Goal: Task Accomplishment & Management: Manage account settings

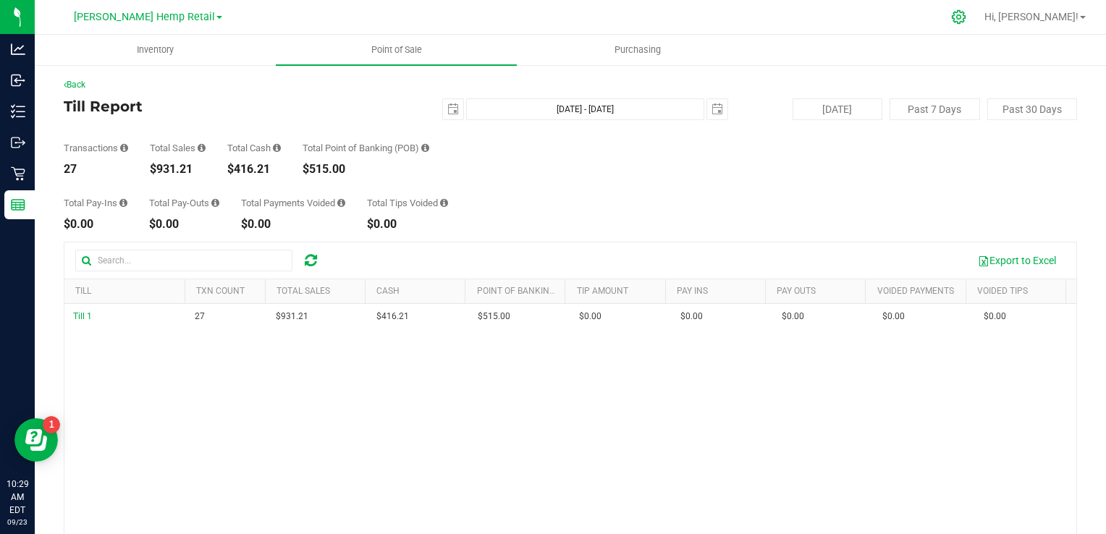
click at [967, 22] on icon at bounding box center [959, 16] width 15 height 15
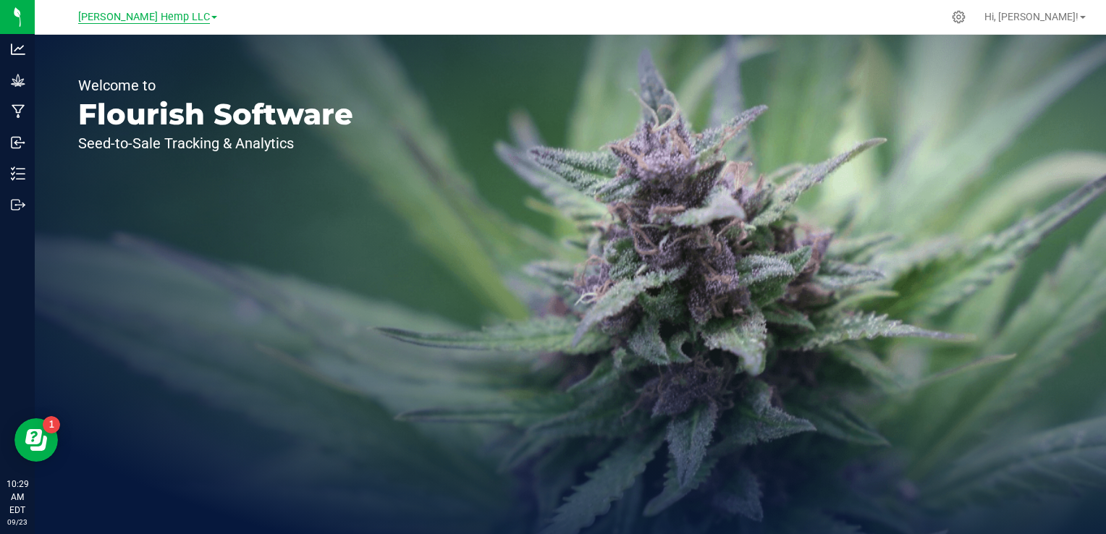
click at [182, 17] on span "[PERSON_NAME] Hemp LLC" at bounding box center [144, 17] width 132 height 13
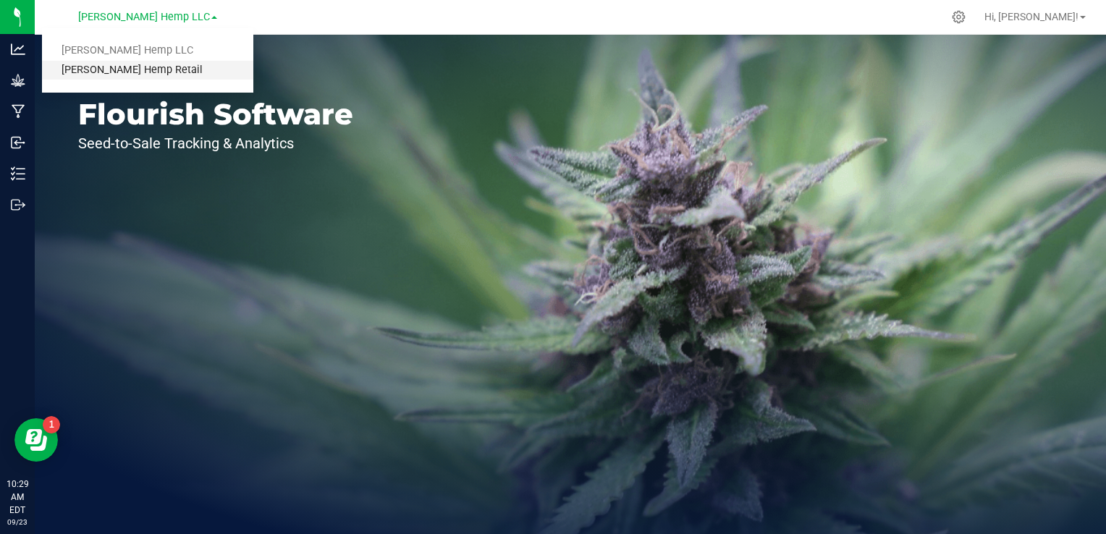
click at [117, 68] on link "[PERSON_NAME] Hemp Retail" at bounding box center [147, 71] width 211 height 20
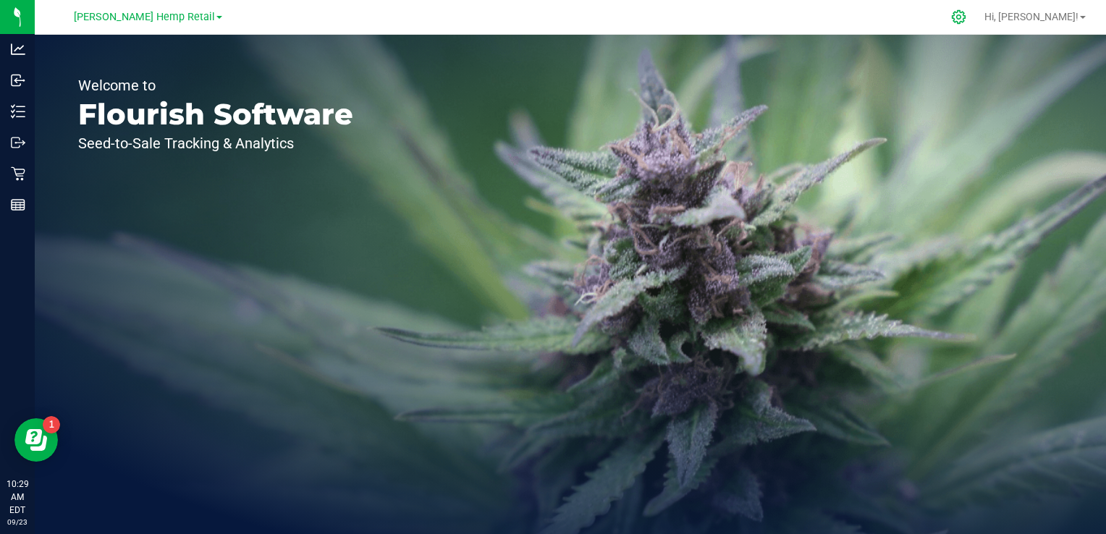
click at [967, 20] on icon at bounding box center [959, 16] width 15 height 15
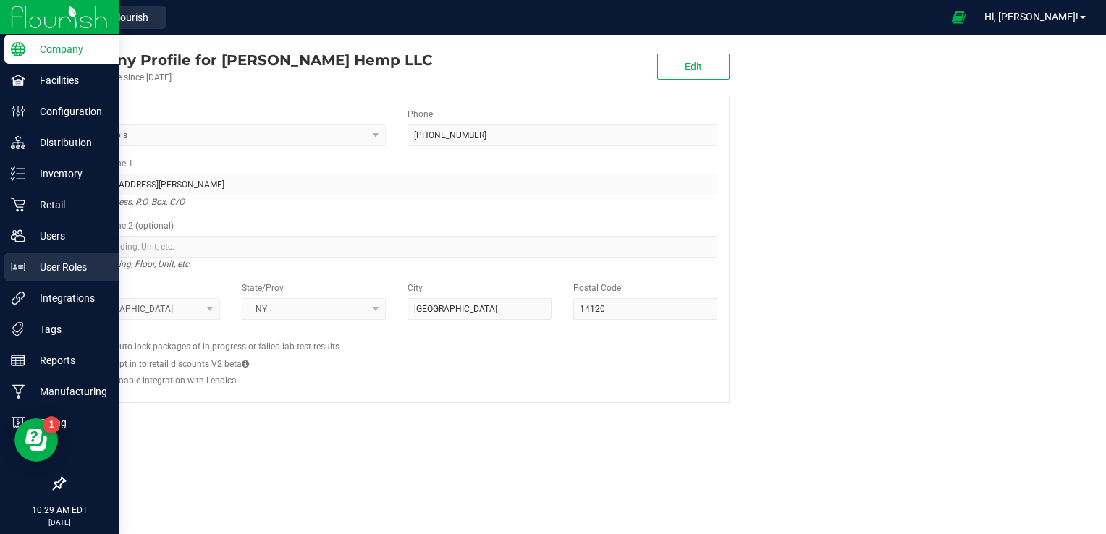
click at [52, 265] on p "User Roles" at bounding box center [68, 267] width 87 height 17
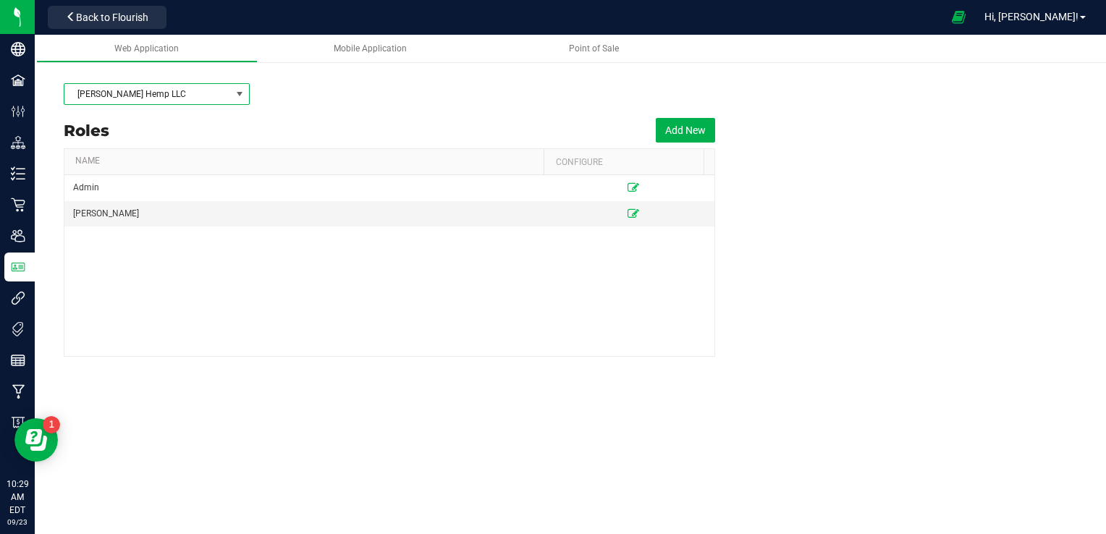
click at [240, 93] on span at bounding box center [240, 94] width 12 height 12
click at [581, 48] on span "Point of Sale" at bounding box center [594, 48] width 50 height 10
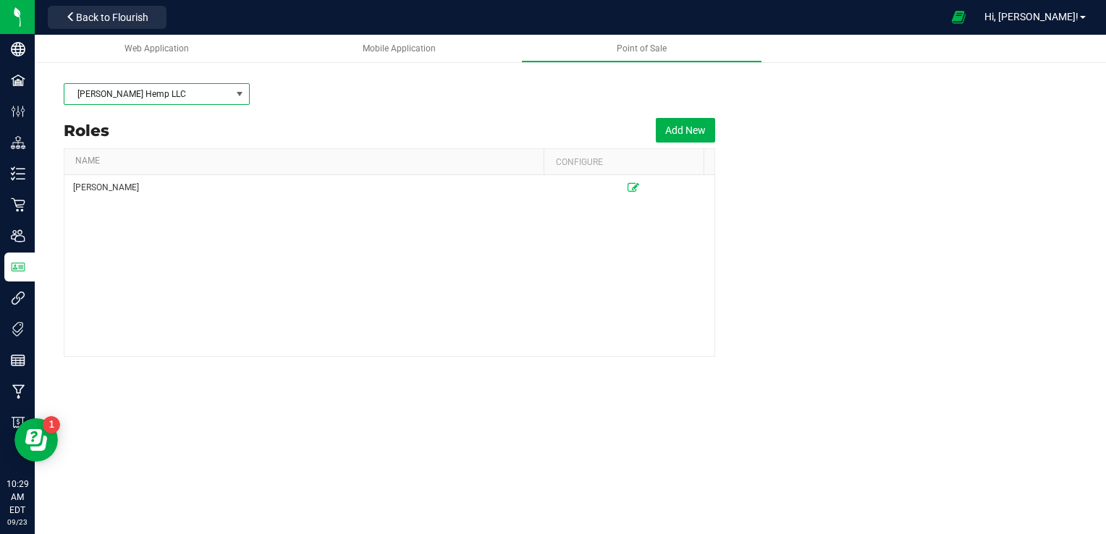
click at [240, 97] on span at bounding box center [240, 94] width 12 height 12
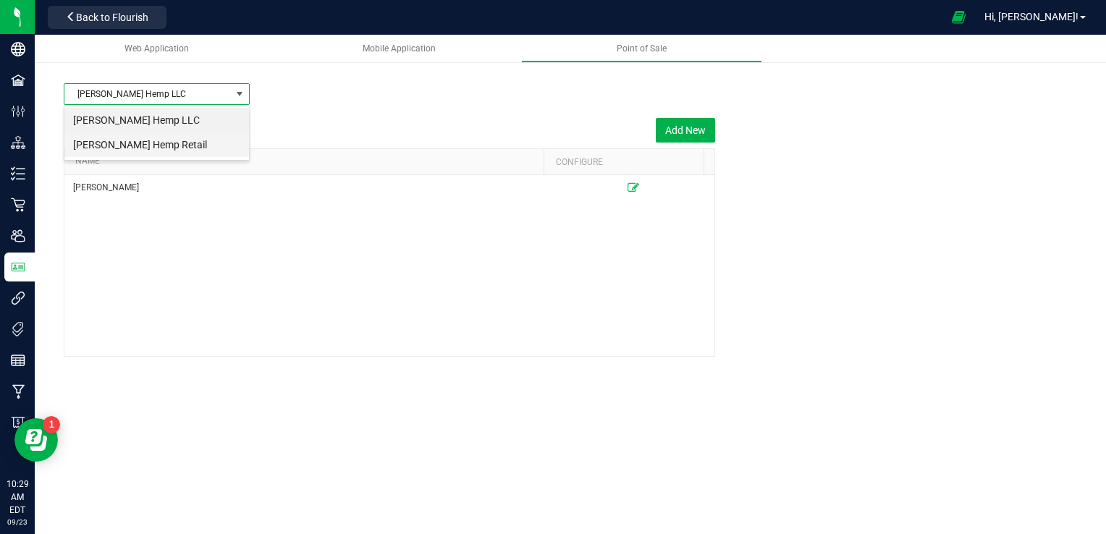
click at [162, 144] on li "[PERSON_NAME] Hemp Retail" at bounding box center [156, 145] width 185 height 25
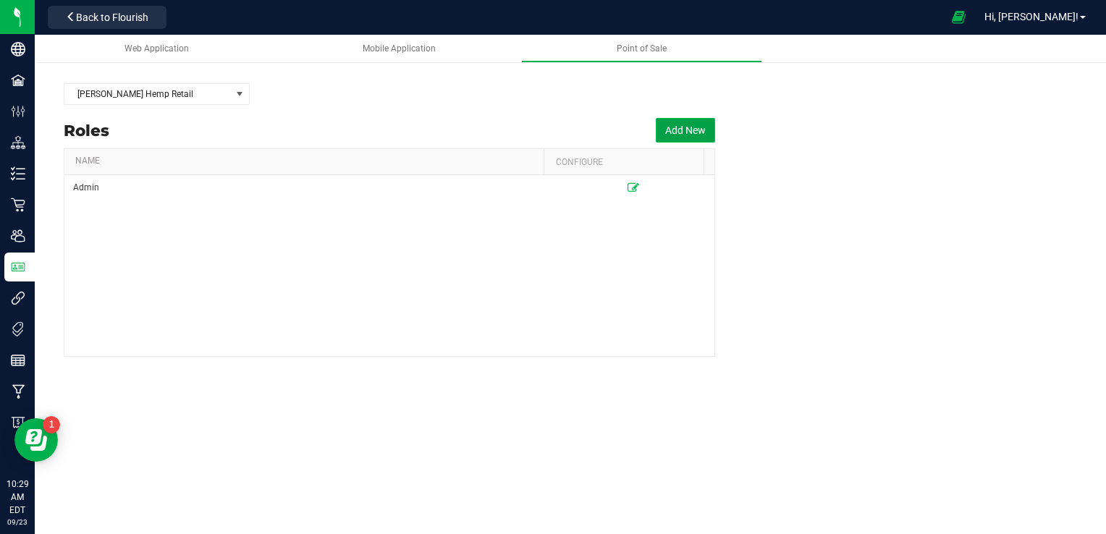
click at [692, 133] on button "Add New" at bounding box center [685, 130] width 59 height 25
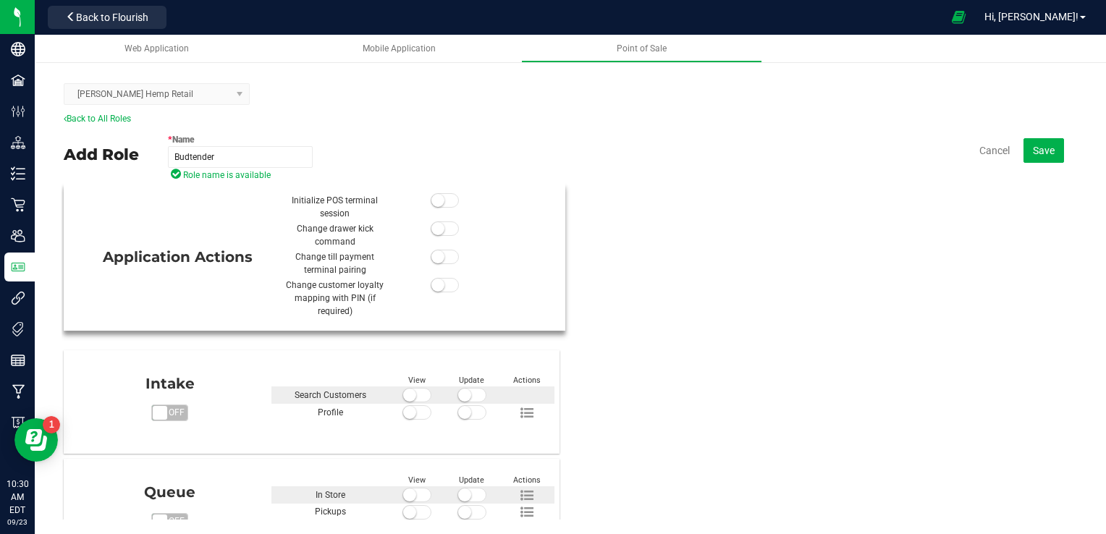
type input "Budtender"
click at [443, 200] on span at bounding box center [445, 200] width 29 height 14
click at [445, 229] on span at bounding box center [445, 229] width 29 height 14
click at [448, 261] on span at bounding box center [445, 257] width 29 height 14
click at [446, 287] on span at bounding box center [445, 285] width 29 height 14
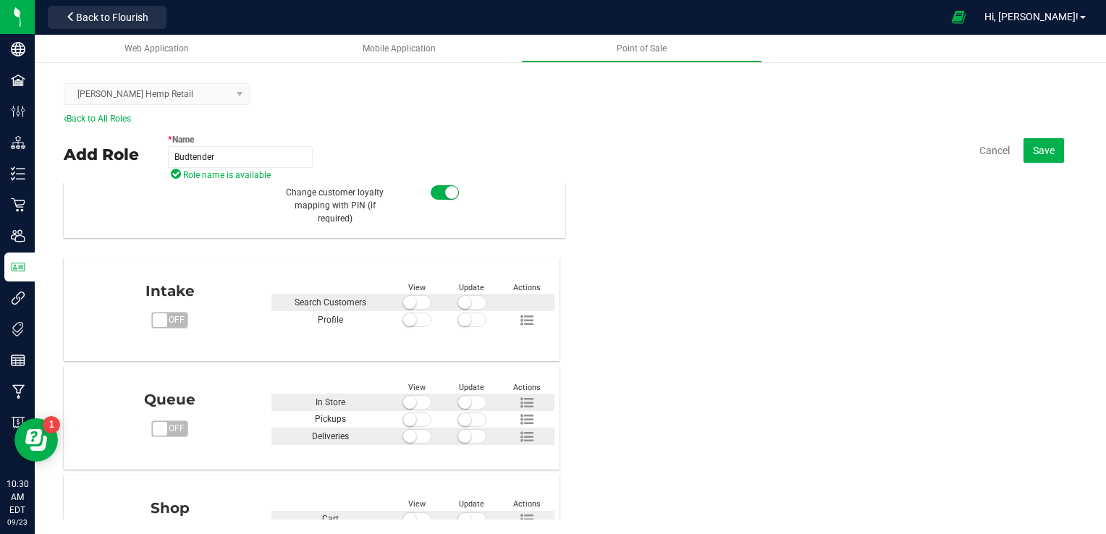
scroll to position [116, 0]
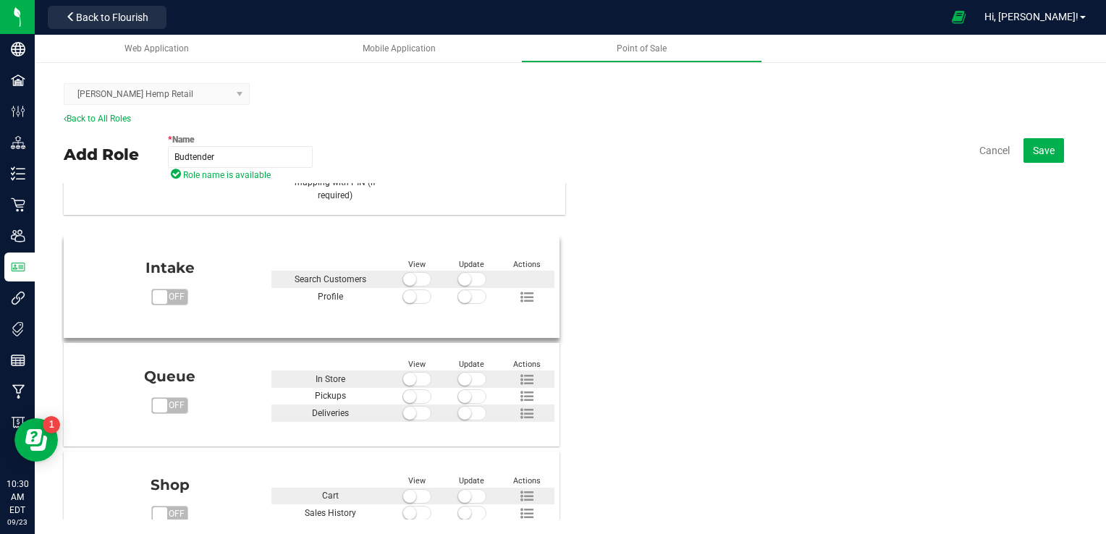
click at [416, 278] on span at bounding box center [417, 279] width 29 height 14
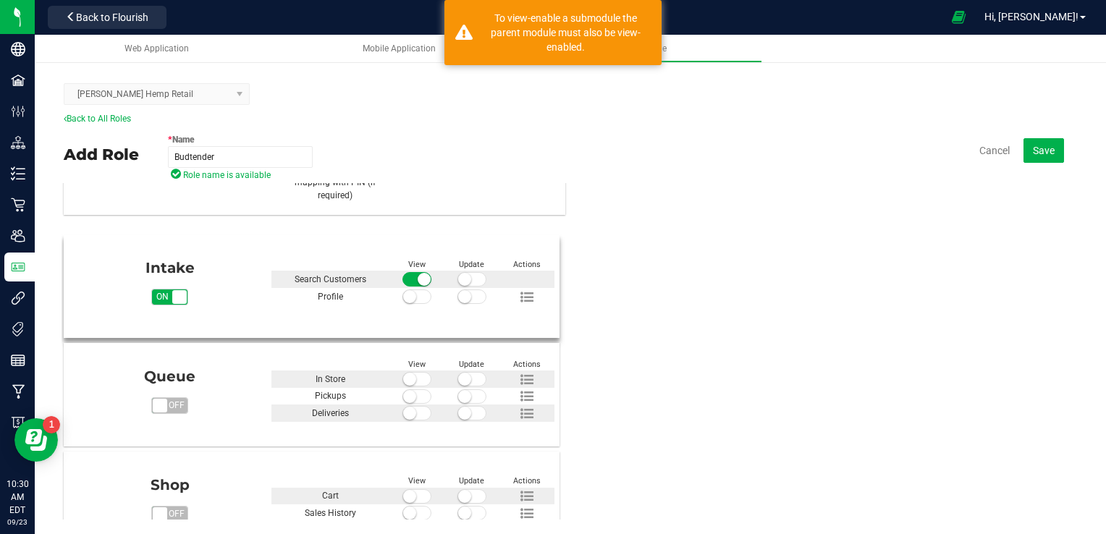
click at [474, 274] on span at bounding box center [472, 279] width 29 height 14
click at [421, 298] on span at bounding box center [417, 297] width 29 height 14
click at [477, 301] on span at bounding box center [472, 297] width 29 height 14
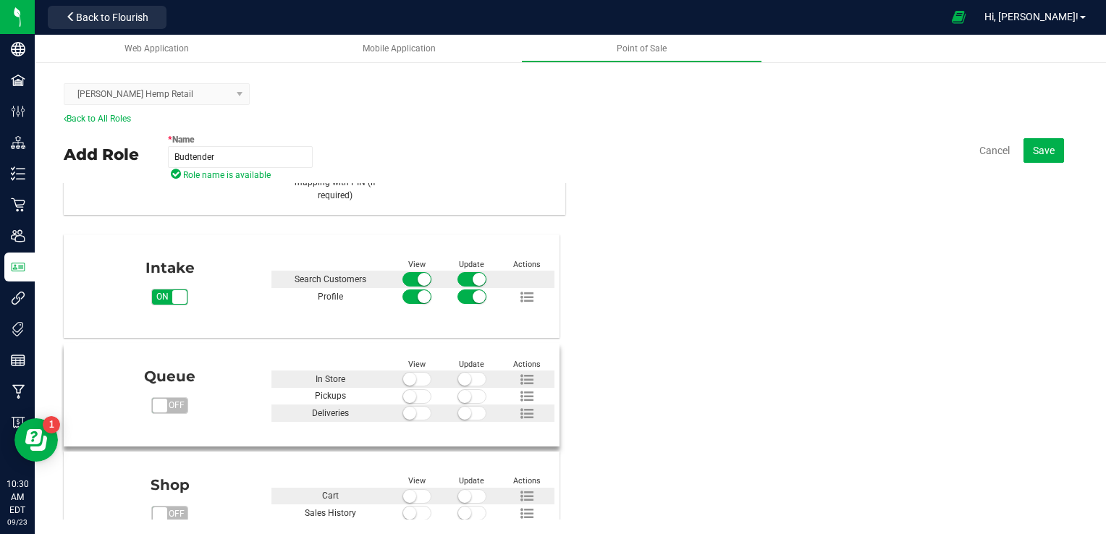
click at [423, 381] on span at bounding box center [417, 379] width 29 height 14
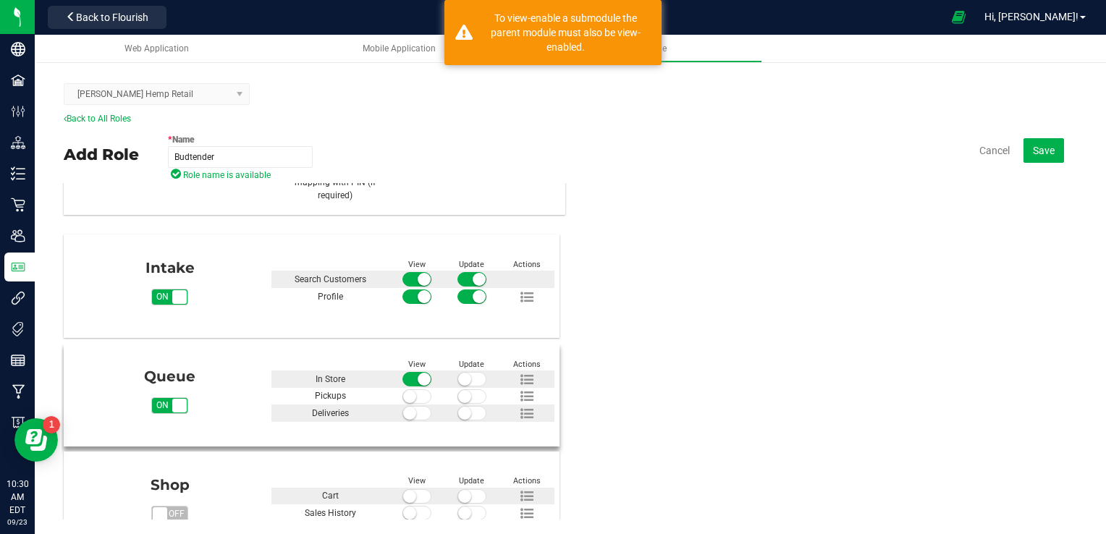
click at [423, 381] on small at bounding box center [424, 379] width 13 height 13
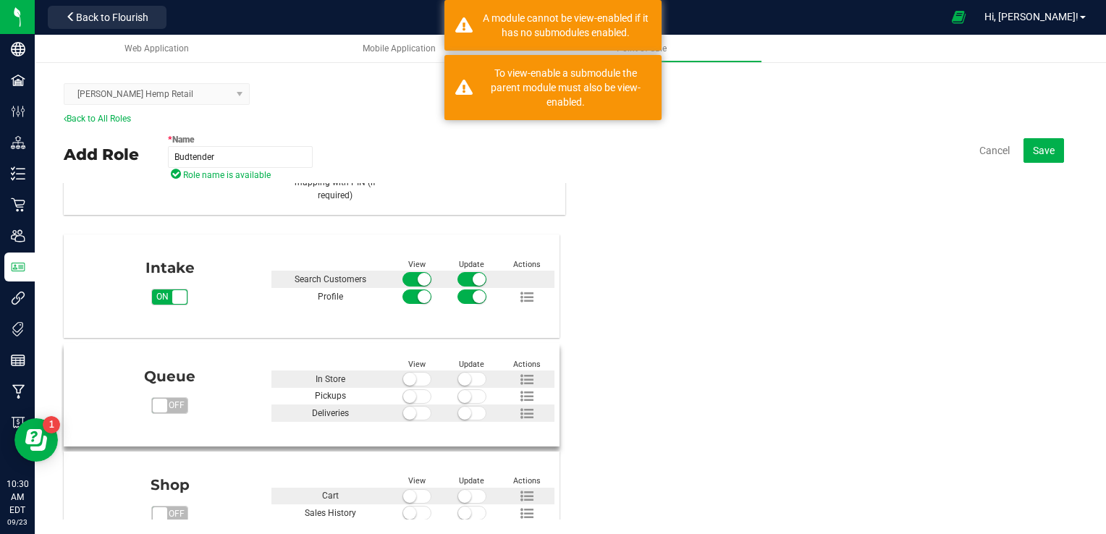
click at [178, 408] on span "off" at bounding box center [177, 405] width 21 height 15
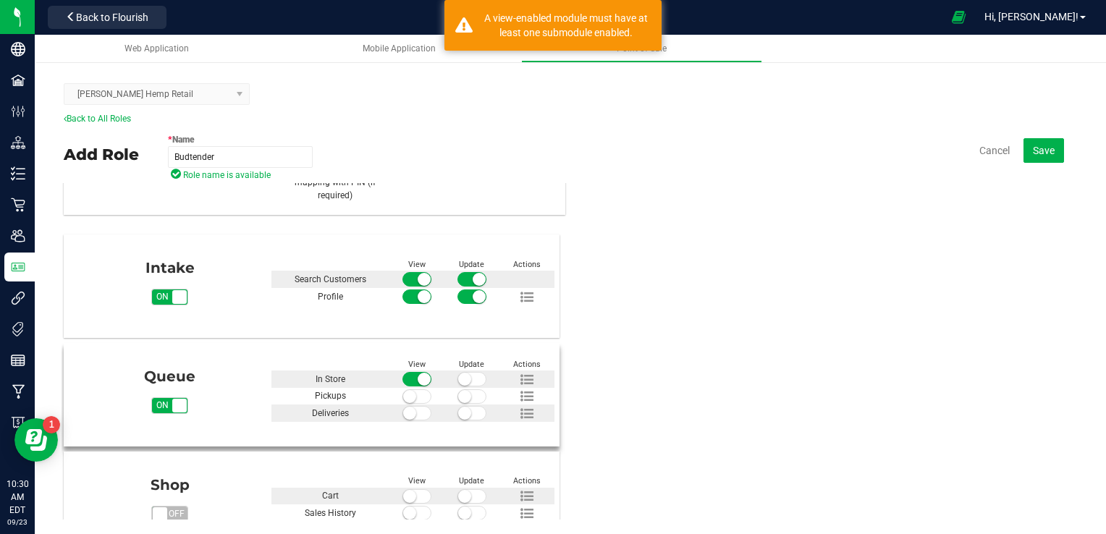
click at [421, 395] on span at bounding box center [417, 397] width 29 height 14
click at [419, 416] on span at bounding box center [417, 413] width 29 height 14
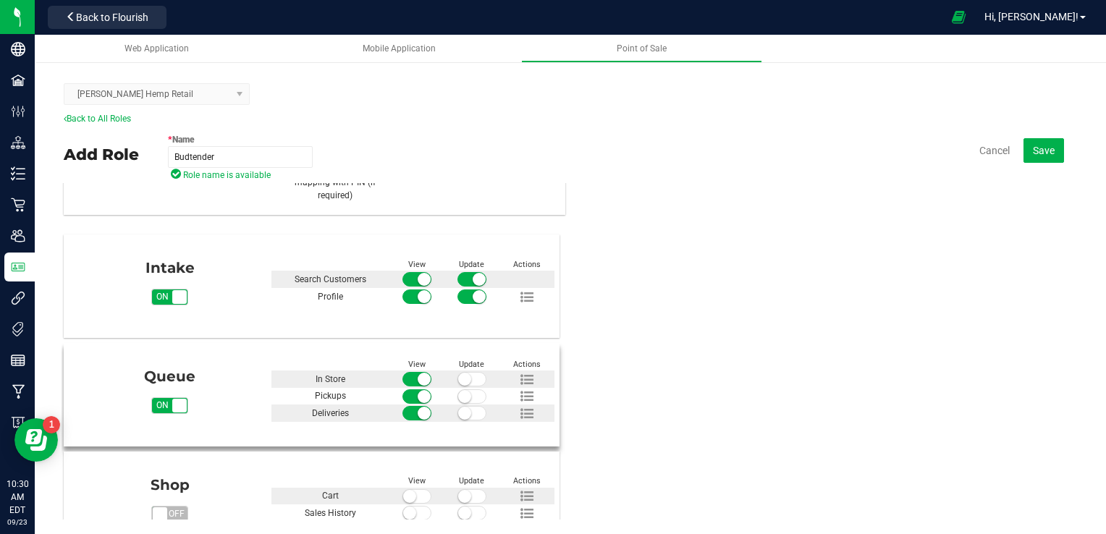
click at [477, 373] on span at bounding box center [472, 379] width 29 height 14
click at [470, 392] on span at bounding box center [472, 397] width 29 height 14
click at [481, 409] on span at bounding box center [472, 413] width 29 height 14
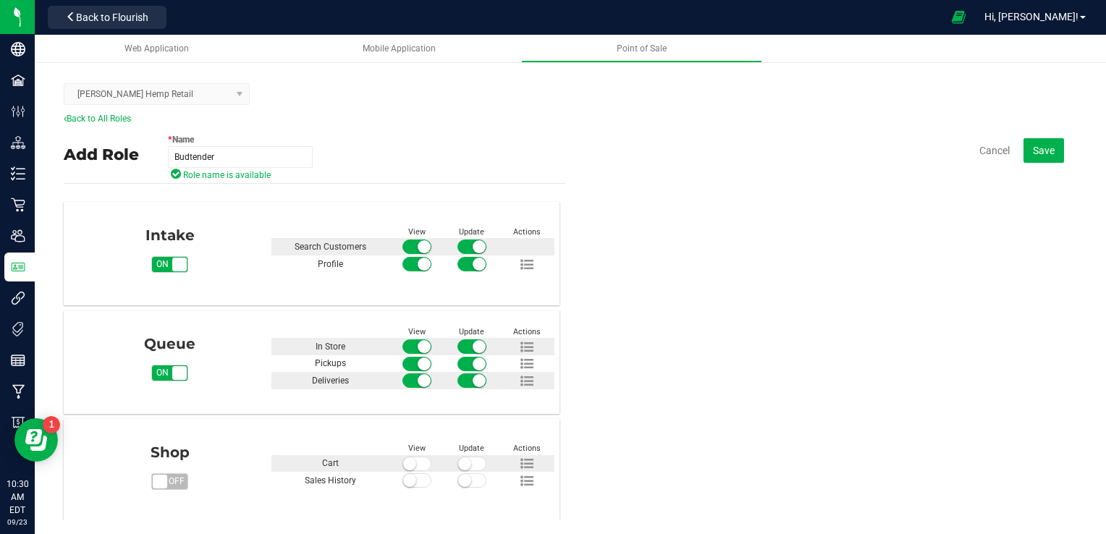
scroll to position [150, 0]
click at [420, 459] on span at bounding box center [417, 462] width 29 height 14
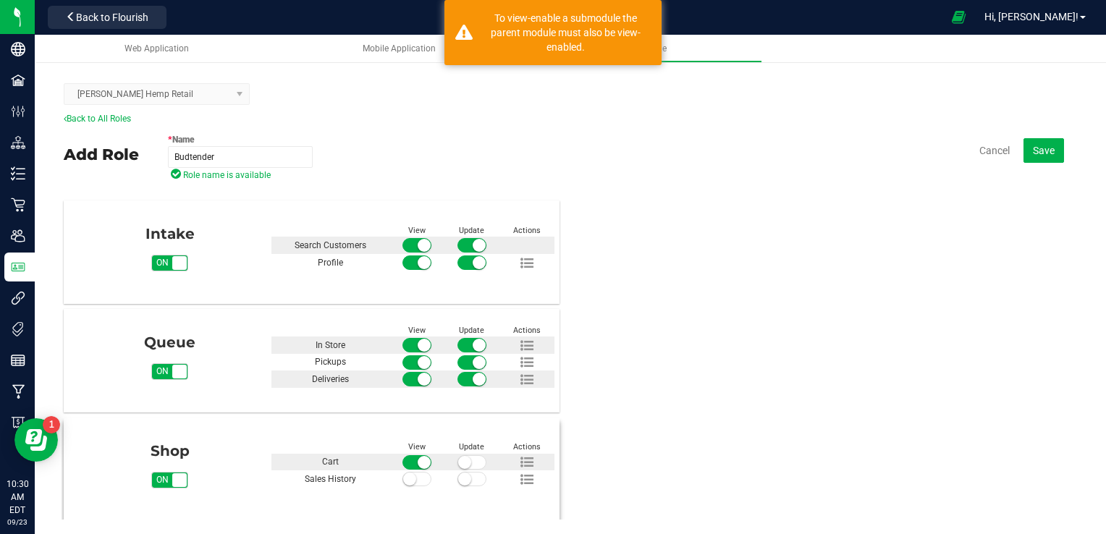
click at [424, 480] on span at bounding box center [417, 479] width 29 height 14
click at [474, 479] on span at bounding box center [472, 479] width 29 height 14
click at [475, 463] on span at bounding box center [472, 462] width 29 height 14
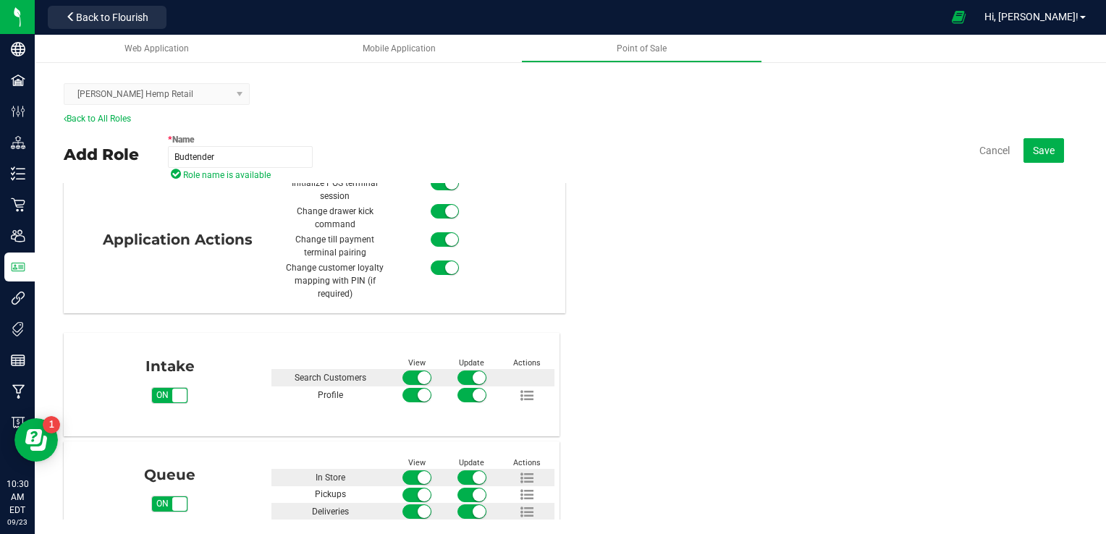
scroll to position [0, 0]
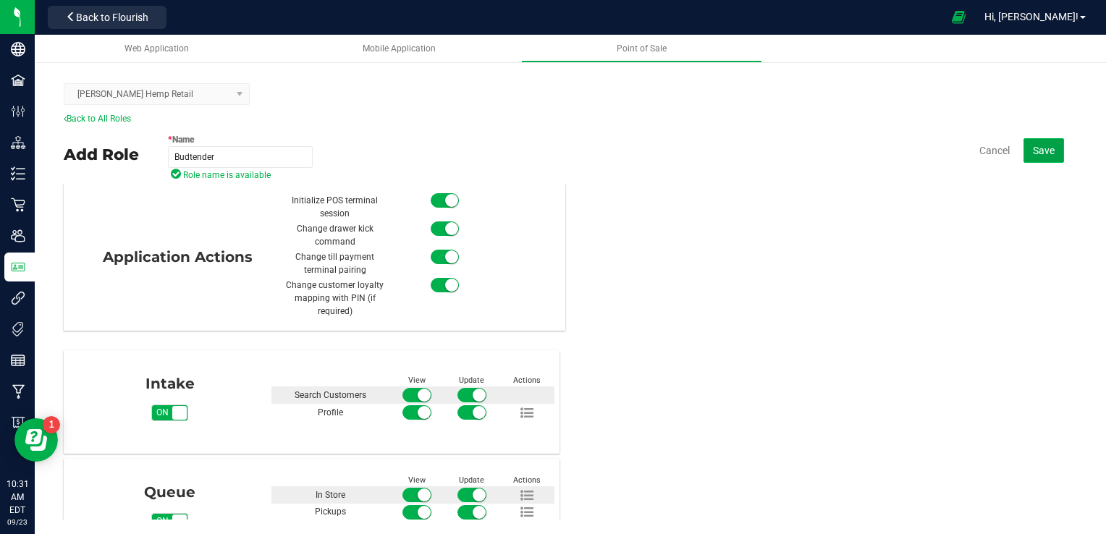
click at [1046, 148] on span "Save" at bounding box center [1044, 151] width 22 height 12
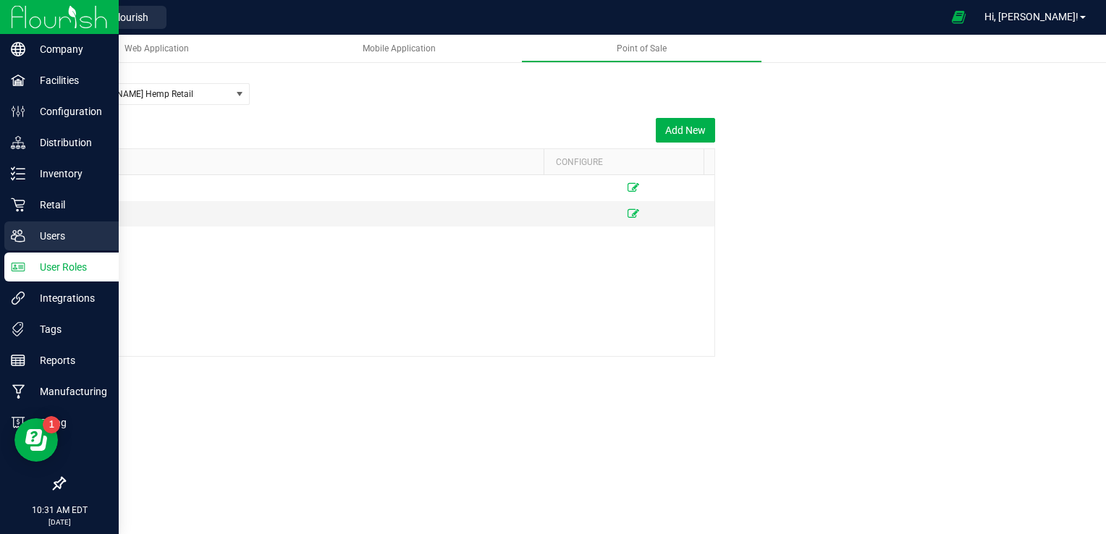
click at [59, 231] on p "Users" at bounding box center [68, 235] width 87 height 17
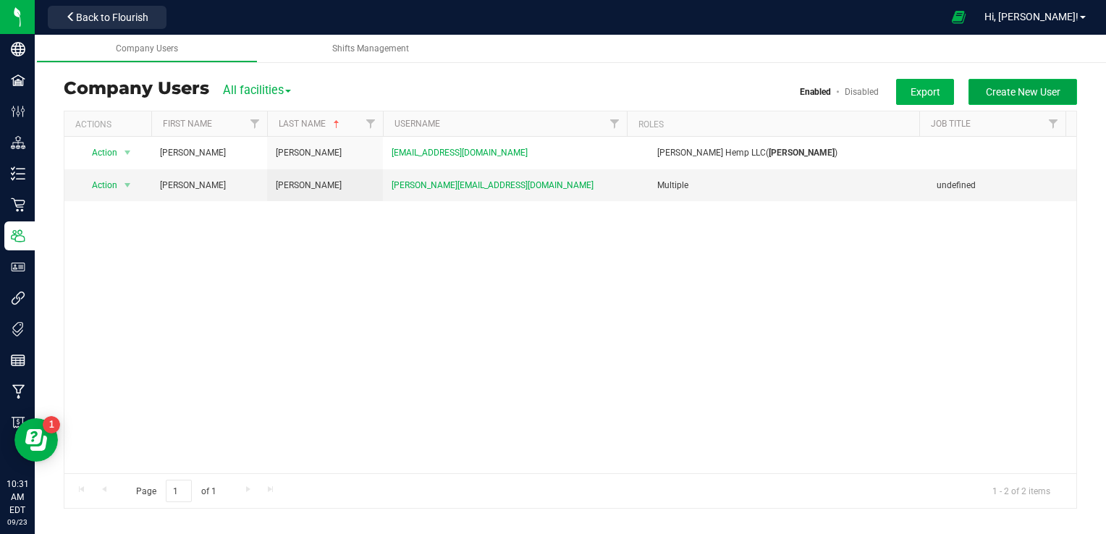
click at [1028, 92] on span "Create New User" at bounding box center [1023, 92] width 75 height 12
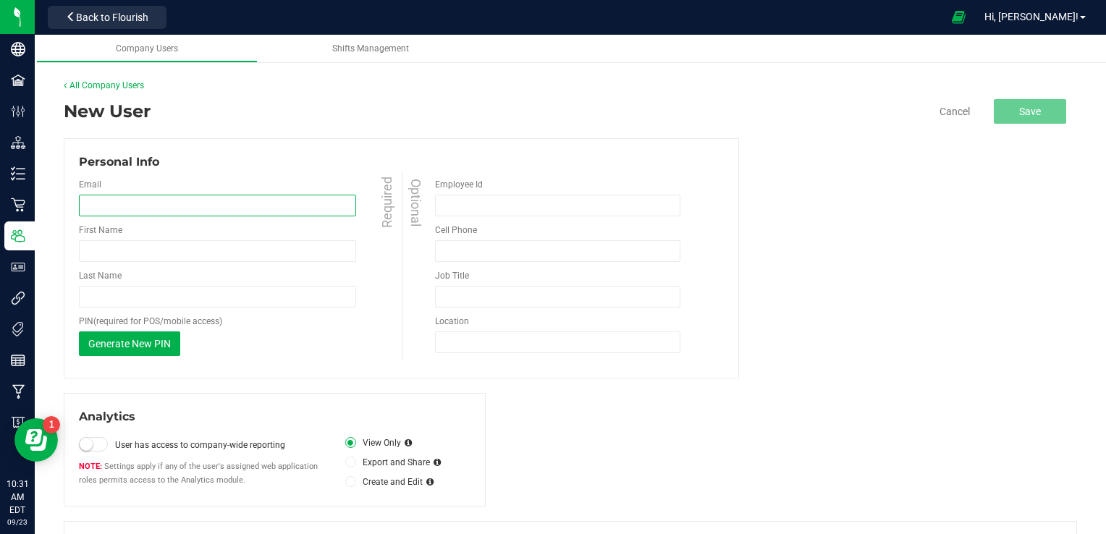
click at [143, 203] on input "email" at bounding box center [217, 206] width 277 height 22
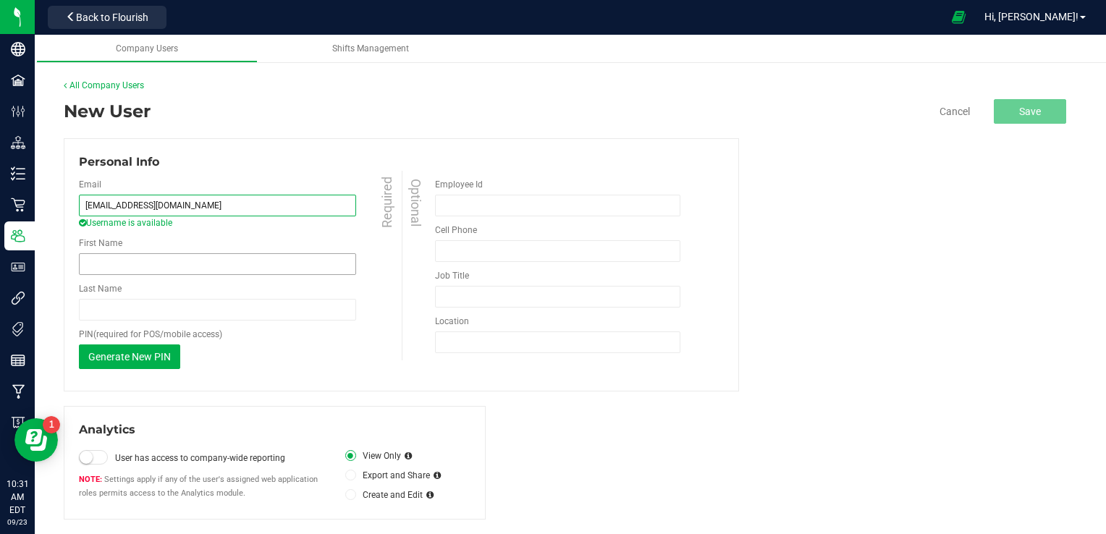
type input "wperry14206@gmail.com"
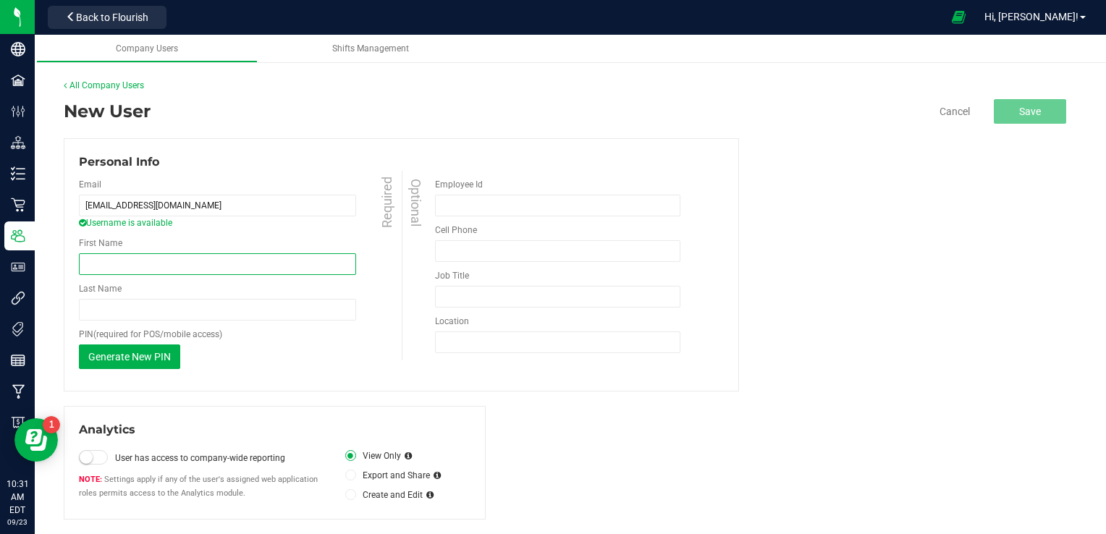
click at [224, 262] on input "First Name" at bounding box center [217, 264] width 277 height 22
type input "w"
type input "Will"
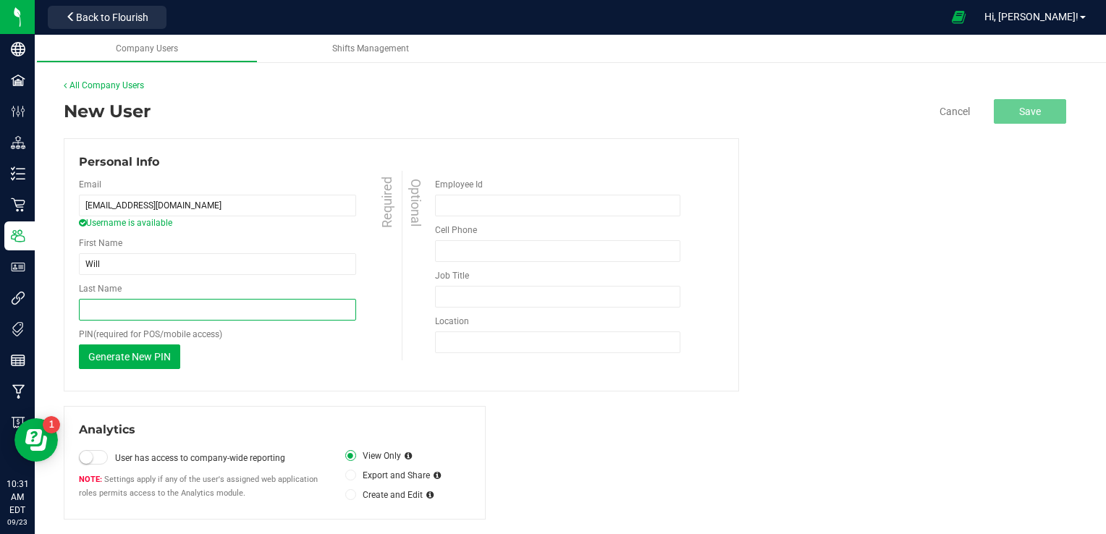
click at [209, 308] on input "Last Name" at bounding box center [217, 310] width 277 height 22
type input "Perry"
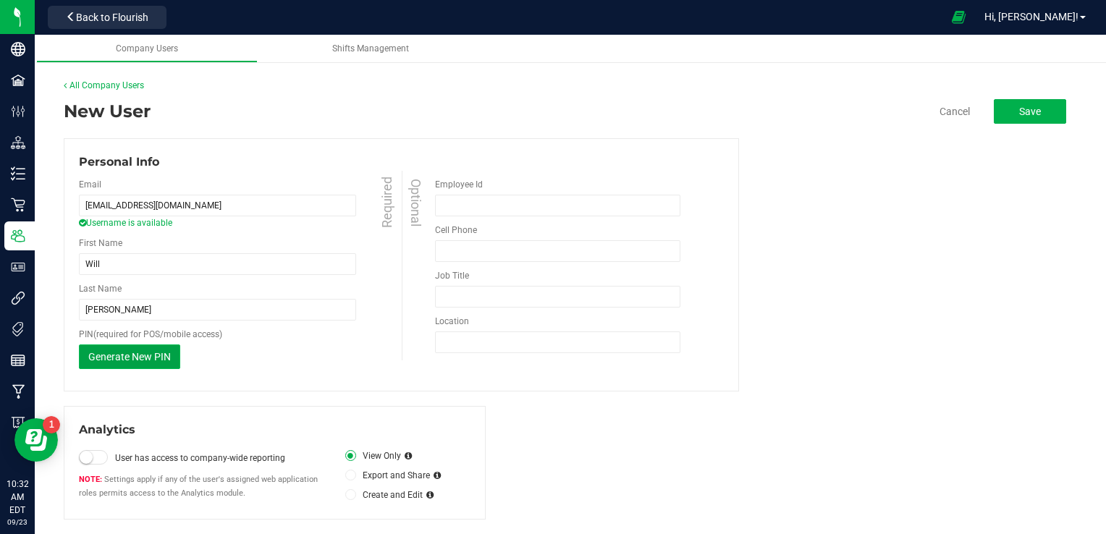
click at [134, 358] on span "Generate New PIN" at bounding box center [129, 357] width 83 height 12
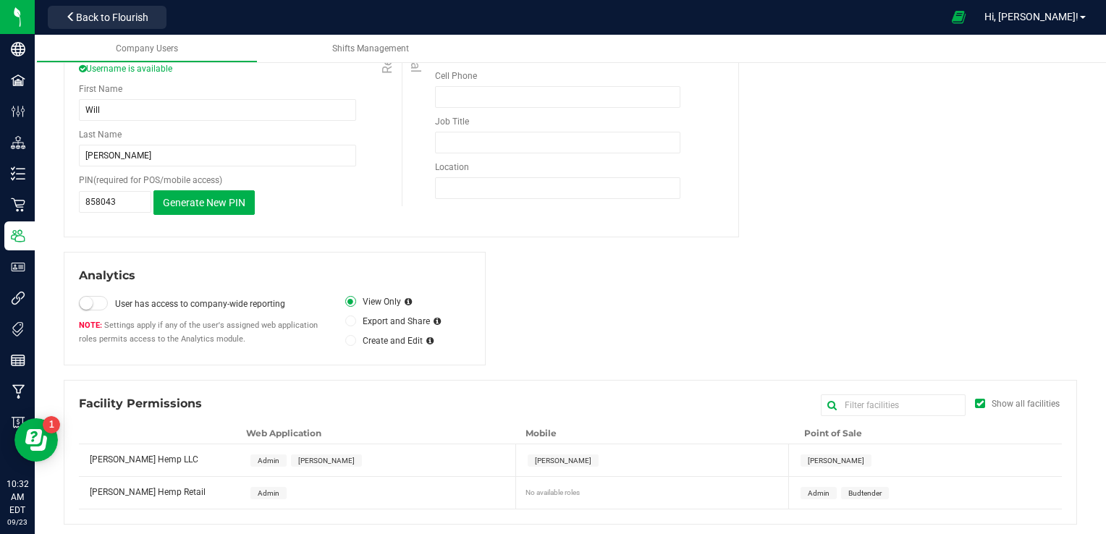
scroll to position [156, 0]
click at [860, 492] on span "Budtender" at bounding box center [865, 491] width 33 height 8
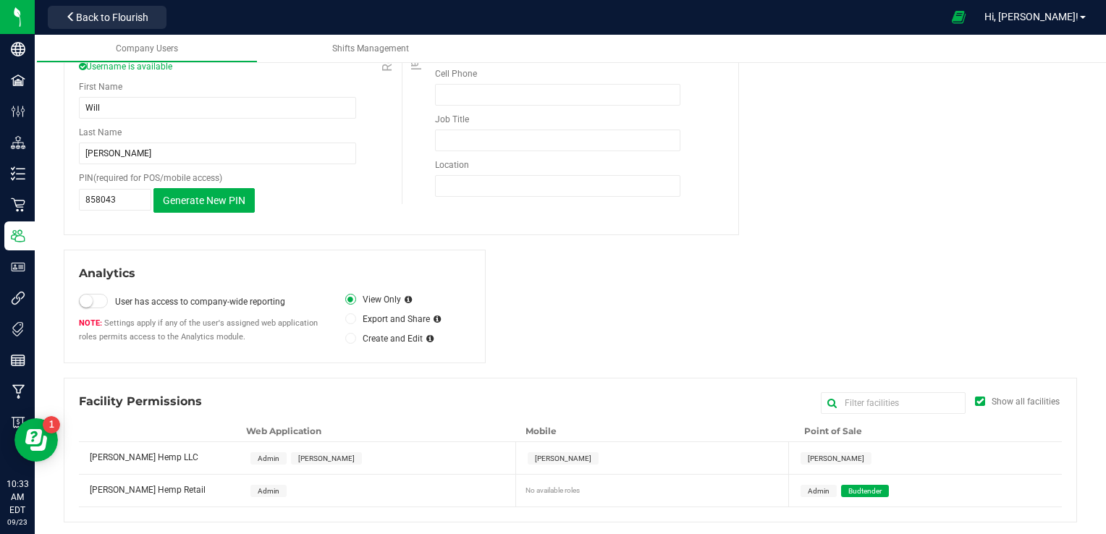
scroll to position [0, 0]
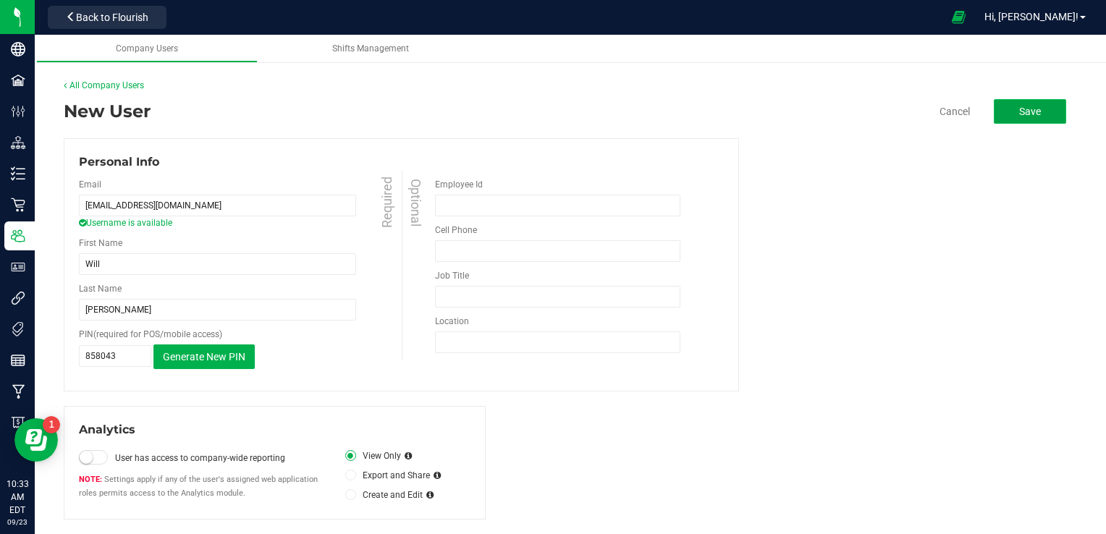
click at [1046, 112] on button "Save" at bounding box center [1030, 111] width 72 height 25
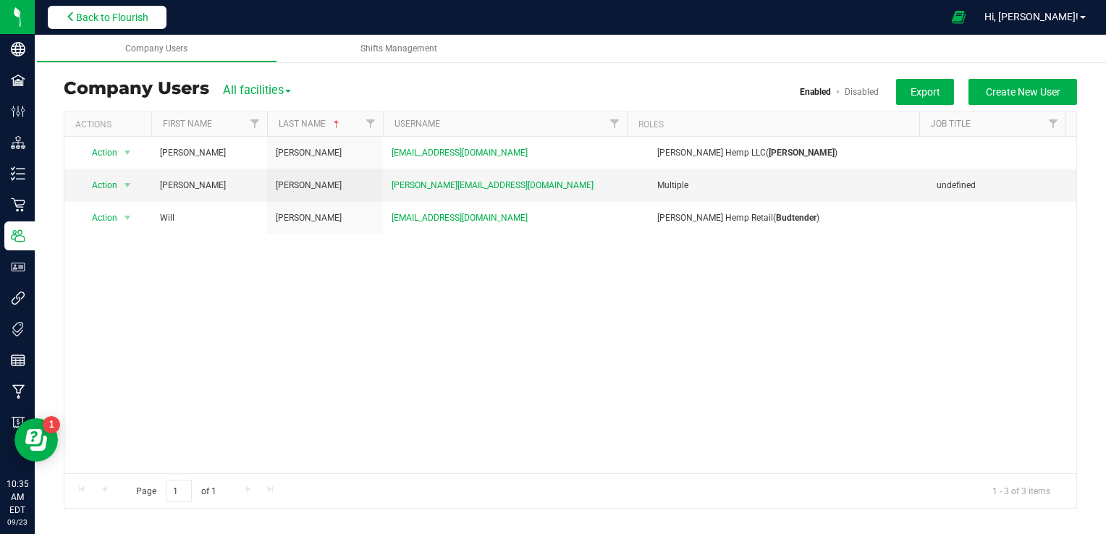
click at [70, 22] on icon at bounding box center [71, 17] width 10 height 10
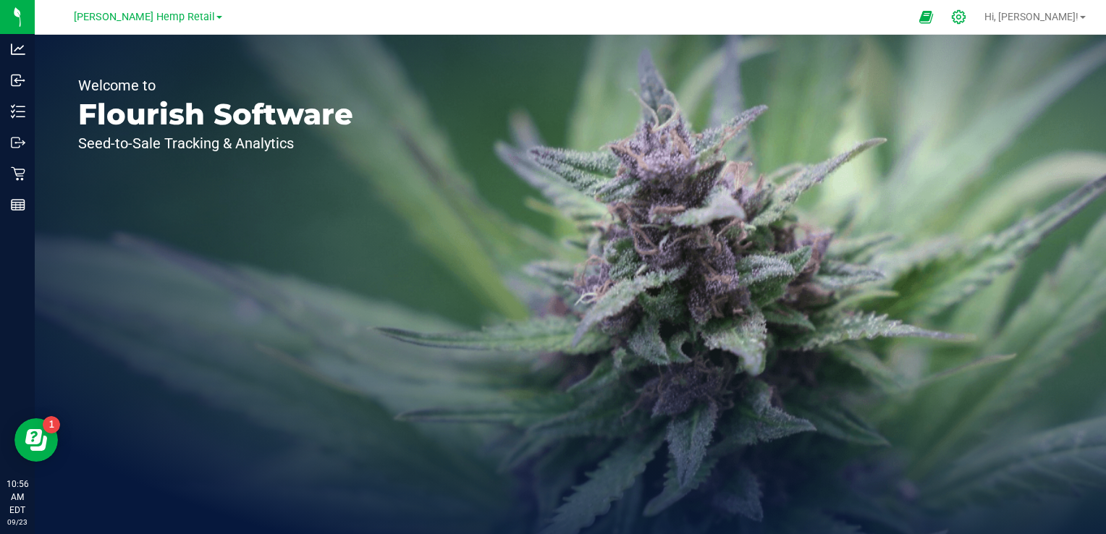
click at [967, 22] on icon at bounding box center [959, 16] width 15 height 15
click at [190, 19] on link "[PERSON_NAME] Hemp LLC" at bounding box center [147, 16] width 139 height 14
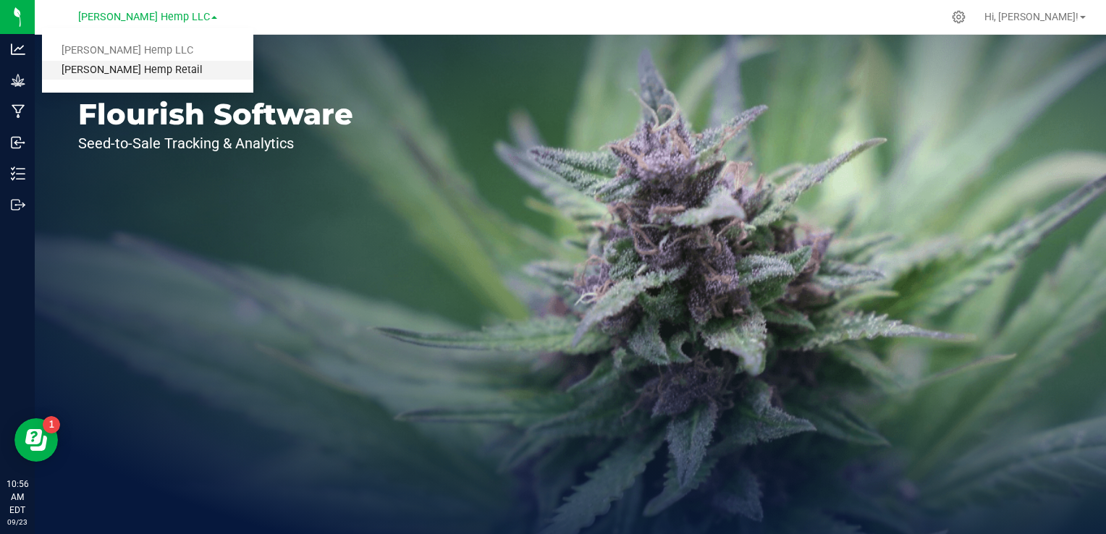
click at [139, 71] on link "[PERSON_NAME] Hemp Retail" at bounding box center [147, 71] width 211 height 20
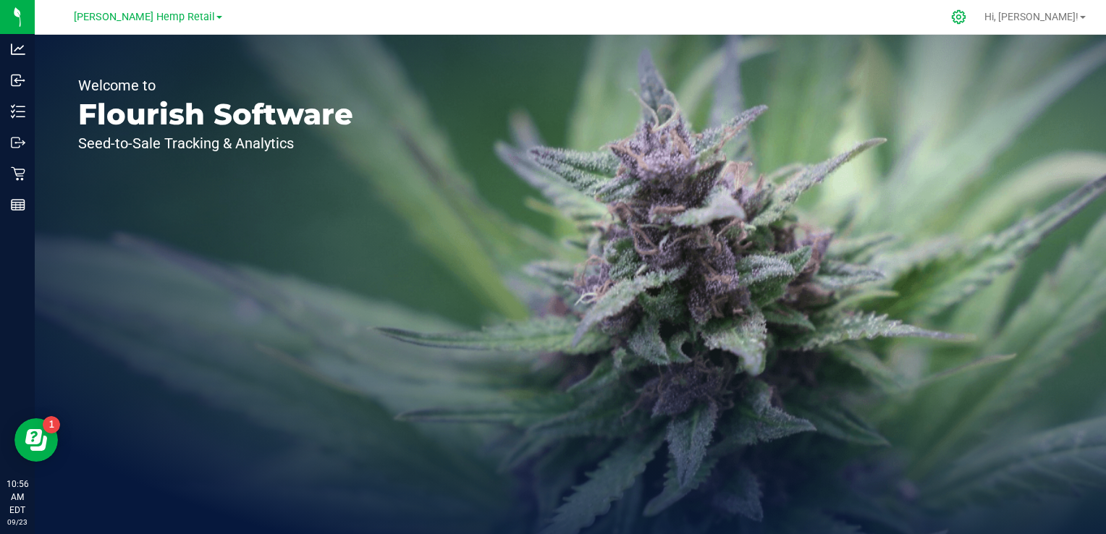
click at [967, 17] on icon at bounding box center [959, 16] width 15 height 15
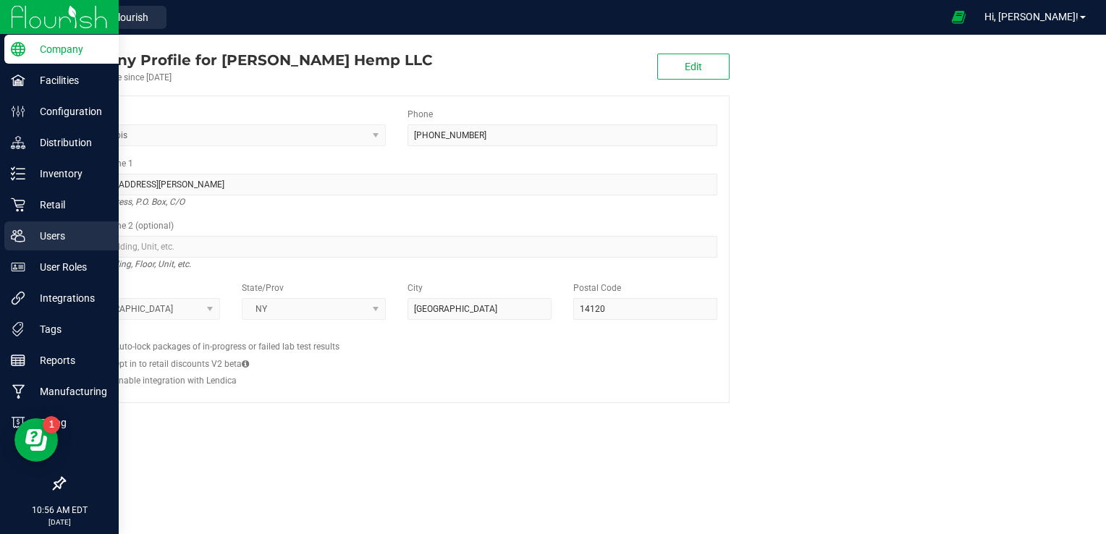
click at [54, 235] on p "Users" at bounding box center [68, 235] width 87 height 17
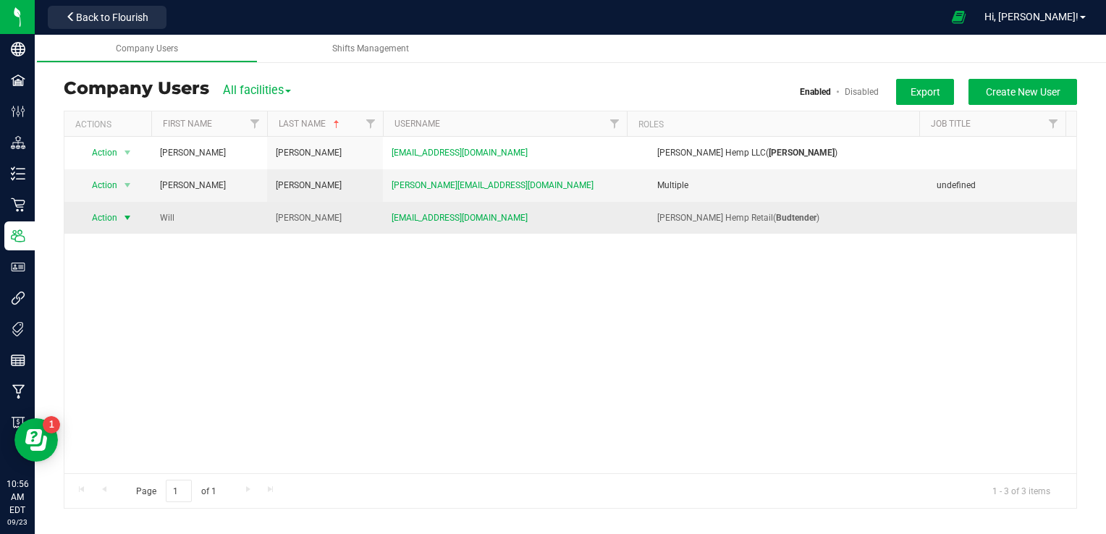
click at [104, 223] on span "Action" at bounding box center [99, 218] width 40 height 20
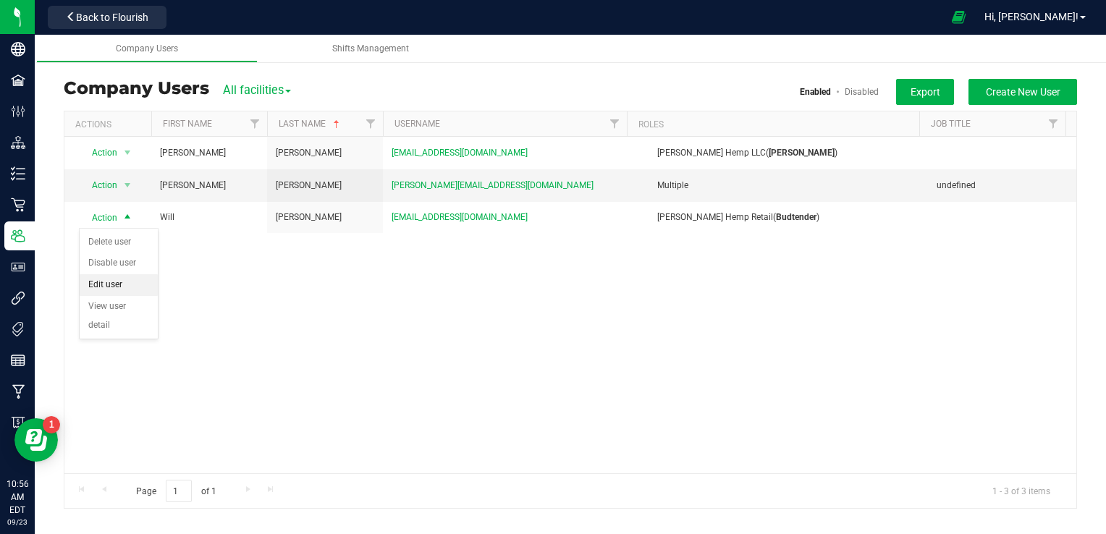
click at [112, 291] on li "Edit user" at bounding box center [119, 285] width 78 height 22
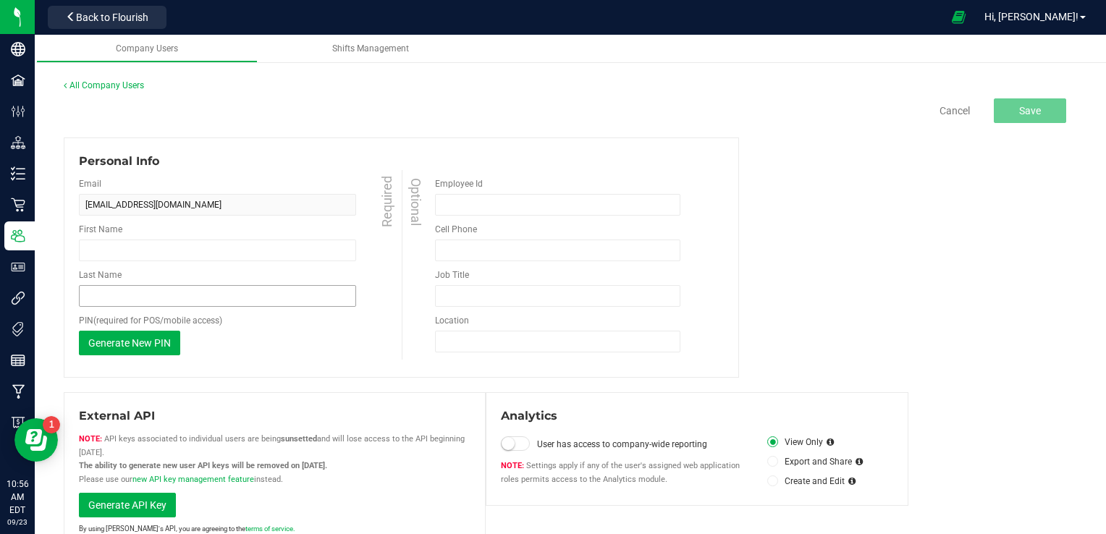
type input "Will"
type input "Perry"
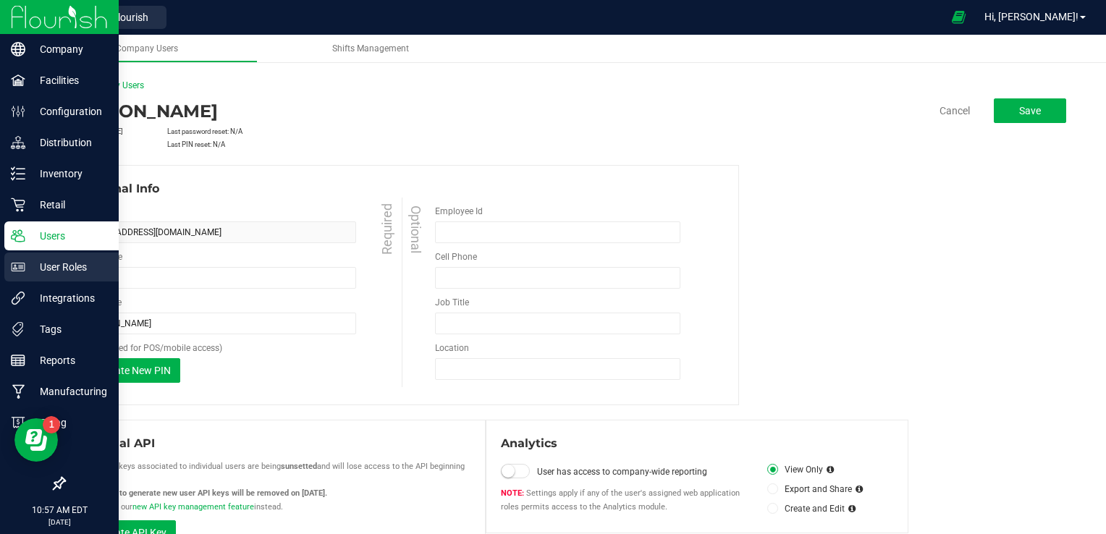
click at [64, 266] on p "User Roles" at bounding box center [68, 267] width 87 height 17
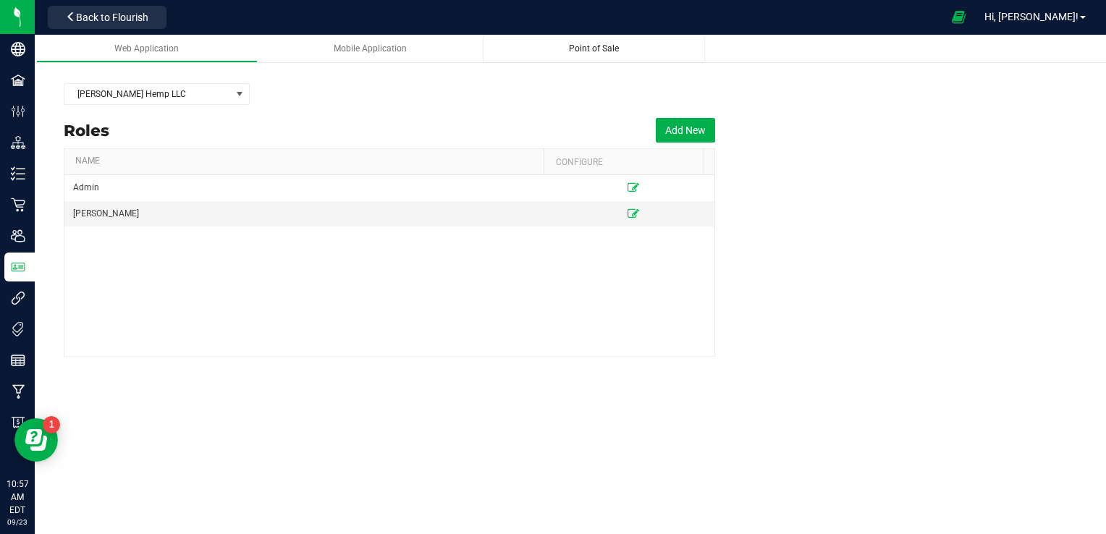
click at [590, 53] on span "Point of Sale" at bounding box center [594, 48] width 50 height 10
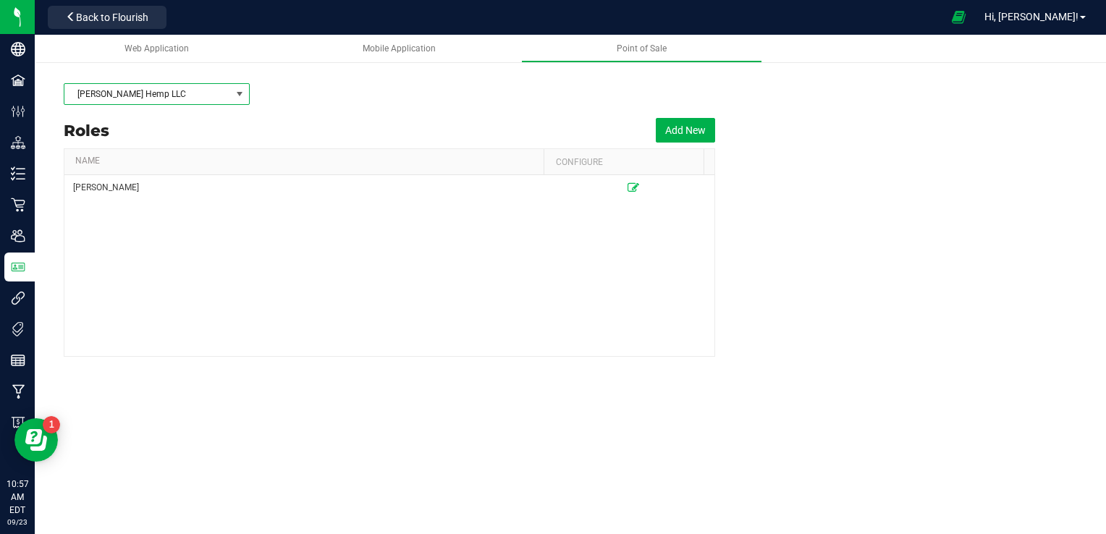
click at [243, 93] on span at bounding box center [240, 94] width 12 height 12
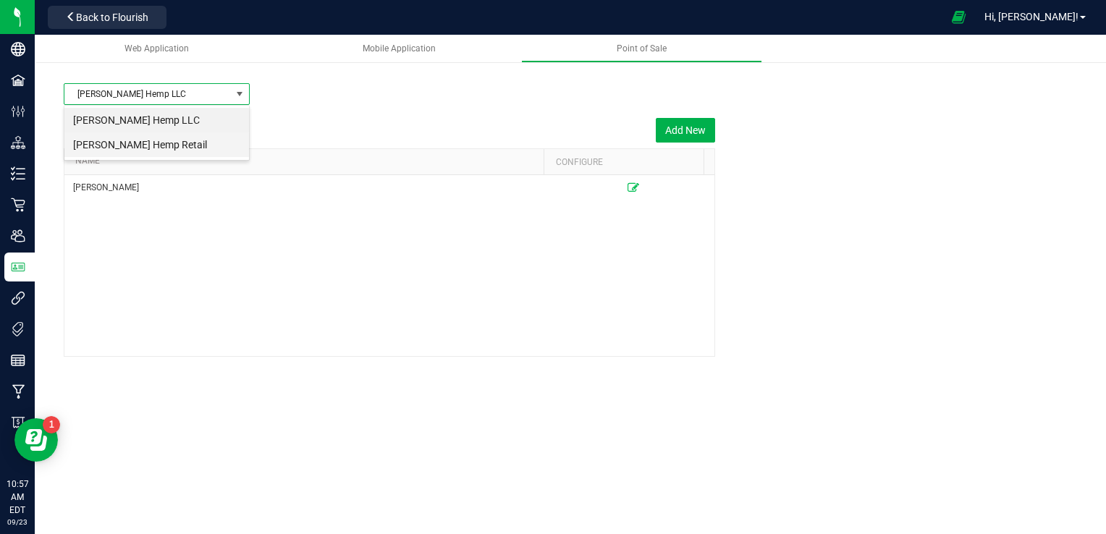
click at [163, 143] on li "[PERSON_NAME] Hemp Retail" at bounding box center [156, 145] width 185 height 25
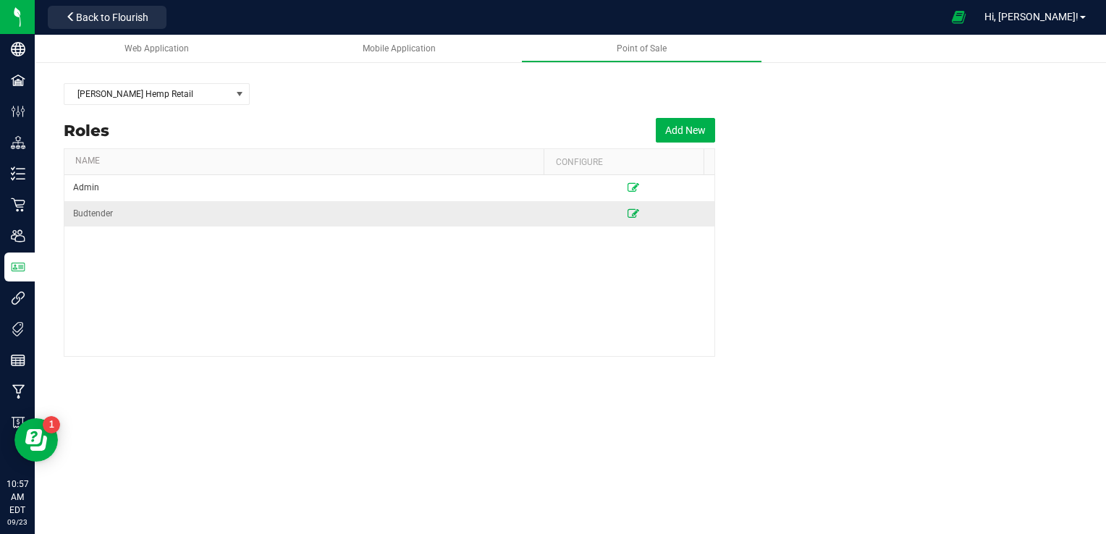
click at [628, 211] on icon at bounding box center [634, 213] width 12 height 9
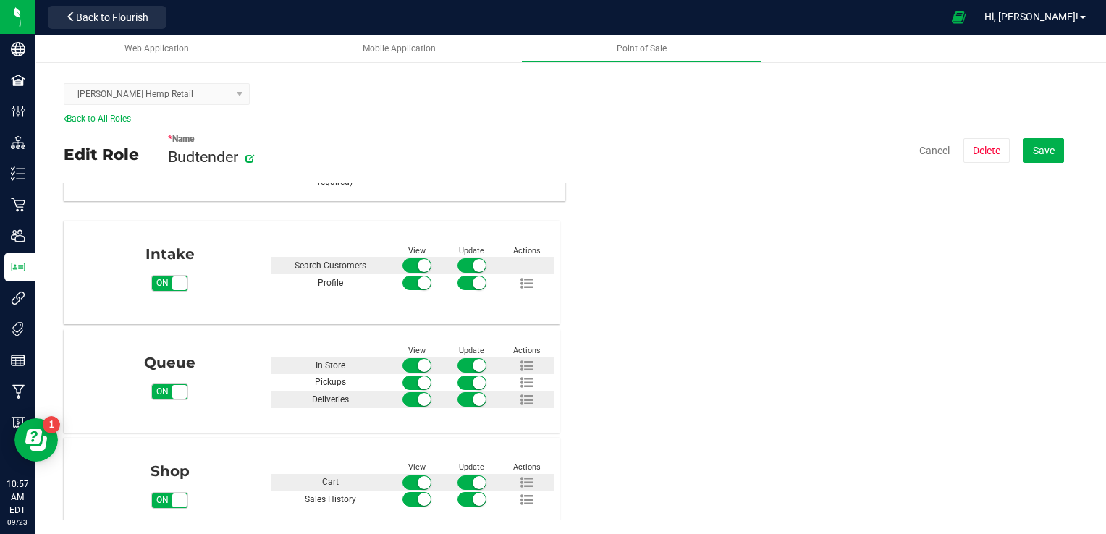
scroll to position [150, 0]
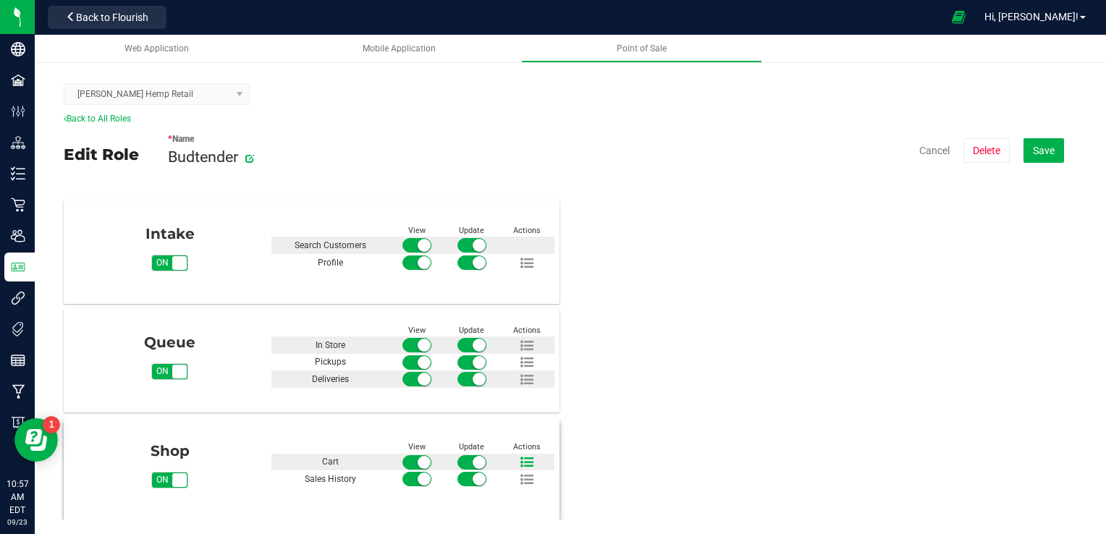
click at [527, 462] on icon at bounding box center [527, 462] width 13 height 13
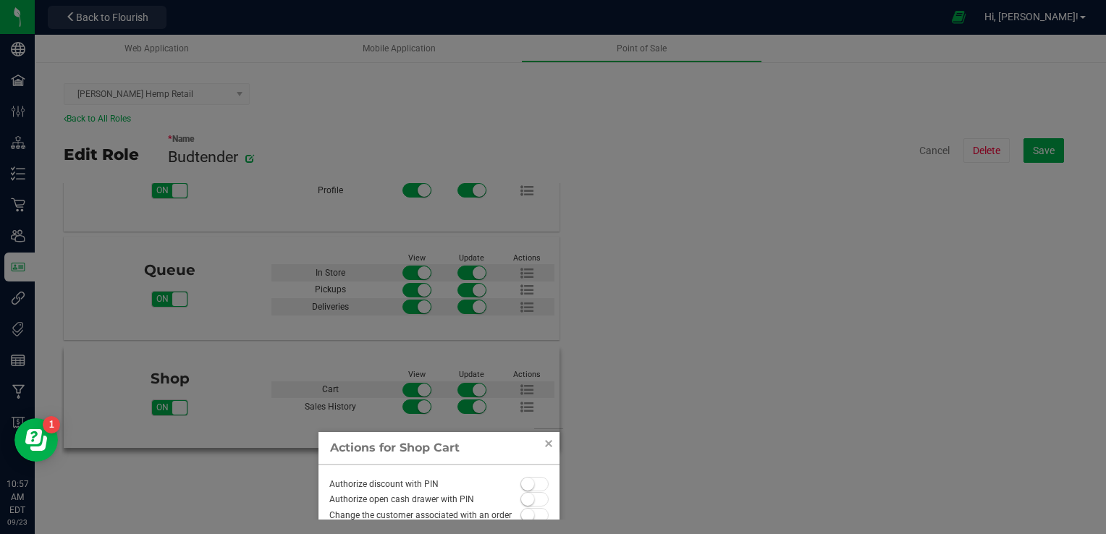
scroll to position [275, 0]
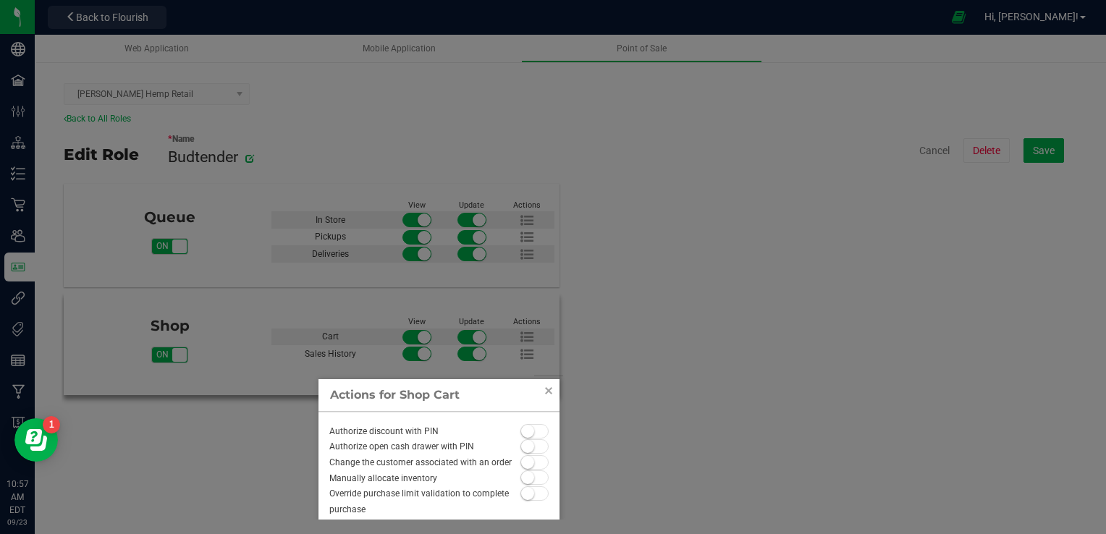
click at [345, 499] on div "Authorize discount with PIN Authorize open cash drawer with PIN Change the cust…" at bounding box center [439, 466] width 241 height 109
click at [521, 439] on span at bounding box center [535, 431] width 29 height 14
click at [521, 454] on span at bounding box center [535, 447] width 29 height 14
click at [521, 470] on span at bounding box center [535, 462] width 29 height 14
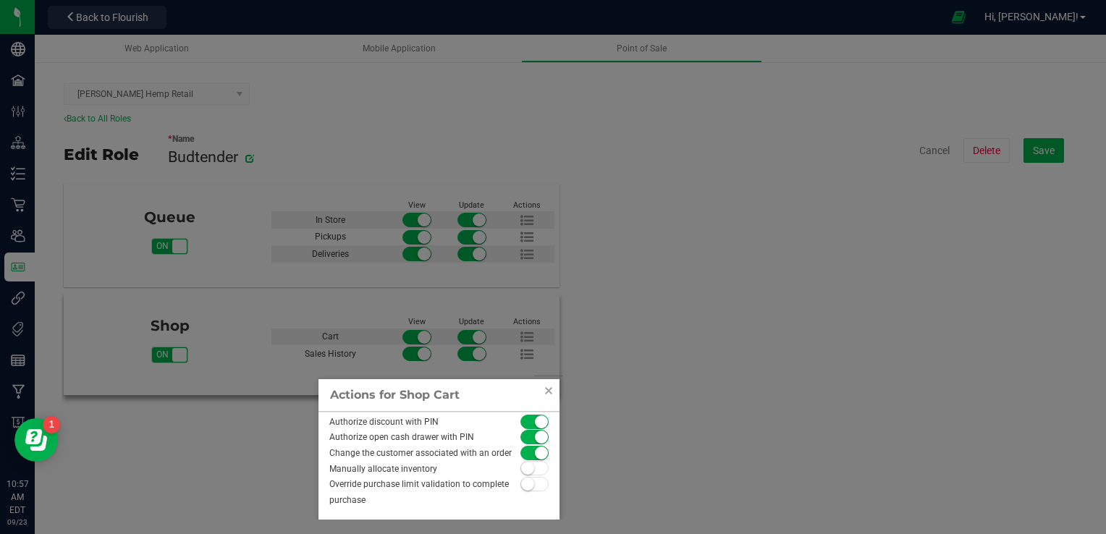
click at [521, 476] on span at bounding box center [535, 468] width 29 height 14
click at [521, 492] on span at bounding box center [535, 484] width 29 height 14
click at [623, 430] on div at bounding box center [553, 267] width 1106 height 534
click at [553, 390] on link "Close" at bounding box center [548, 390] width 17 height 17
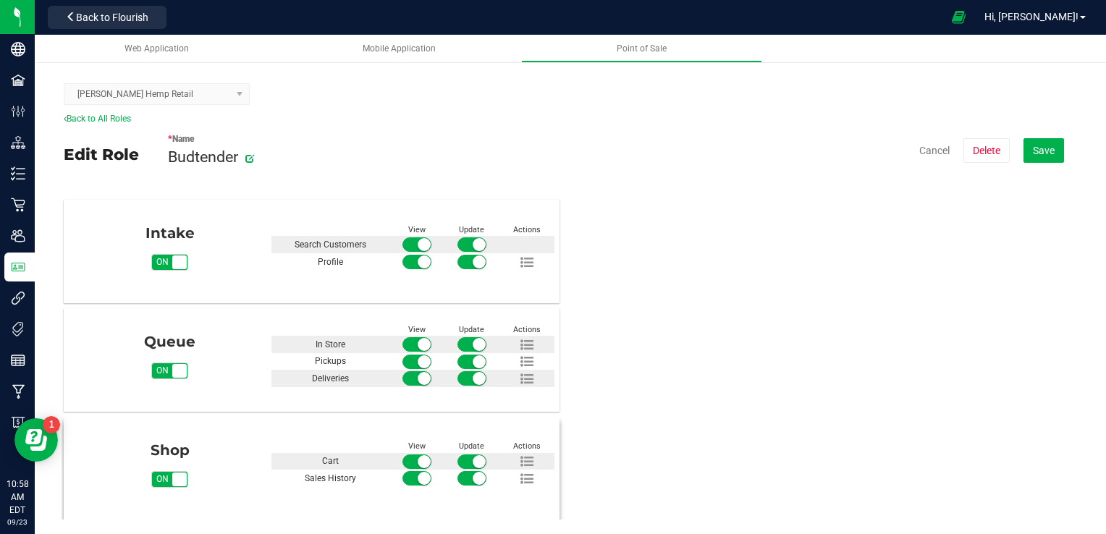
scroll to position [151, 0]
click at [521, 455] on icon at bounding box center [527, 461] width 13 height 13
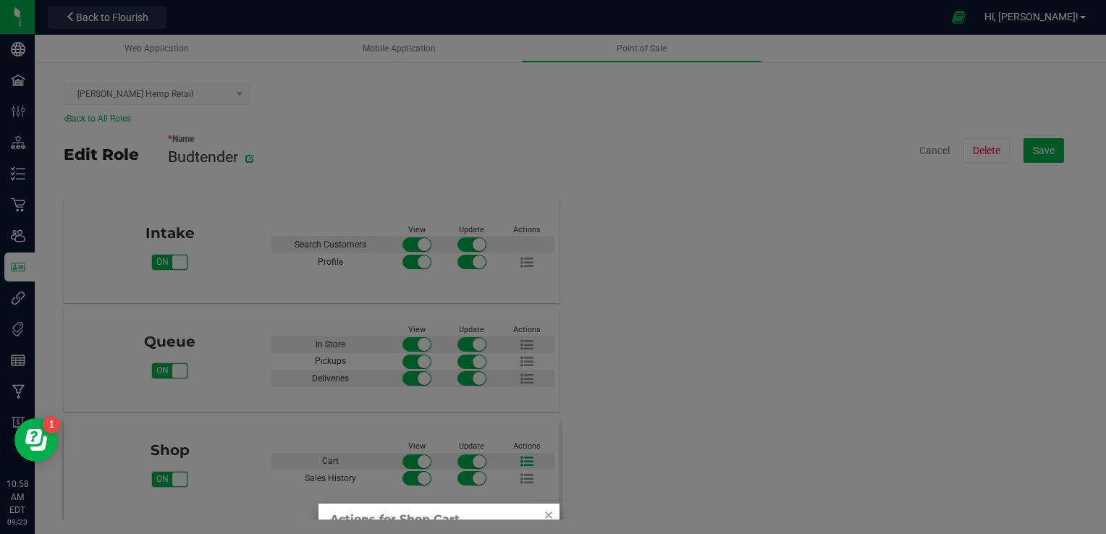
scroll to position [222, 0]
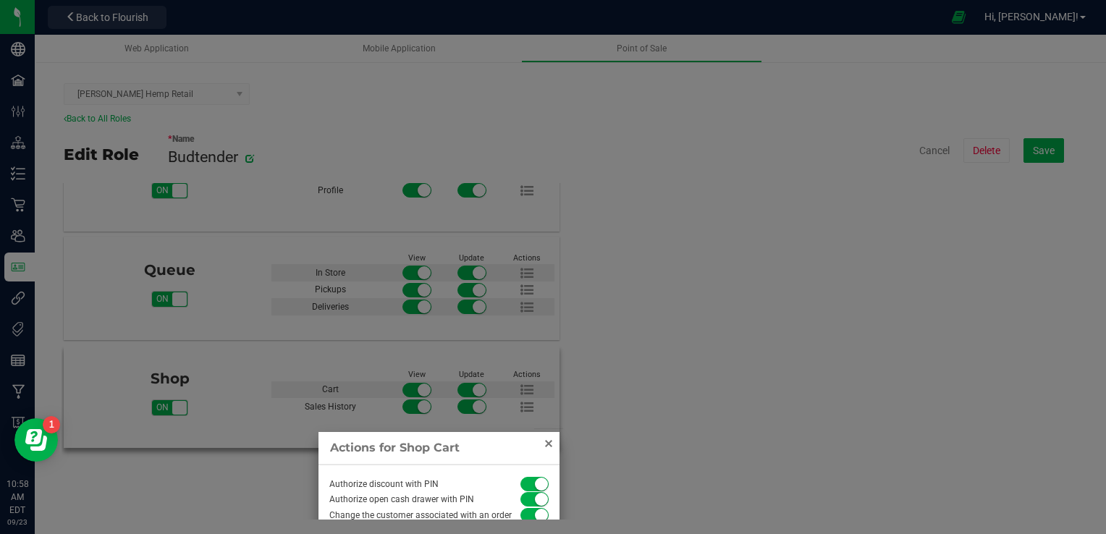
click at [547, 442] on link "Close" at bounding box center [548, 443] width 17 height 17
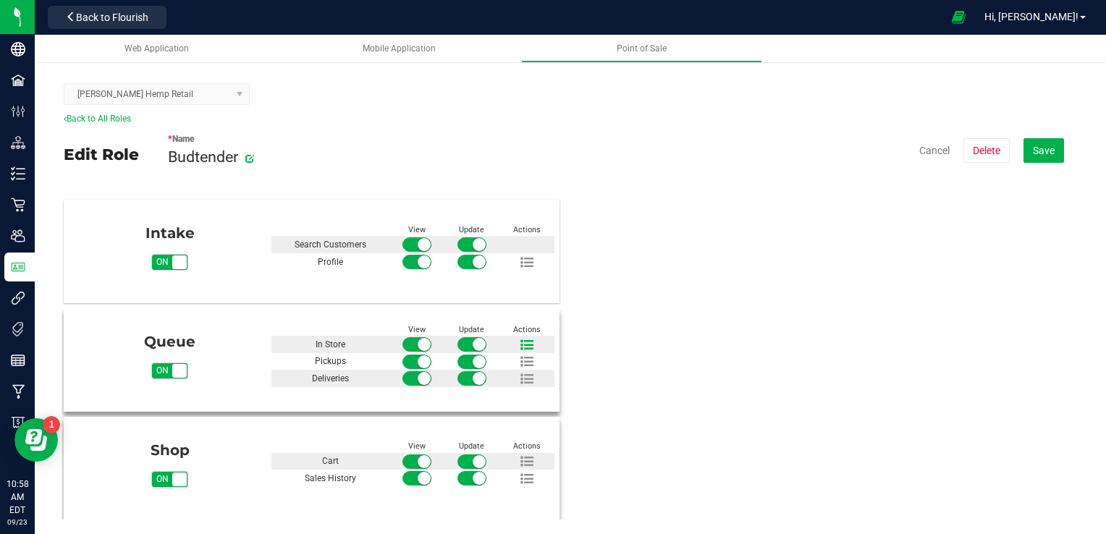
click at [521, 340] on icon at bounding box center [527, 345] width 13 height 13
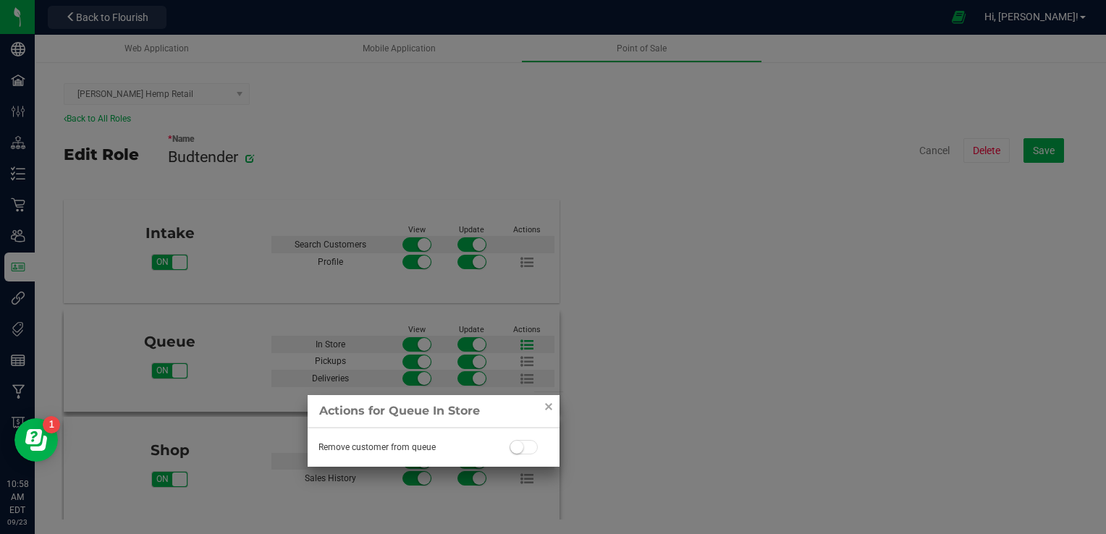
scroll to position [113, 0]
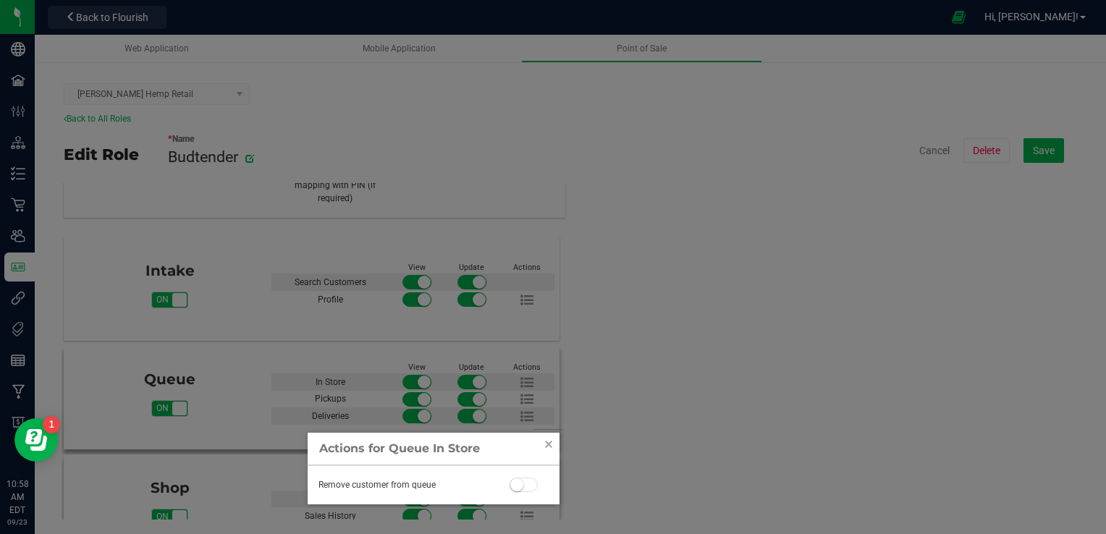
click at [524, 480] on span at bounding box center [524, 485] width 29 height 14
click at [546, 443] on link "Close" at bounding box center [548, 444] width 17 height 17
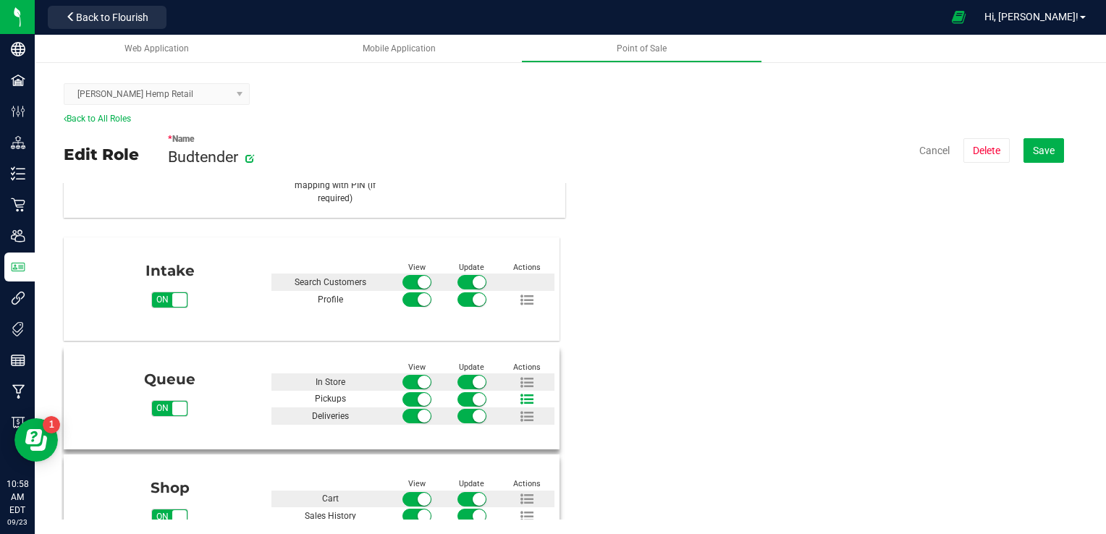
click at [526, 395] on icon at bounding box center [527, 399] width 13 height 13
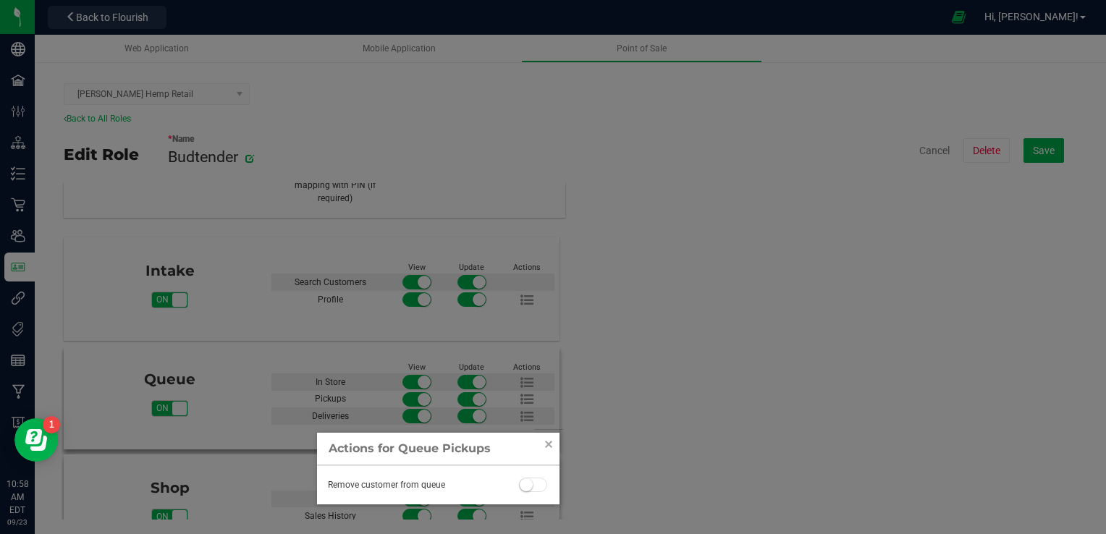
click at [542, 484] on span at bounding box center [533, 485] width 29 height 14
click at [530, 416] on div at bounding box center [553, 267] width 1106 height 534
click at [547, 448] on link "Close" at bounding box center [548, 444] width 17 height 17
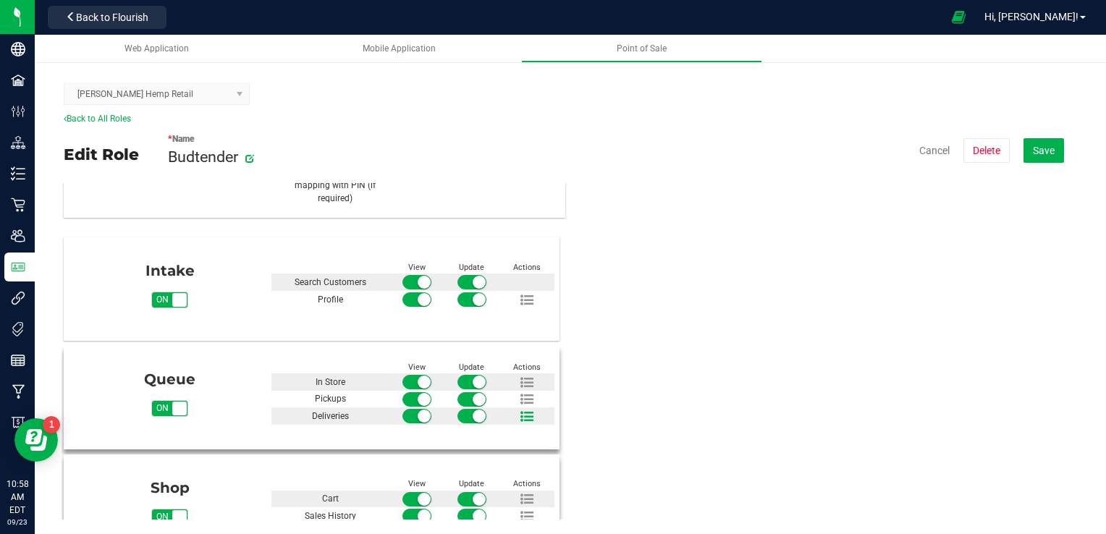
click at [521, 416] on icon at bounding box center [527, 417] width 13 height 13
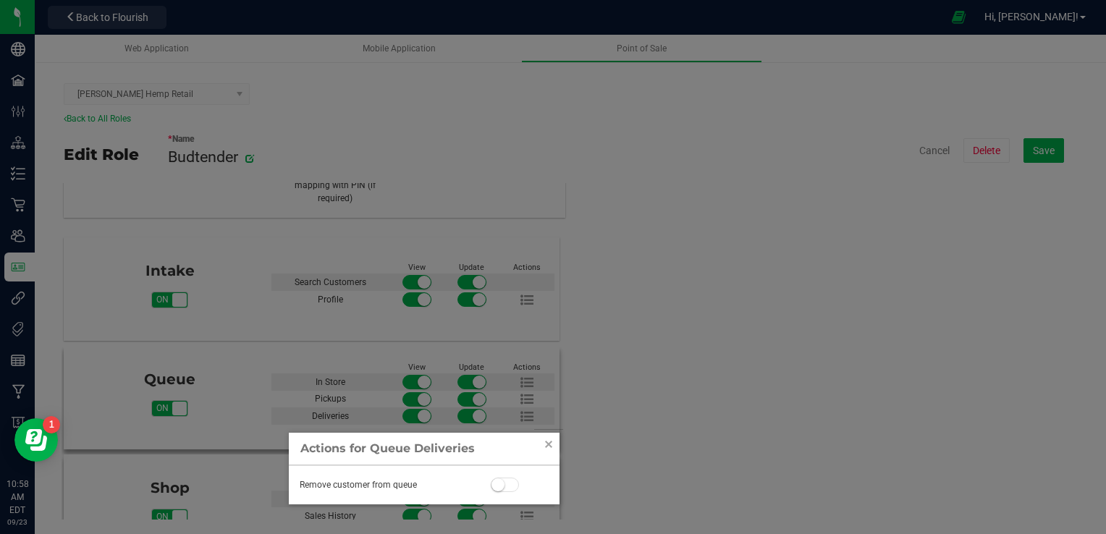
click at [513, 485] on span at bounding box center [505, 485] width 29 height 14
click at [549, 442] on link "Close" at bounding box center [548, 444] width 17 height 17
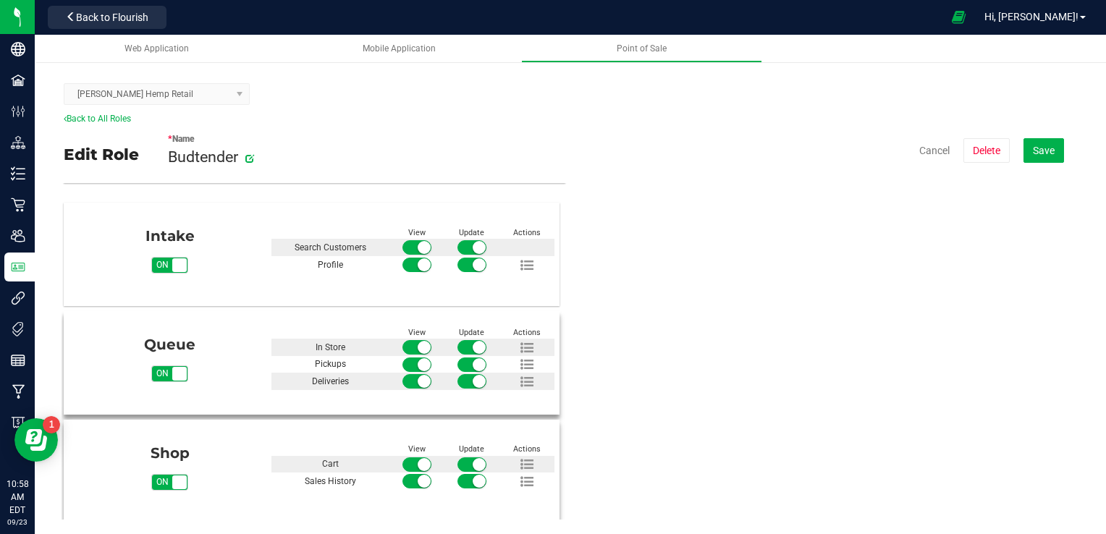
scroll to position [150, 0]
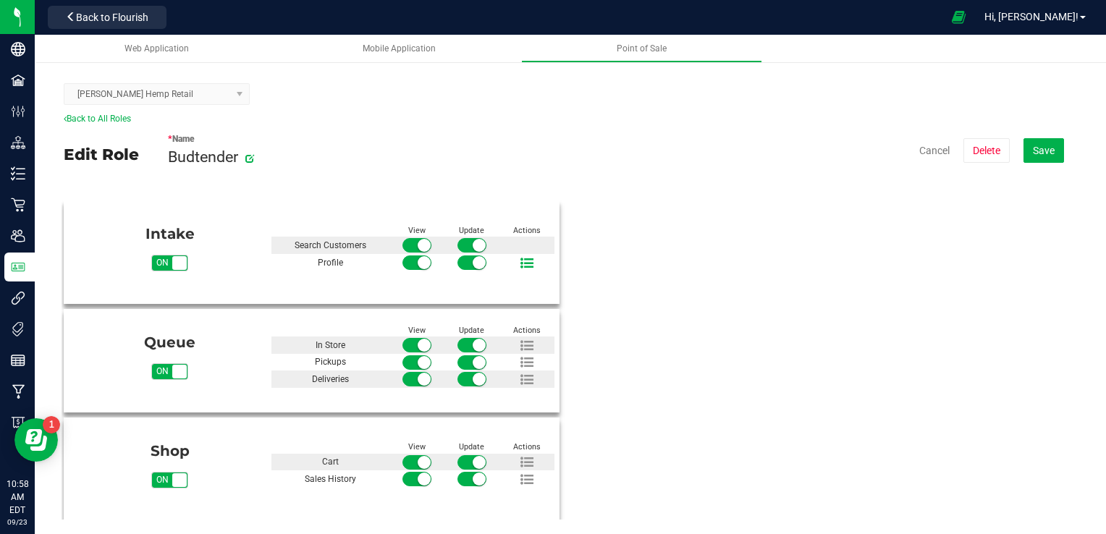
click at [521, 262] on icon at bounding box center [527, 263] width 13 height 13
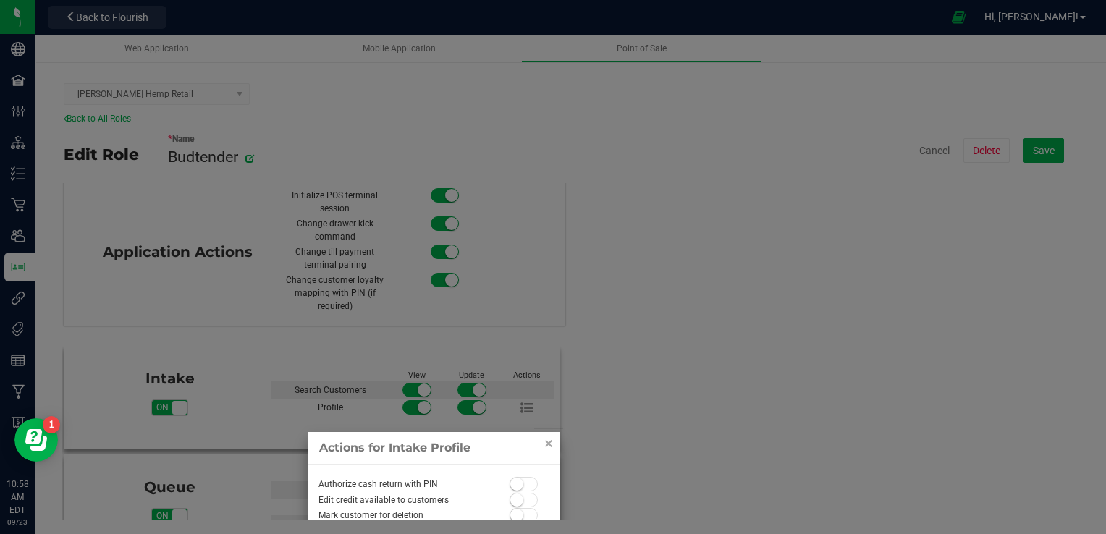
scroll to position [23, 0]
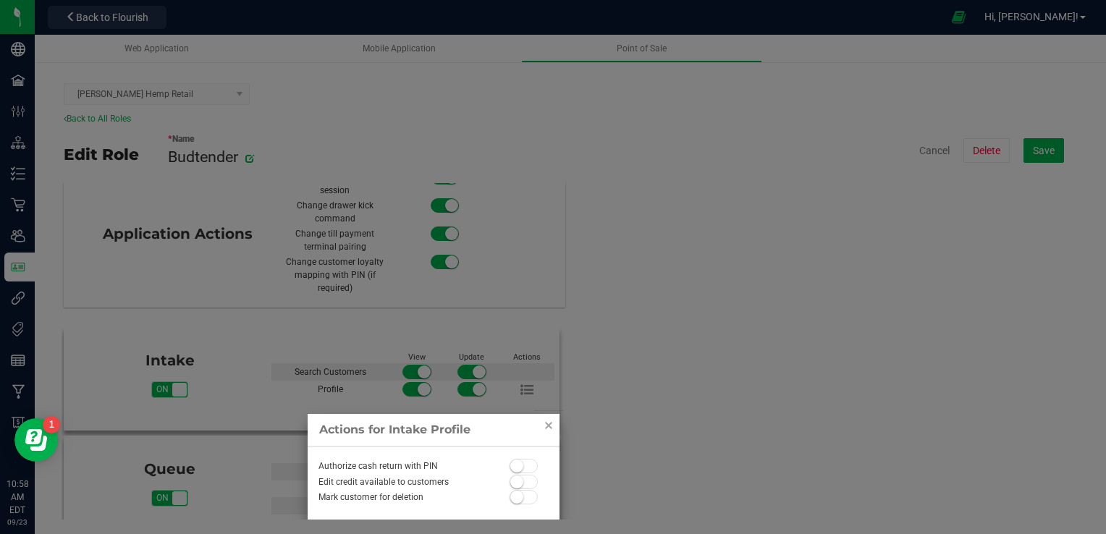
click at [533, 483] on div "Authorize cash return with PIN Edit credit available to customers Mark customer…" at bounding box center [434, 484] width 252 height 74
click at [529, 467] on span at bounding box center [524, 466] width 29 height 14
click at [529, 479] on span at bounding box center [524, 482] width 29 height 14
click at [532, 494] on span at bounding box center [524, 497] width 29 height 14
click at [550, 427] on link "Close" at bounding box center [548, 425] width 17 height 17
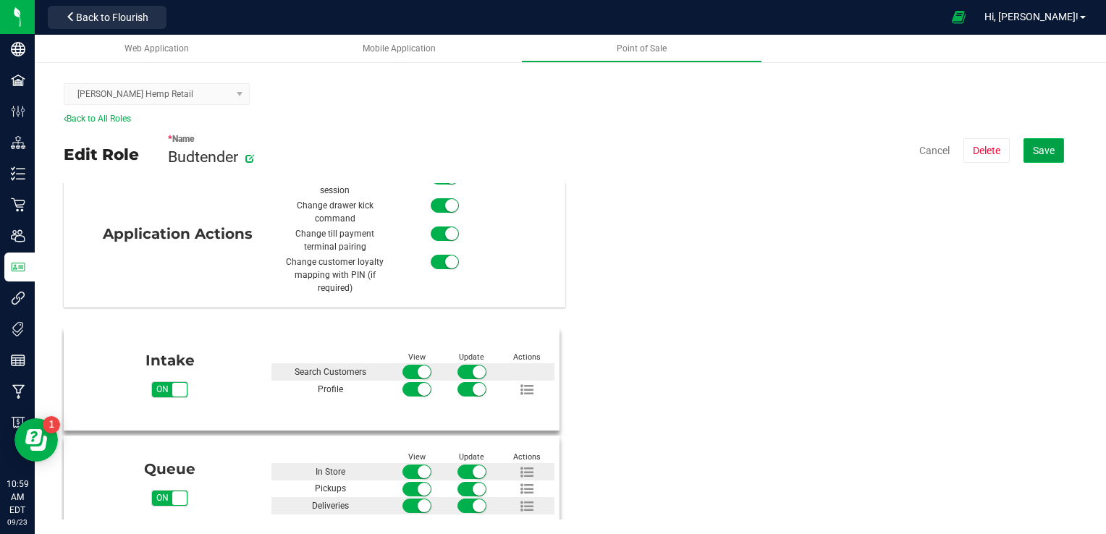
click at [1052, 146] on span "Save" at bounding box center [1044, 151] width 22 height 12
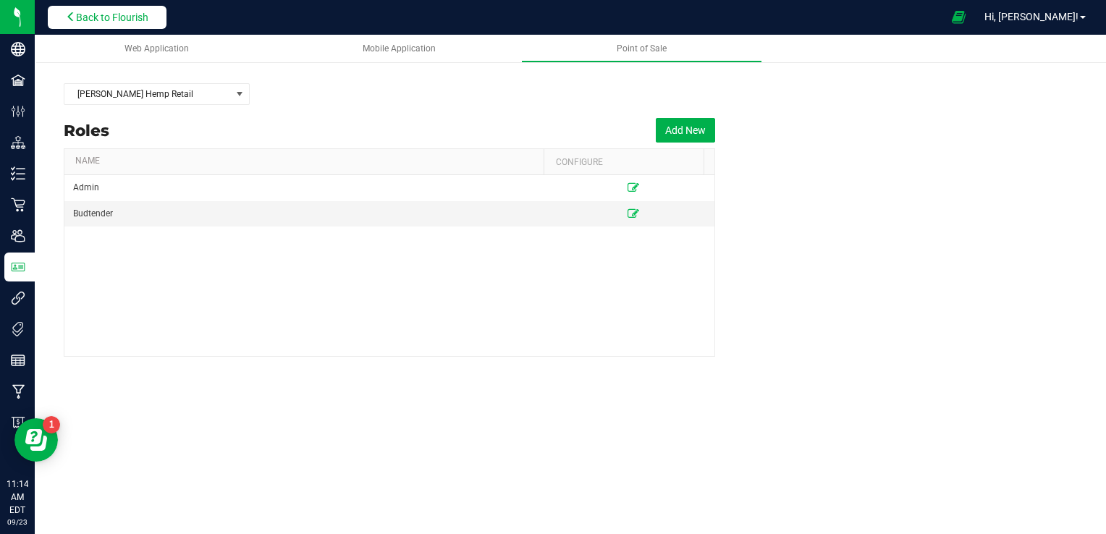
click at [133, 22] on span "Back to Flourish" at bounding box center [112, 18] width 72 height 12
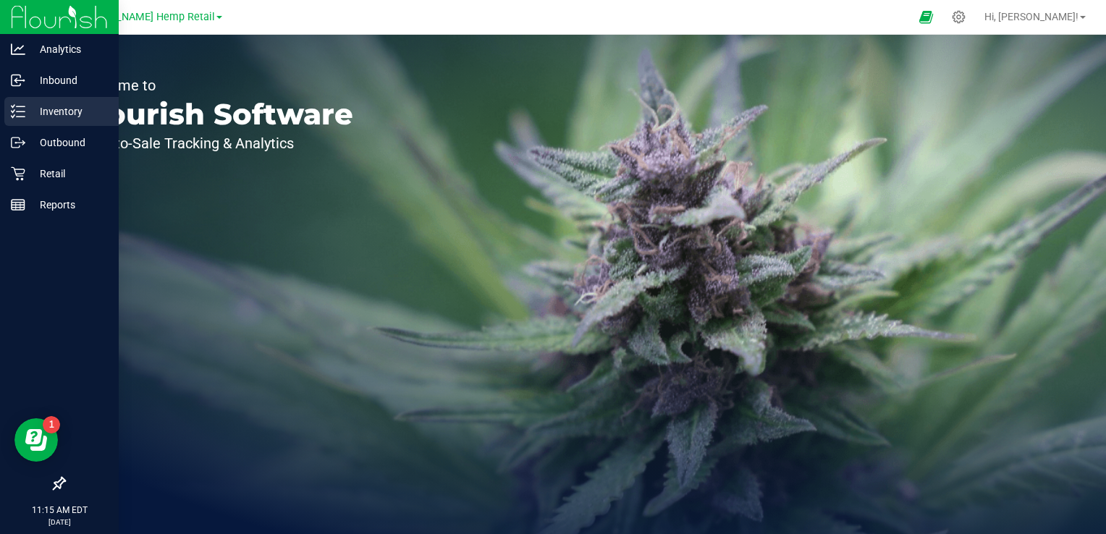
click at [59, 112] on p "Inventory" at bounding box center [68, 111] width 87 height 17
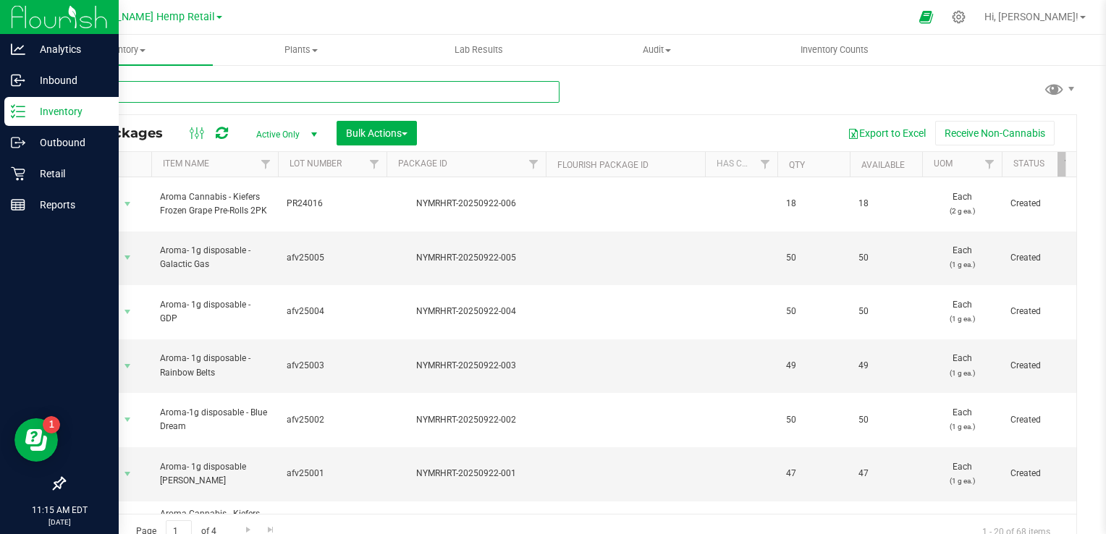
click at [259, 96] on input "text" at bounding box center [312, 92] width 496 height 22
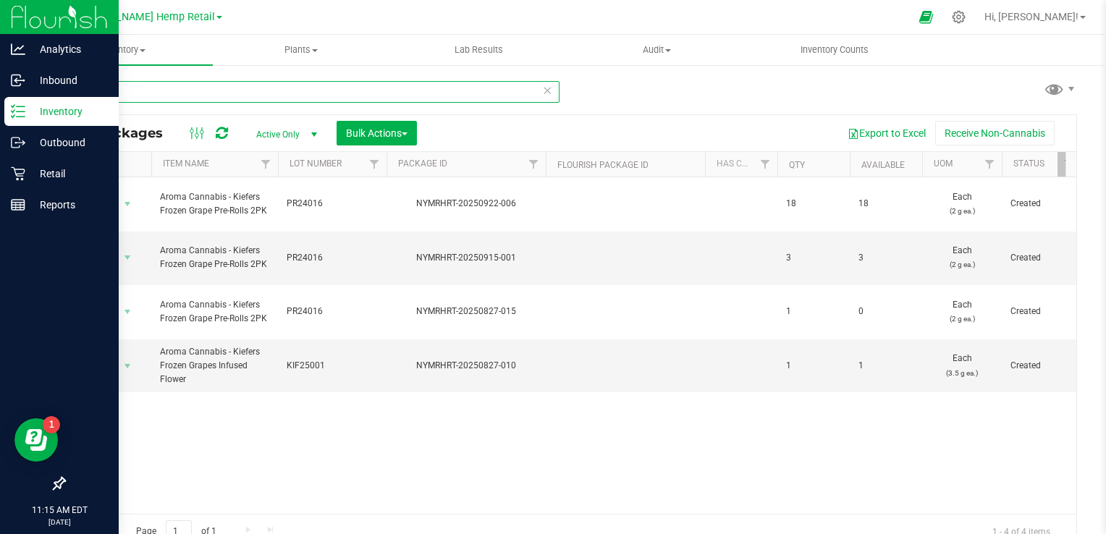
type input "frozen"
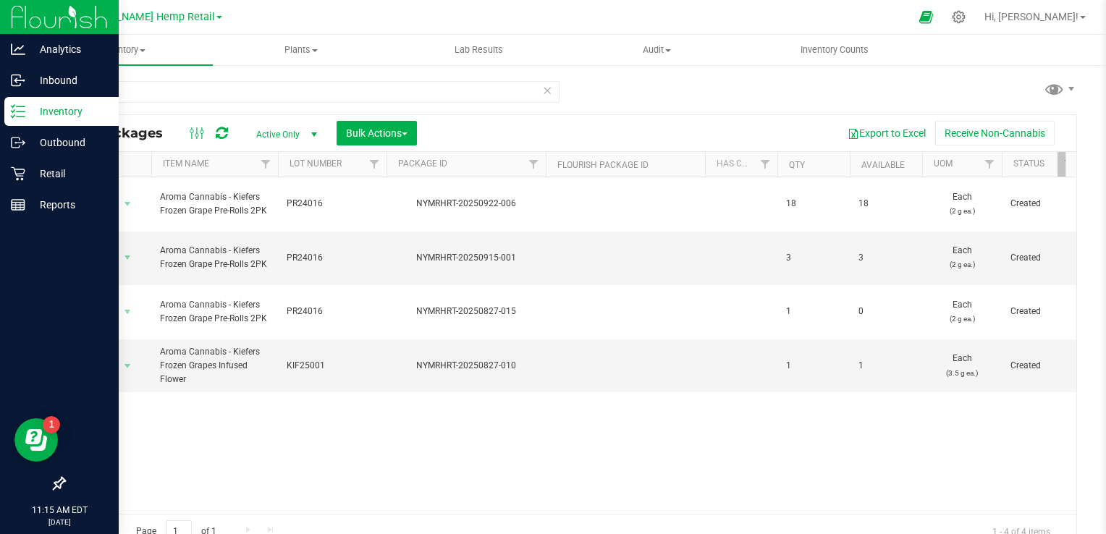
click at [315, 132] on span "select" at bounding box center [314, 135] width 12 height 12
click at [277, 224] on li "All" at bounding box center [283, 223] width 78 height 22
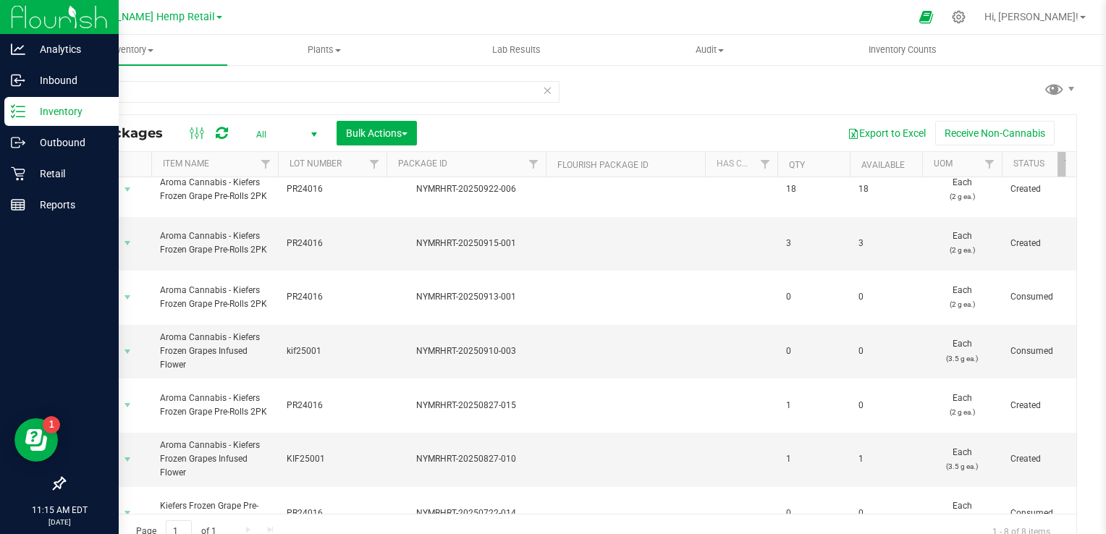
scroll to position [20, 0]
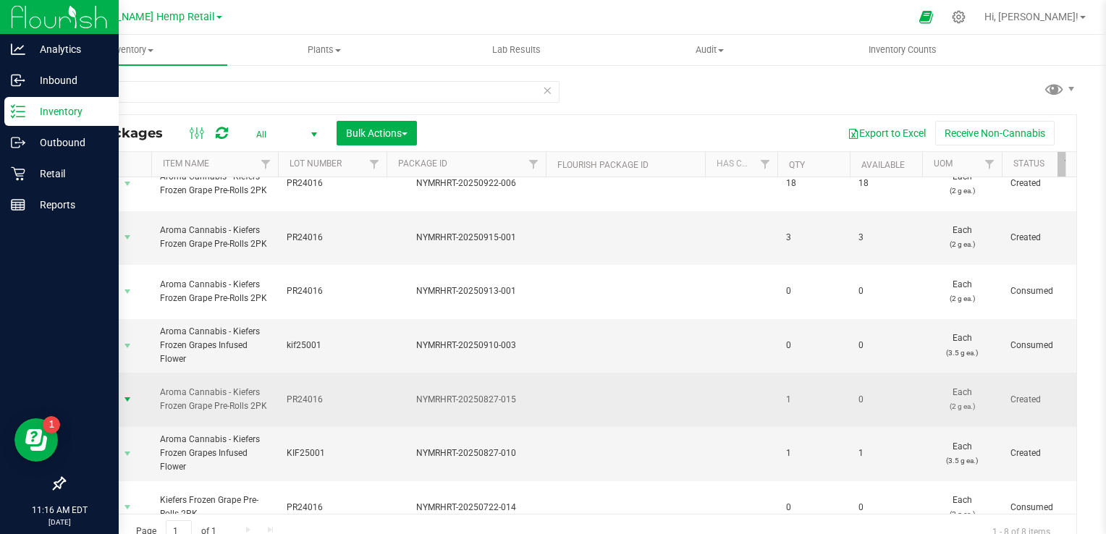
click at [129, 394] on span "select" at bounding box center [128, 400] width 12 height 12
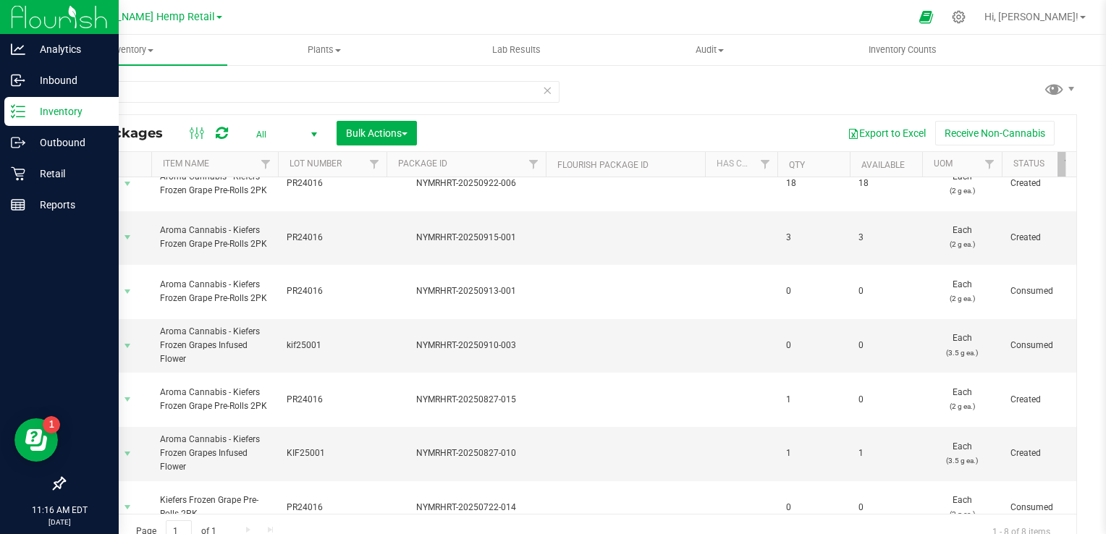
click at [473, 129] on div "Export to Excel Receive Non-Cannabis" at bounding box center [747, 133] width 638 height 25
click at [792, 322] on td "0" at bounding box center [814, 346] width 72 height 54
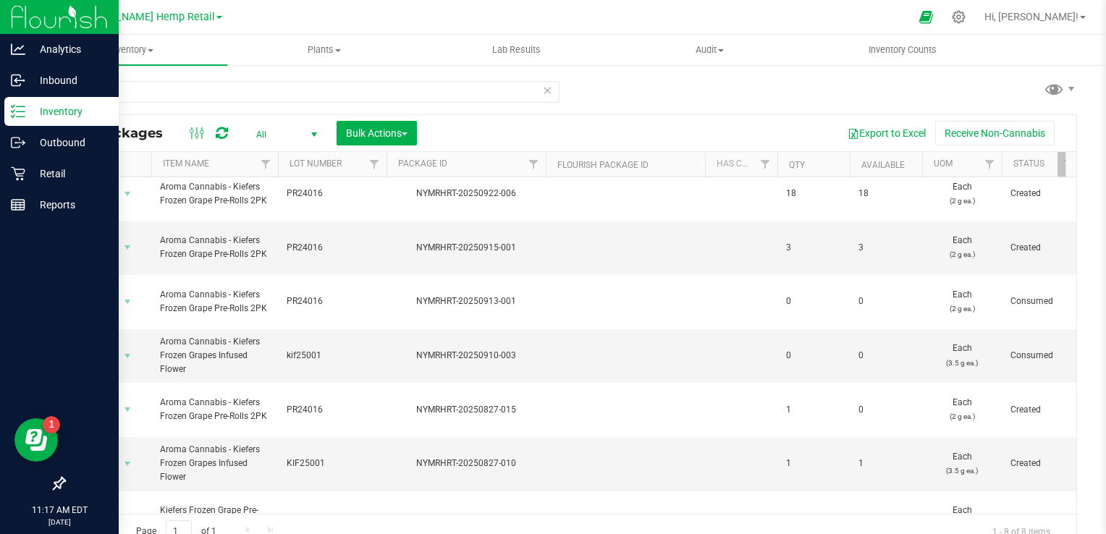
scroll to position [0, 0]
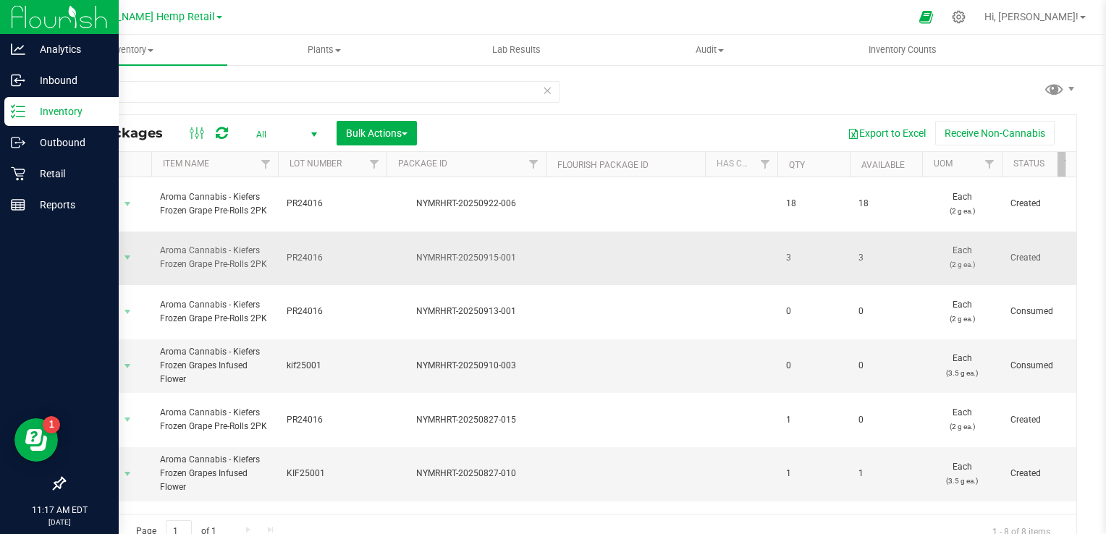
drag, startPoint x: 580, startPoint y: 224, endPoint x: 702, endPoint y: 254, distance: 125.9
click at [611, 232] on td at bounding box center [625, 259] width 159 height 54
click at [128, 252] on span "select" at bounding box center [128, 258] width 12 height 12
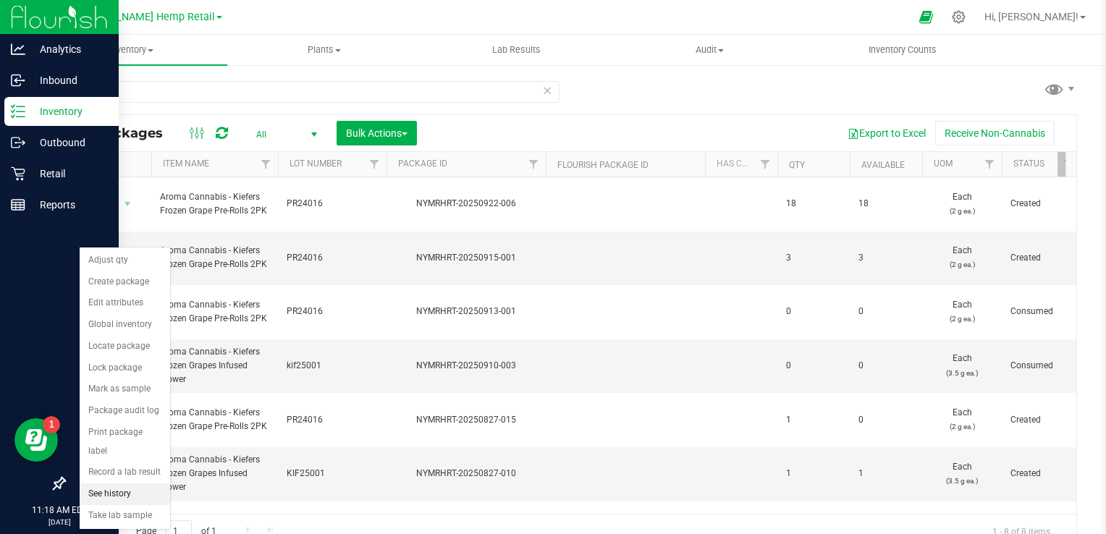
click at [105, 484] on li "See history" at bounding box center [125, 495] width 91 height 22
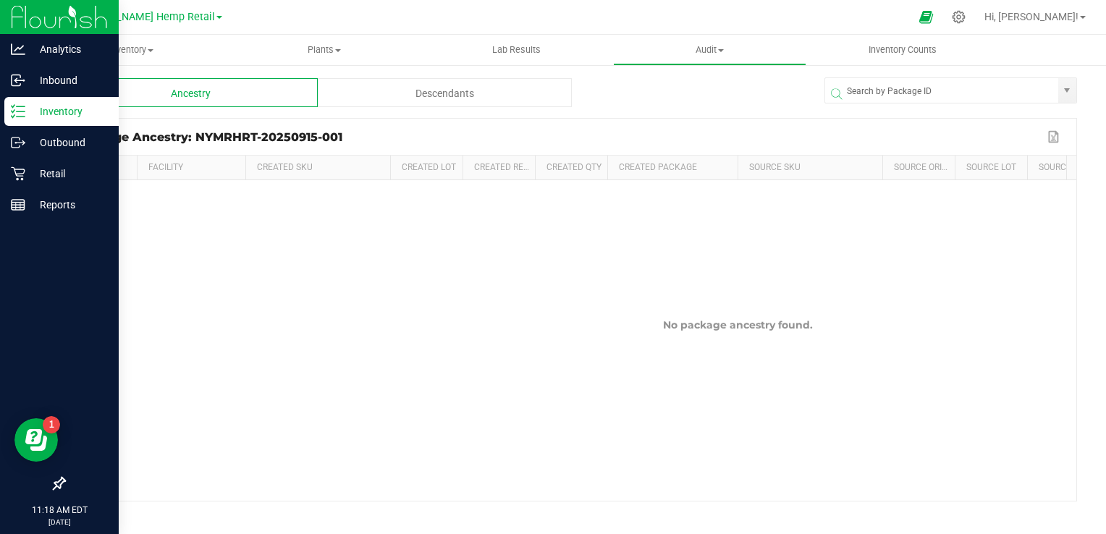
click at [421, 100] on div "Descendants" at bounding box center [445, 92] width 254 height 29
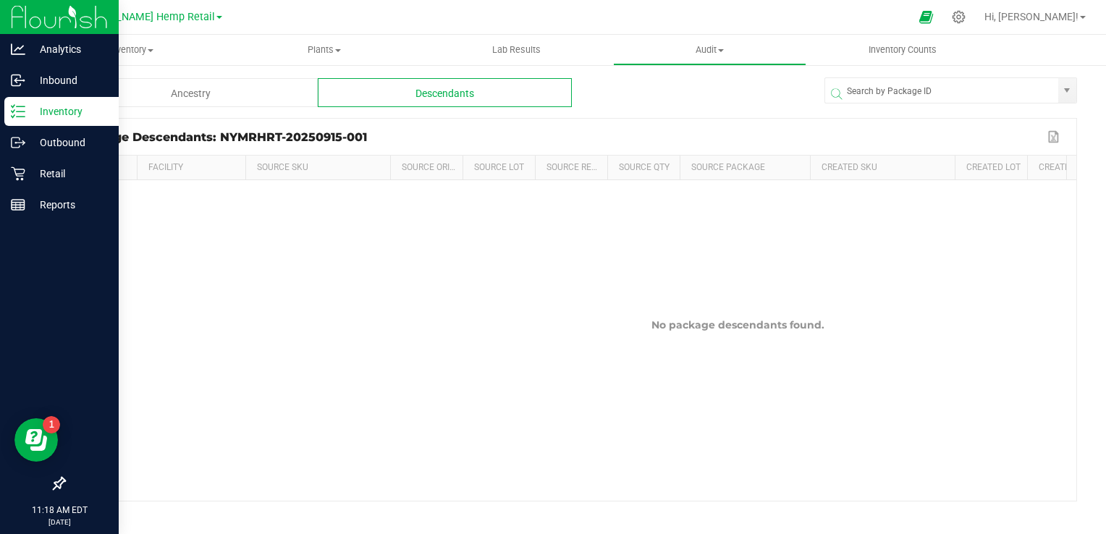
click at [162, 94] on div "Ancestry" at bounding box center [191, 92] width 254 height 29
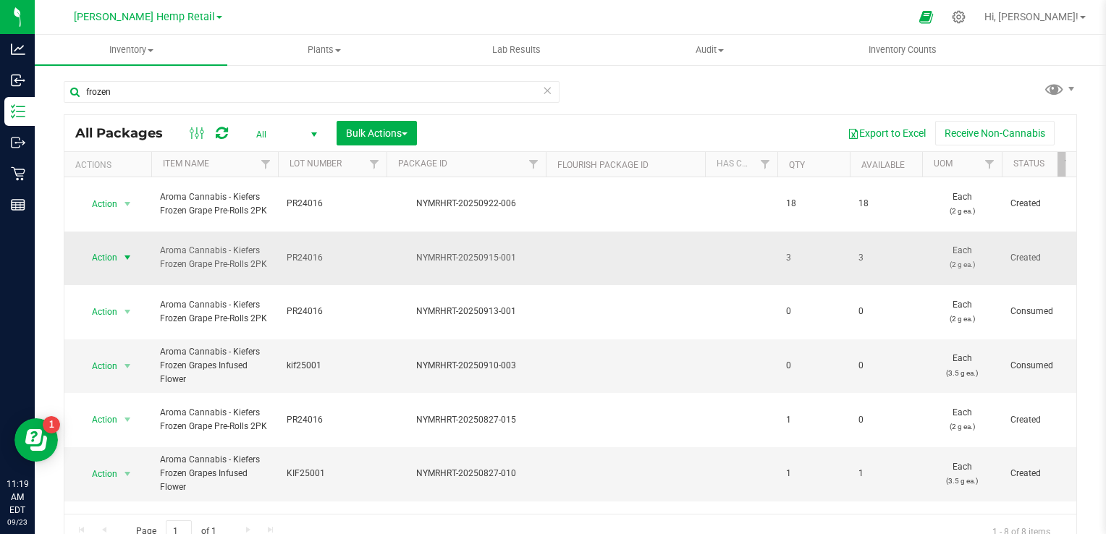
click at [127, 252] on span "select" at bounding box center [128, 258] width 12 height 12
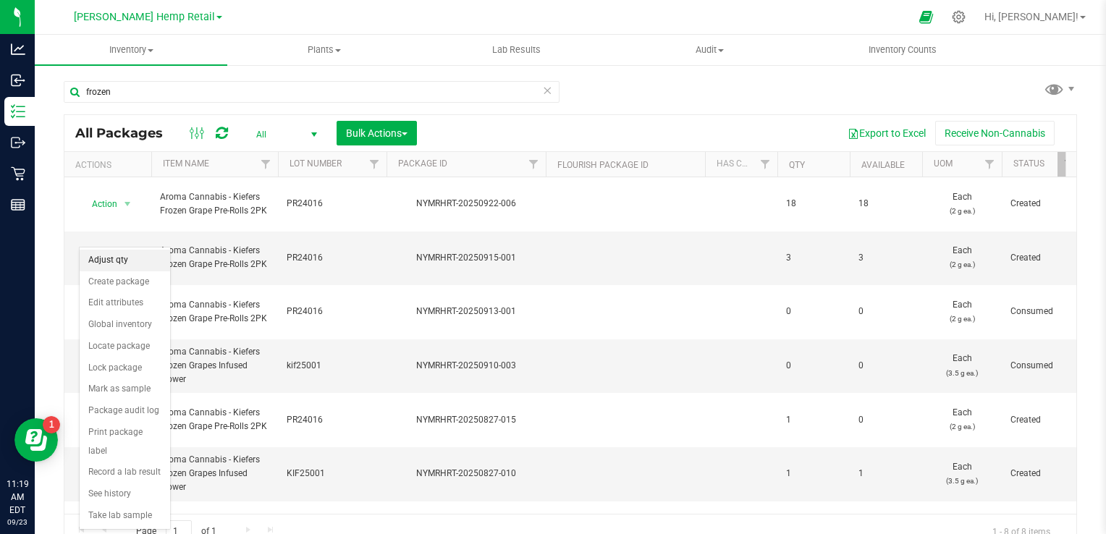
click at [114, 262] on li "Adjust qty" at bounding box center [125, 261] width 91 height 22
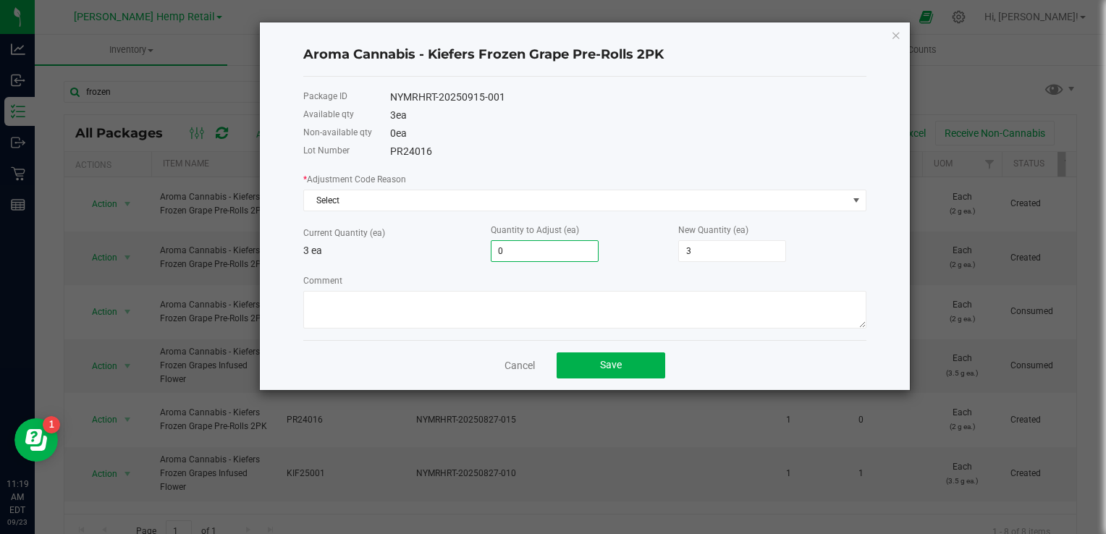
click at [550, 252] on input "0" at bounding box center [545, 251] width 106 height 20
type input "3"
type input "6"
click at [709, 253] on input "6" at bounding box center [732, 251] width 106 height 20
type input "-3"
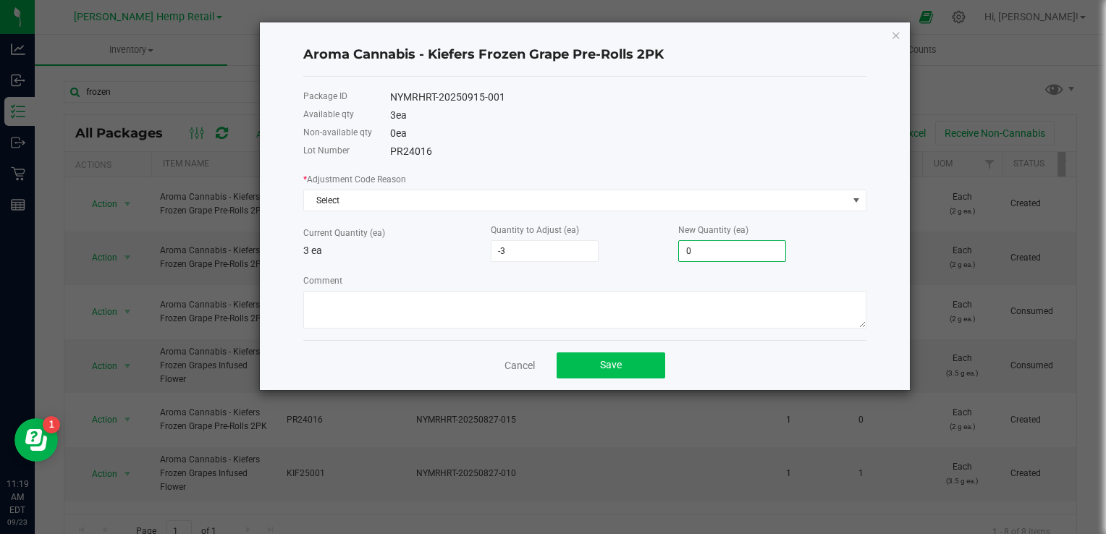
type input "0"
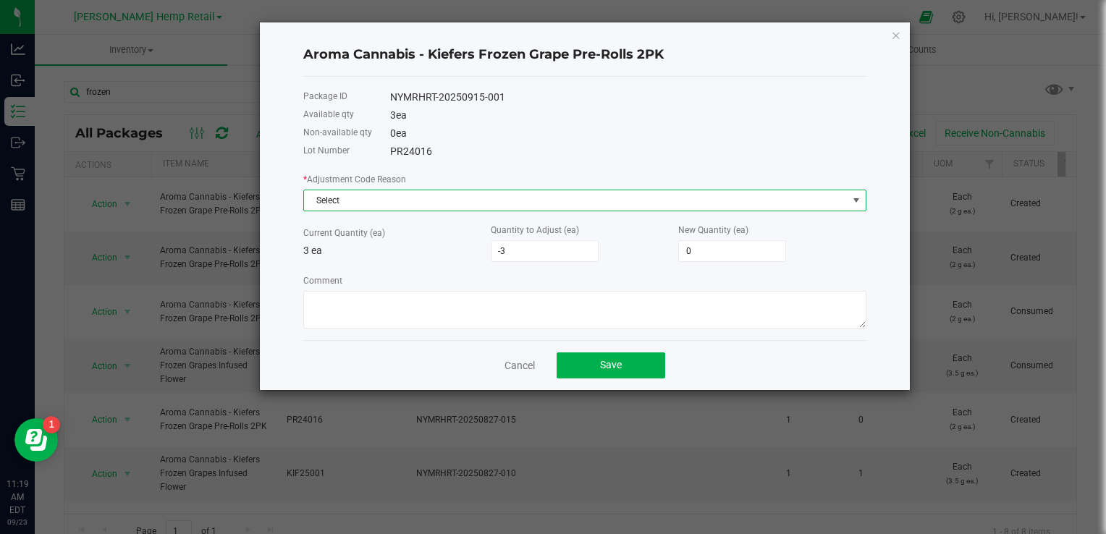
drag, startPoint x: 608, startPoint y: 369, endPoint x: 519, endPoint y: 209, distance: 183.2
click at [519, 209] on span "Select" at bounding box center [576, 200] width 544 height 20
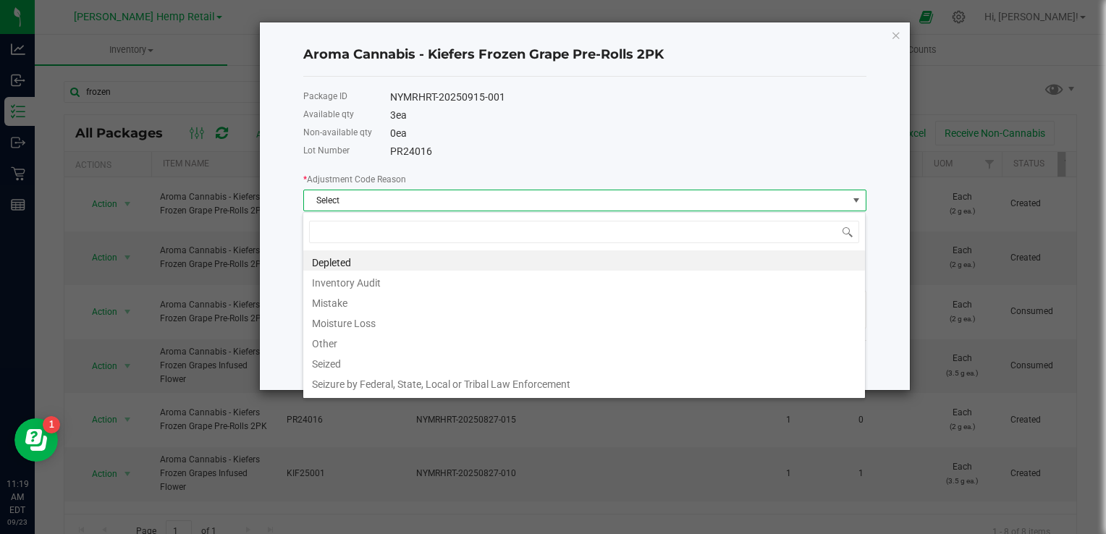
scroll to position [21, 563]
click at [332, 303] on li "Mistake" at bounding box center [584, 301] width 562 height 20
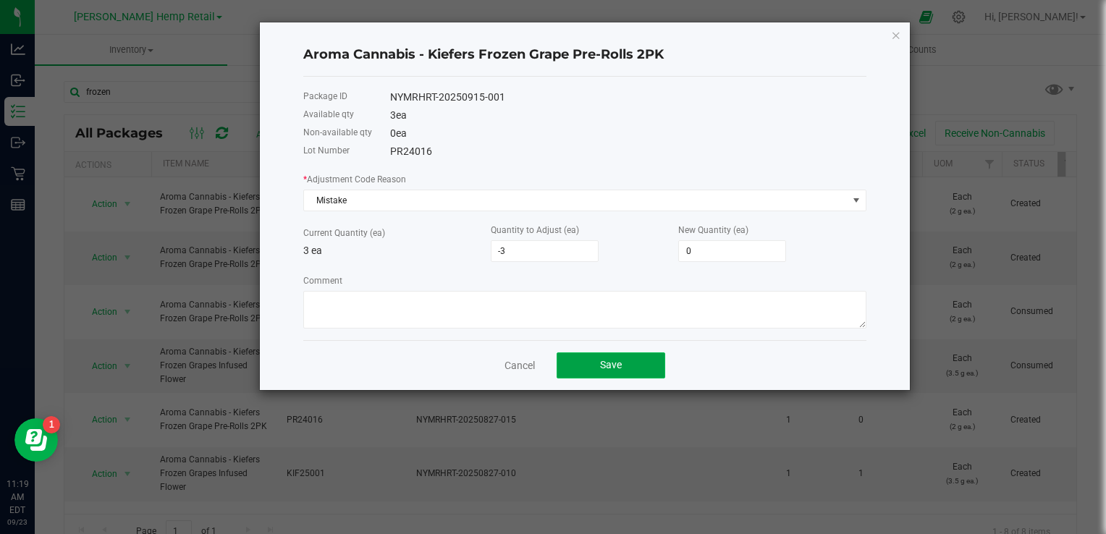
click at [614, 364] on span "Save" at bounding box center [611, 365] width 22 height 12
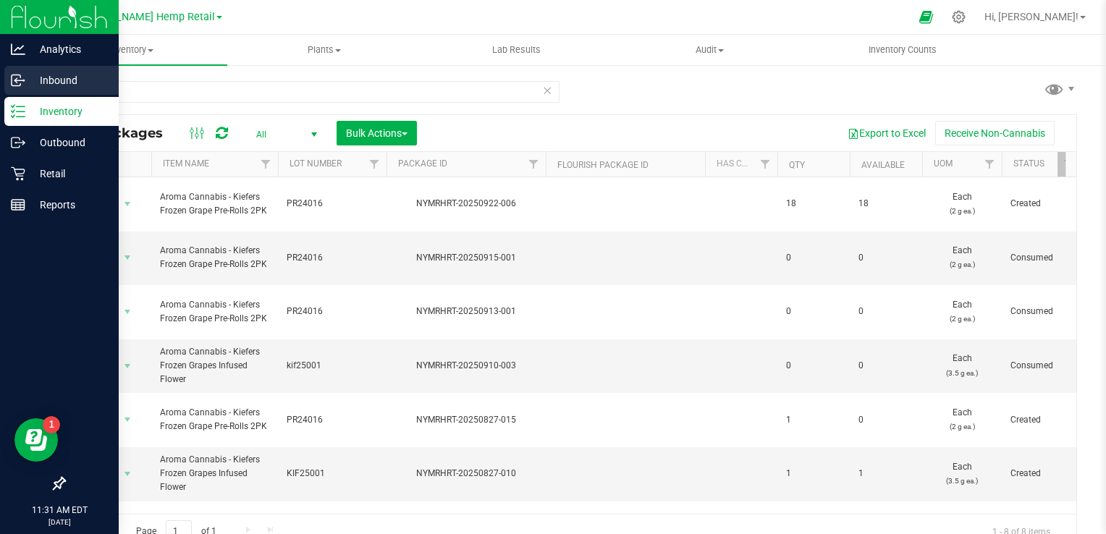
click at [69, 88] on p "Inbound" at bounding box center [68, 80] width 87 height 17
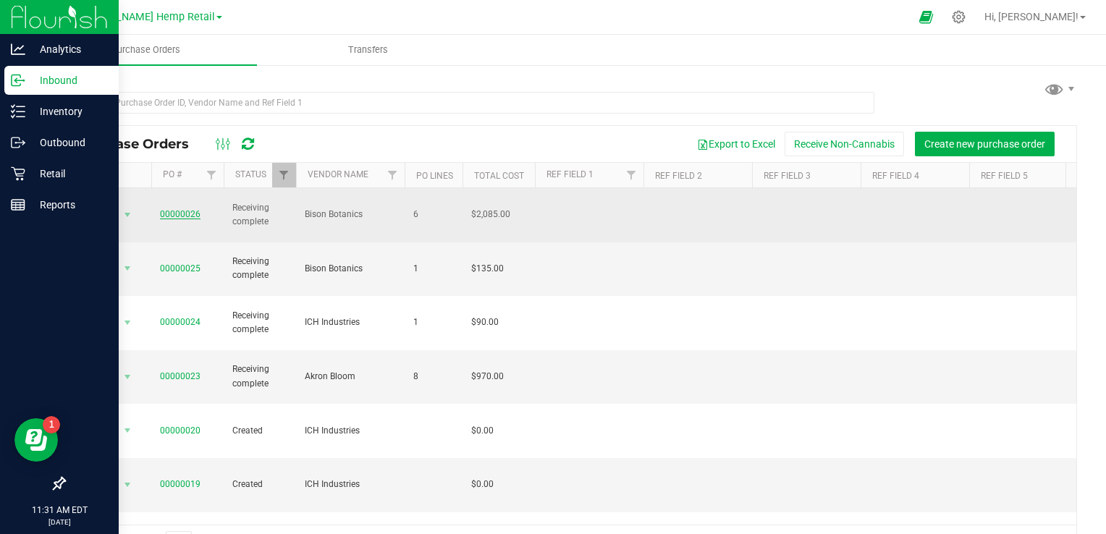
click at [176, 209] on link "00000026" at bounding box center [180, 214] width 41 height 10
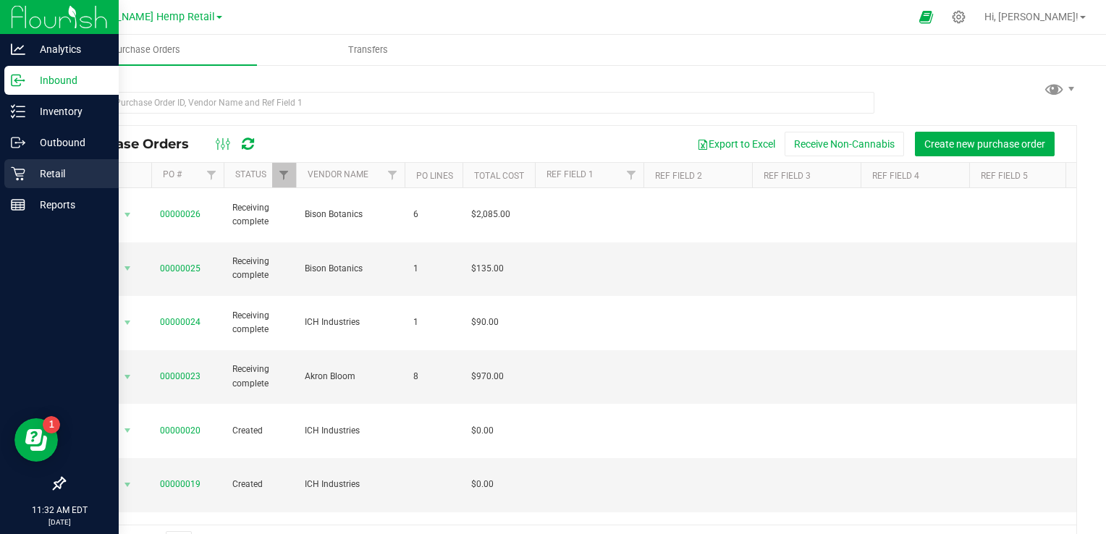
click at [57, 179] on p "Retail" at bounding box center [68, 173] width 87 height 17
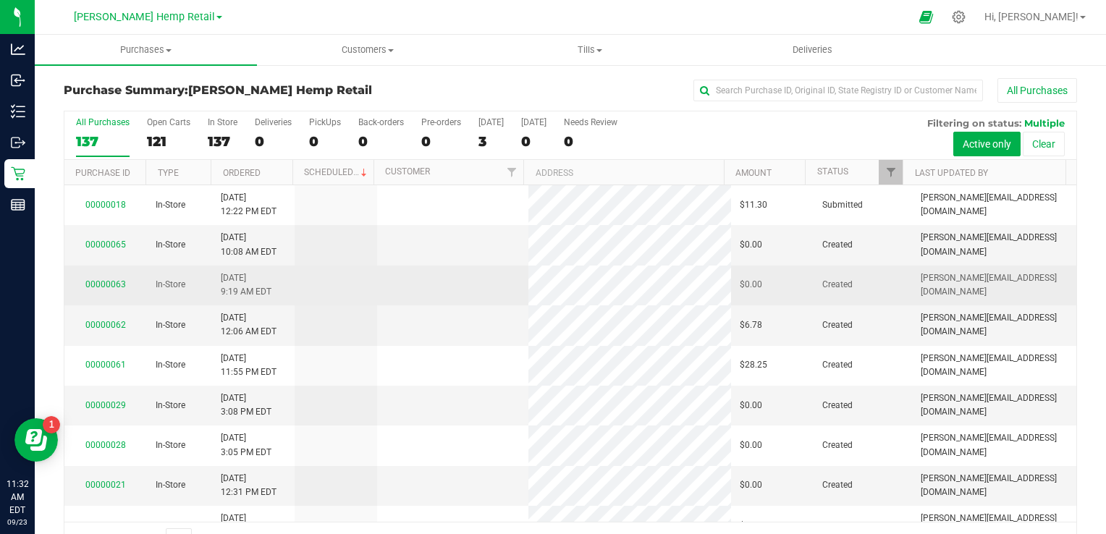
drag, startPoint x: 756, startPoint y: 308, endPoint x: 514, endPoint y: 282, distance: 243.3
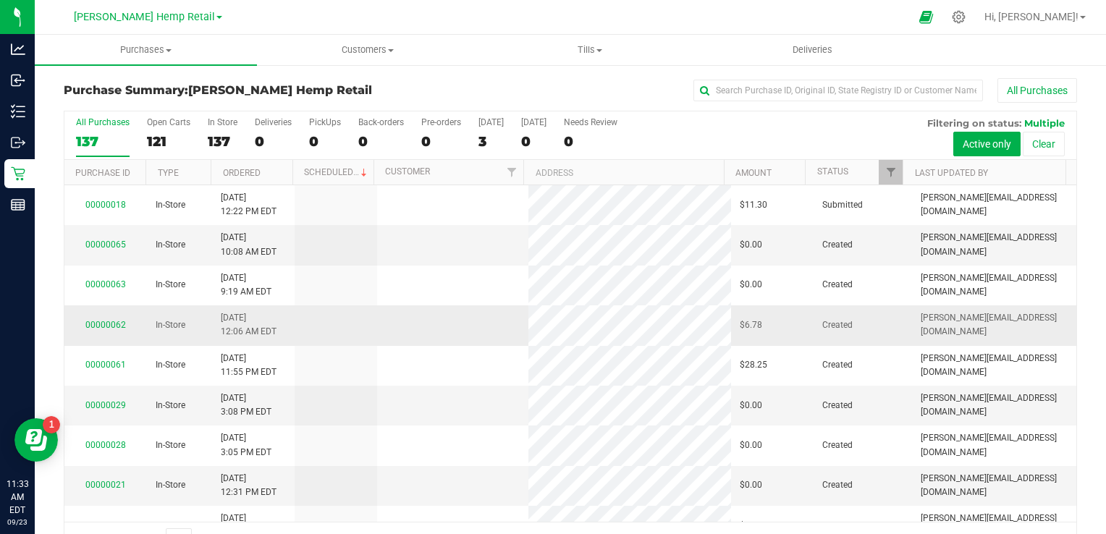
click at [377, 335] on td at bounding box center [453, 326] width 152 height 40
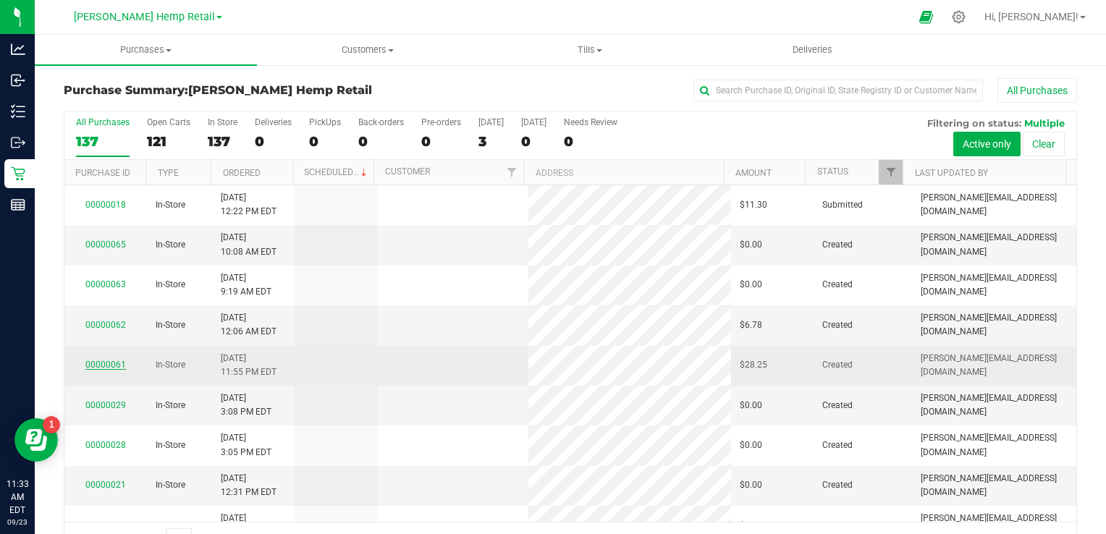
click at [98, 364] on link "00000061" at bounding box center [105, 365] width 41 height 10
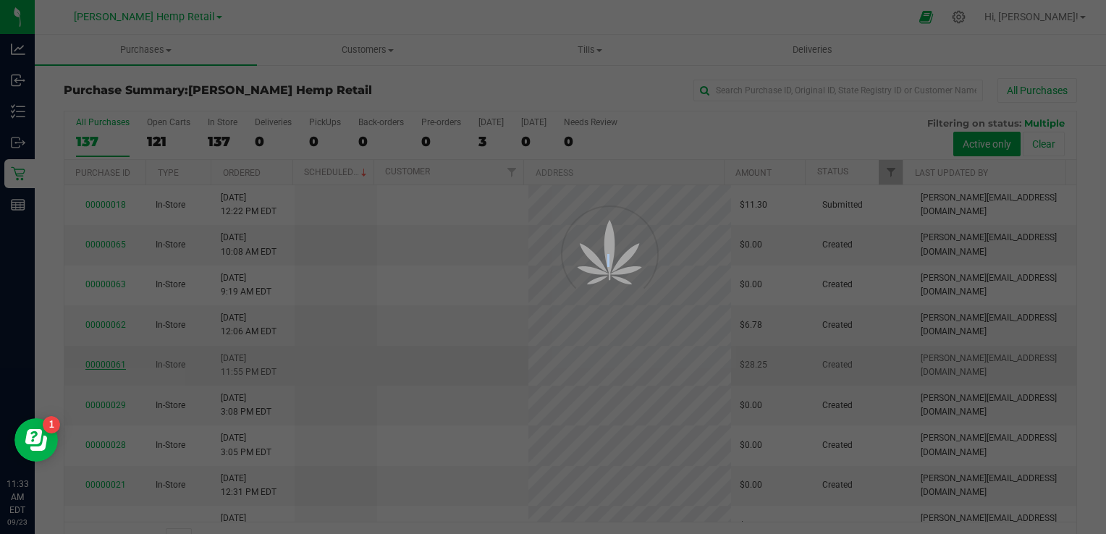
click at [98, 364] on div at bounding box center [553, 267] width 1106 height 534
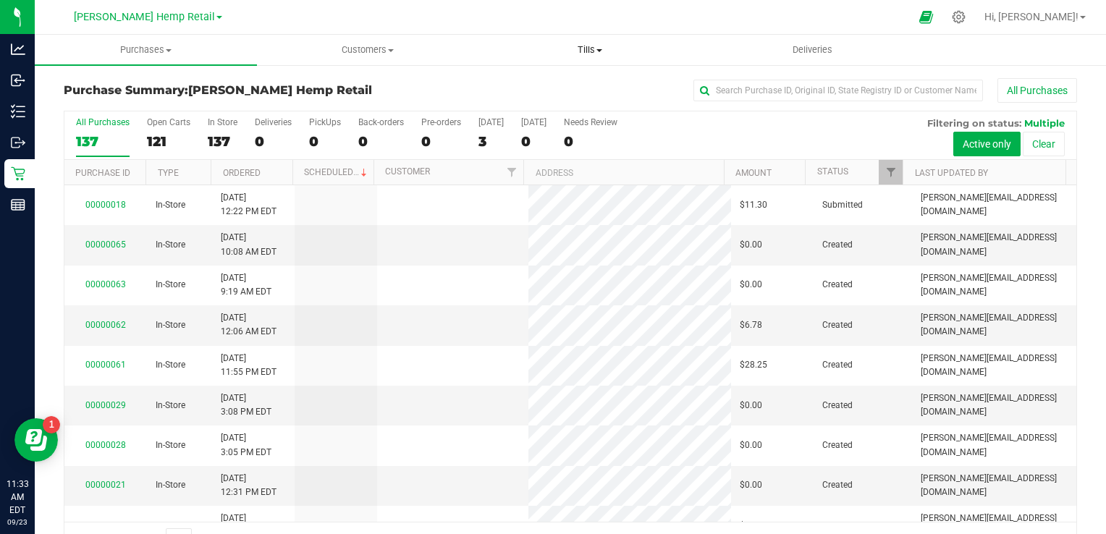
click at [585, 50] on span "Tills" at bounding box center [590, 49] width 221 height 13
click at [585, 50] on span "Tills" at bounding box center [590, 49] width 222 height 13
click at [83, 33] on nav "Morris Hemp Retail Morris Hemp LLC Morris Hemp Retail Hi, Jeff!" at bounding box center [571, 17] width 1072 height 35
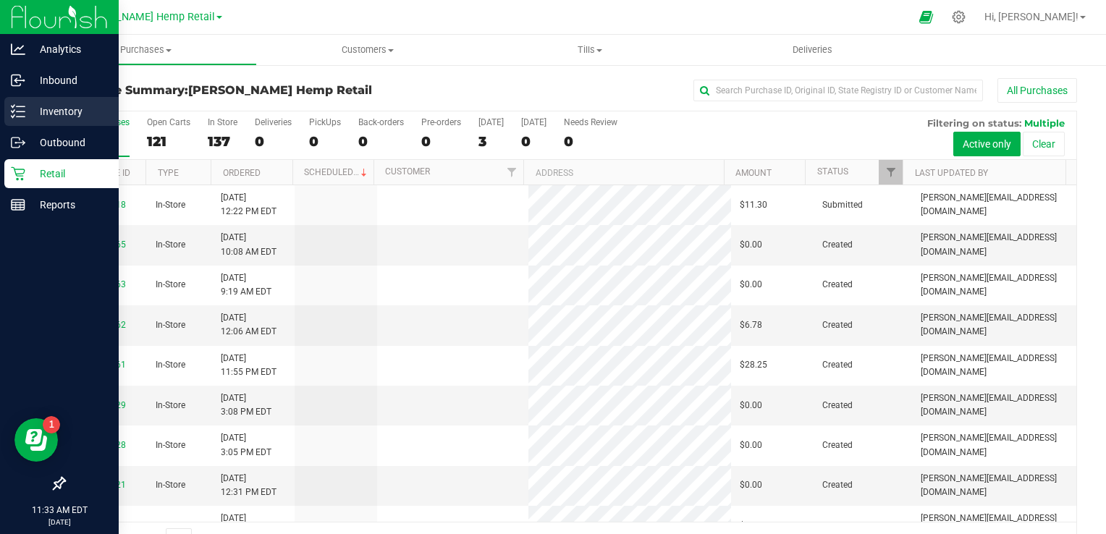
click at [64, 112] on p "Inventory" at bounding box center [68, 111] width 87 height 17
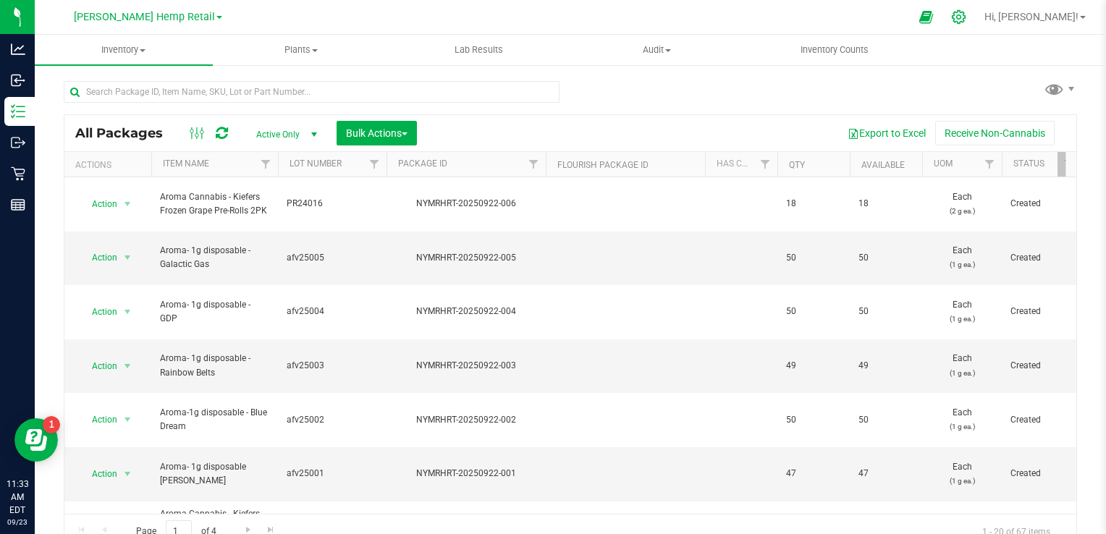
click at [967, 15] on icon at bounding box center [959, 16] width 15 height 15
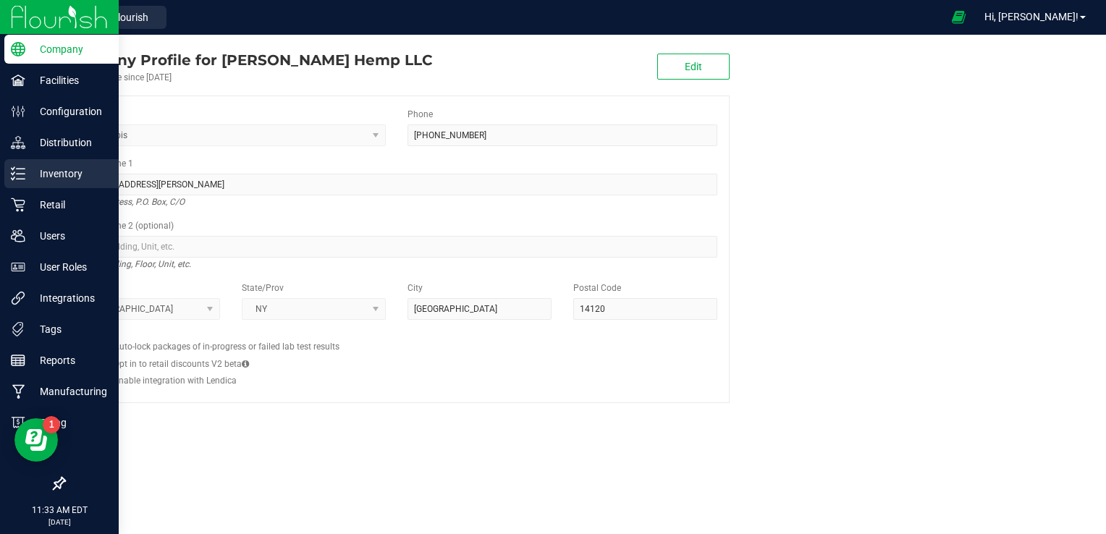
click at [54, 174] on p "Inventory" at bounding box center [68, 173] width 87 height 17
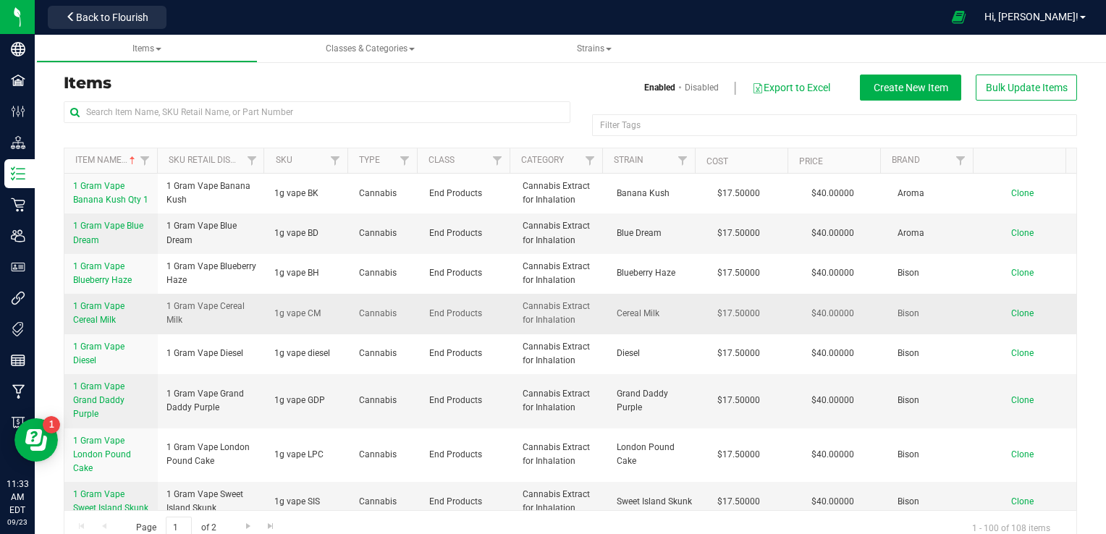
click at [98, 306] on span "1 Gram Vape Cereal Milk" at bounding box center [98, 313] width 51 height 24
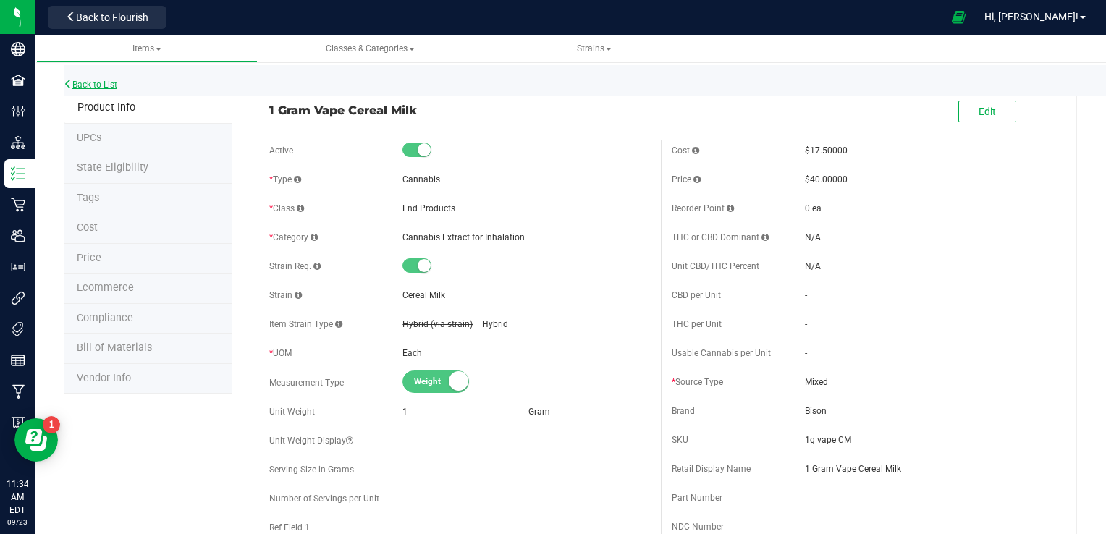
click at [67, 82] on icon at bounding box center [68, 84] width 9 height 9
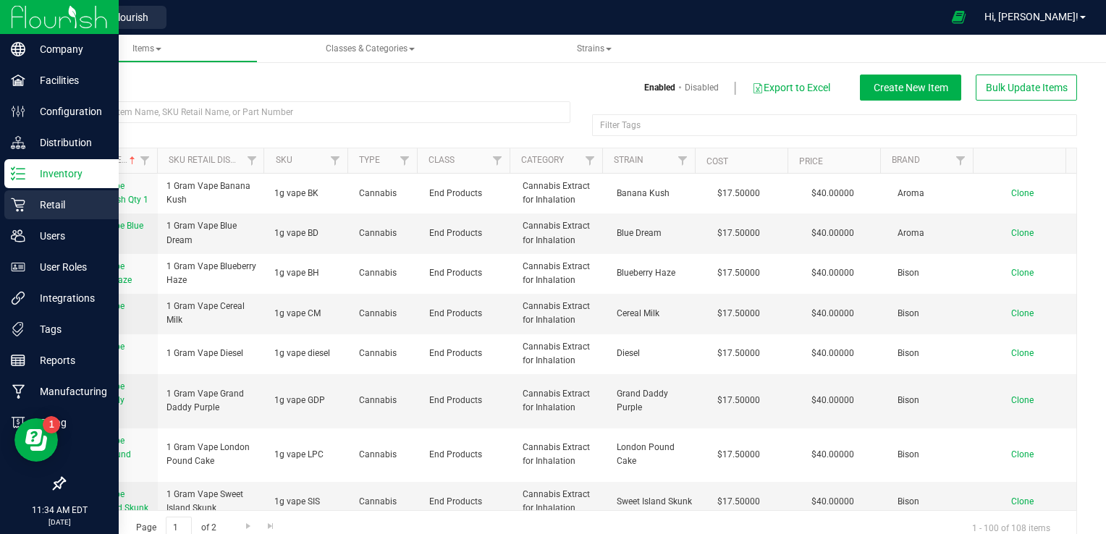
click at [52, 203] on p "Retail" at bounding box center [68, 204] width 87 height 17
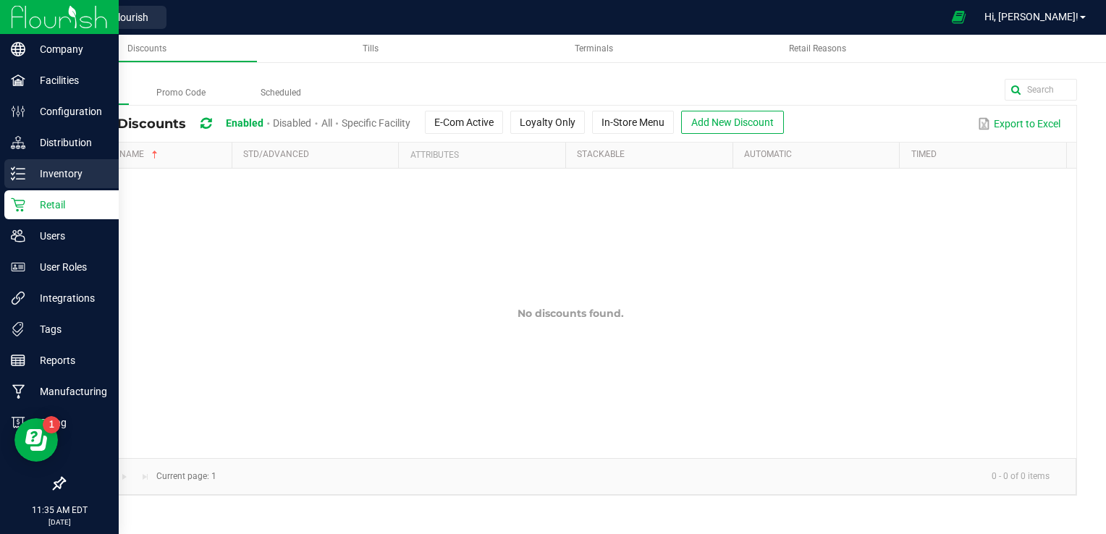
click at [67, 176] on p "Inventory" at bounding box center [68, 173] width 87 height 17
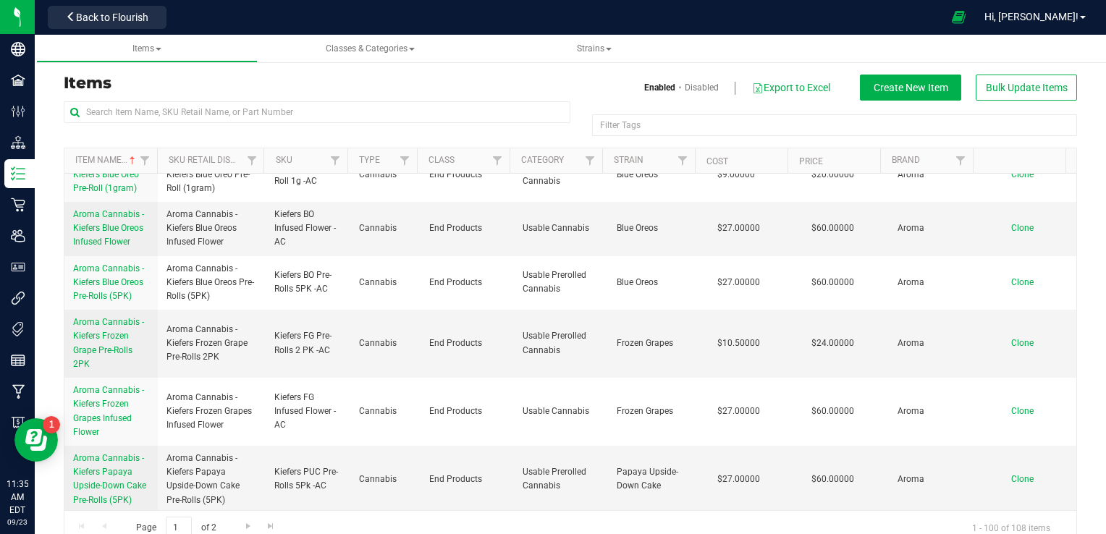
scroll to position [1521, 0]
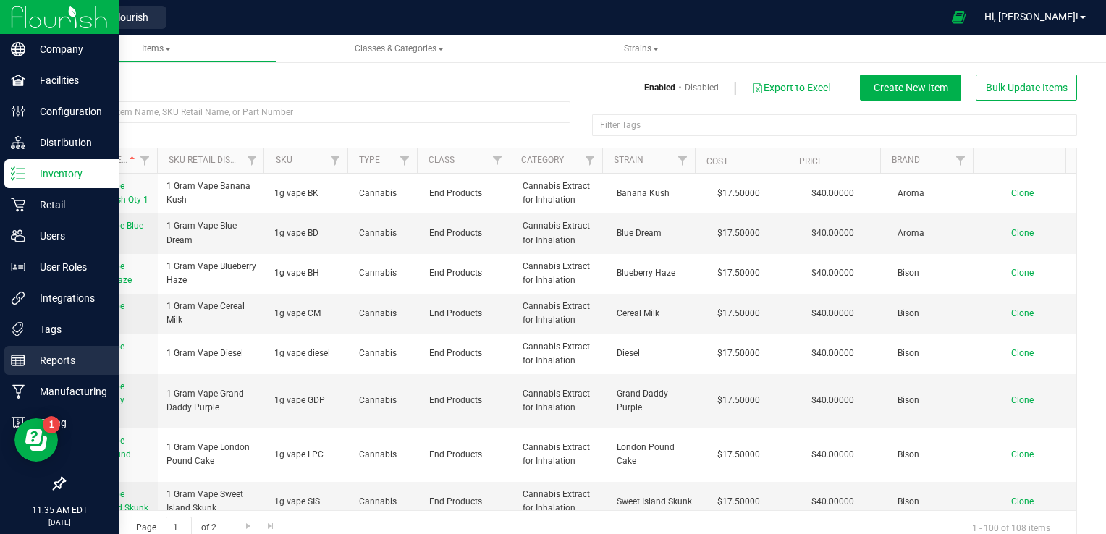
click at [49, 362] on p "Reports" at bounding box center [68, 360] width 87 height 17
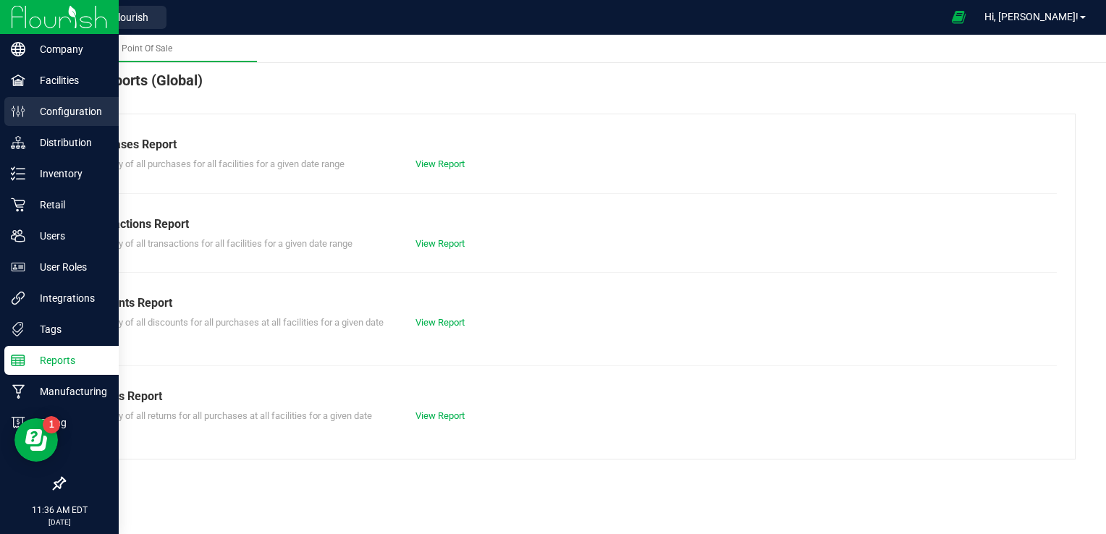
click at [65, 110] on p "Configuration" at bounding box center [68, 111] width 87 height 17
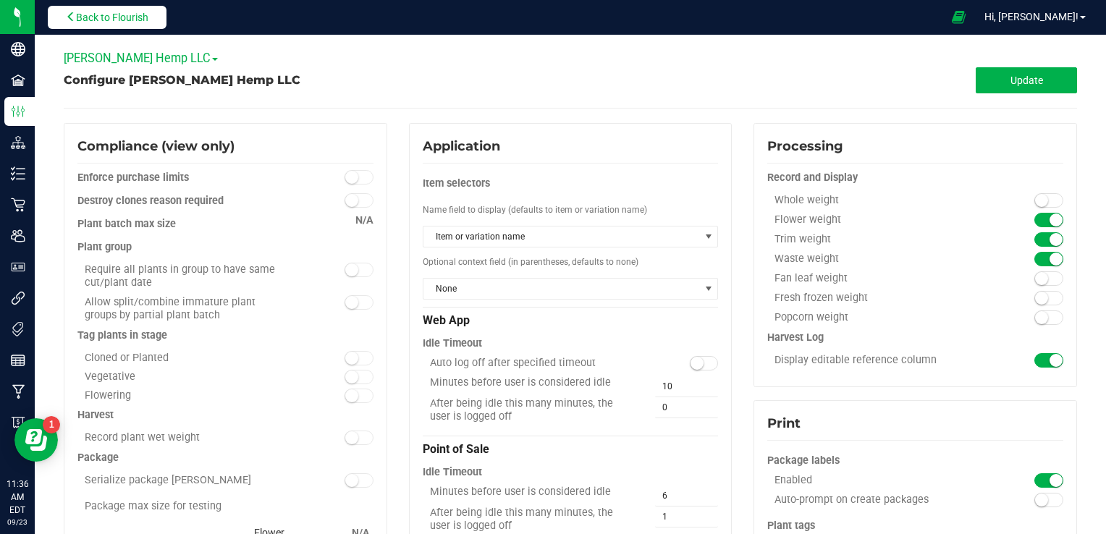
click at [126, 22] on span "Back to Flourish" at bounding box center [112, 18] width 72 height 12
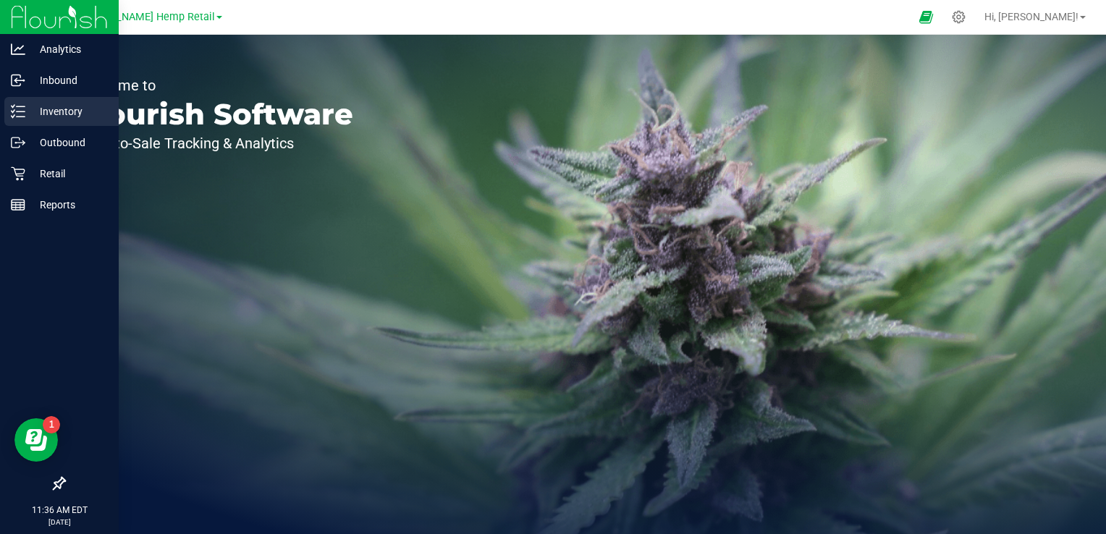
click at [67, 120] on div "Inventory" at bounding box center [61, 111] width 114 height 29
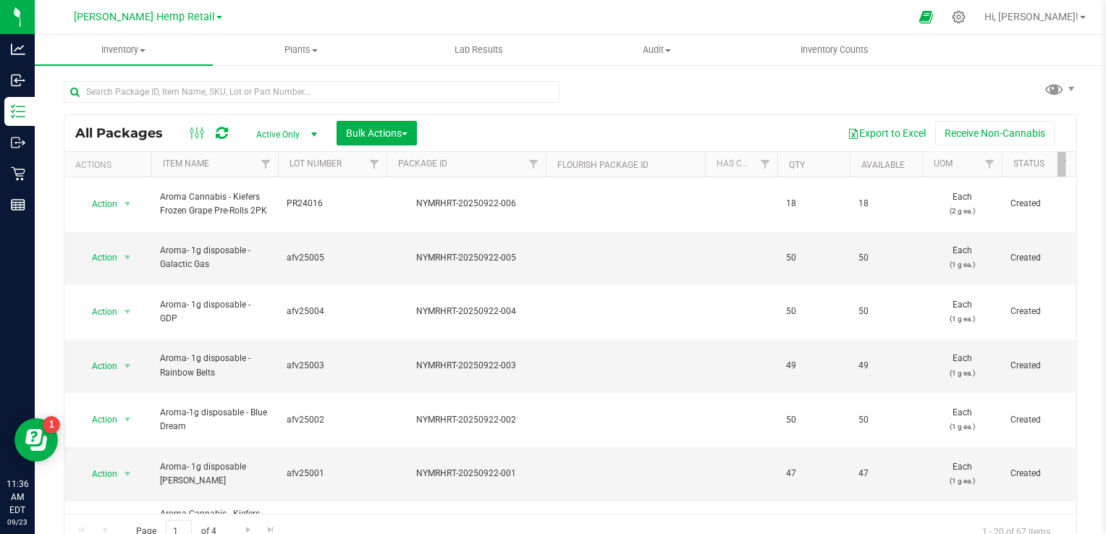
click at [313, 137] on span "select" at bounding box center [314, 135] width 12 height 12
click at [287, 182] on li "Lab Samples" at bounding box center [283, 180] width 78 height 22
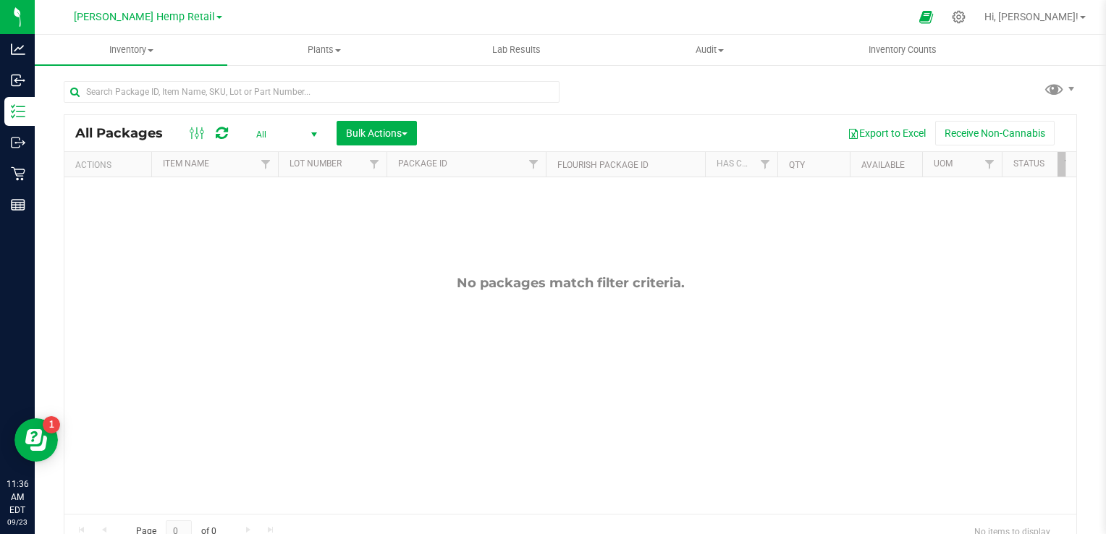
click at [314, 135] on span "select" at bounding box center [314, 135] width 12 height 12
click at [264, 220] on li "All" at bounding box center [283, 223] width 78 height 22
click at [311, 138] on span "select" at bounding box center [314, 135] width 12 height 12
click at [285, 156] on li "Active Only" at bounding box center [283, 159] width 78 height 22
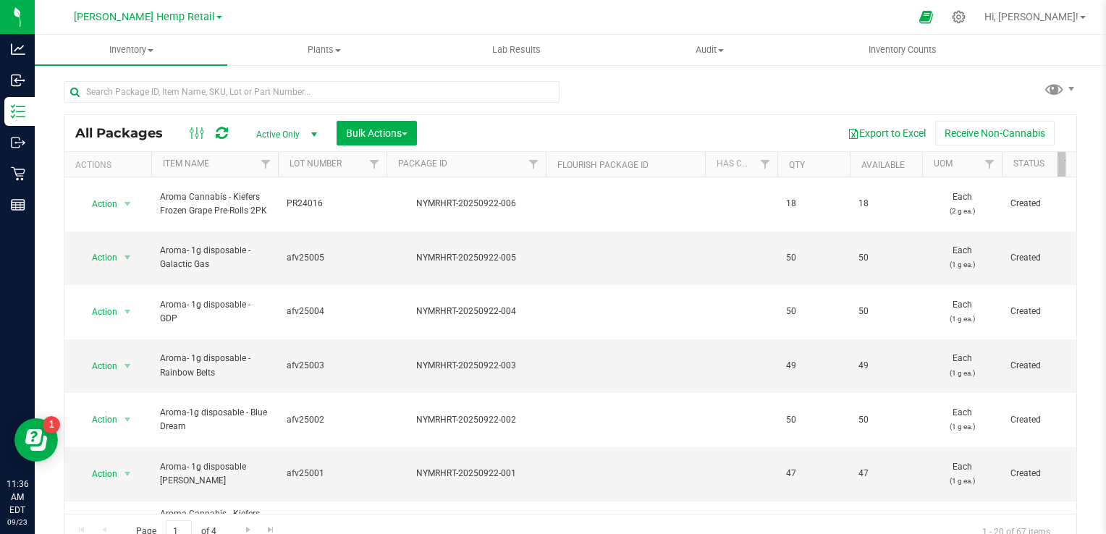
click at [315, 132] on span "select" at bounding box center [314, 135] width 12 height 12
click at [274, 204] on li "Locked" at bounding box center [283, 202] width 78 height 22
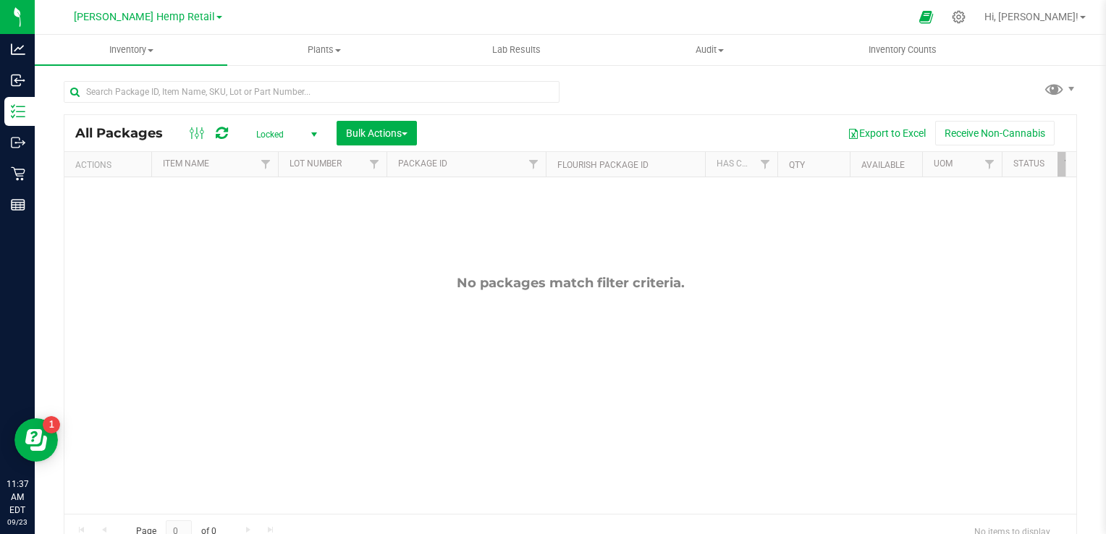
click at [319, 132] on span "select" at bounding box center [314, 135] width 12 height 12
click at [295, 175] on li "Lab Samples" at bounding box center [283, 180] width 78 height 22
click at [313, 132] on span "select" at bounding box center [314, 135] width 12 height 12
click at [266, 224] on li "All" at bounding box center [283, 223] width 78 height 22
click at [223, 135] on icon at bounding box center [222, 133] width 12 height 14
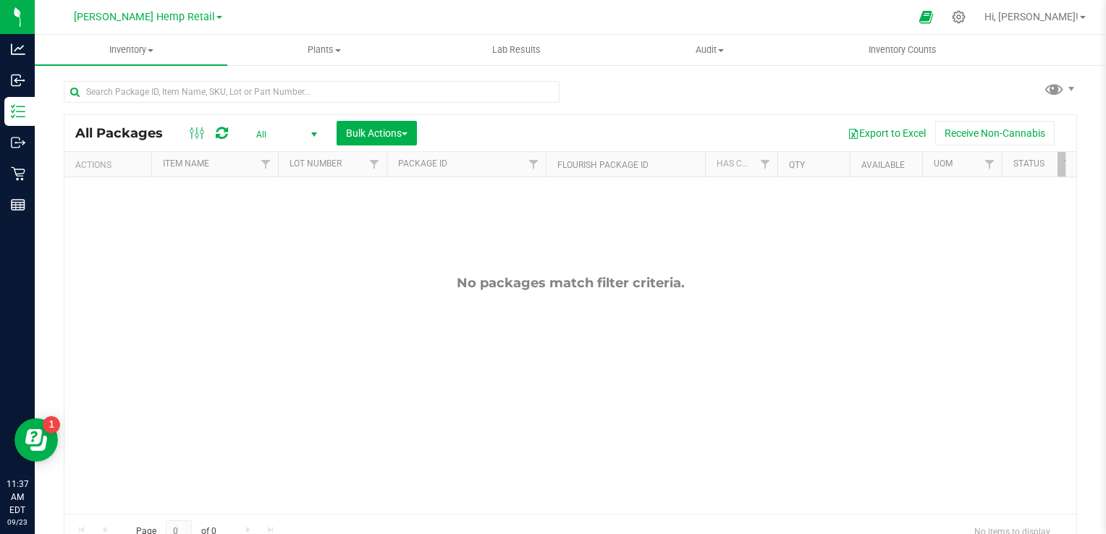
click at [316, 135] on span "select" at bounding box center [314, 135] width 12 height 12
click at [282, 156] on li "Active Only" at bounding box center [283, 159] width 78 height 22
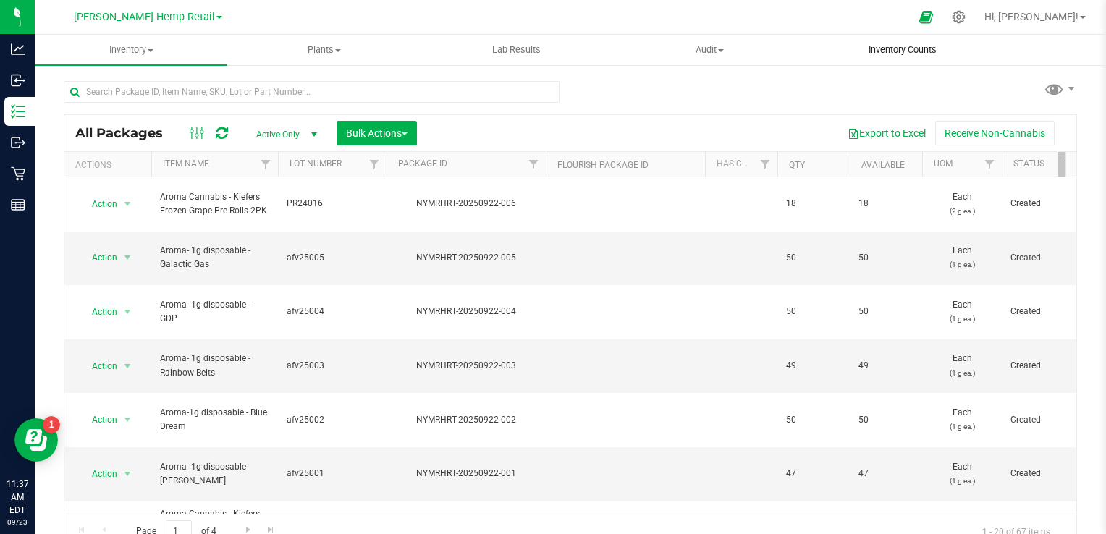
click at [915, 51] on span "Inventory Counts" at bounding box center [902, 49] width 107 height 13
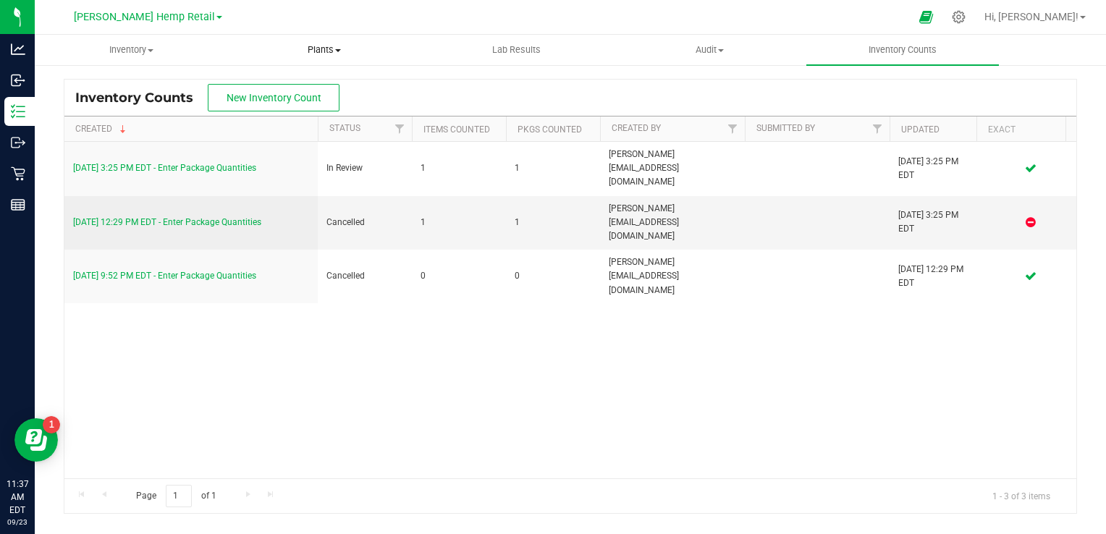
click at [324, 45] on span "Plants" at bounding box center [323, 49] width 191 height 13
click at [529, 51] on span "Lab Results" at bounding box center [517, 49] width 88 height 13
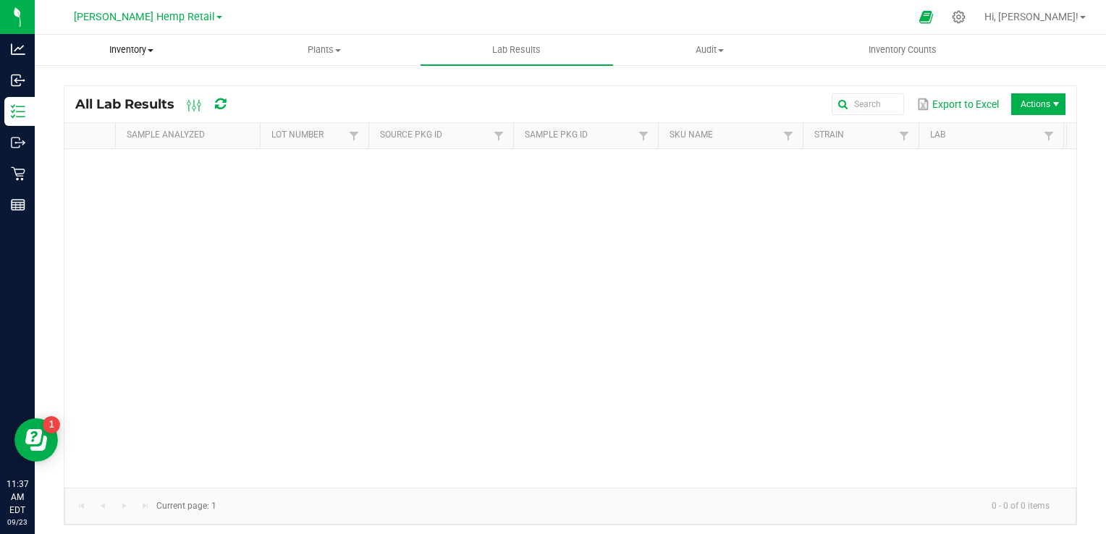
click at [139, 53] on span "Inventory" at bounding box center [130, 49] width 191 height 13
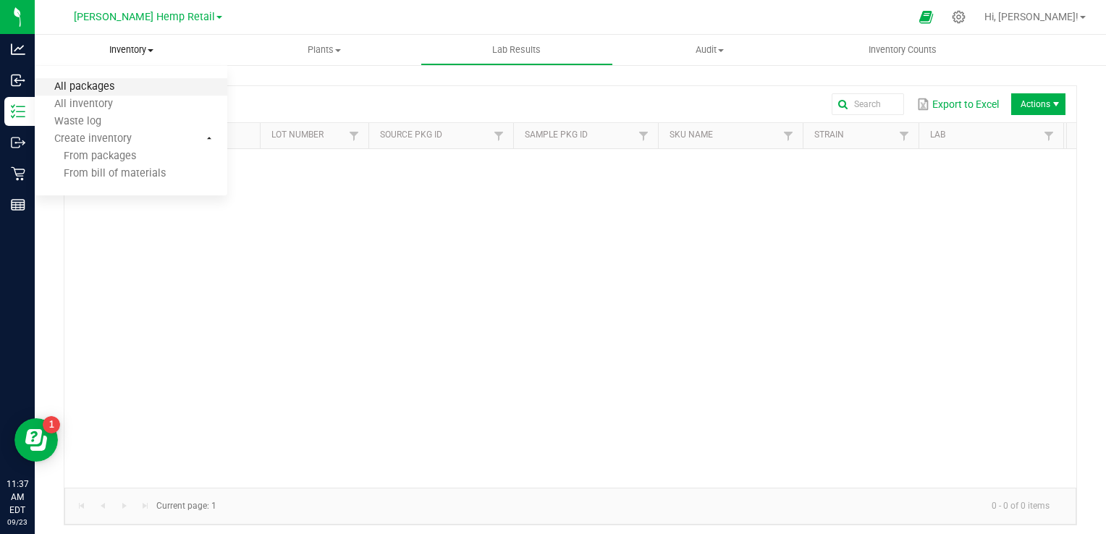
click at [98, 87] on span "All packages" at bounding box center [84, 87] width 99 height 12
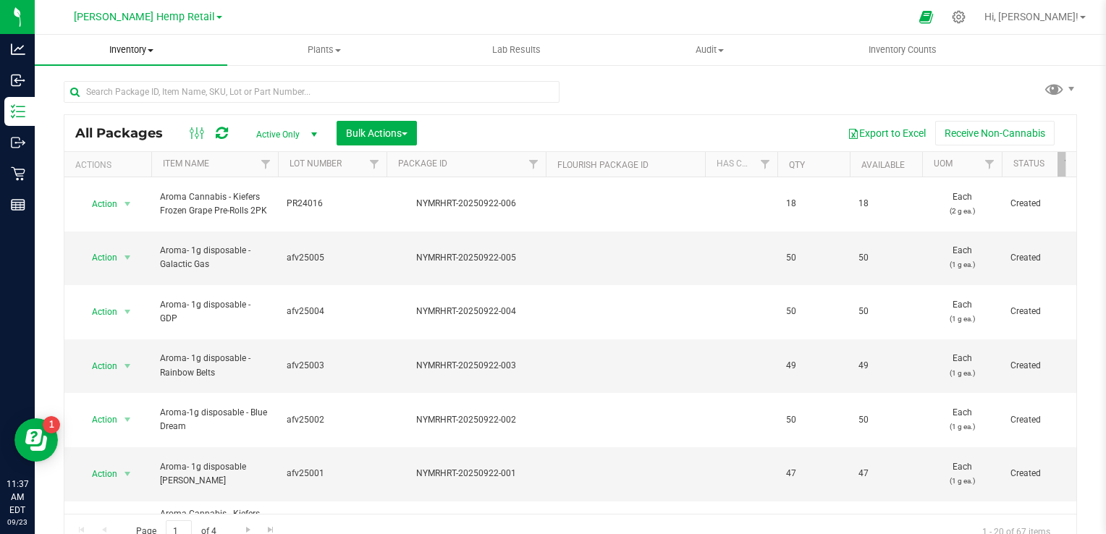
click at [151, 49] on span at bounding box center [151, 50] width 6 height 3
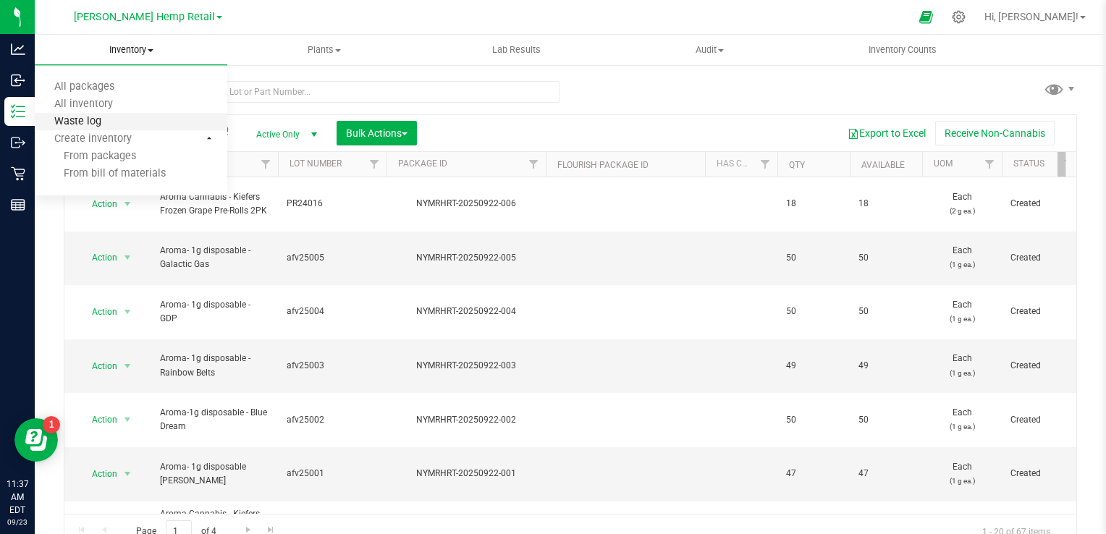
click at [98, 124] on span "Waste log" at bounding box center [78, 122] width 86 height 12
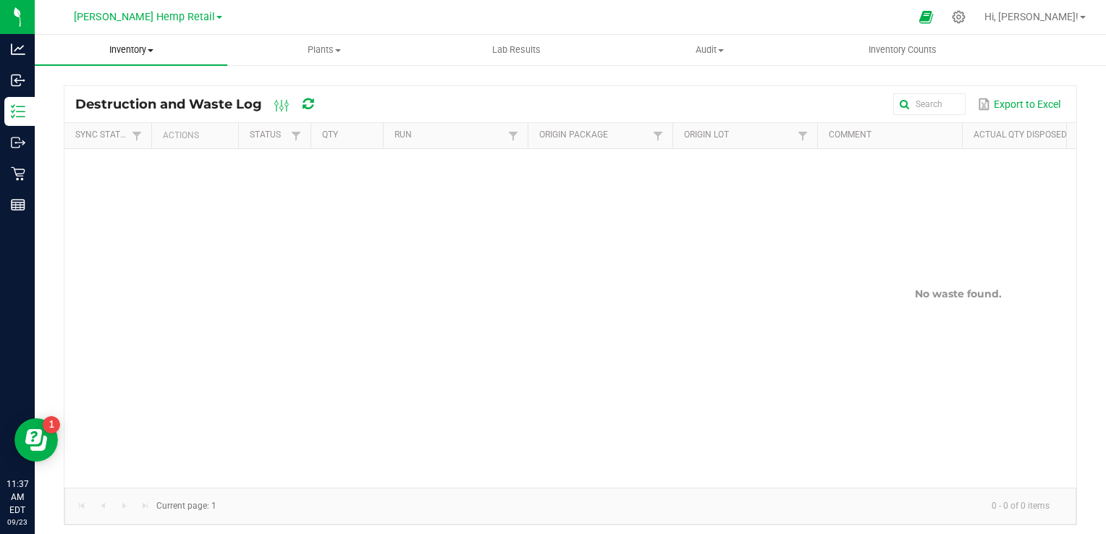
click at [148, 53] on span "Inventory" at bounding box center [131, 49] width 193 height 13
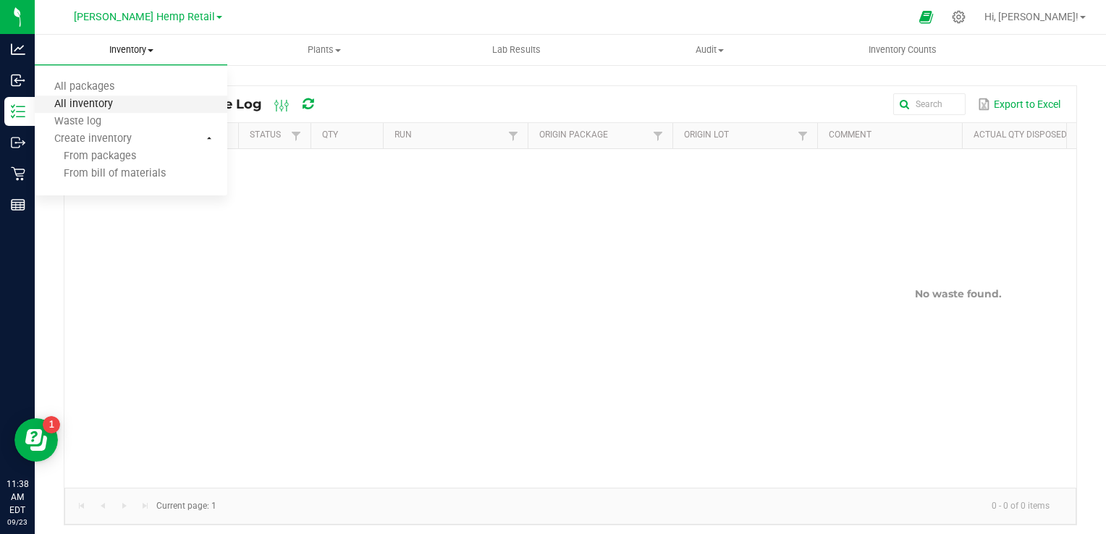
click at [94, 107] on span "All inventory" at bounding box center [84, 104] width 98 height 12
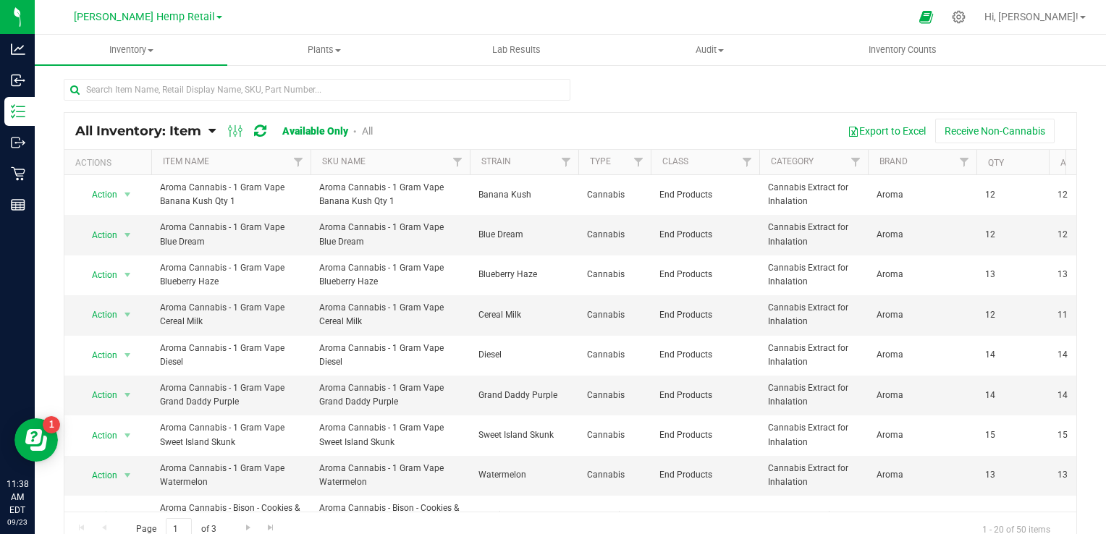
click at [368, 130] on link "All" at bounding box center [367, 131] width 11 height 12
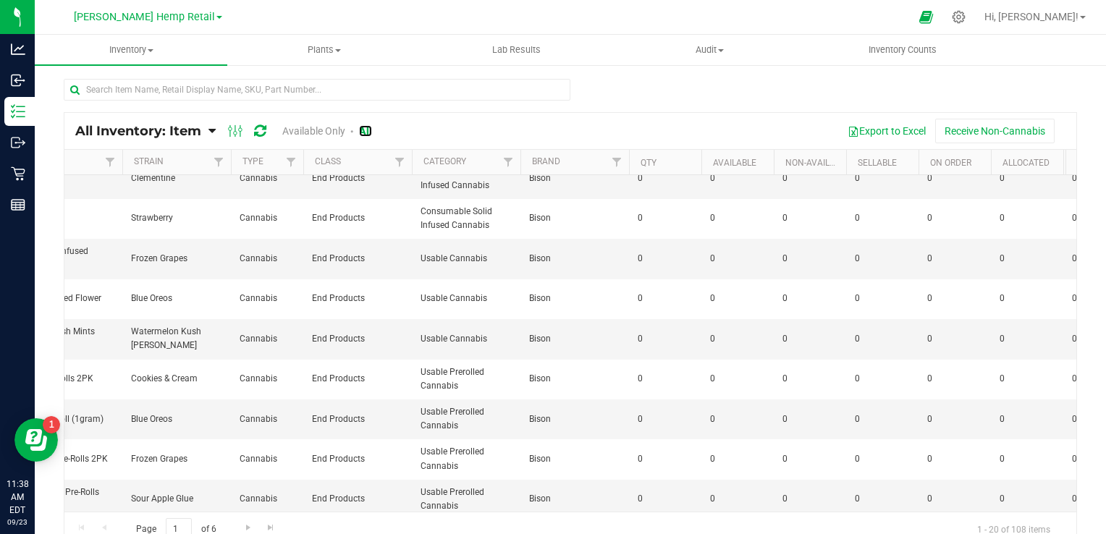
scroll to position [481, 348]
click at [265, 526] on span "Go to the last page" at bounding box center [271, 528] width 12 height 12
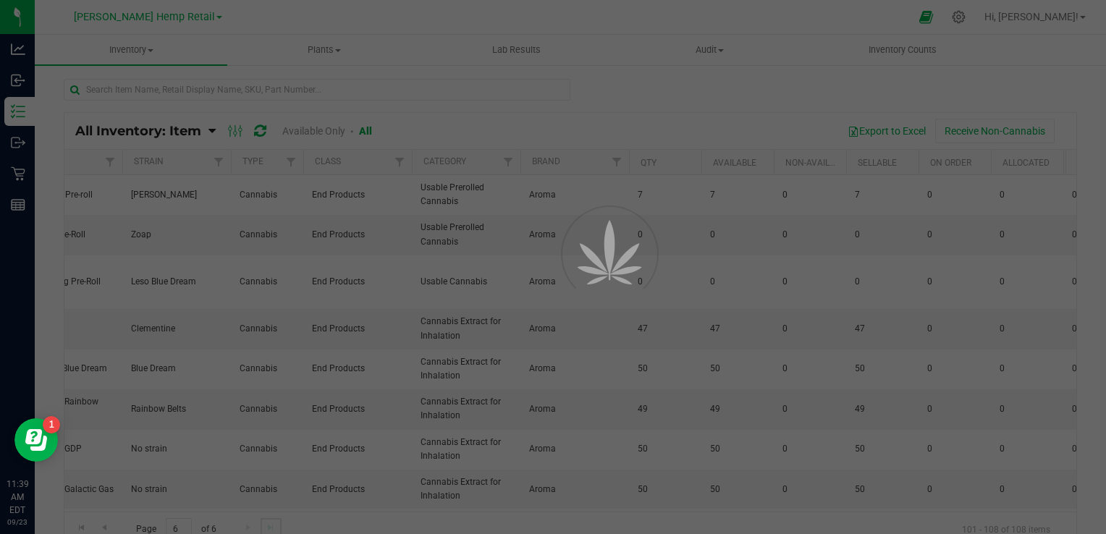
scroll to position [0, 0]
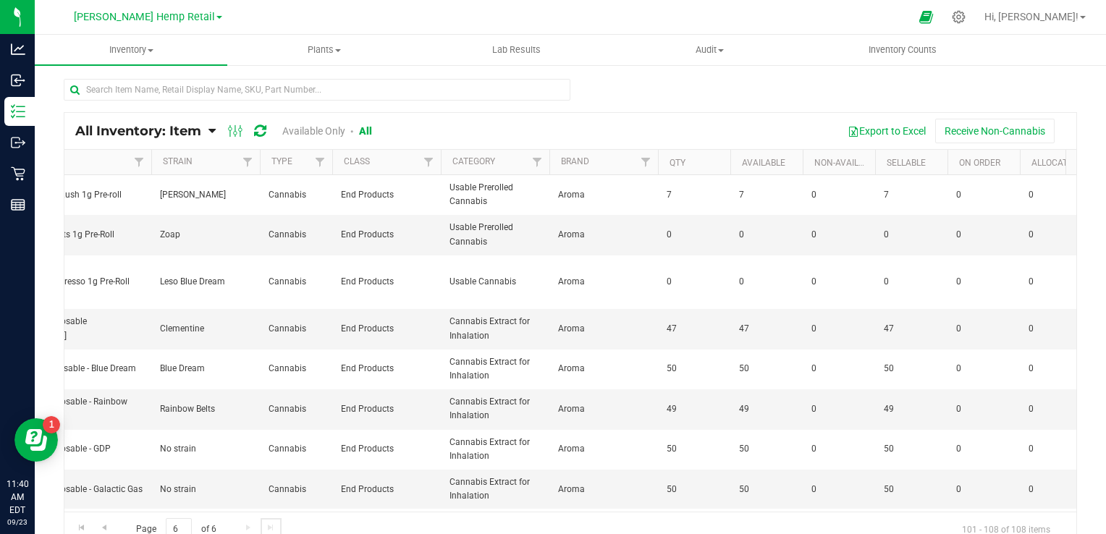
scroll to position [0, 319]
click at [106, 527] on span "Go to the previous page" at bounding box center [104, 528] width 12 height 12
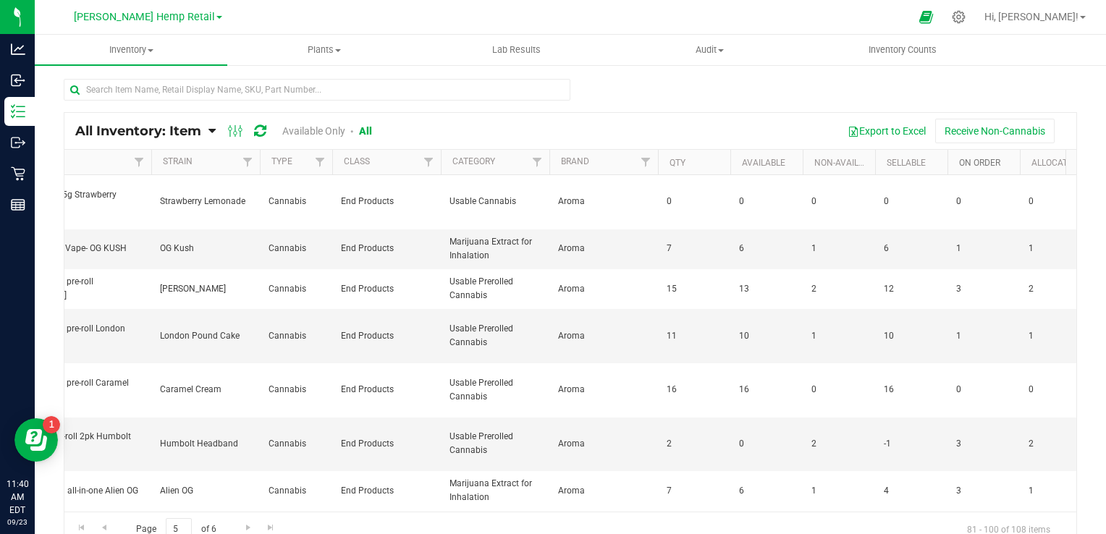
click at [979, 160] on link "On Order" at bounding box center [979, 163] width 41 height 10
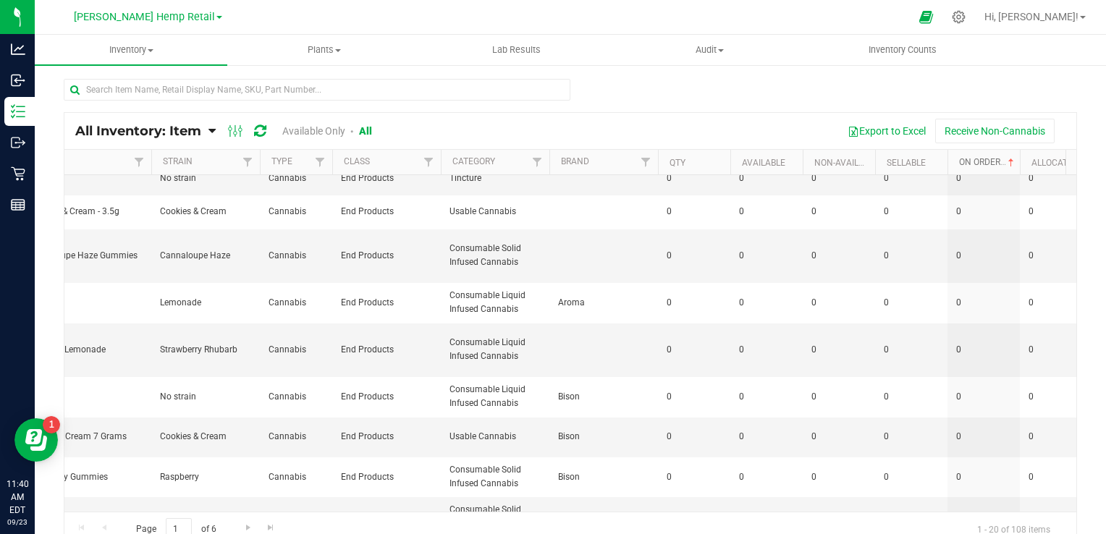
scroll to position [0, 319]
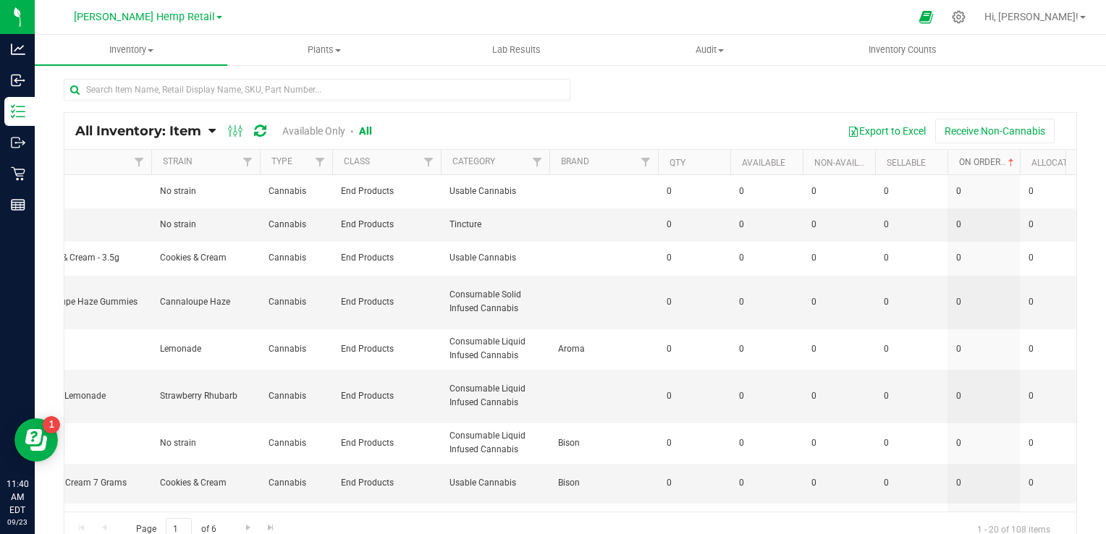
click at [1014, 160] on span at bounding box center [1012, 163] width 12 height 12
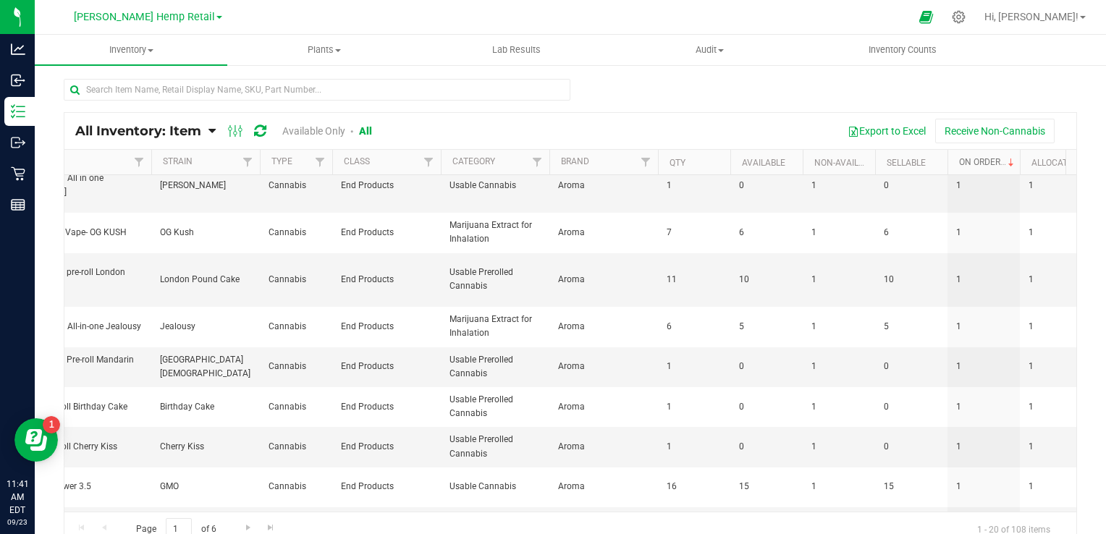
scroll to position [529, 319]
click at [840, 162] on link "Non-Available" at bounding box center [847, 163] width 64 height 10
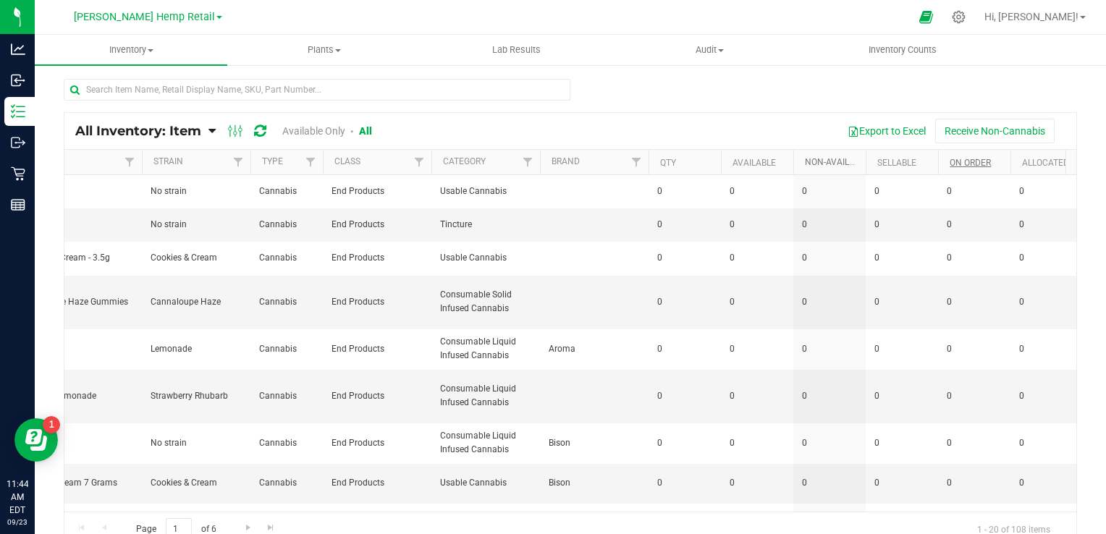
scroll to position [0, 366]
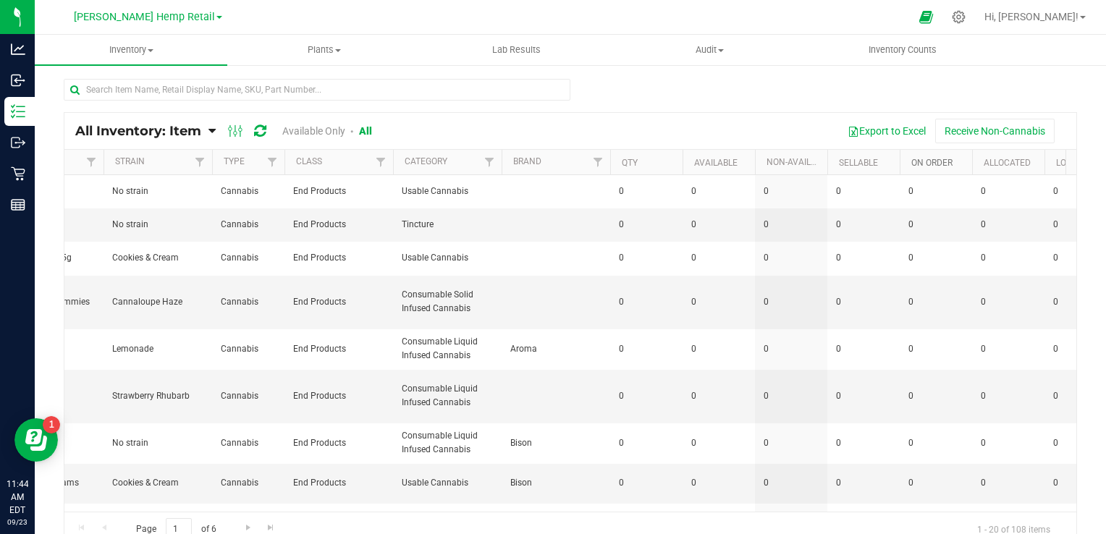
click at [928, 162] on link "On Order" at bounding box center [932, 163] width 41 height 10
click at [967, 158] on span at bounding box center [964, 163] width 12 height 12
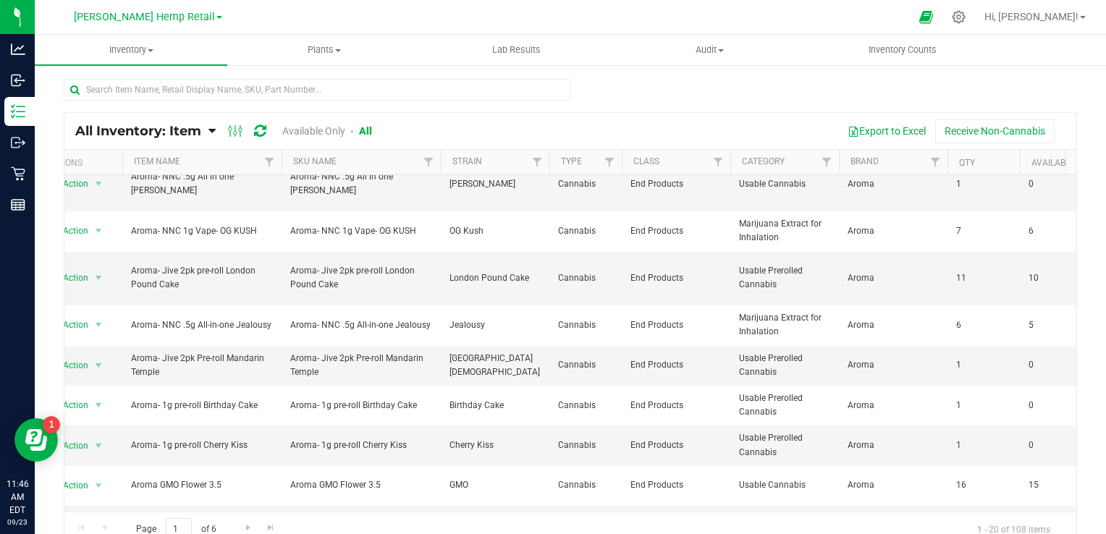
scroll to position [0, 51]
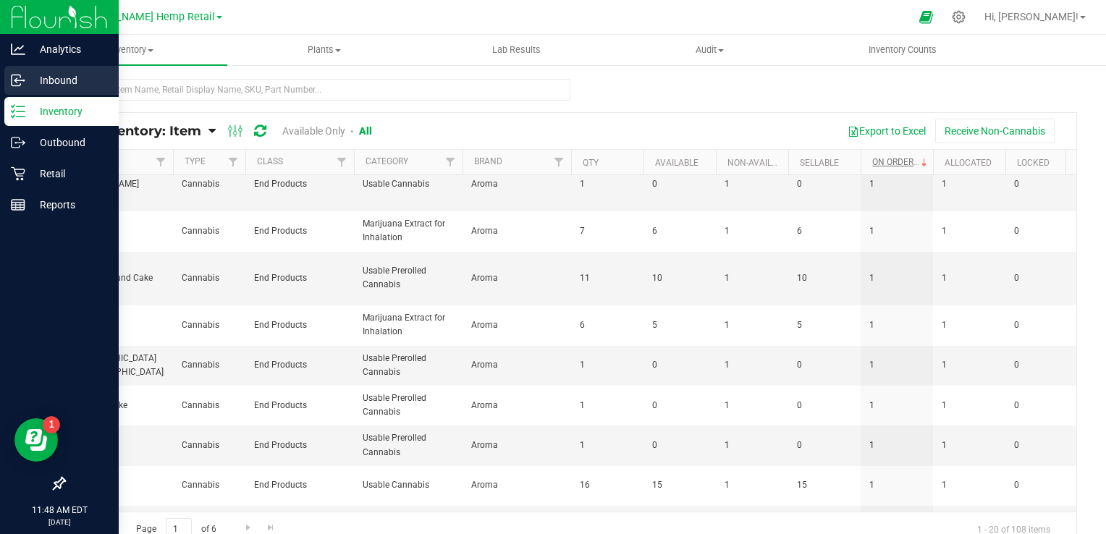
click at [69, 81] on p "Inbound" at bounding box center [68, 80] width 87 height 17
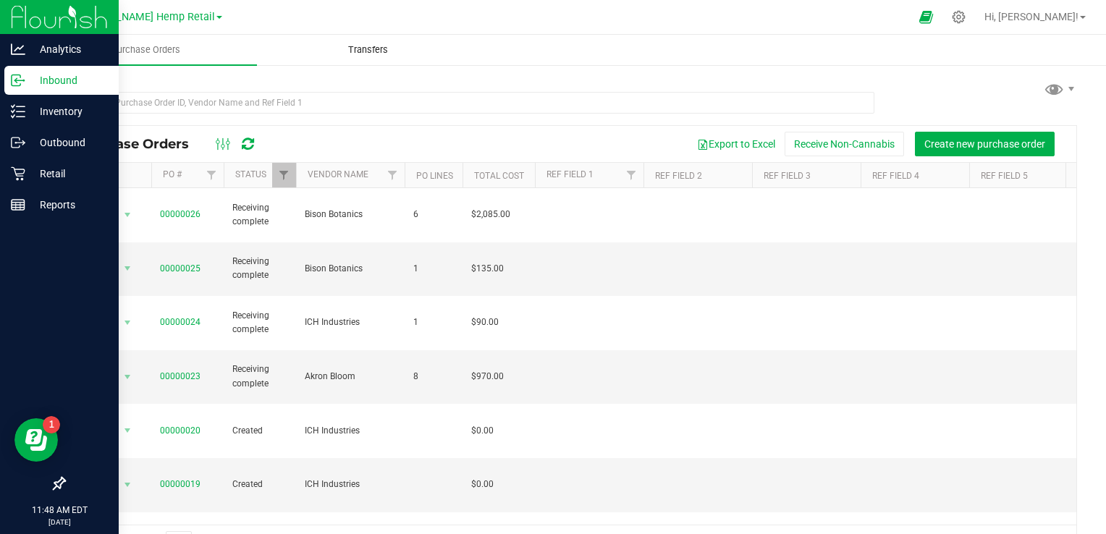
click at [361, 46] on span "Transfers" at bounding box center [368, 49] width 79 height 13
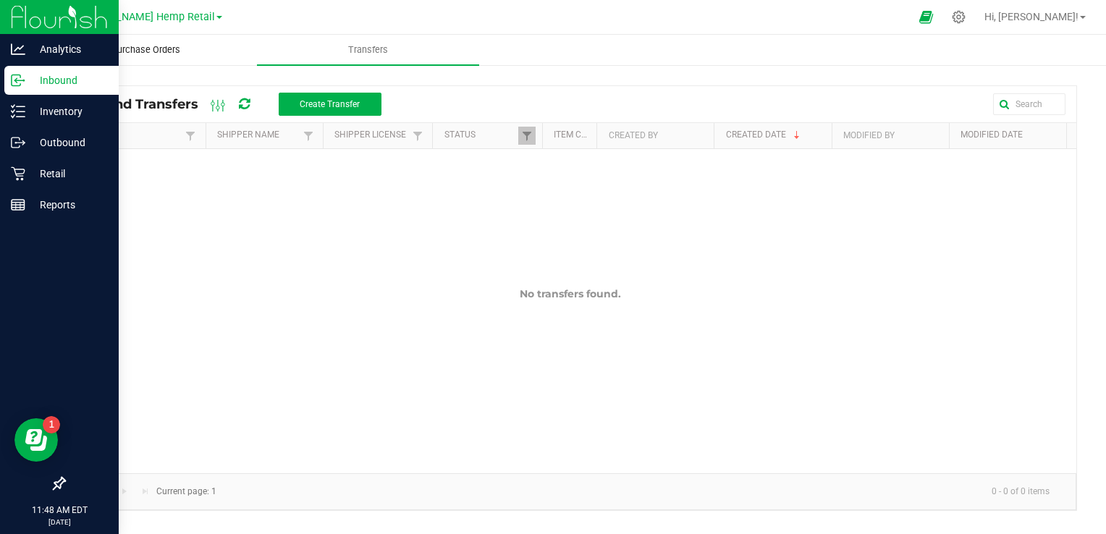
click at [161, 52] on span "Purchase Orders" at bounding box center [146, 49] width 108 height 13
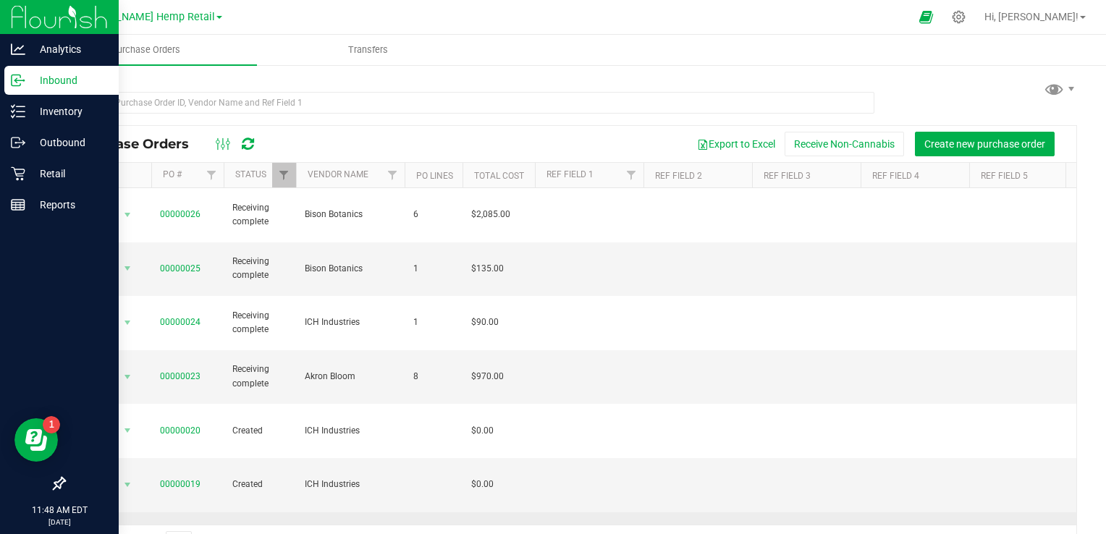
click at [190, 534] on link "00000018" at bounding box center [180, 539] width 41 height 10
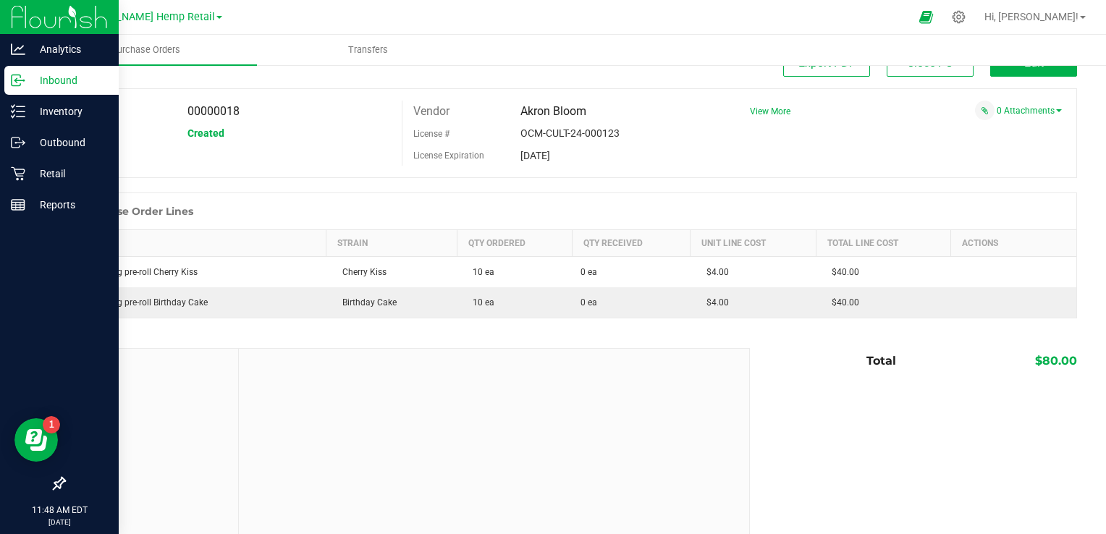
scroll to position [52, 0]
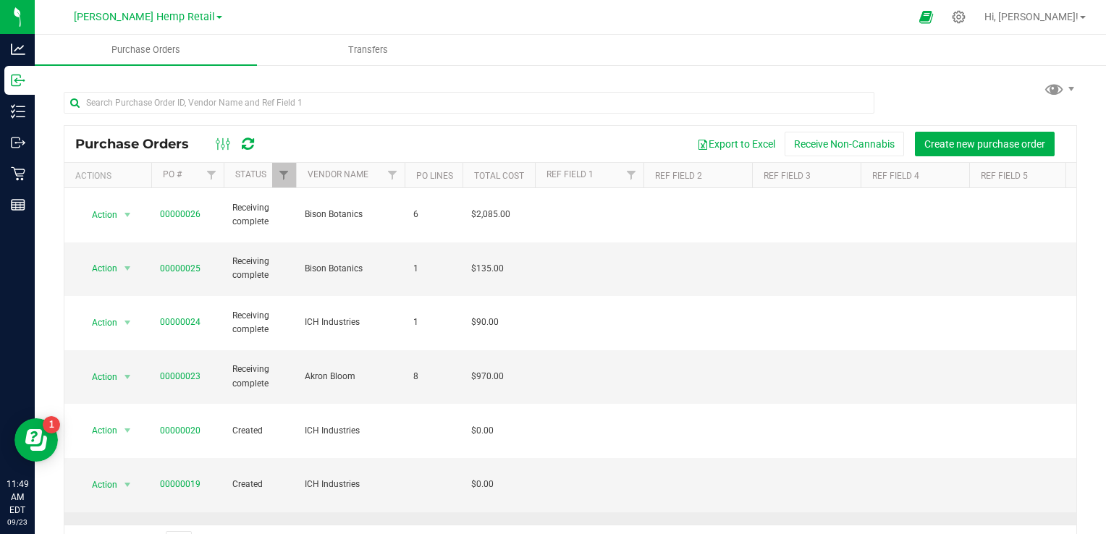
click at [174, 534] on link "00000018" at bounding box center [180, 539] width 41 height 10
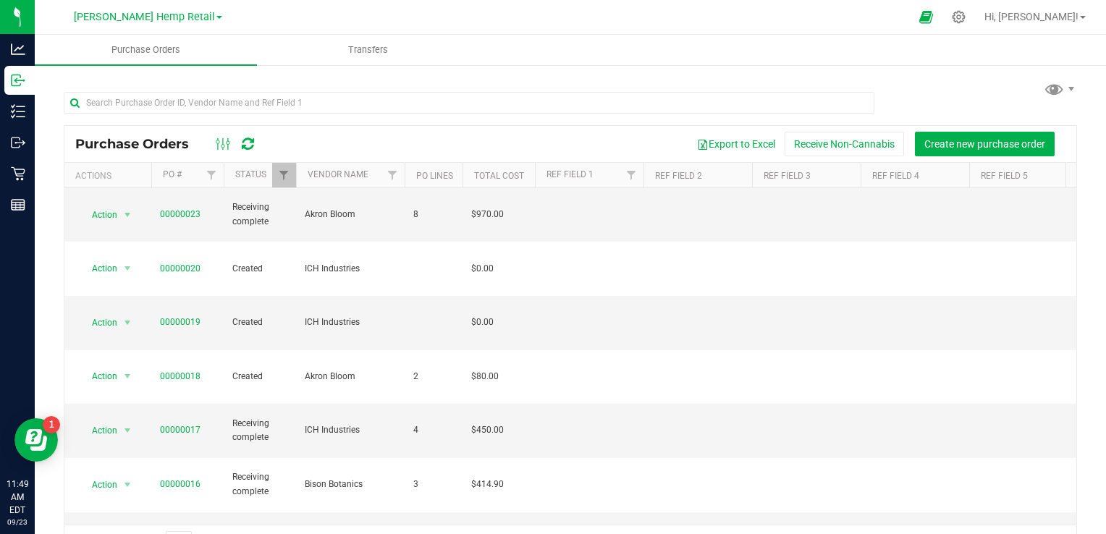
scroll to position [153, 0]
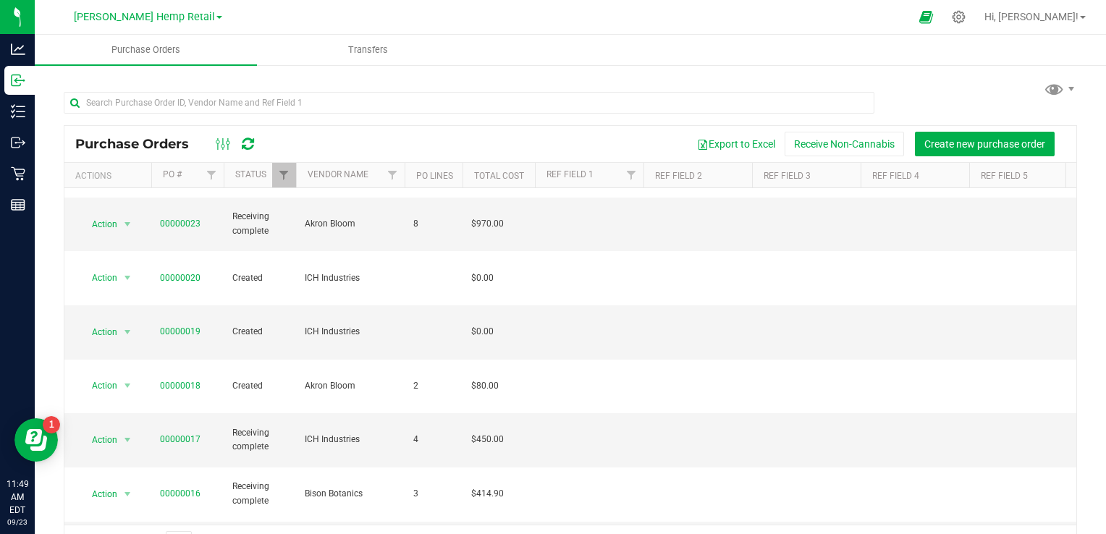
click at [1068, 504] on div "Purchase Orders Export to Excel Receive Non-Cannabis Create new purchase order …" at bounding box center [571, 319] width 1072 height 511
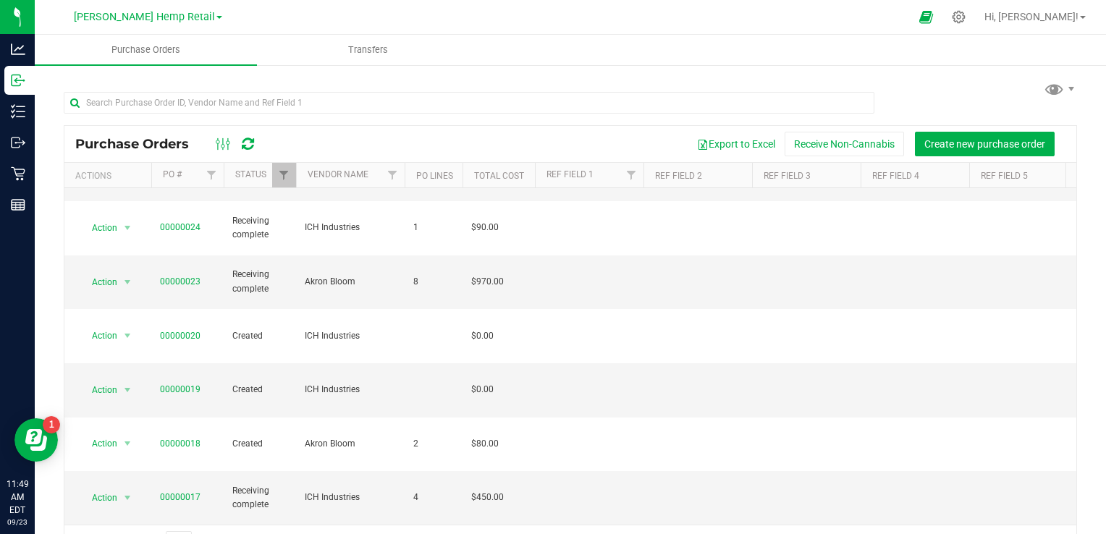
scroll to position [0, 0]
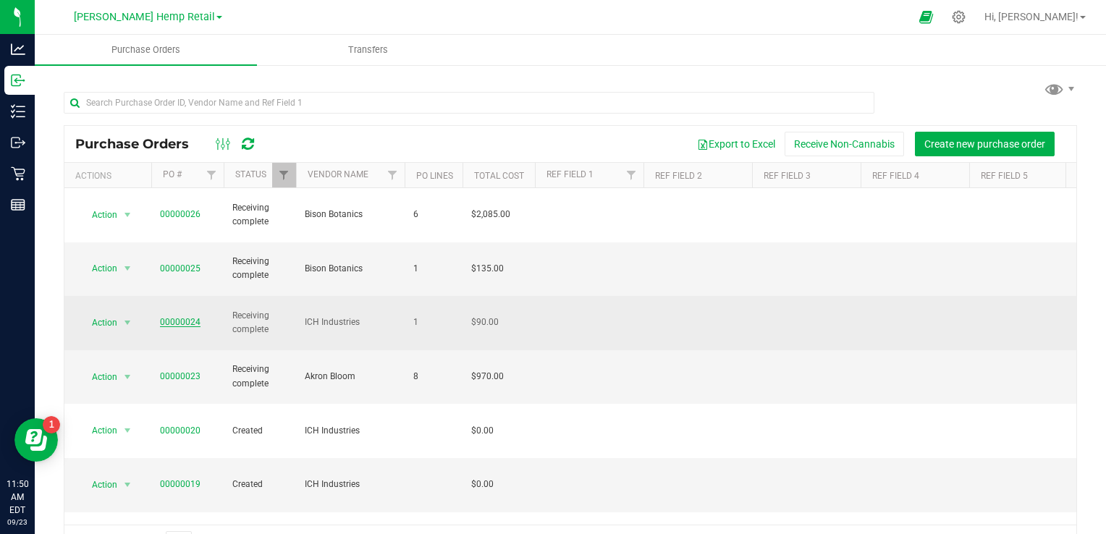
click at [172, 317] on link "00000024" at bounding box center [180, 322] width 41 height 10
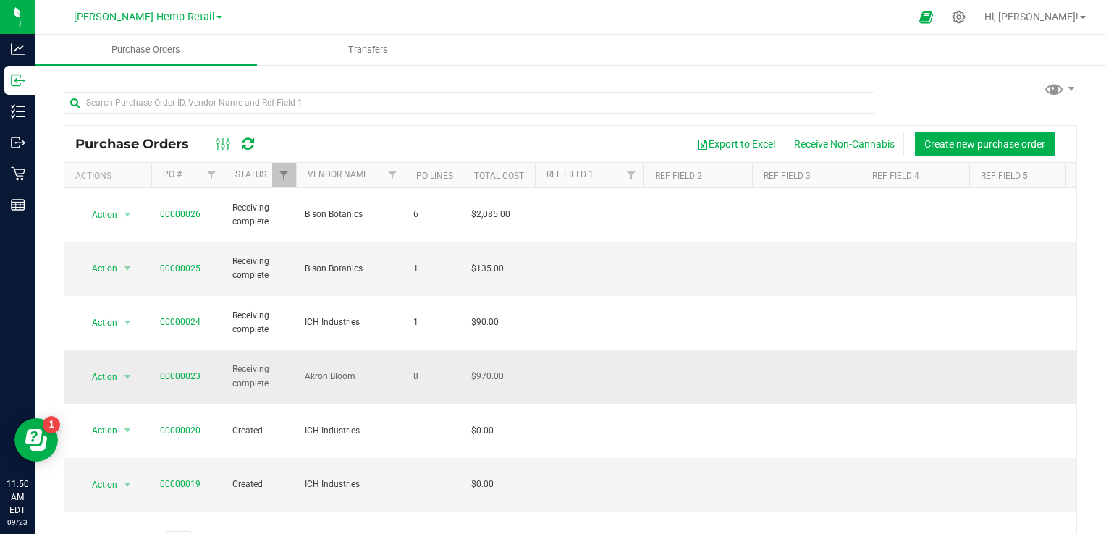
click at [181, 371] on link "00000023" at bounding box center [180, 376] width 41 height 10
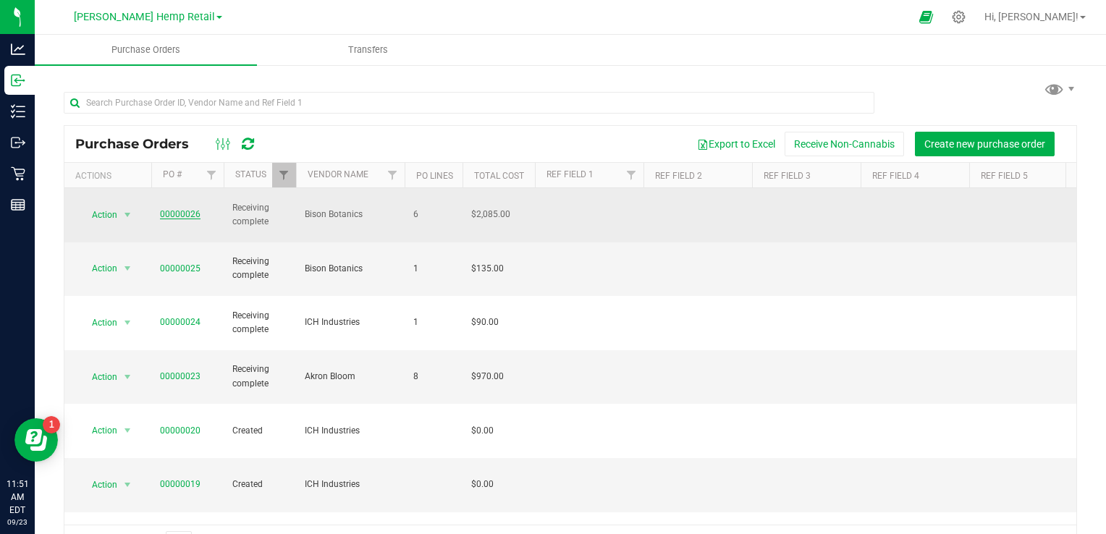
click at [182, 209] on link "00000026" at bounding box center [180, 214] width 41 height 10
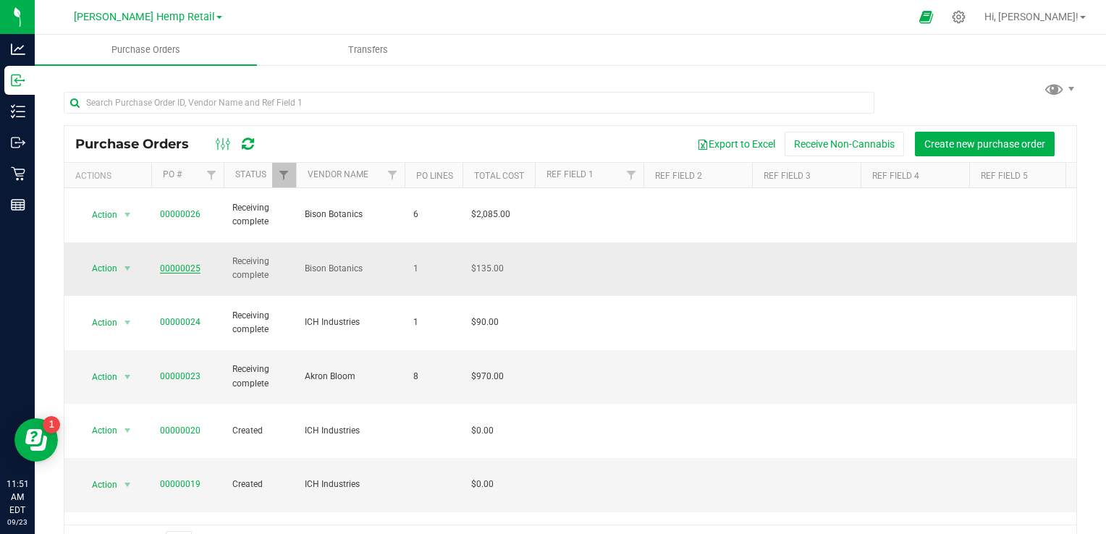
click at [172, 264] on link "00000025" at bounding box center [180, 269] width 41 height 10
click at [170, 264] on link "00000025" at bounding box center [180, 269] width 41 height 10
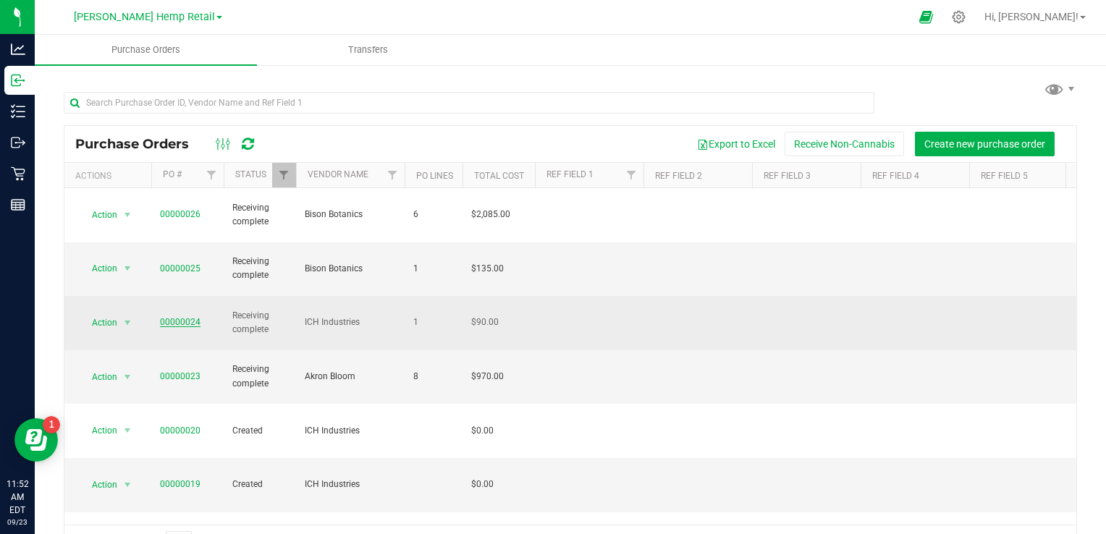
click at [188, 317] on link "00000024" at bounding box center [180, 322] width 41 height 10
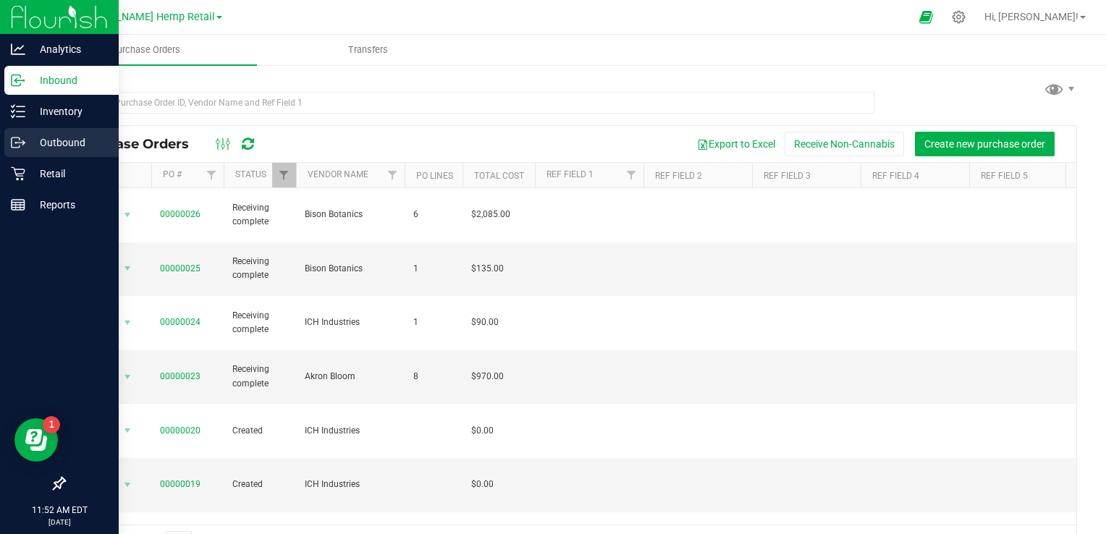
click at [72, 140] on p "Outbound" at bounding box center [68, 142] width 87 height 17
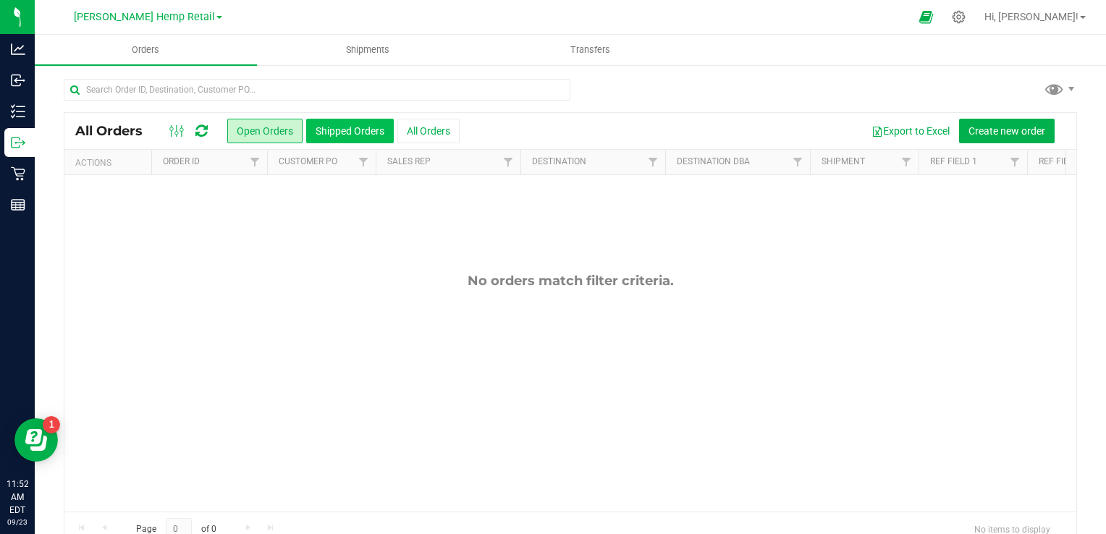
click at [345, 135] on button "Shipped Orders" at bounding box center [350, 131] width 88 height 25
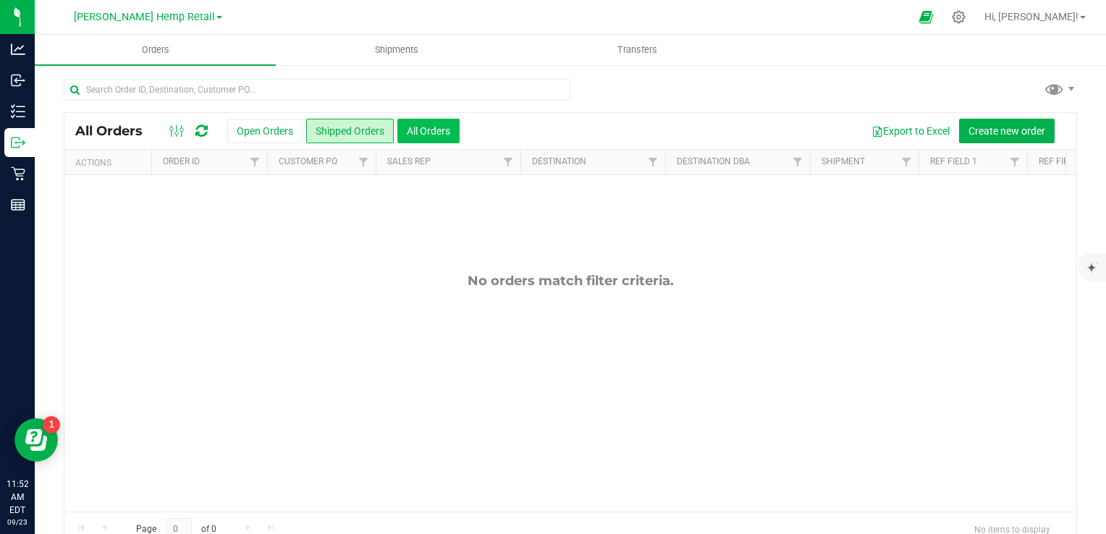
click at [443, 129] on button "All Orders" at bounding box center [429, 131] width 62 height 25
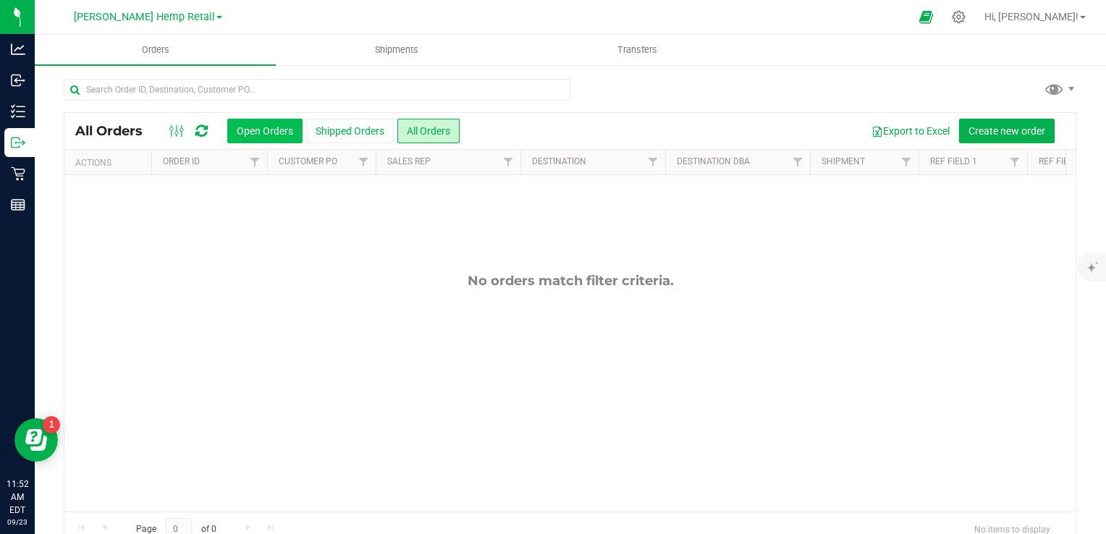
click at [273, 127] on button "Open Orders" at bounding box center [264, 131] width 75 height 25
click at [400, 59] on uib-tab-heading "Shipments" at bounding box center [397, 49] width 240 height 29
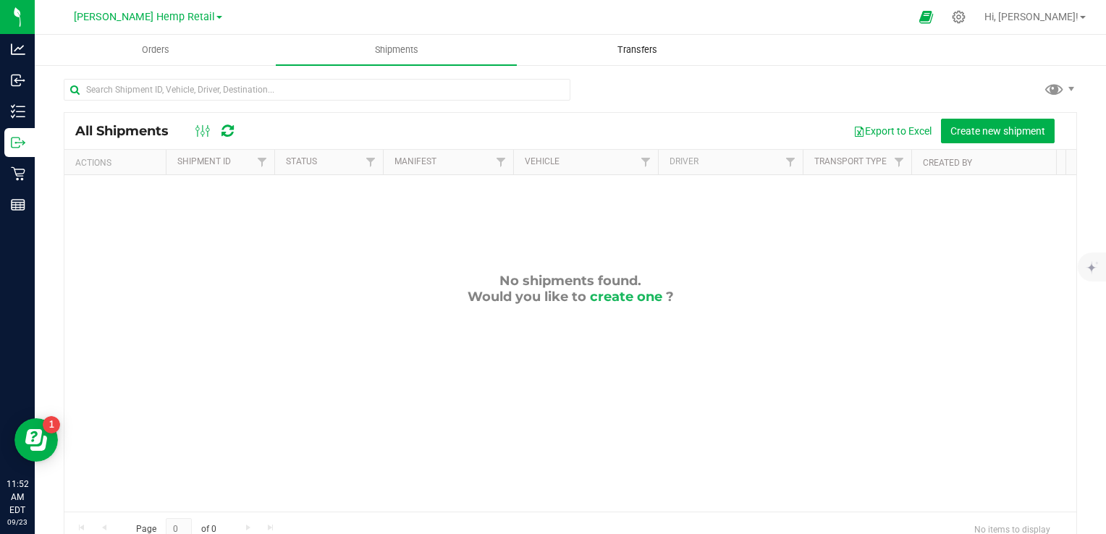
click at [634, 46] on span "Transfers" at bounding box center [637, 49] width 79 height 13
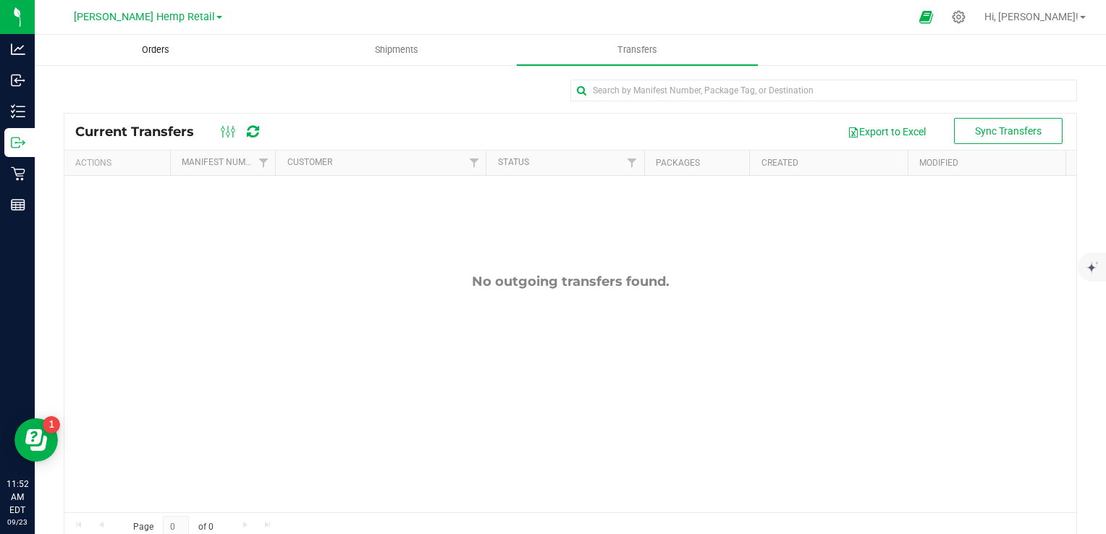
click at [157, 50] on span "Orders" at bounding box center [155, 49] width 67 height 13
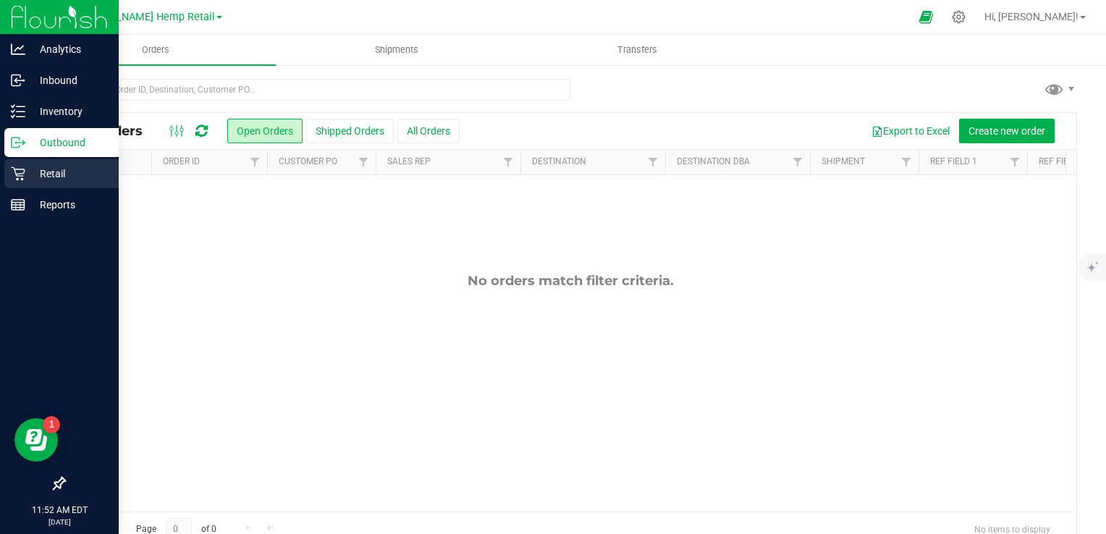
click at [61, 174] on p "Retail" at bounding box center [68, 173] width 87 height 17
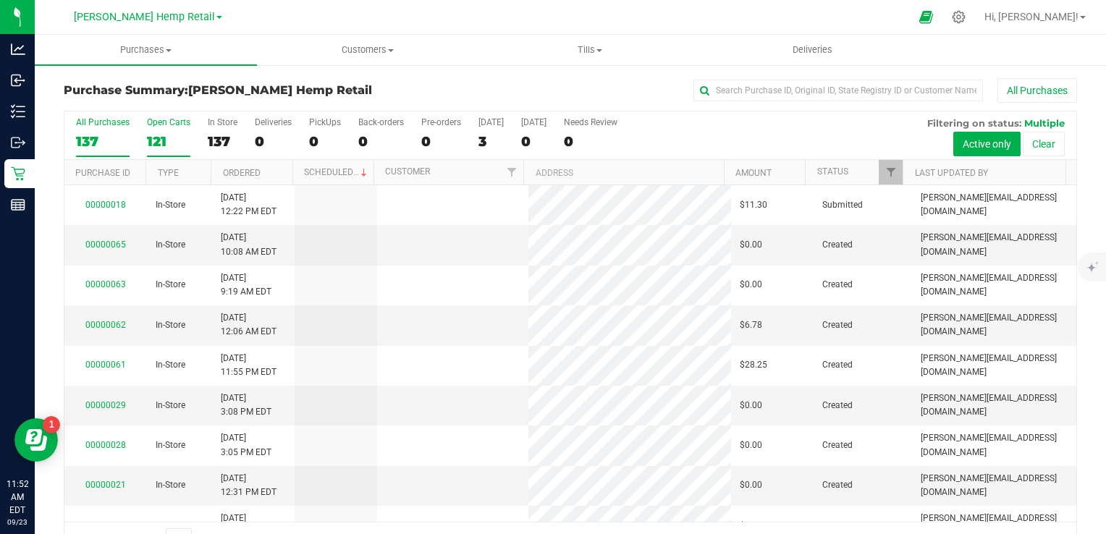
click at [154, 148] on div "121" at bounding box center [168, 141] width 43 height 17
click at [0, 0] on input "Open Carts 121" at bounding box center [0, 0] width 0 height 0
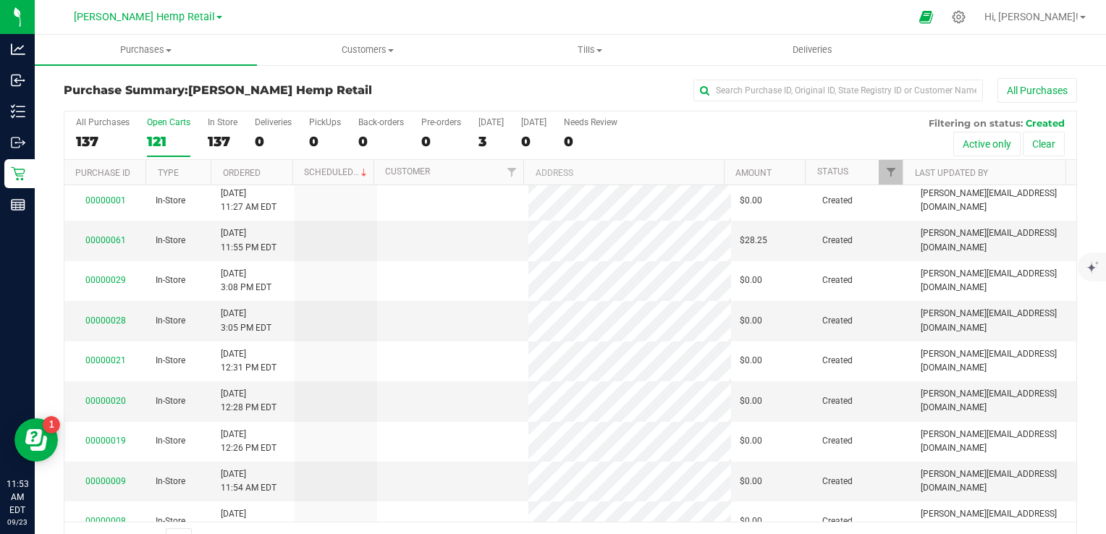
scroll to position [415, 0]
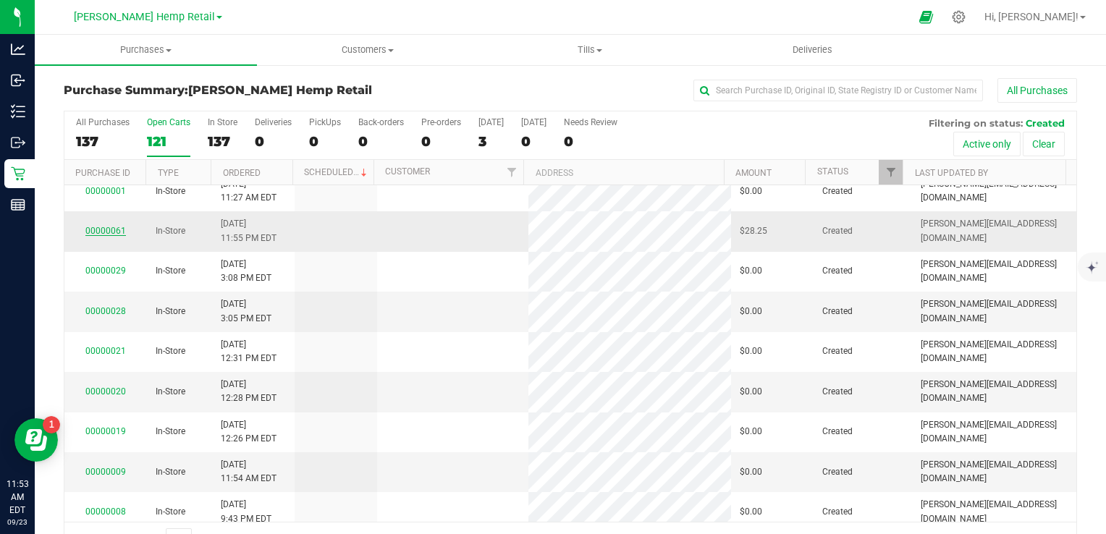
click at [109, 230] on link "00000061" at bounding box center [105, 231] width 41 height 10
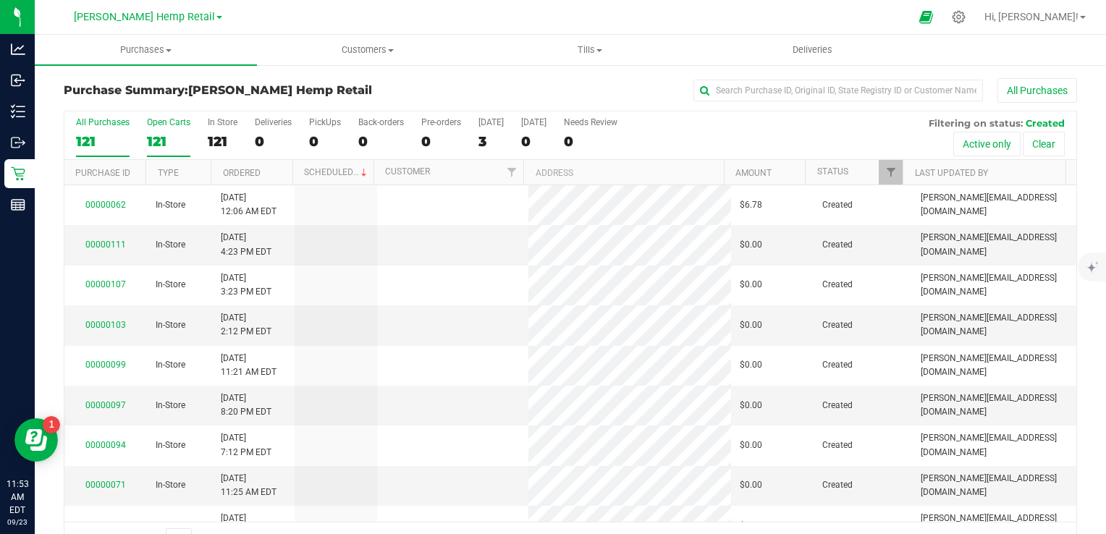
click at [159, 139] on div "121" at bounding box center [168, 141] width 43 height 17
click at [0, 0] on input "Open Carts 121" at bounding box center [0, 0] width 0 height 0
click at [1066, 196] on div "All Purchases 121 Open Carts 121 In Store 121 Deliveries 0 PickUps 0 Back-order…" at bounding box center [571, 334] width 1036 height 448
click at [81, 135] on div "121" at bounding box center [103, 141] width 54 height 17
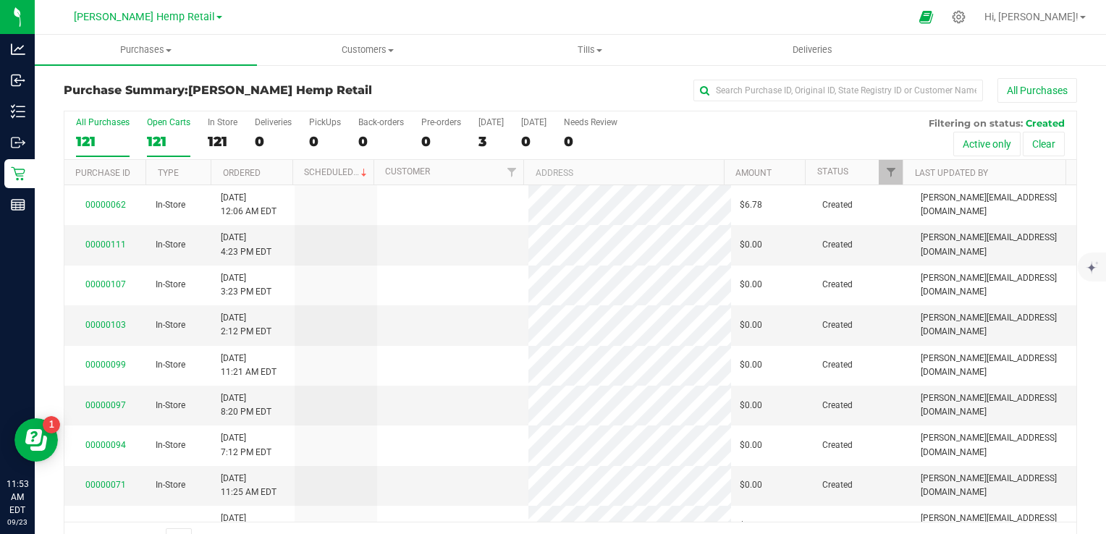
click at [0, 0] on input "All Purchases 121" at bounding box center [0, 0] width 0 height 0
click at [158, 140] on div "121" at bounding box center [168, 141] width 43 height 17
click at [0, 0] on input "Open Carts 121" at bounding box center [0, 0] width 0 height 0
click at [978, 140] on button "Active only" at bounding box center [987, 144] width 67 height 25
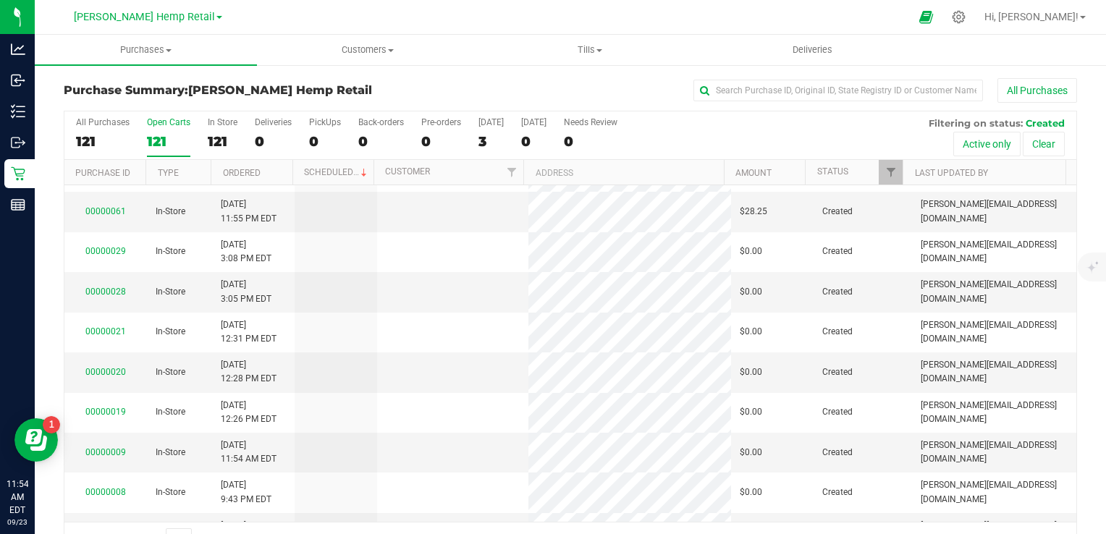
scroll to position [461, 0]
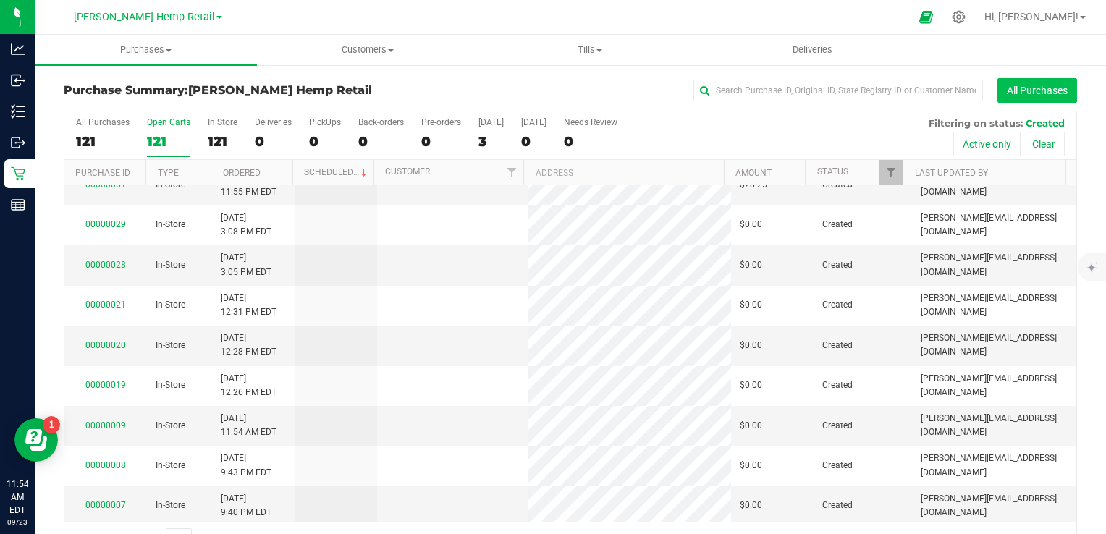
click at [1025, 94] on button "All Purchases" at bounding box center [1038, 90] width 80 height 25
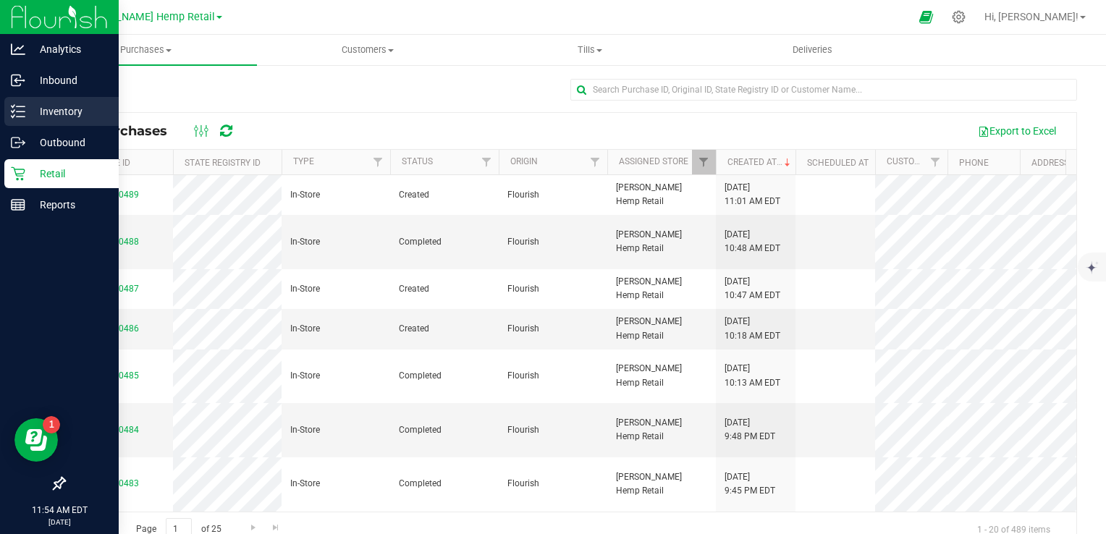
click at [56, 109] on p "Inventory" at bounding box center [68, 111] width 87 height 17
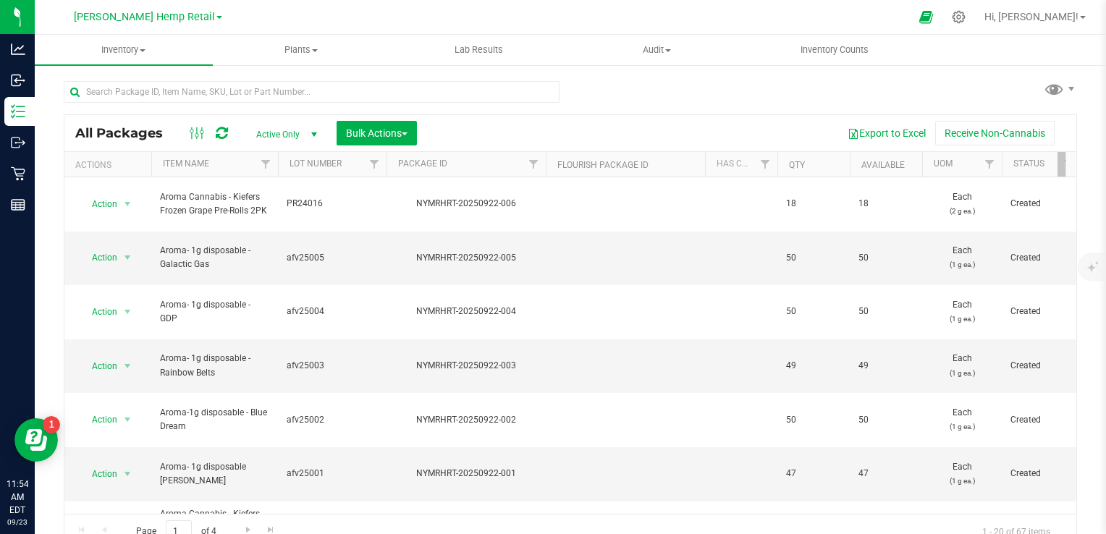
click at [295, 132] on span "Active Only" at bounding box center [284, 135] width 80 height 20
click at [261, 225] on li "All" at bounding box center [283, 223] width 78 height 22
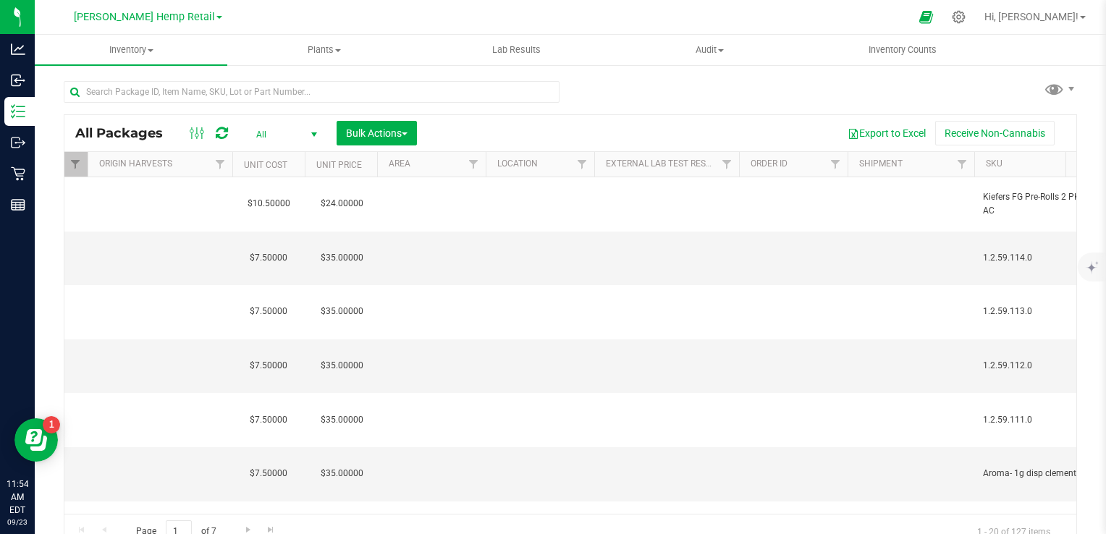
scroll to position [0, 1062]
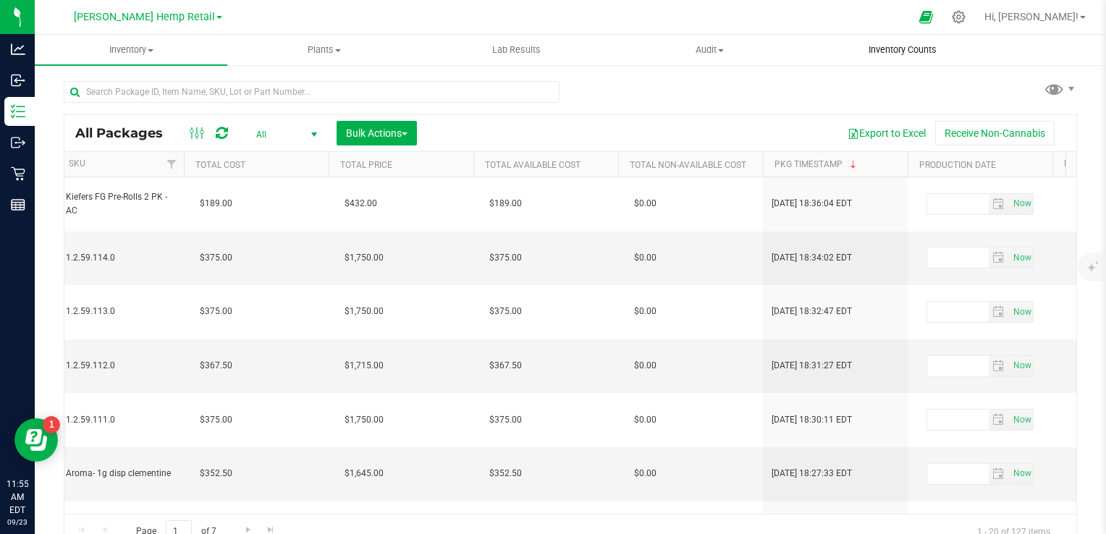
click at [894, 46] on span "Inventory Counts" at bounding box center [902, 49] width 107 height 13
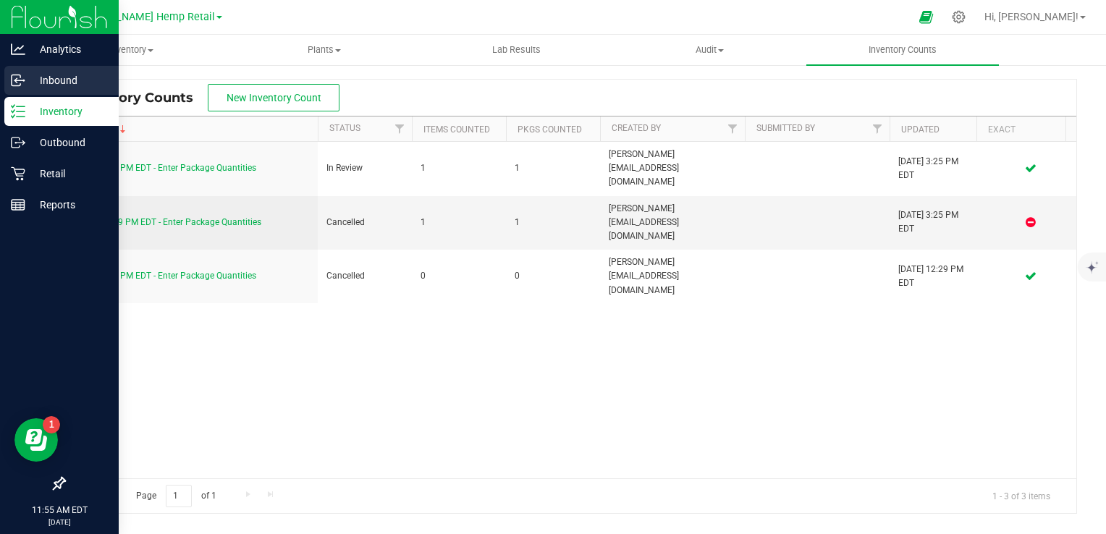
click at [58, 75] on p "Inbound" at bounding box center [68, 80] width 87 height 17
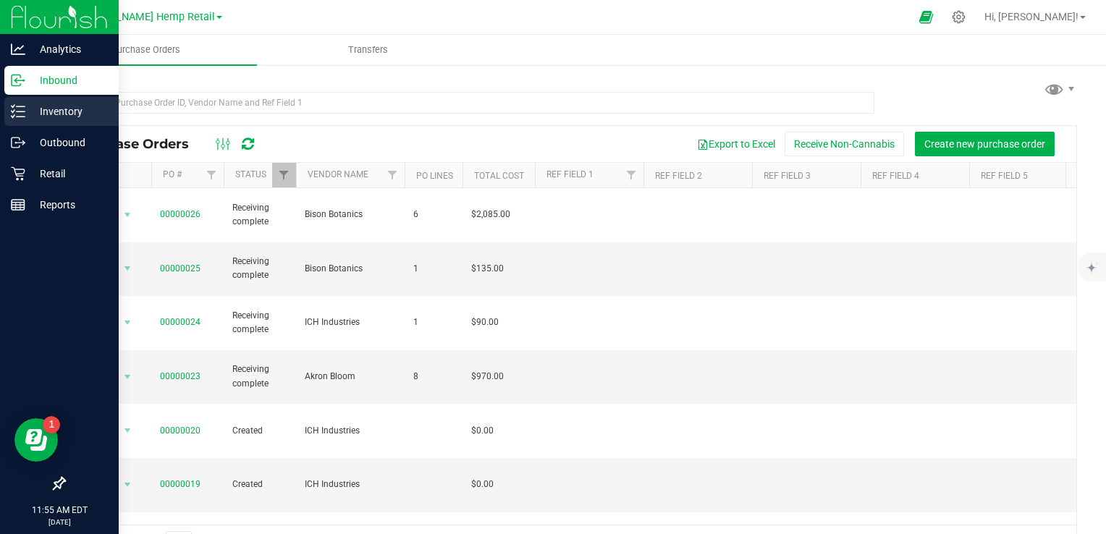
click at [68, 112] on p "Inventory" at bounding box center [68, 111] width 87 height 17
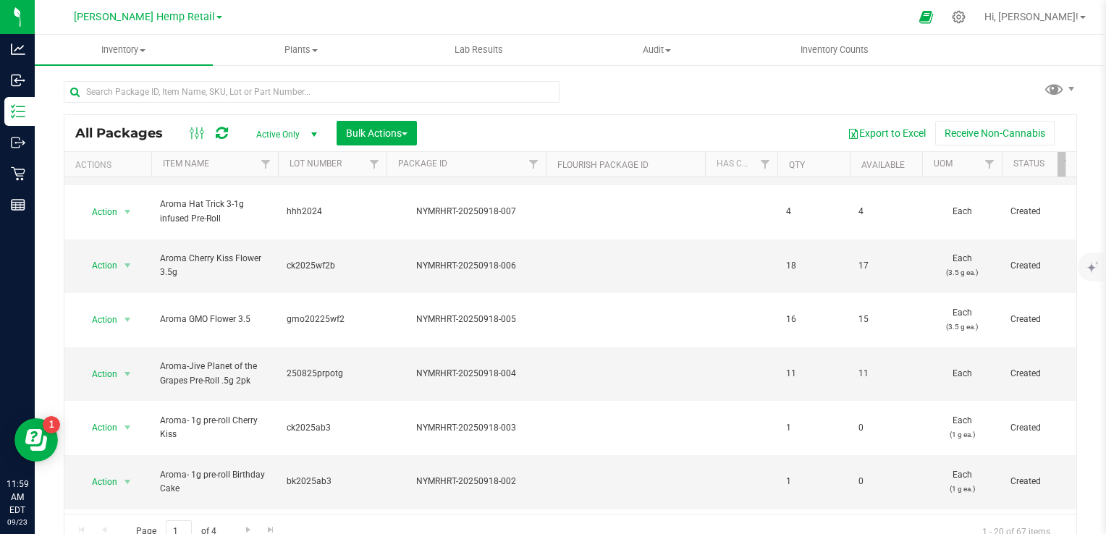
click at [217, 16] on span at bounding box center [220, 17] width 6 height 3
click at [143, 51] on link "[PERSON_NAME] Hemp LLC" at bounding box center [147, 51] width 211 height 20
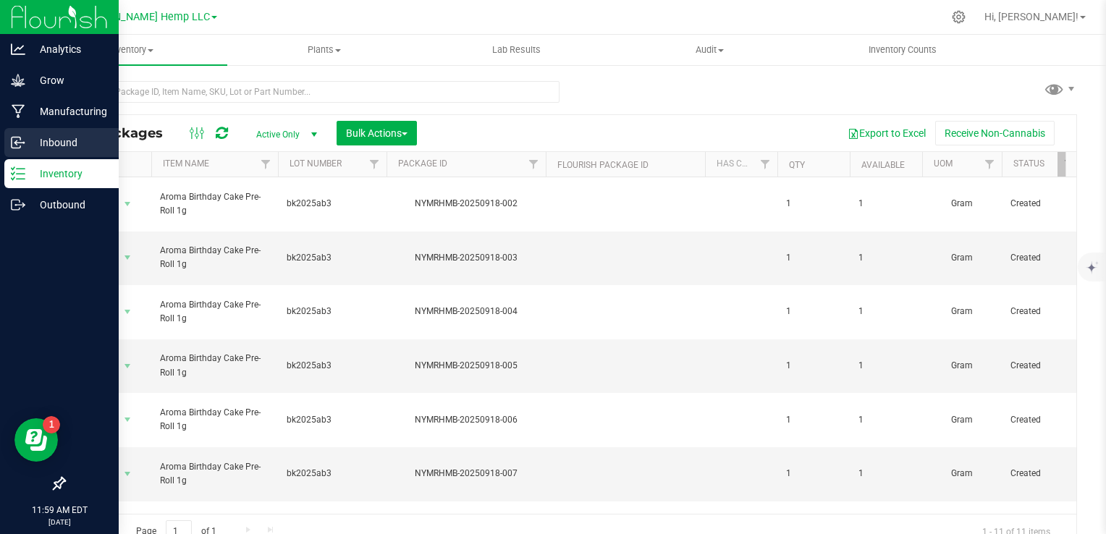
click at [67, 140] on p "Inbound" at bounding box center [68, 142] width 87 height 17
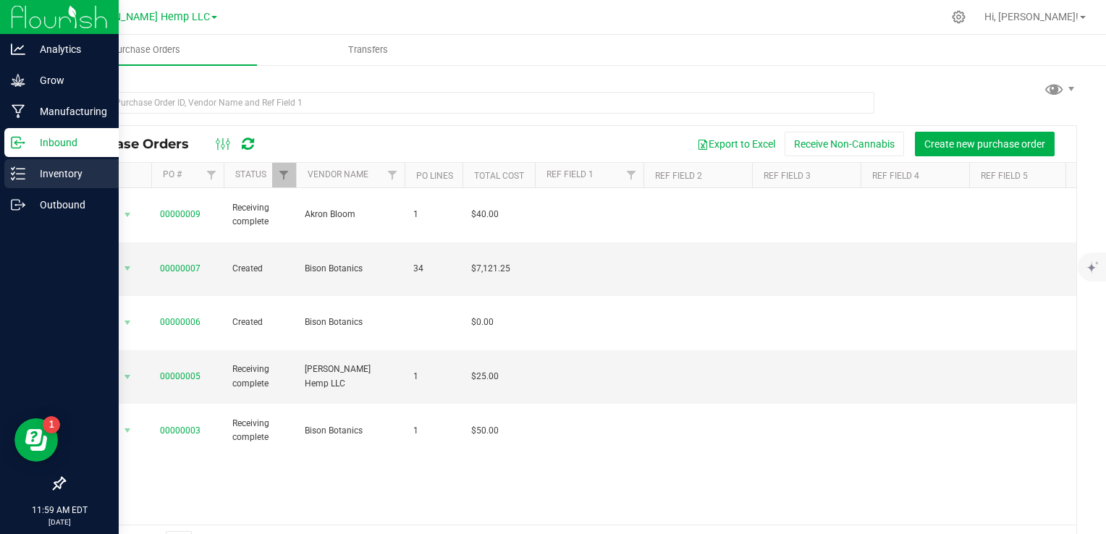
click at [77, 175] on p "Inventory" at bounding box center [68, 173] width 87 height 17
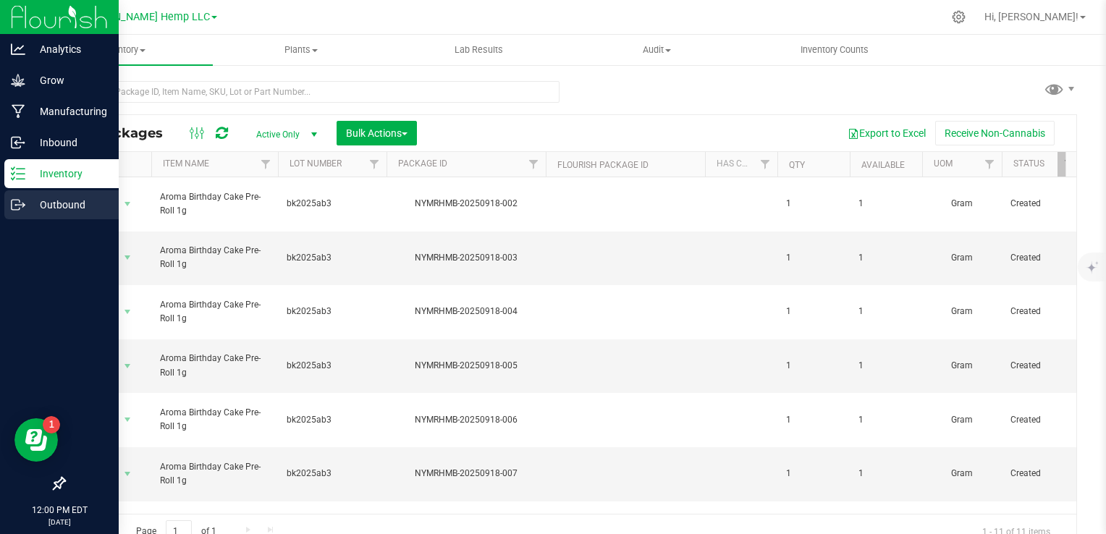
click at [50, 206] on p "Outbound" at bounding box center [68, 204] width 87 height 17
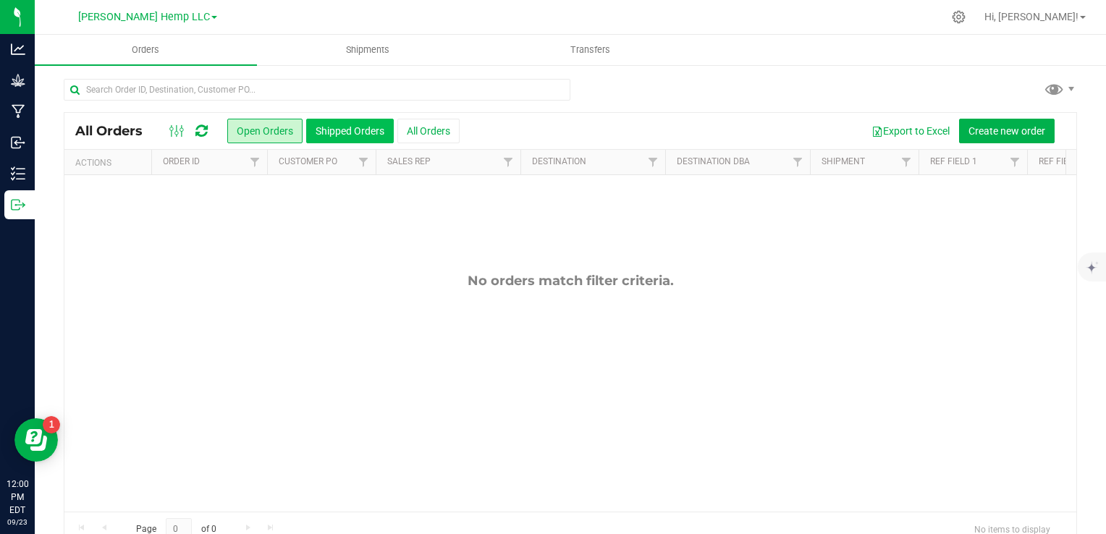
click at [359, 129] on button "Shipped Orders" at bounding box center [350, 131] width 88 height 25
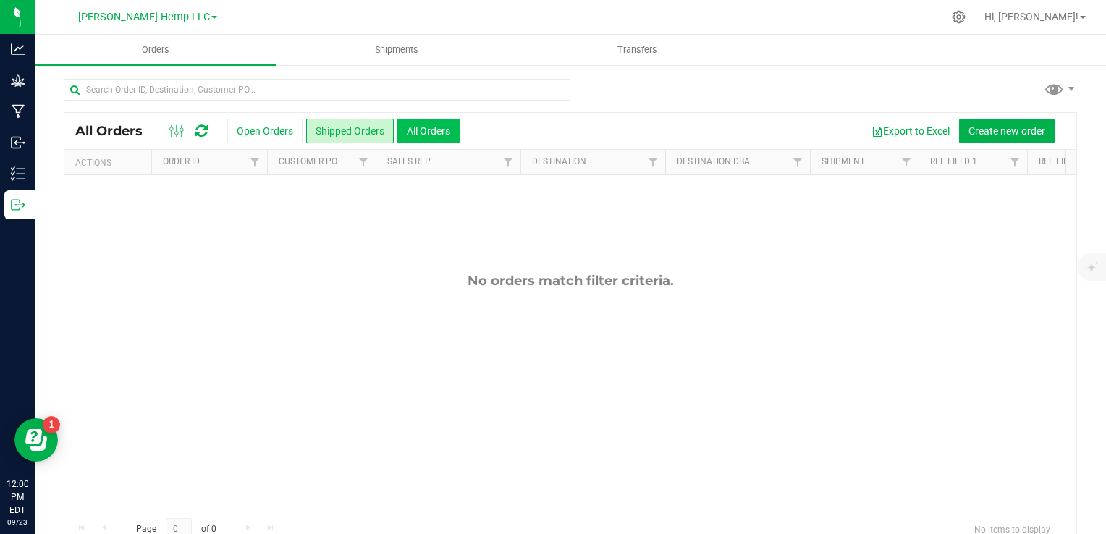
click at [432, 129] on button "All Orders" at bounding box center [429, 131] width 62 height 25
click at [183, 22] on span "[PERSON_NAME] Hemp LLC" at bounding box center [144, 17] width 132 height 13
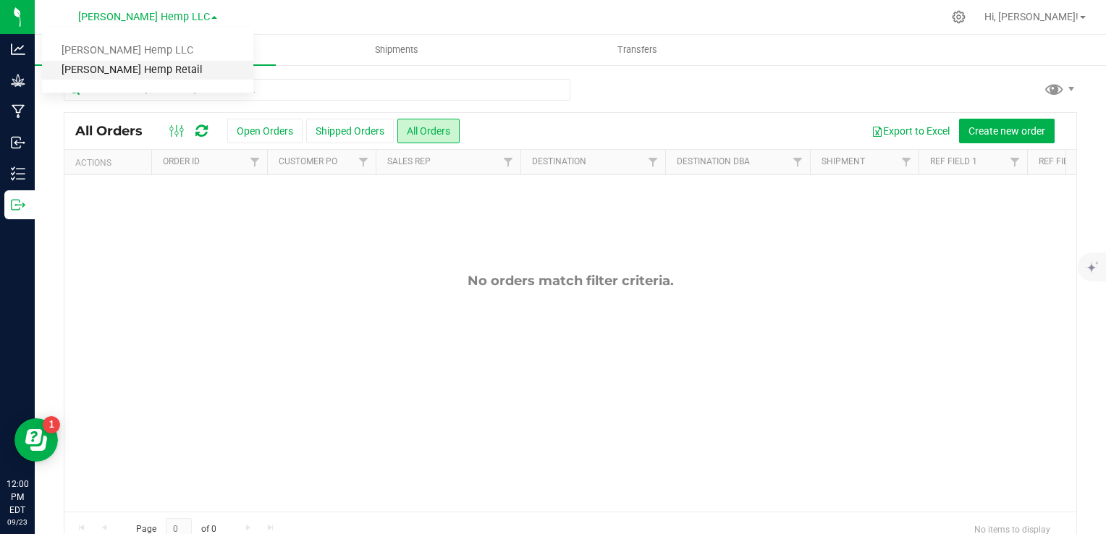
click at [142, 65] on link "[PERSON_NAME] Hemp Retail" at bounding box center [147, 71] width 211 height 20
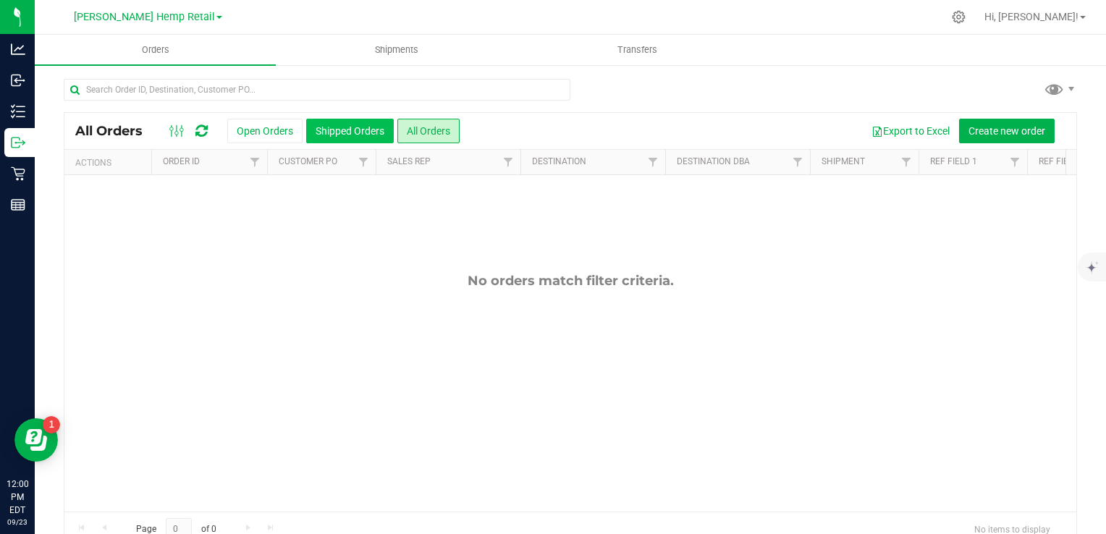
click at [360, 135] on button "Shipped Orders" at bounding box center [350, 131] width 88 height 25
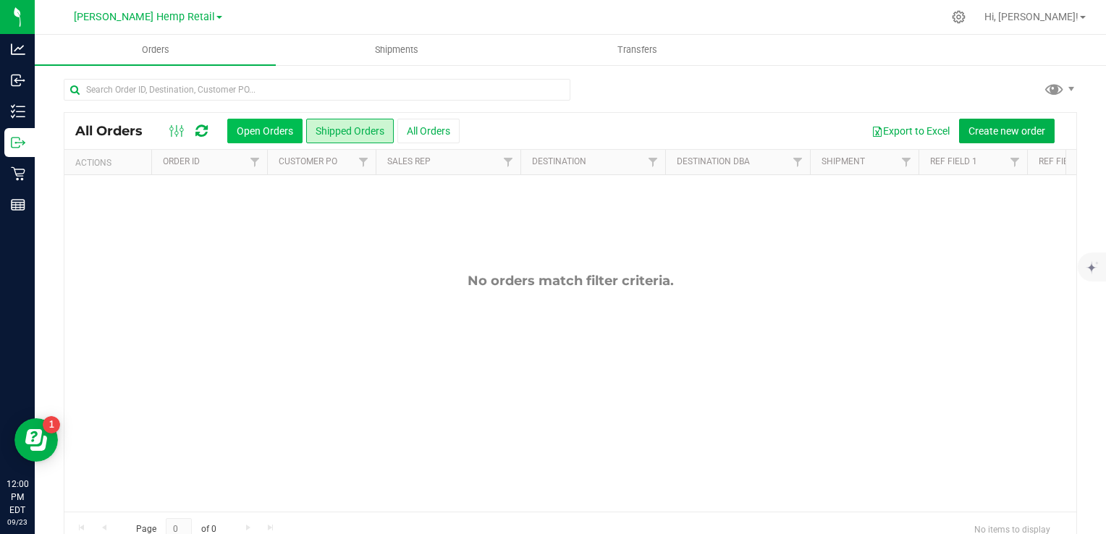
click at [281, 129] on button "Open Orders" at bounding box center [264, 131] width 75 height 25
click at [397, 48] on span "Shipments" at bounding box center [397, 49] width 83 height 13
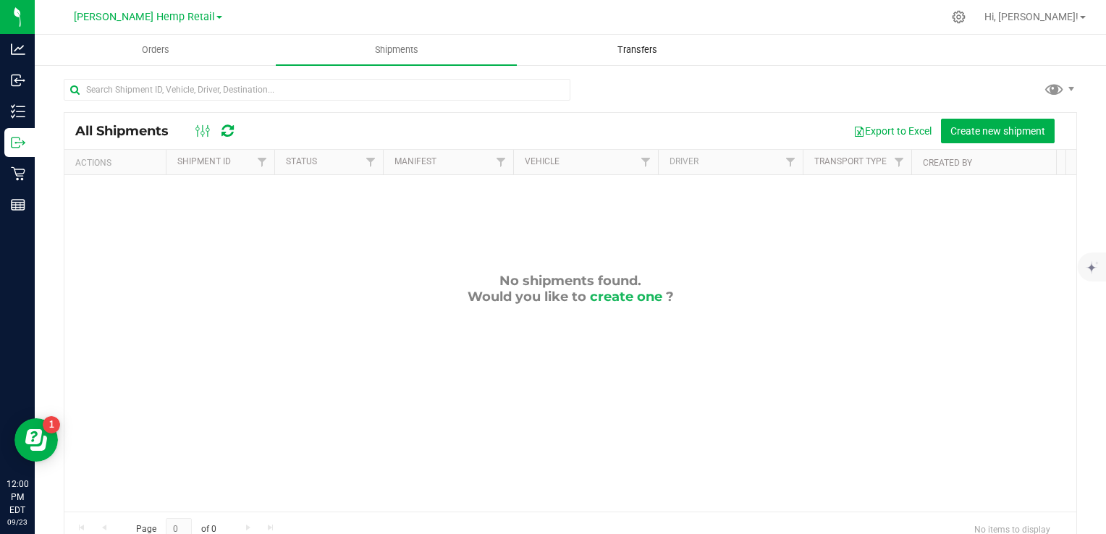
click at [643, 44] on span "Transfers" at bounding box center [637, 49] width 79 height 13
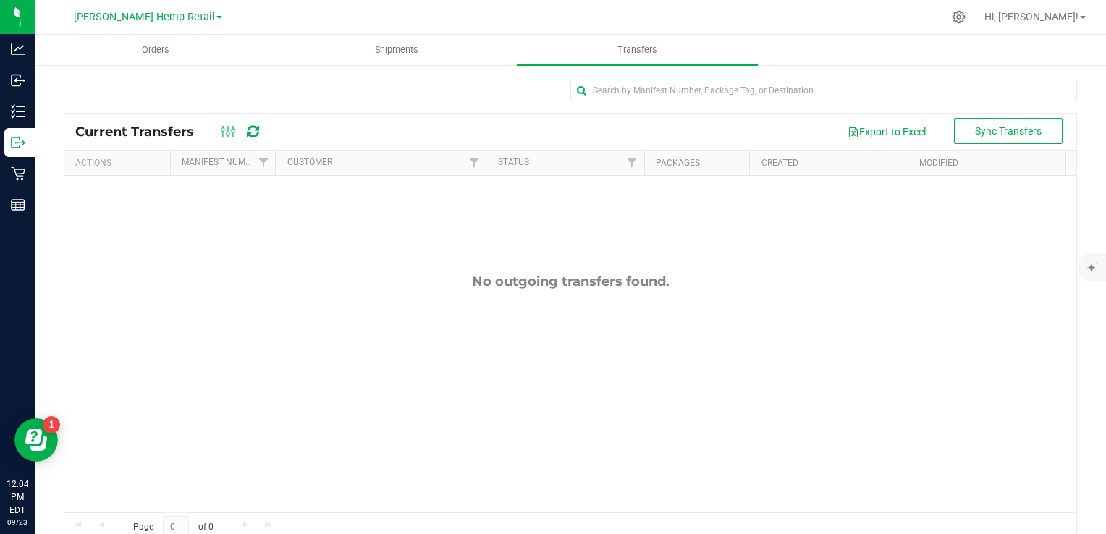
click at [196, 15] on link "[PERSON_NAME] Hemp Retail" at bounding box center [148, 16] width 148 height 14
click at [122, 66] on link "[PERSON_NAME] Hemp Retail" at bounding box center [147, 71] width 211 height 20
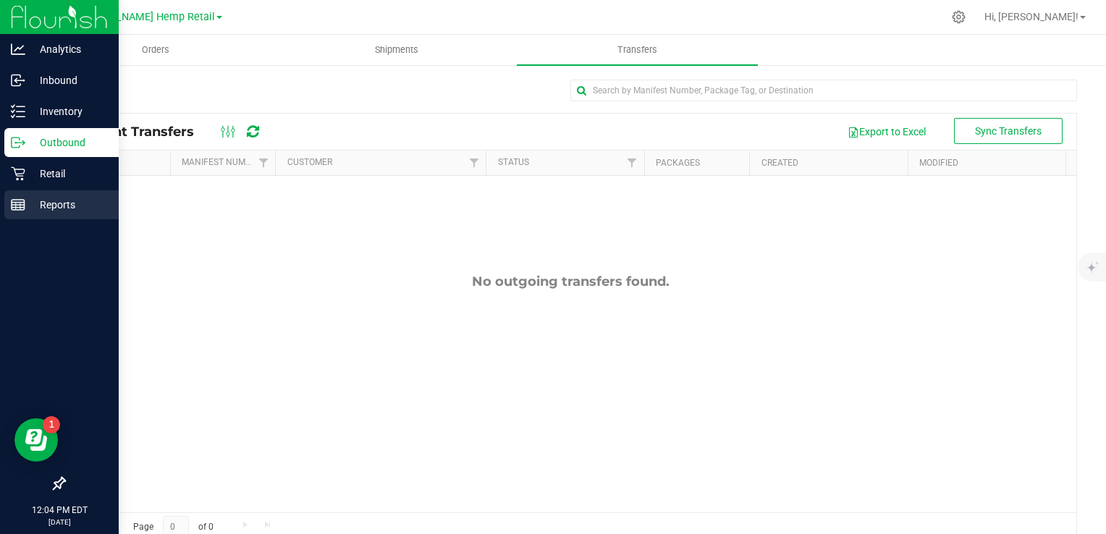
click at [64, 205] on p "Reports" at bounding box center [68, 204] width 87 height 17
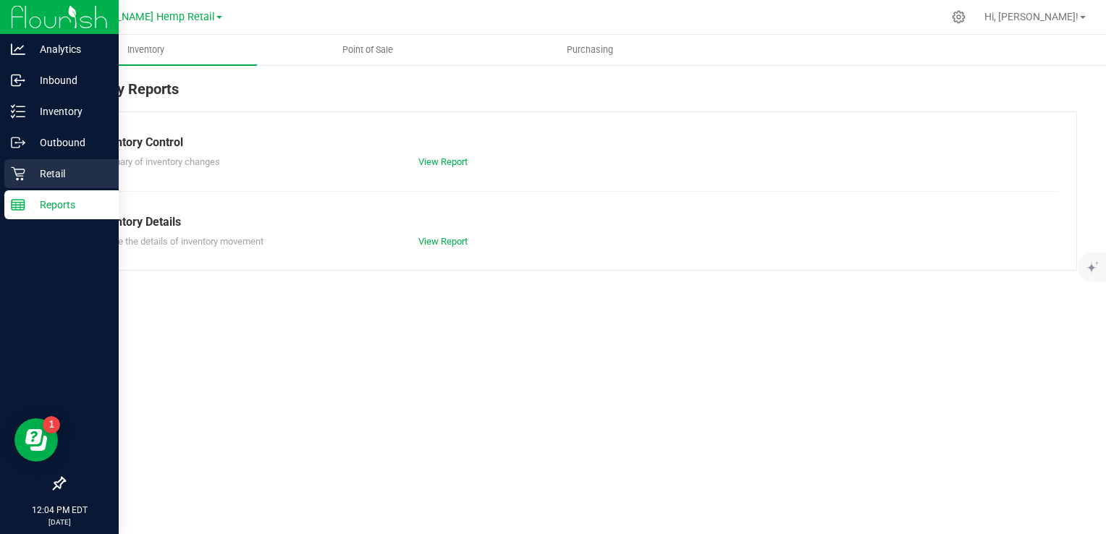
click at [50, 172] on p "Retail" at bounding box center [68, 173] width 87 height 17
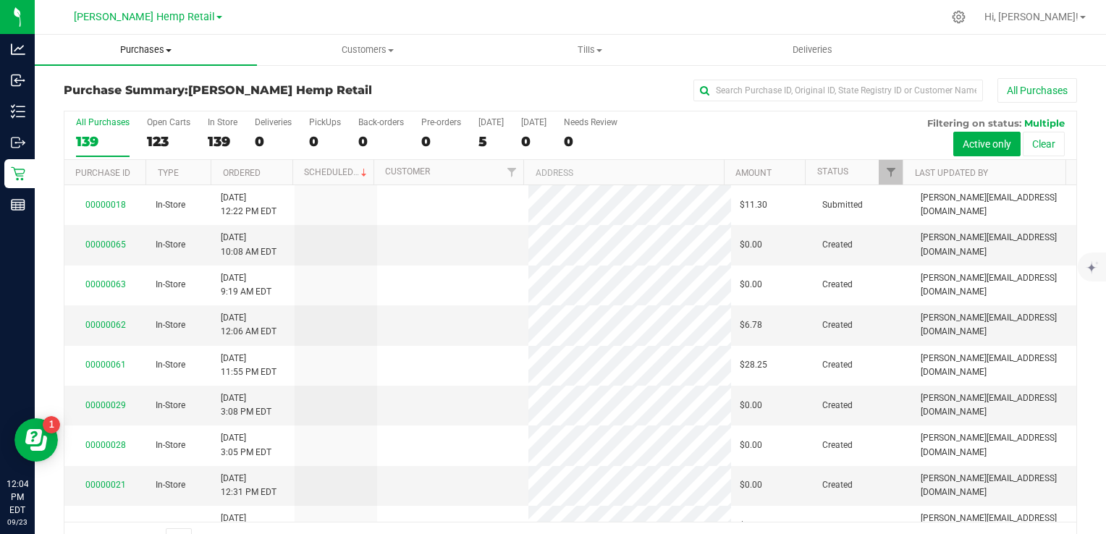
click at [166, 48] on span "Purchases" at bounding box center [146, 49] width 222 height 13
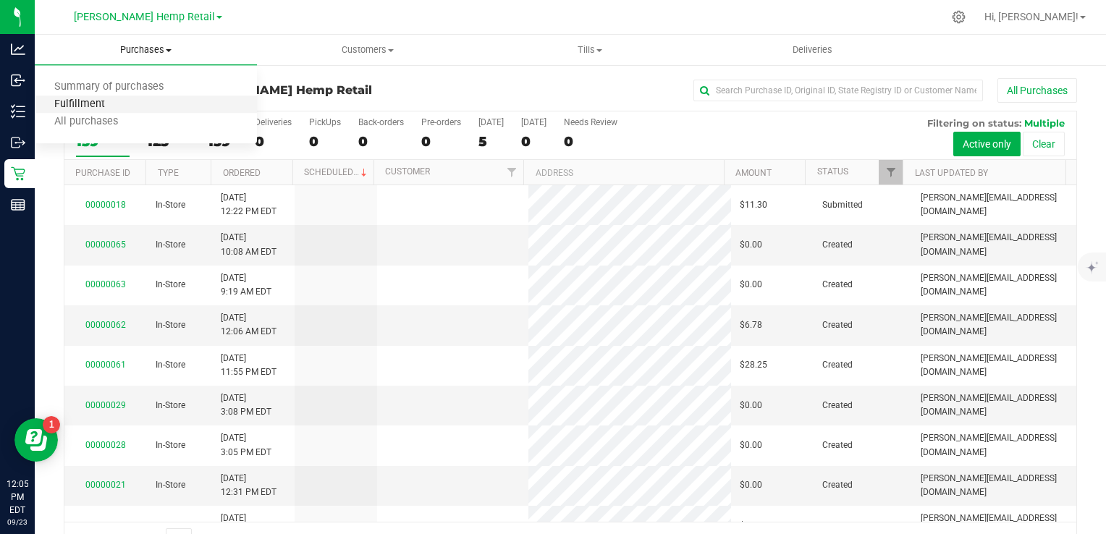
click at [94, 109] on span "Fulfillment" at bounding box center [80, 104] width 90 height 12
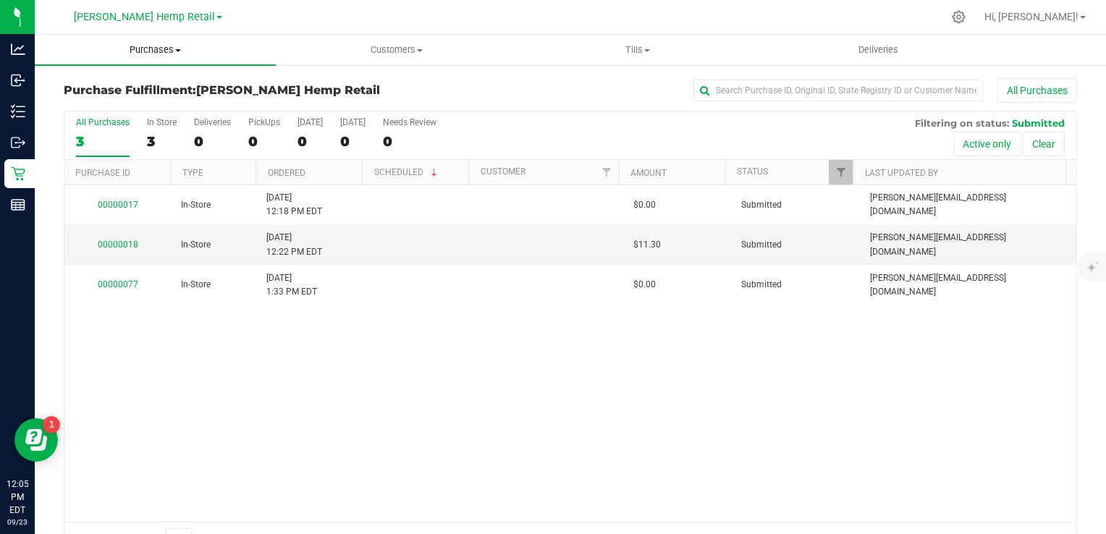
click at [177, 51] on span at bounding box center [178, 50] width 6 height 3
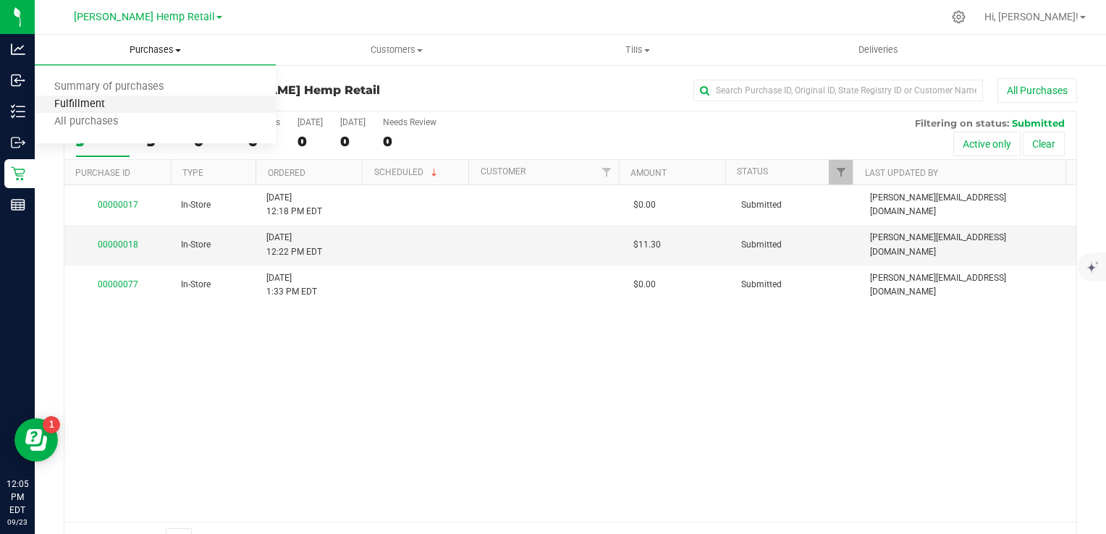
click at [93, 106] on span "Fulfillment" at bounding box center [80, 104] width 90 height 12
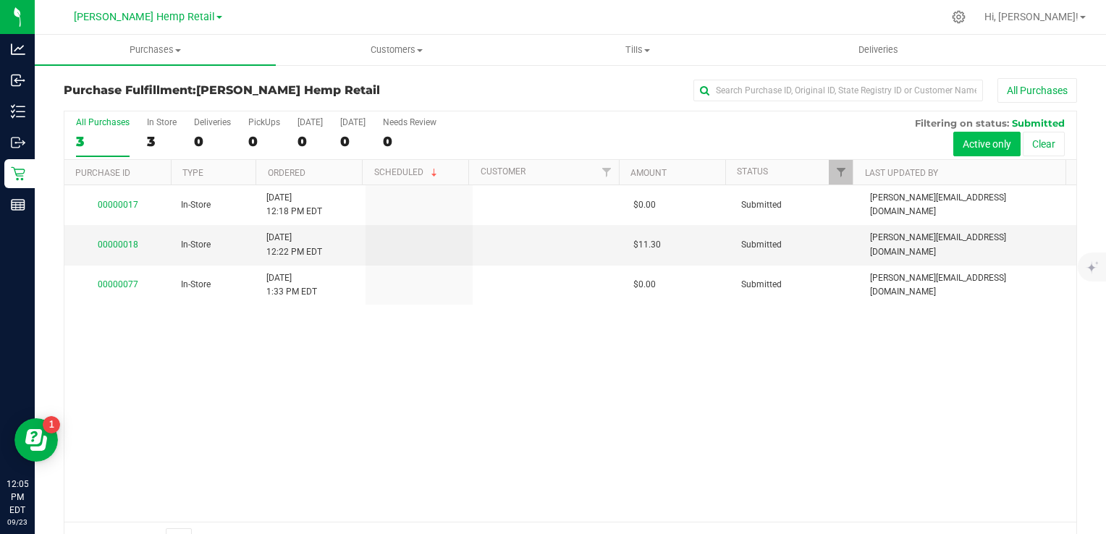
click at [970, 146] on button "Active only" at bounding box center [987, 144] width 67 height 25
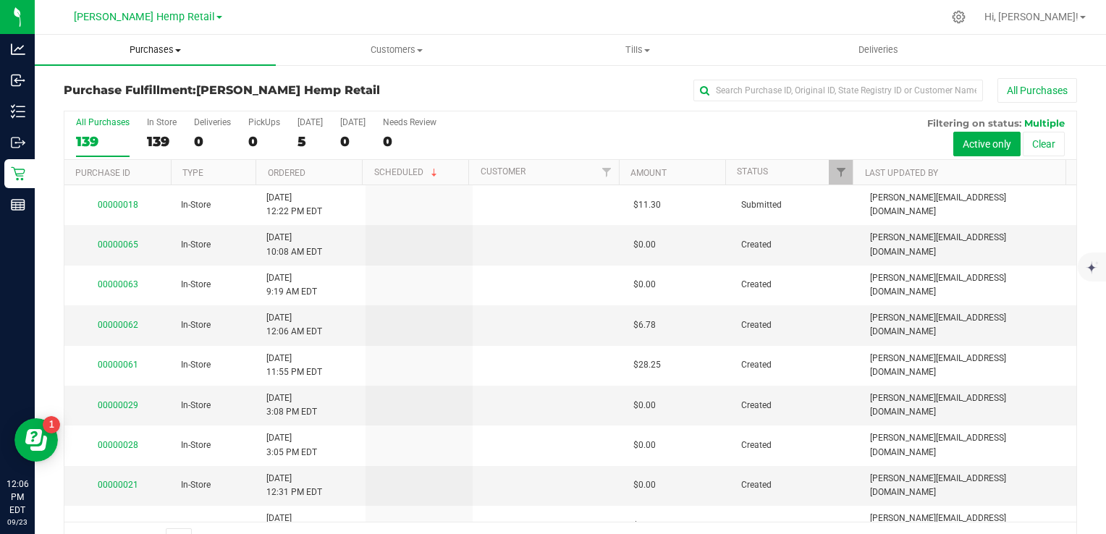
click at [174, 55] on span "Purchases" at bounding box center [155, 49] width 241 height 13
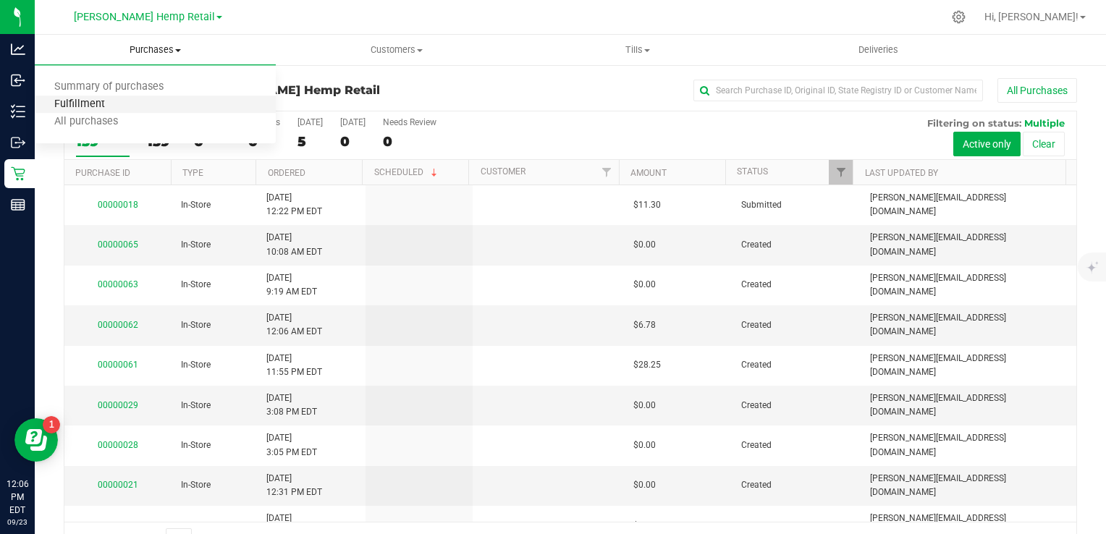
click at [88, 108] on span "Fulfillment" at bounding box center [80, 104] width 90 height 12
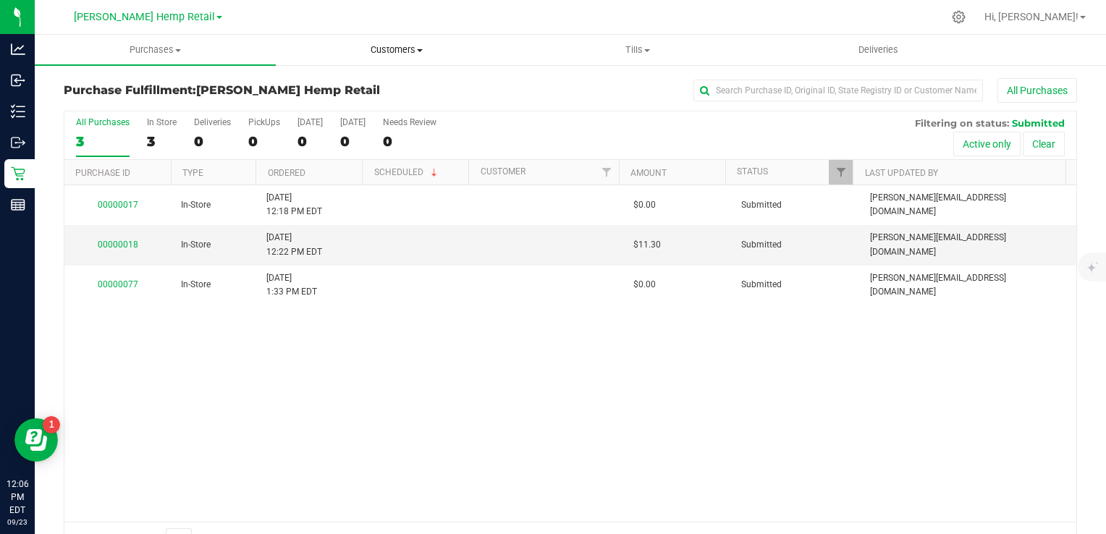
click at [417, 47] on span "Customers" at bounding box center [397, 49] width 240 height 13
click at [337, 84] on span "All customers" at bounding box center [328, 87] width 104 height 12
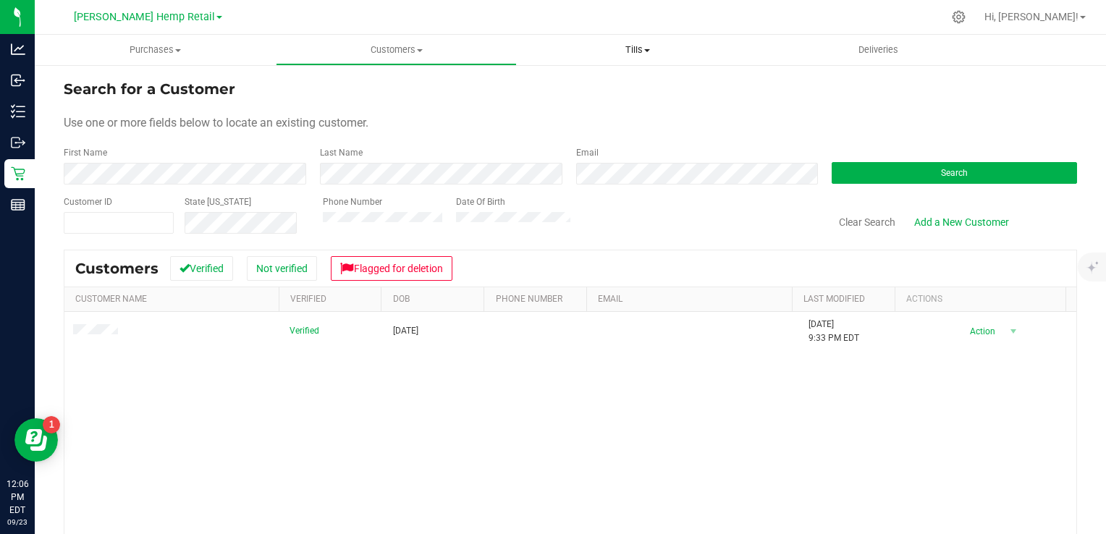
click at [648, 50] on span at bounding box center [647, 50] width 6 height 3
click at [875, 48] on span "Deliveries" at bounding box center [878, 49] width 79 height 13
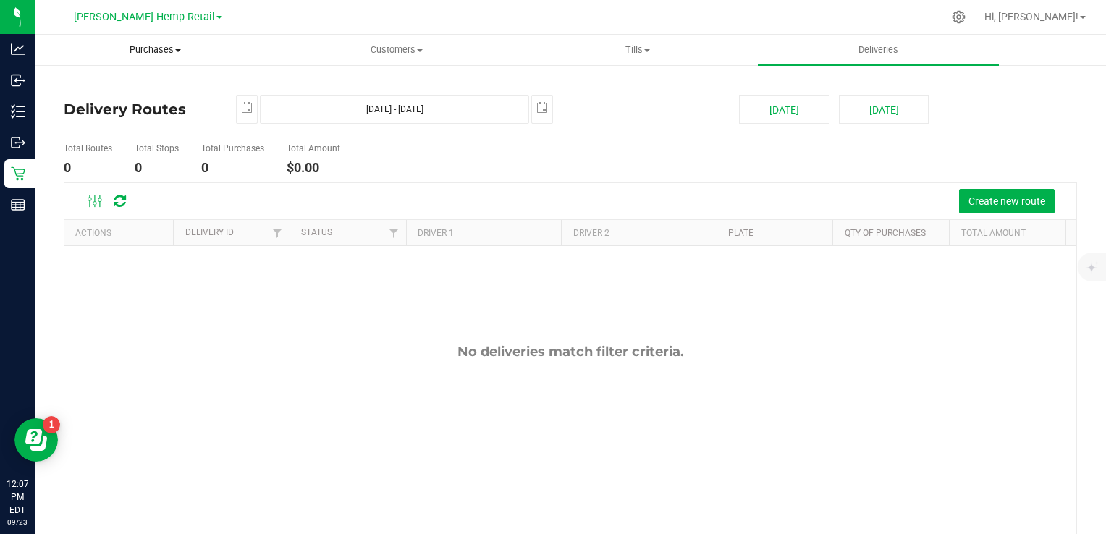
click at [177, 50] on span at bounding box center [178, 50] width 6 height 3
click at [125, 85] on span "Summary of purchases" at bounding box center [109, 87] width 148 height 12
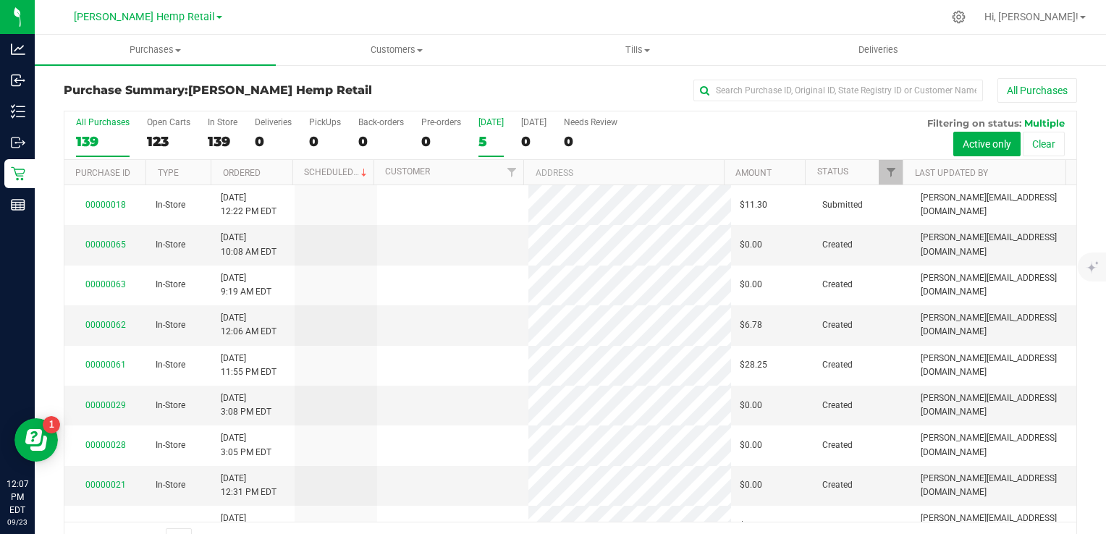
click at [481, 138] on div "5" at bounding box center [491, 141] width 25 height 17
click at [0, 0] on input "Today 5" at bounding box center [0, 0] width 0 height 0
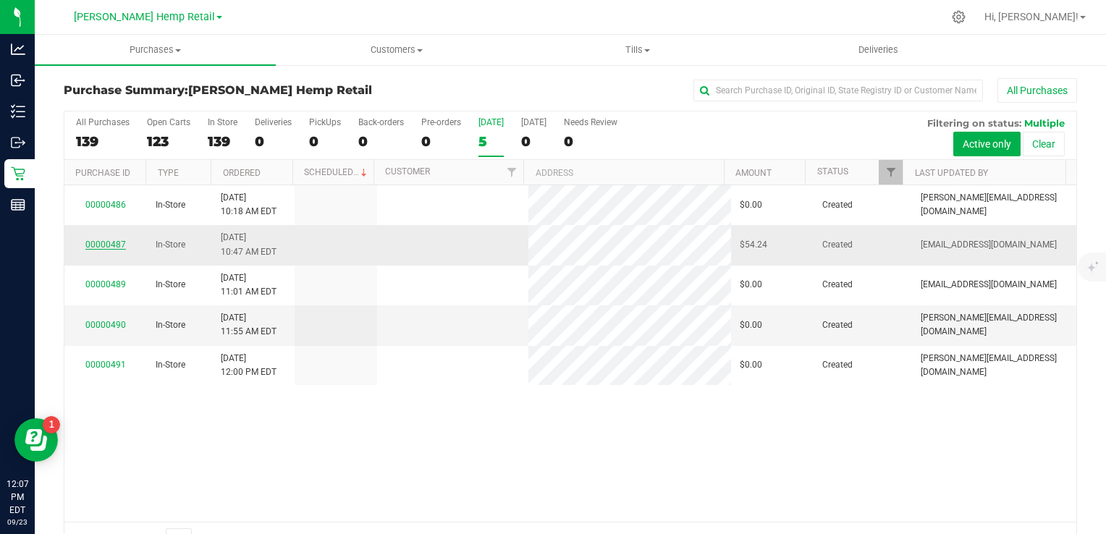
click at [105, 242] on link "00000487" at bounding box center [105, 245] width 41 height 10
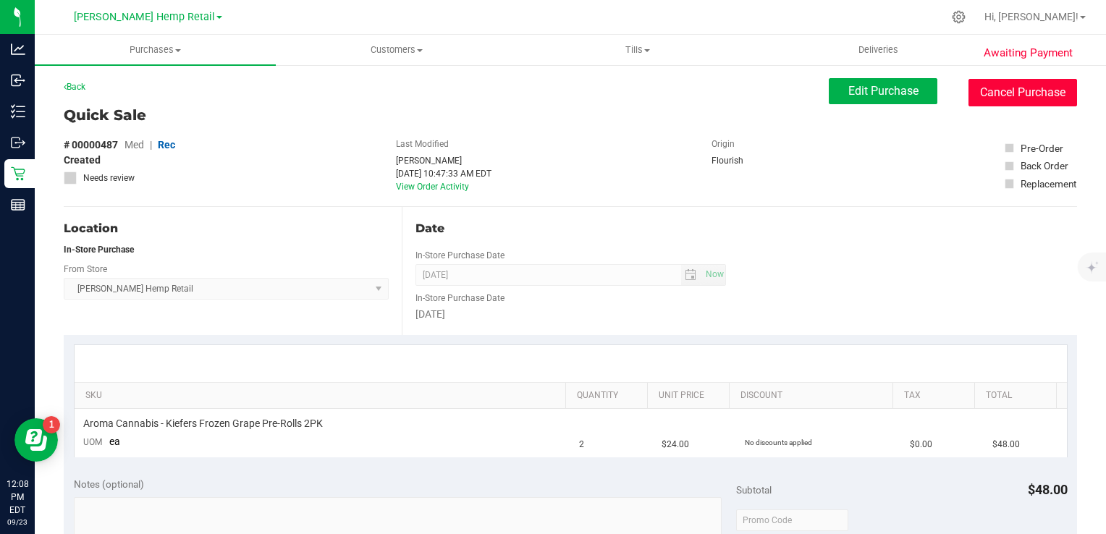
click at [1009, 97] on button "Cancel Purchase" at bounding box center [1023, 93] width 109 height 28
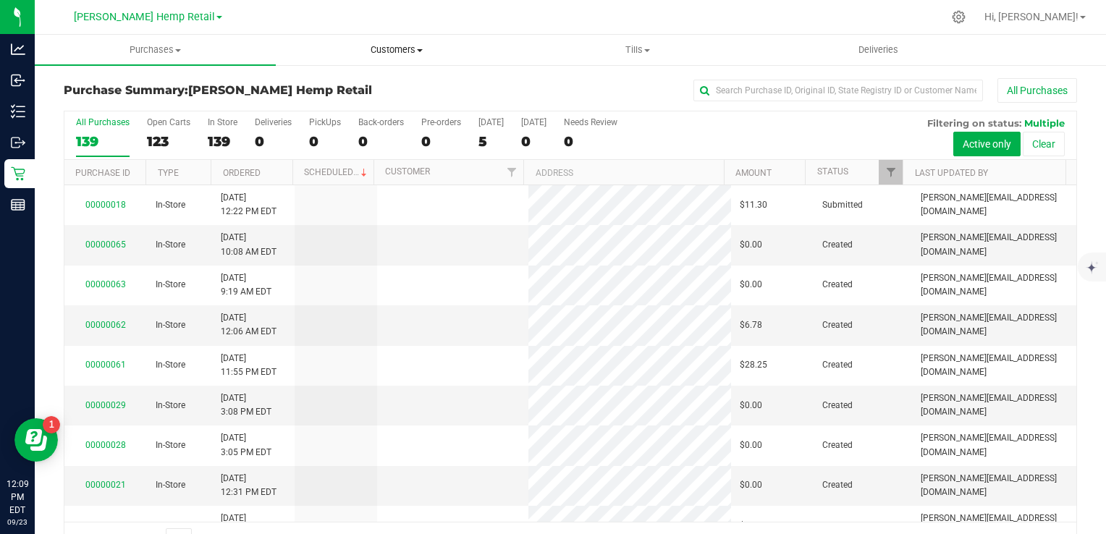
click at [417, 55] on span "Customers" at bounding box center [397, 49] width 240 height 13
click at [329, 88] on span "All customers" at bounding box center [328, 87] width 104 height 12
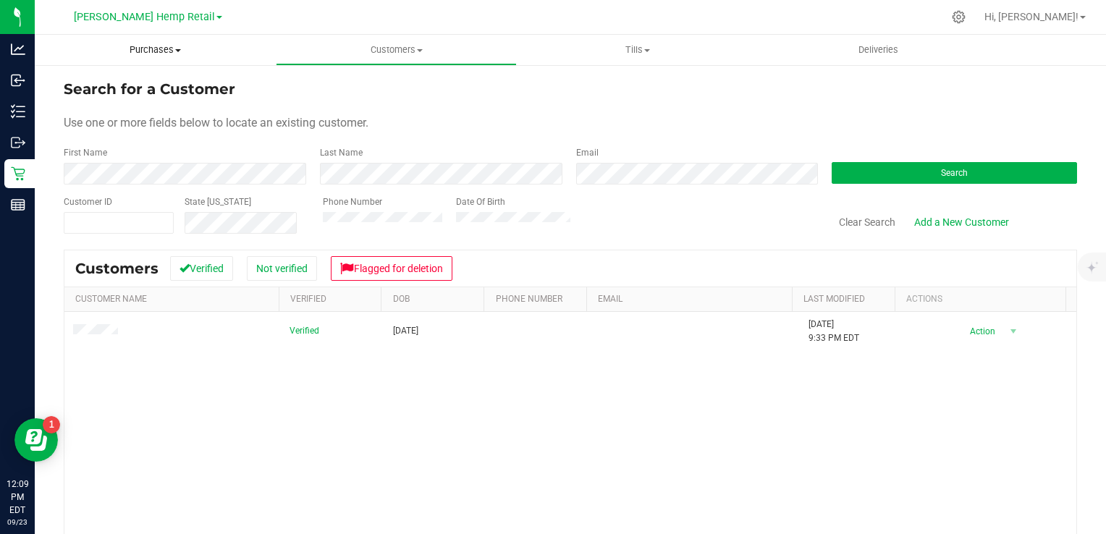
click at [163, 54] on span "Purchases" at bounding box center [155, 49] width 241 height 13
click at [108, 122] on span "All purchases" at bounding box center [86, 122] width 103 height 12
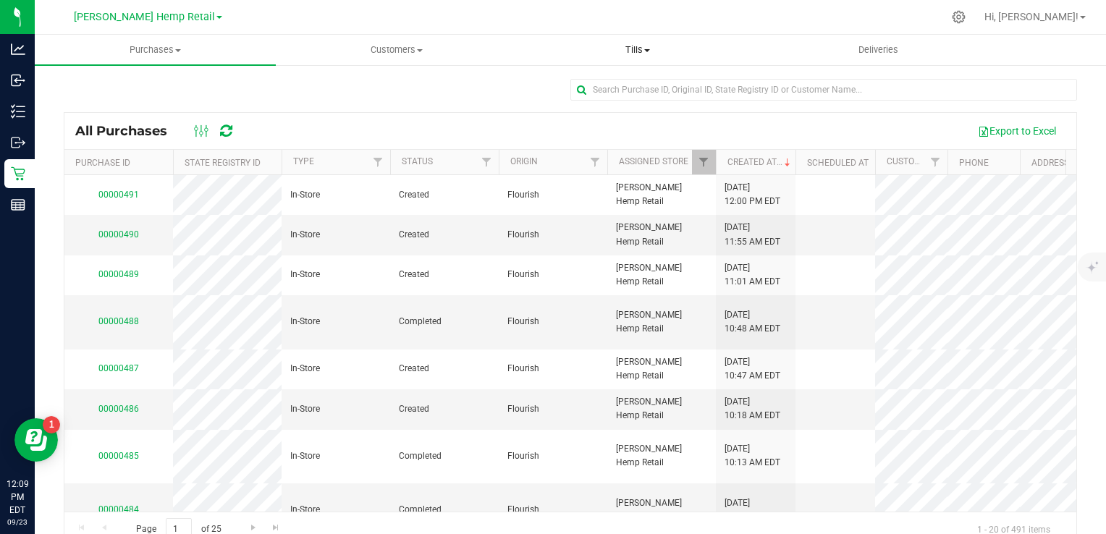
click at [653, 50] on span "Tills" at bounding box center [638, 49] width 240 height 13
click at [653, 50] on span "Tills" at bounding box center [637, 49] width 241 height 13
click at [175, 47] on span "Purchases" at bounding box center [155, 49] width 240 height 13
click at [127, 87] on span "Summary of purchases" at bounding box center [109, 87] width 148 height 12
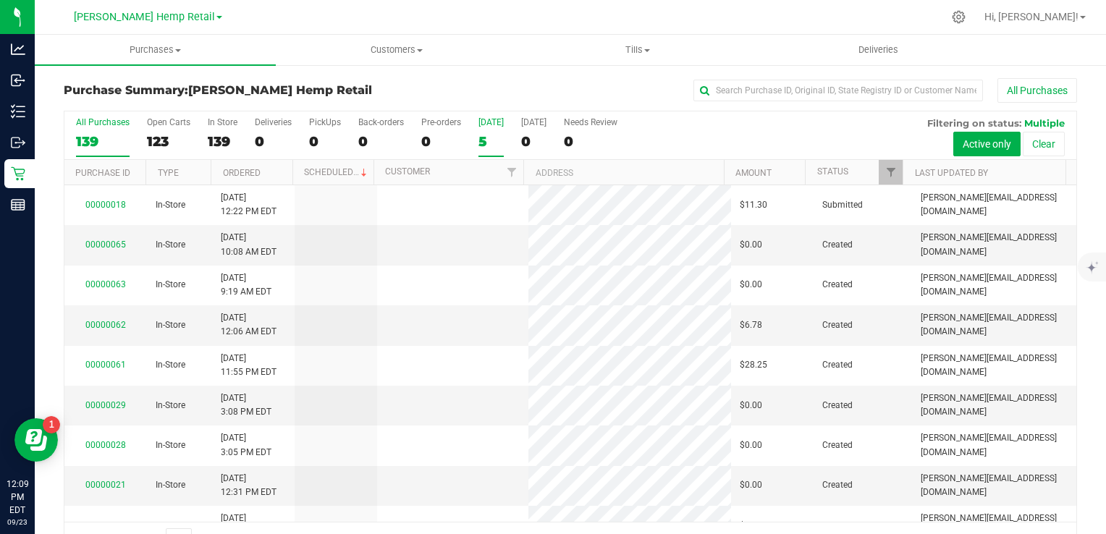
click at [487, 134] on div "5" at bounding box center [491, 141] width 25 height 17
click at [0, 0] on input "Today 5" at bounding box center [0, 0] width 0 height 0
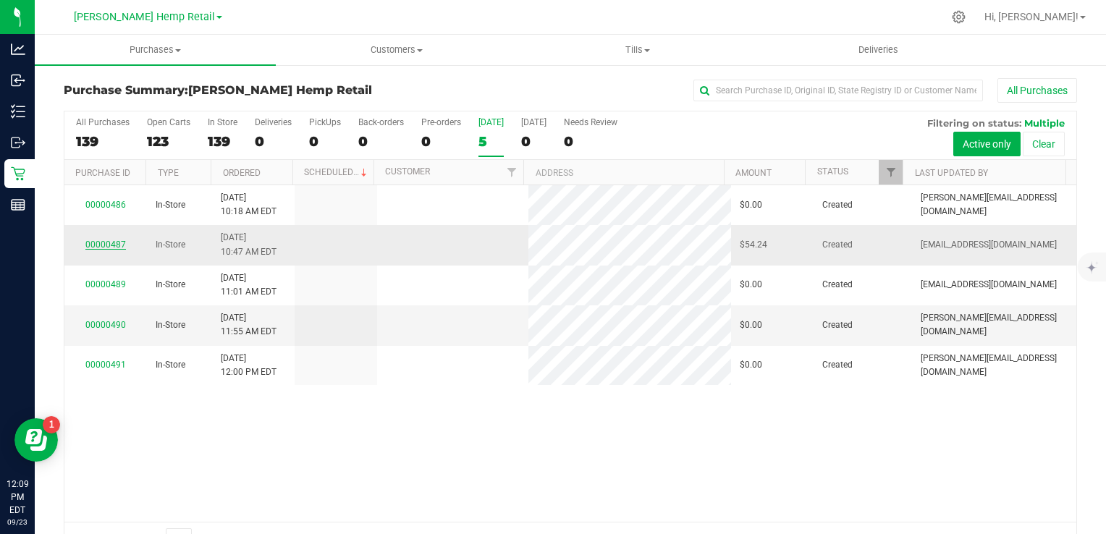
click at [102, 243] on link "00000487" at bounding box center [105, 245] width 41 height 10
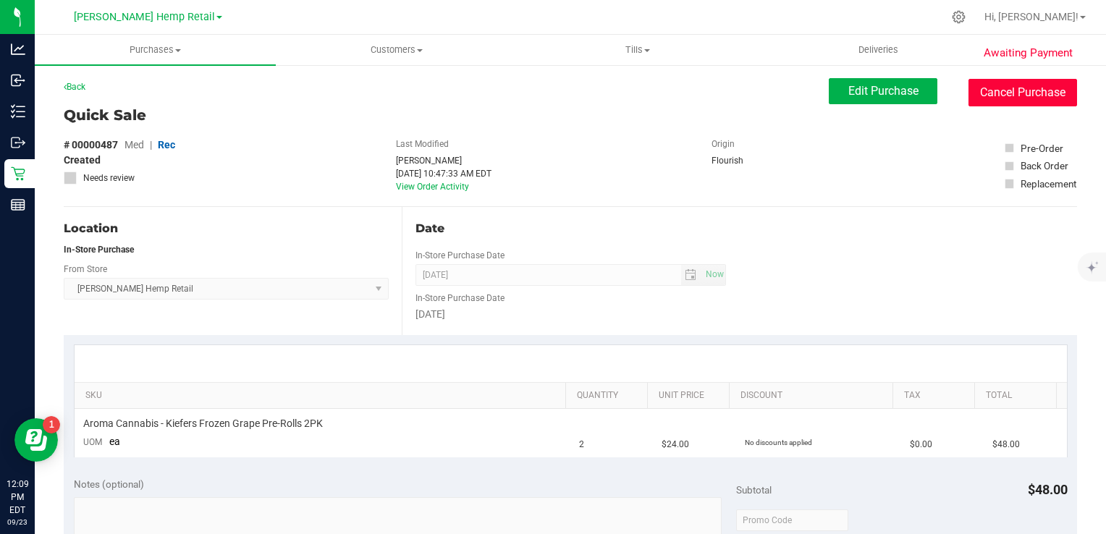
click at [1016, 94] on button "Cancel Purchase" at bounding box center [1023, 93] width 109 height 28
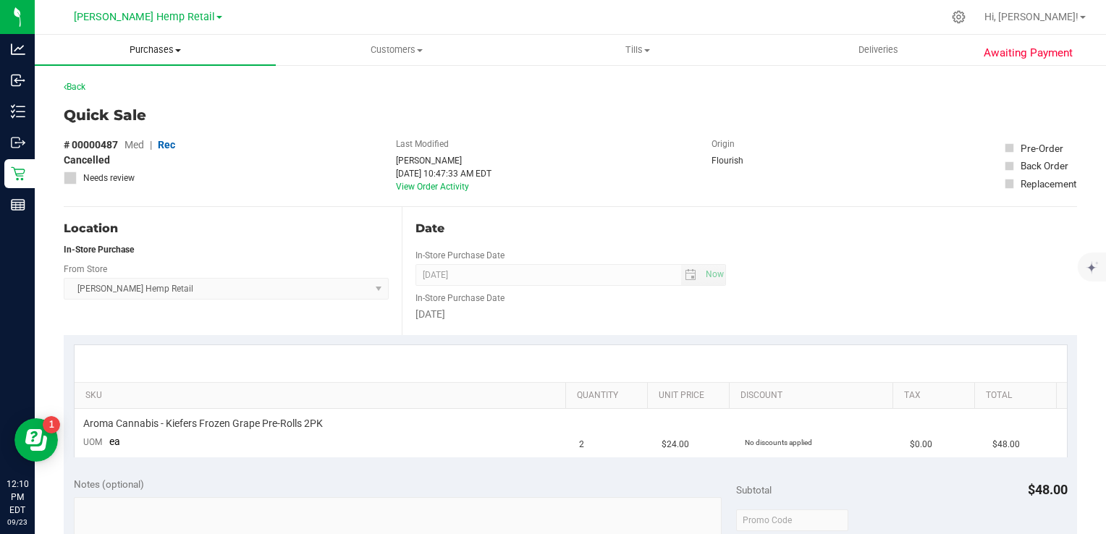
click at [173, 48] on span "Purchases" at bounding box center [155, 49] width 241 height 13
click at [124, 88] on span "Summary of purchases" at bounding box center [109, 87] width 148 height 12
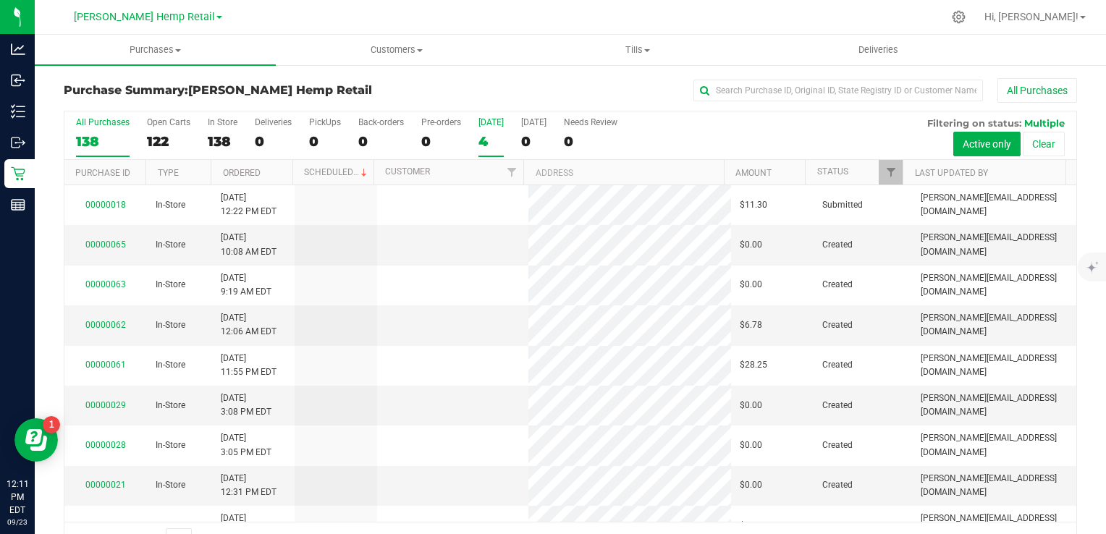
click at [483, 140] on div "4" at bounding box center [491, 141] width 25 height 17
click at [0, 0] on input "Today 4" at bounding box center [0, 0] width 0 height 0
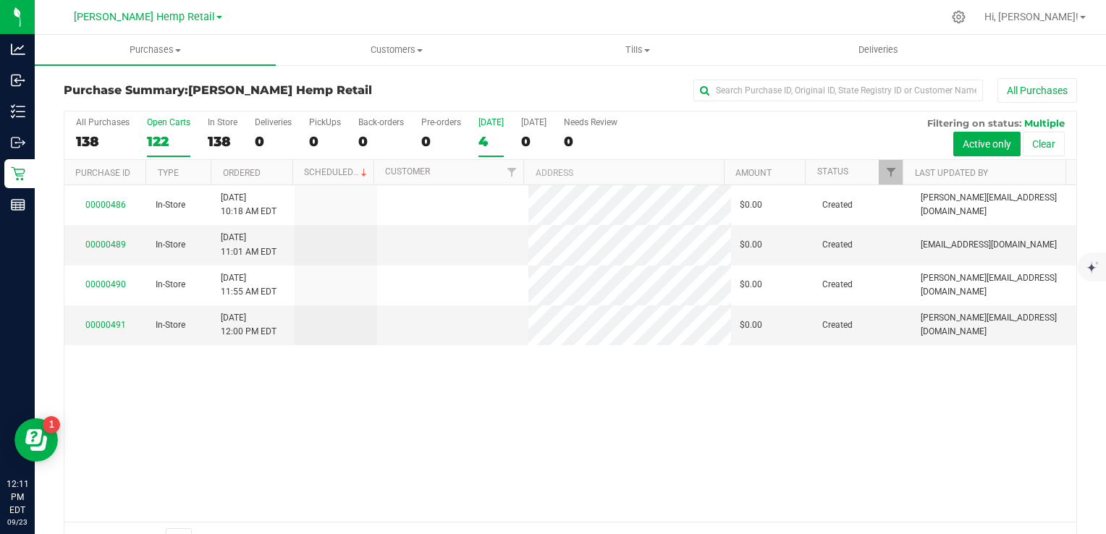
click at [167, 136] on div "122" at bounding box center [168, 141] width 43 height 17
click at [0, 0] on input "Open Carts 122" at bounding box center [0, 0] width 0 height 0
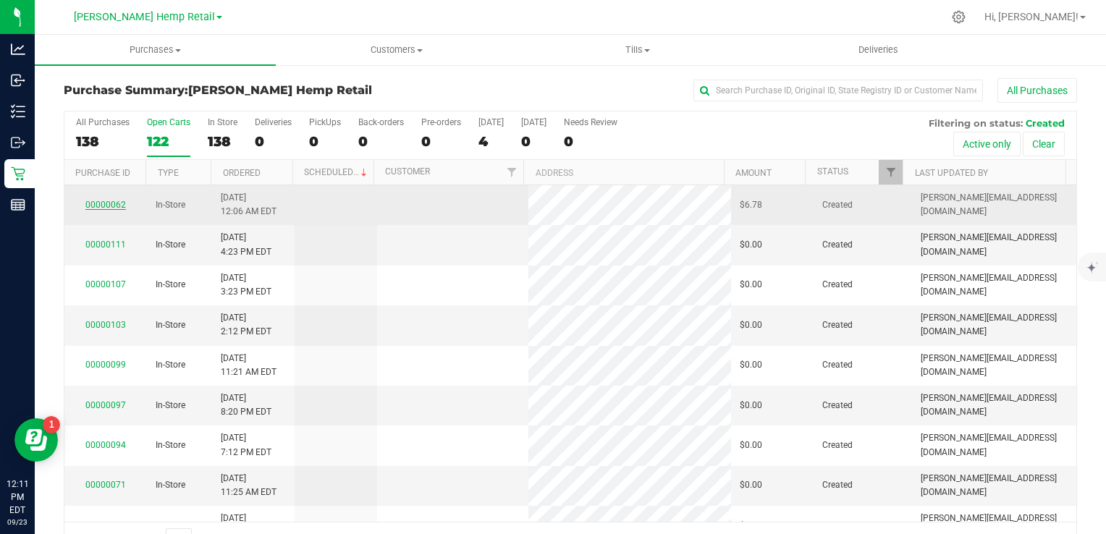
click at [101, 200] on link "00000062" at bounding box center [105, 205] width 41 height 10
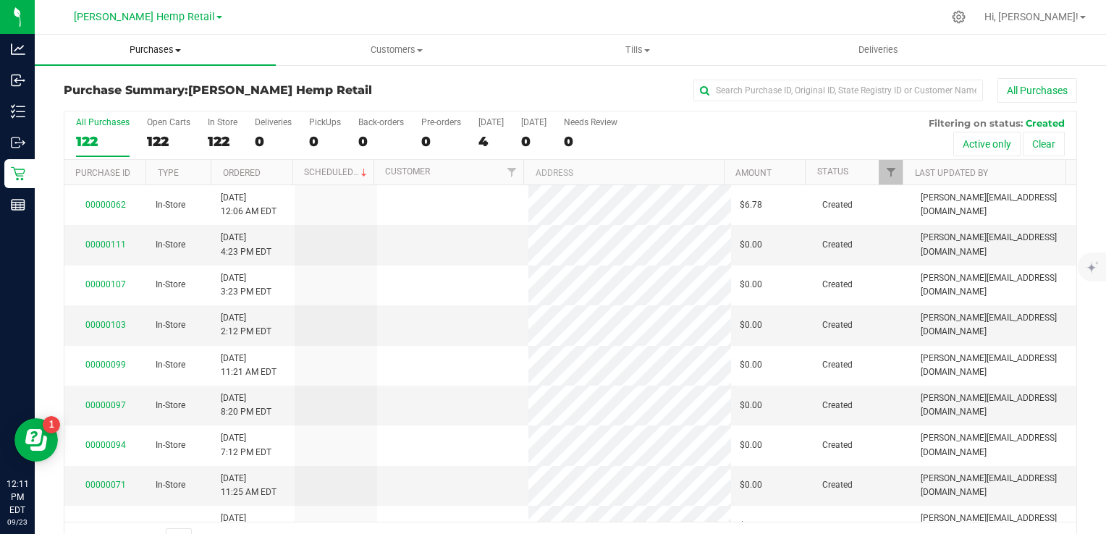
click at [183, 50] on span "Purchases" at bounding box center [155, 49] width 241 height 13
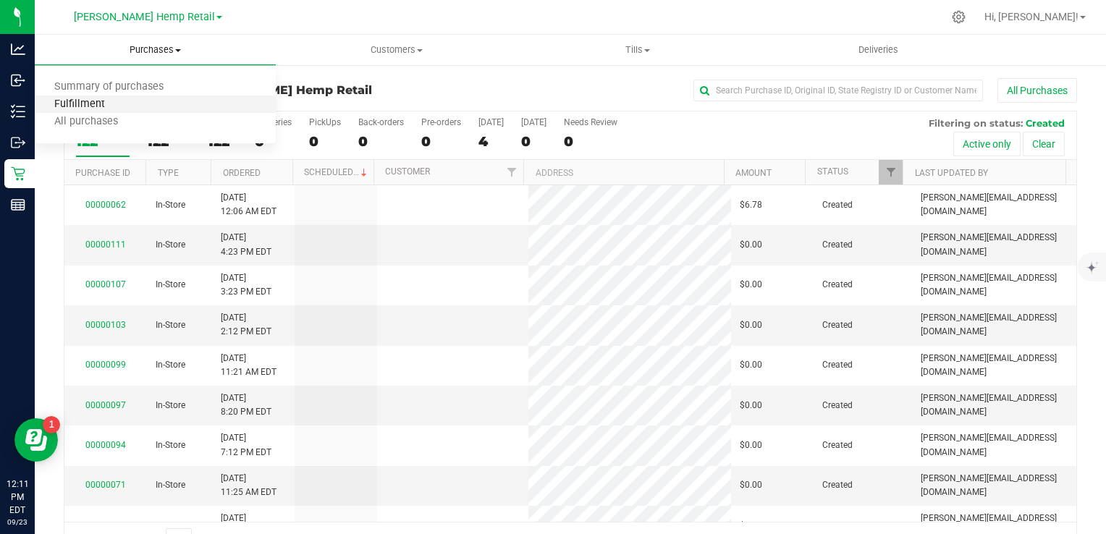
click at [94, 108] on span "Fulfillment" at bounding box center [80, 104] width 90 height 12
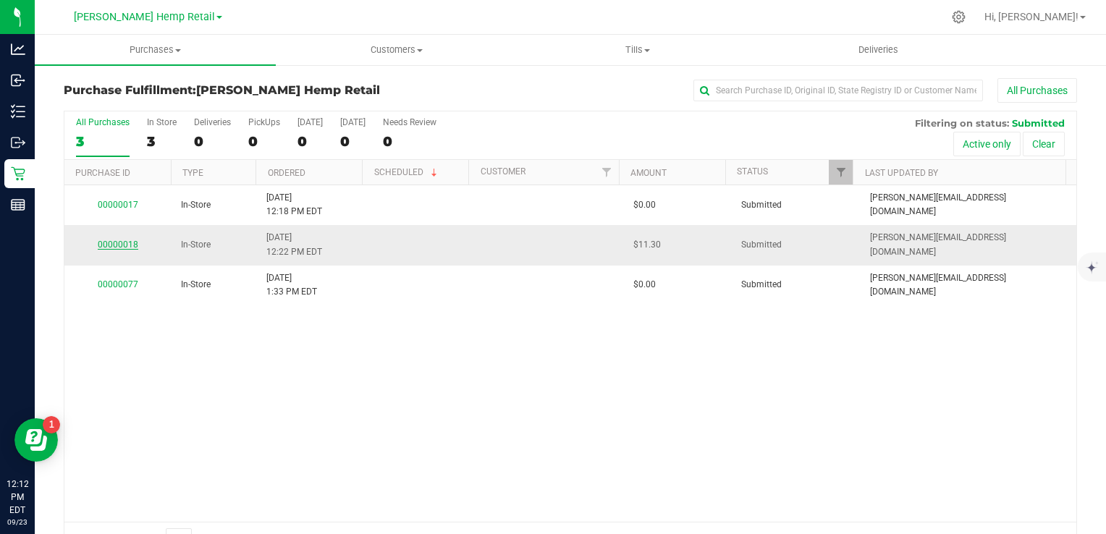
click at [113, 245] on link "00000018" at bounding box center [118, 245] width 41 height 10
click at [192, 19] on link "[PERSON_NAME] Hemp Retail" at bounding box center [148, 16] width 148 height 14
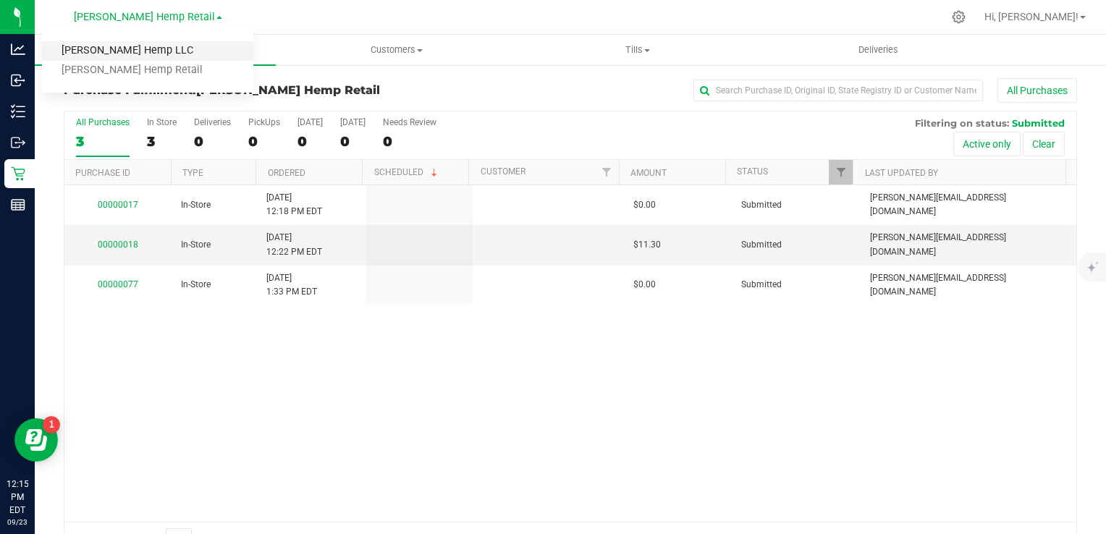
click at [151, 47] on link "[PERSON_NAME] Hemp LLC" at bounding box center [147, 51] width 211 height 20
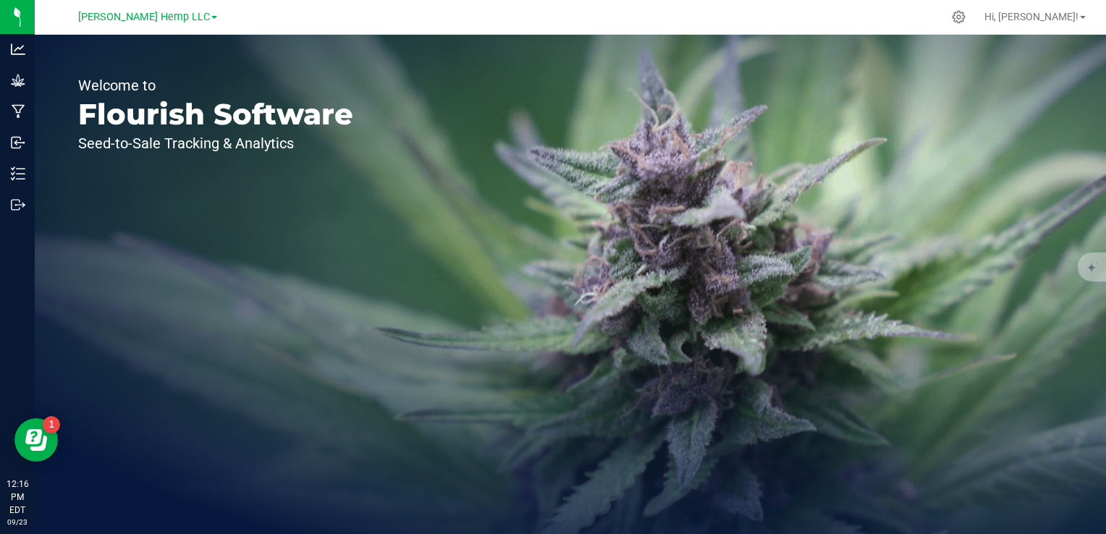
click at [187, 15] on link "[PERSON_NAME] Hemp LLC" at bounding box center [147, 16] width 139 height 14
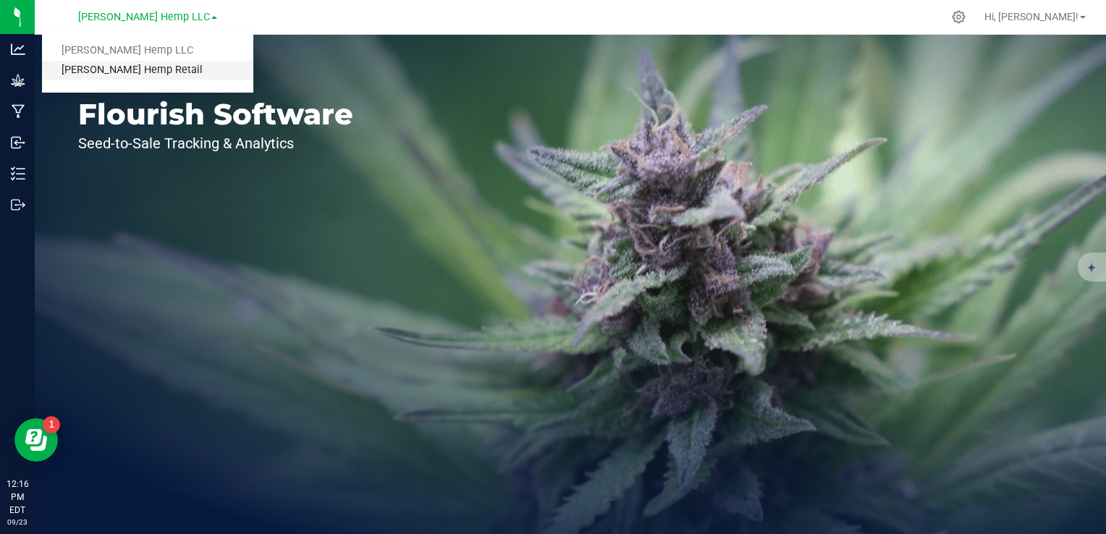
click at [138, 70] on link "[PERSON_NAME] Hemp Retail" at bounding box center [147, 71] width 211 height 20
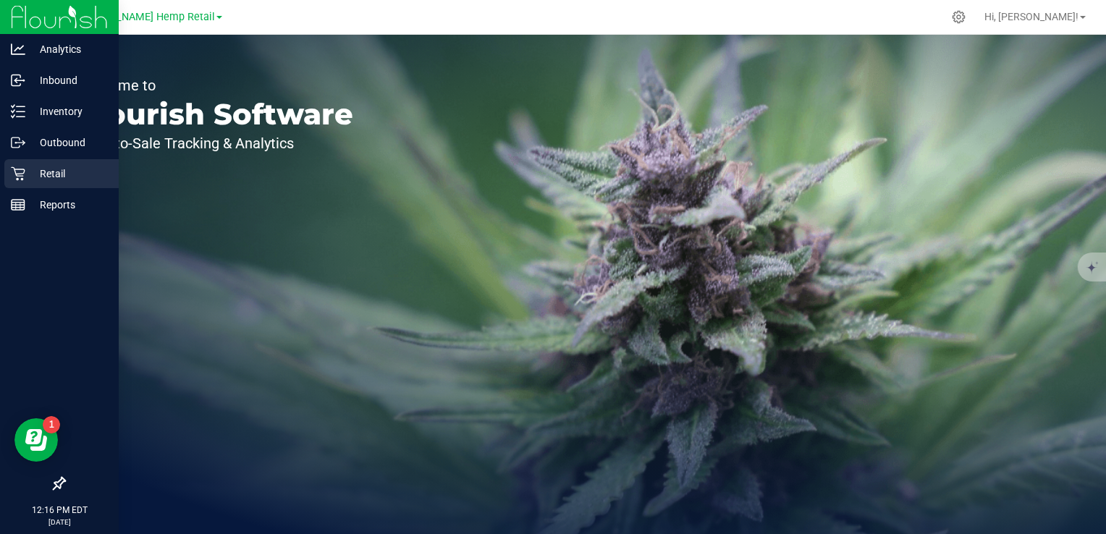
click at [66, 184] on div "Retail" at bounding box center [61, 173] width 114 height 29
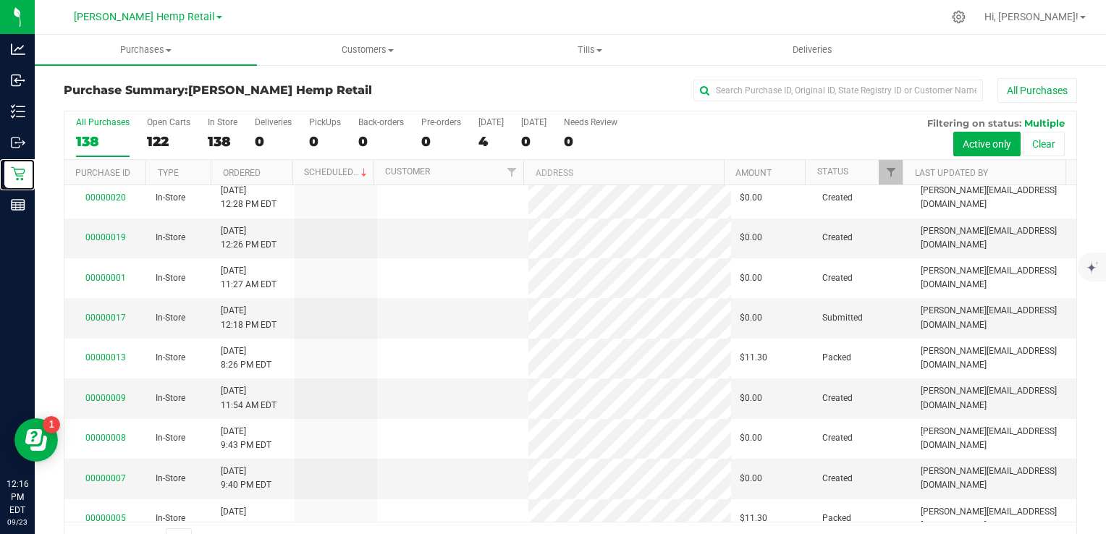
scroll to position [461, 0]
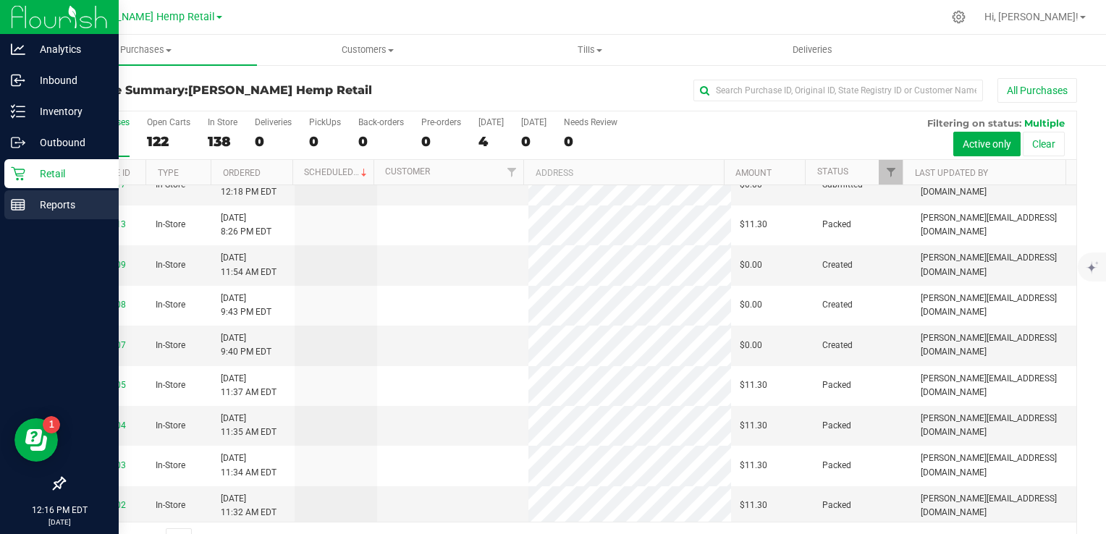
click at [52, 210] on p "Reports" at bounding box center [68, 204] width 87 height 17
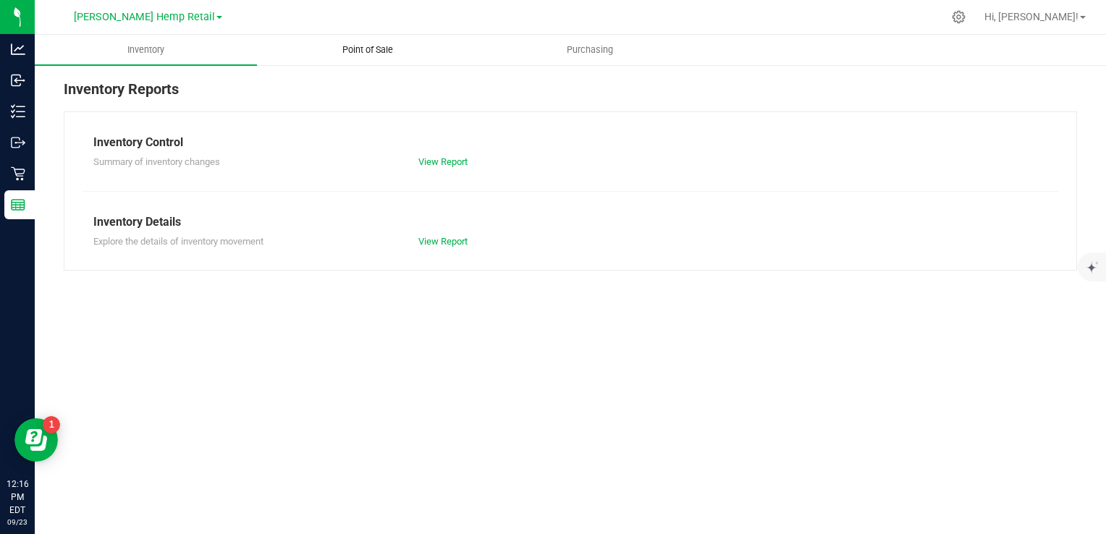
click at [368, 48] on span "Point of Sale" at bounding box center [368, 49] width 90 height 13
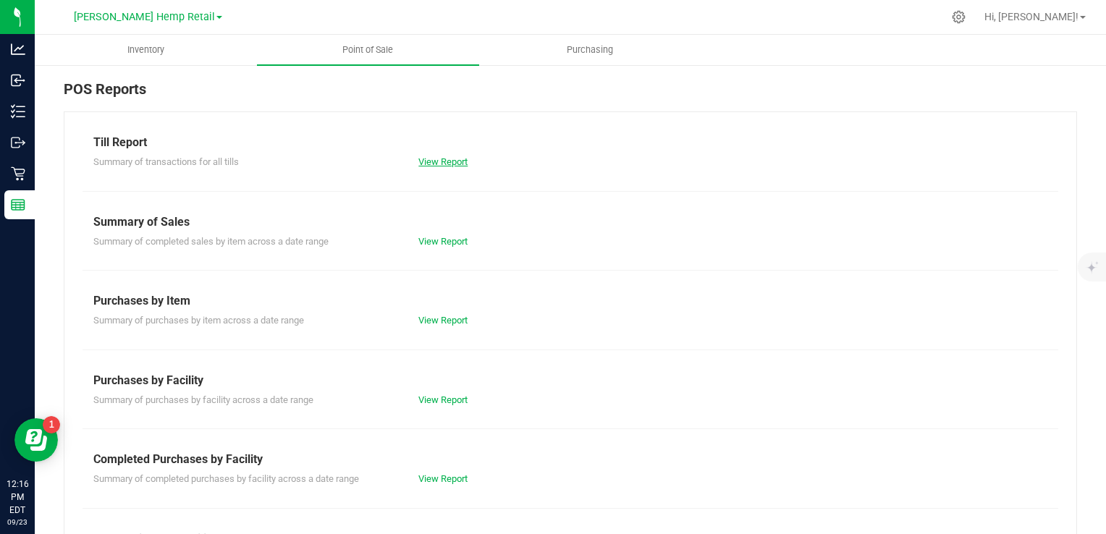
click at [440, 164] on link "View Report" at bounding box center [443, 161] width 49 height 11
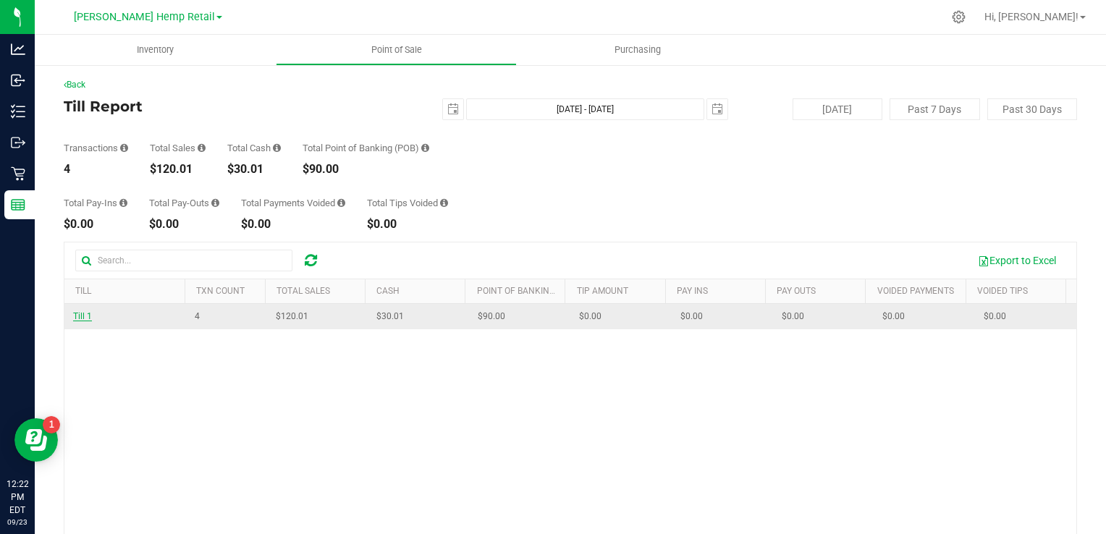
click at [77, 316] on span "Till 1" at bounding box center [82, 316] width 19 height 10
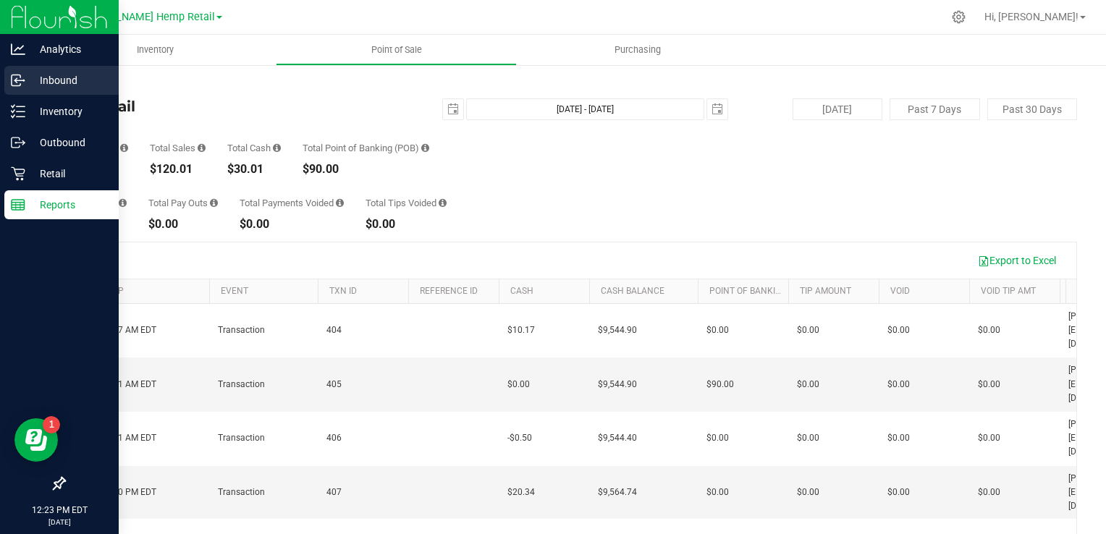
click at [62, 80] on p "Inbound" at bounding box center [68, 80] width 87 height 17
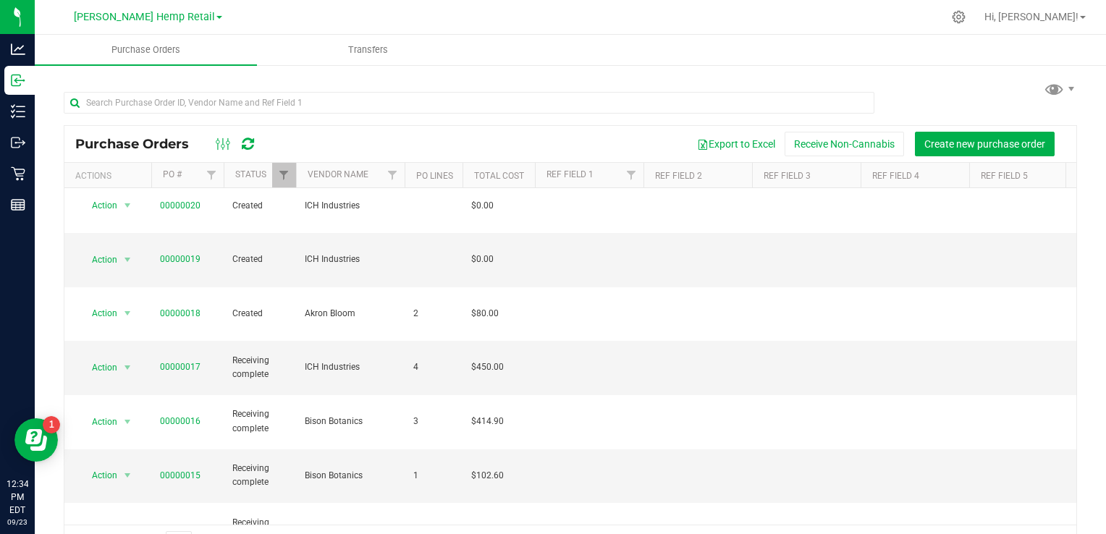
scroll to position [212, 0]
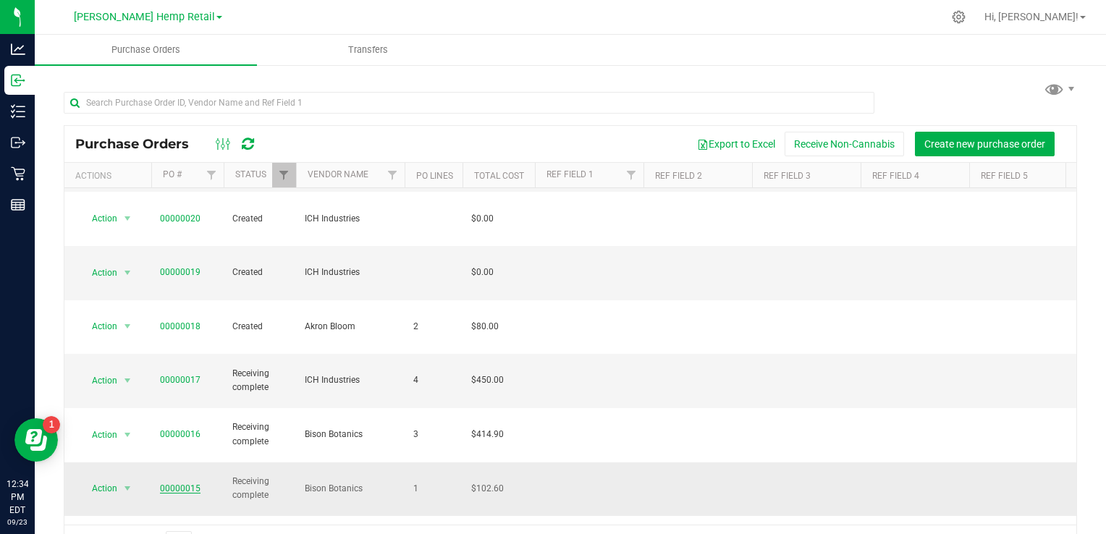
click at [182, 484] on link "00000015" at bounding box center [180, 489] width 41 height 10
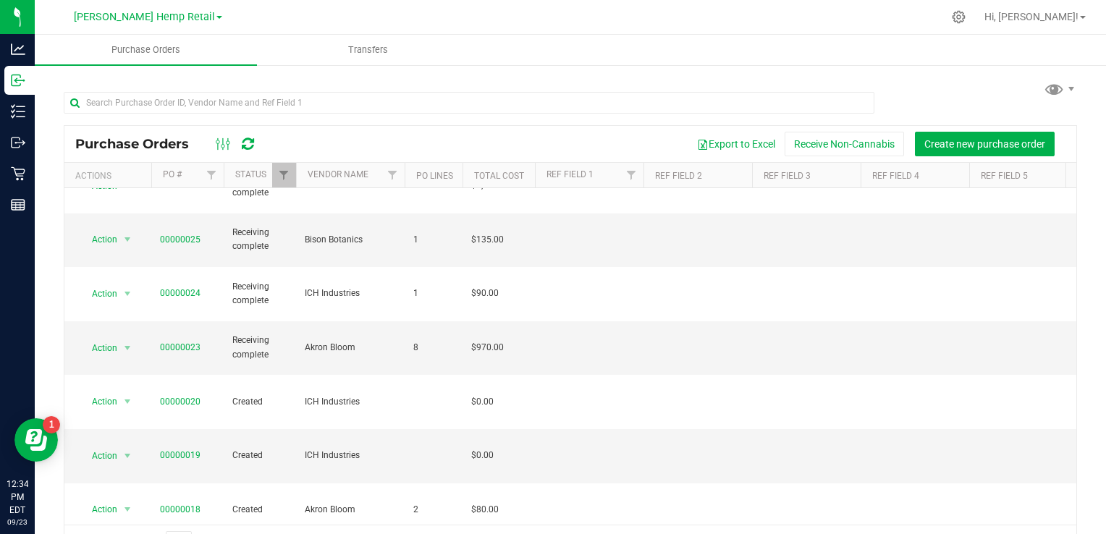
scroll to position [58, 0]
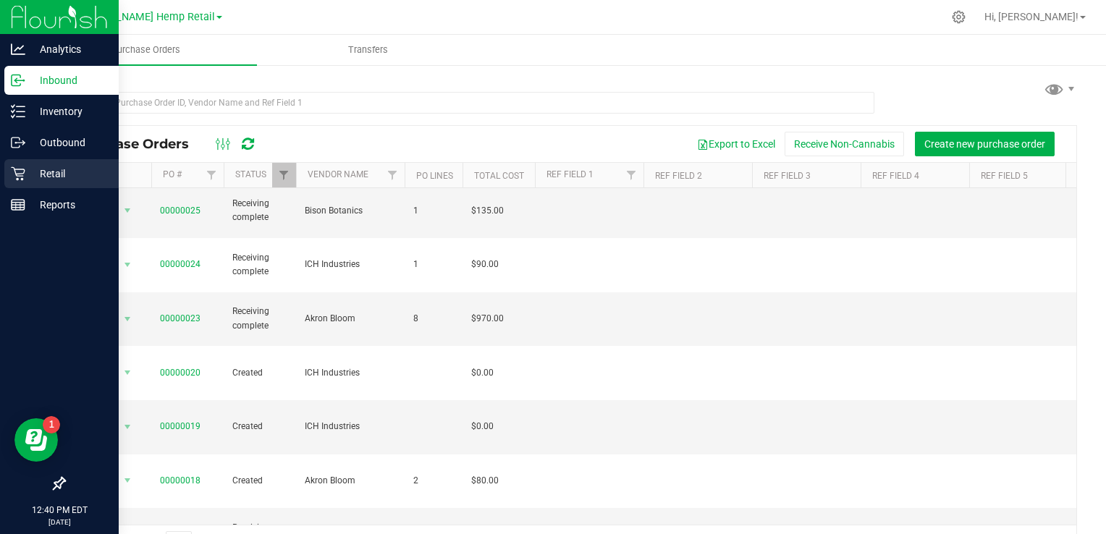
click at [63, 173] on p "Retail" at bounding box center [68, 173] width 87 height 17
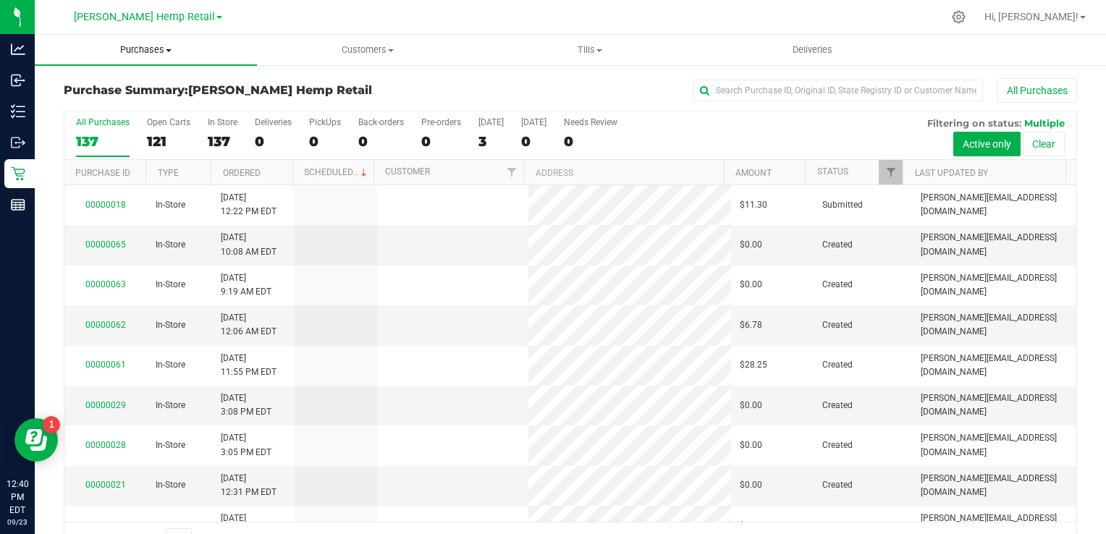
click at [169, 49] on span at bounding box center [169, 50] width 6 height 3
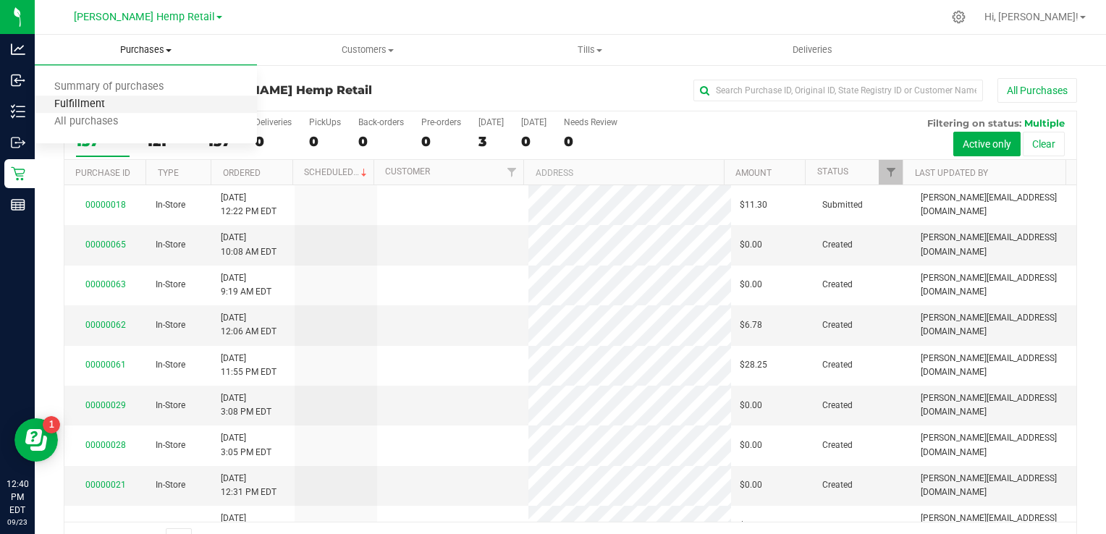
click at [99, 109] on span "Fulfillment" at bounding box center [80, 104] width 90 height 12
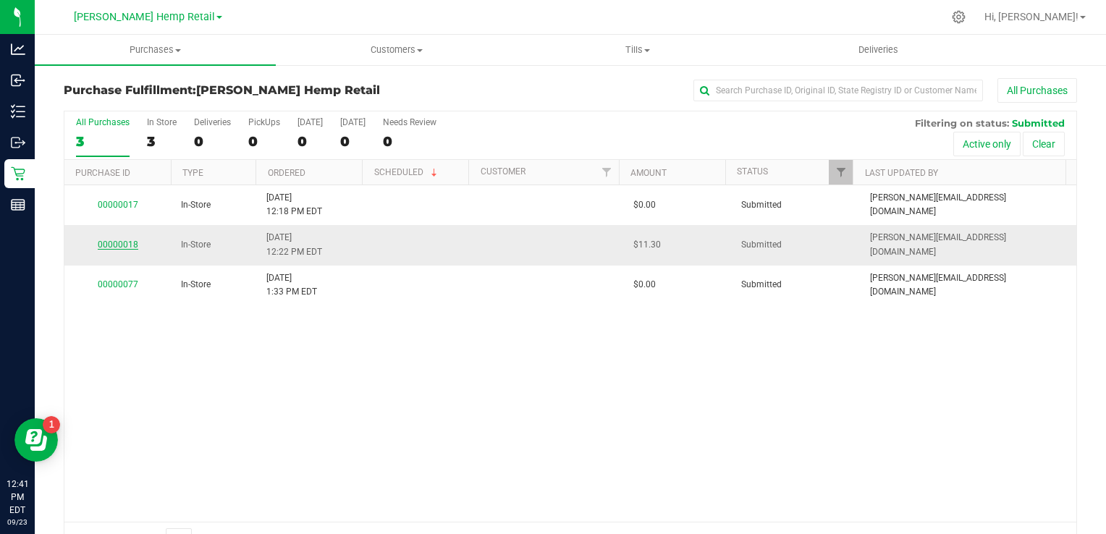
click at [111, 245] on link "00000018" at bounding box center [118, 245] width 41 height 10
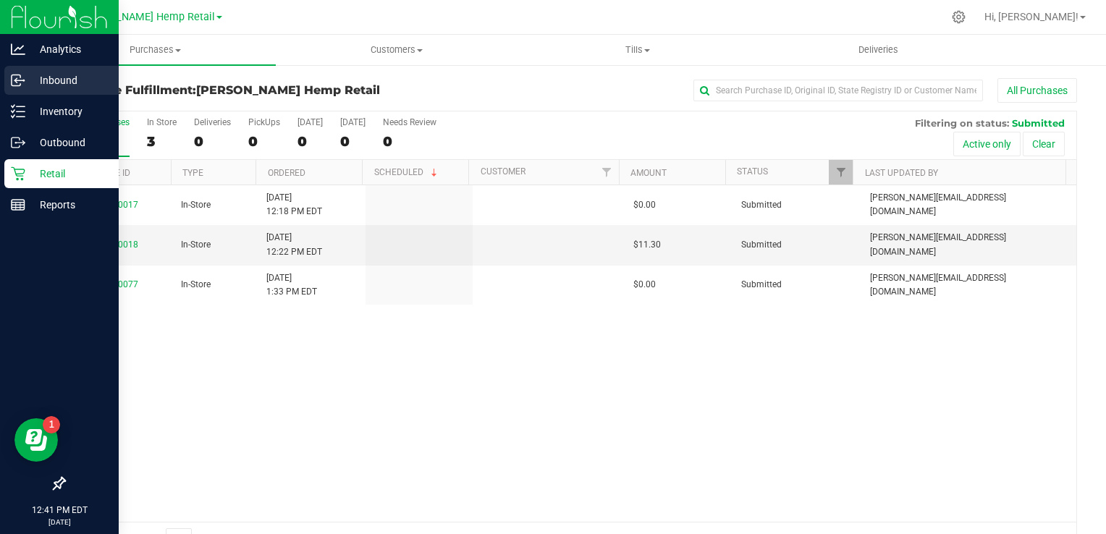
click at [55, 83] on p "Inbound" at bounding box center [68, 80] width 87 height 17
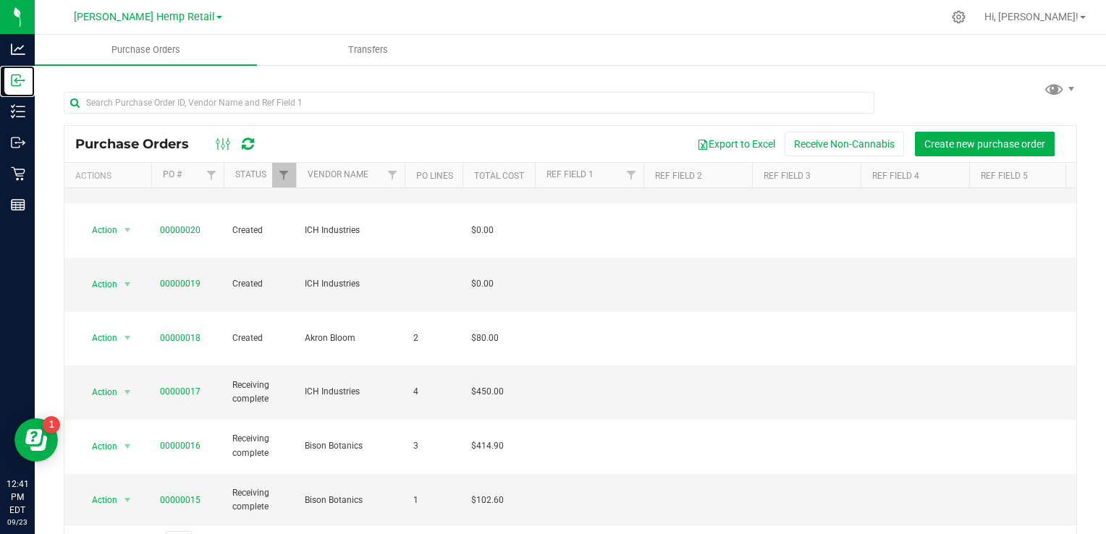
scroll to position [172, 0]
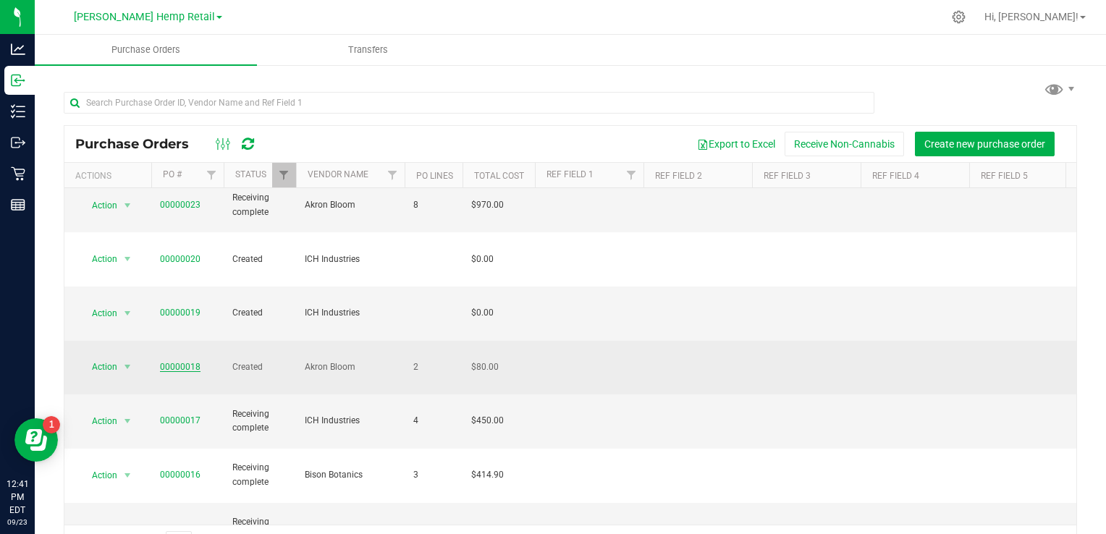
click at [180, 362] on link "00000018" at bounding box center [180, 367] width 41 height 10
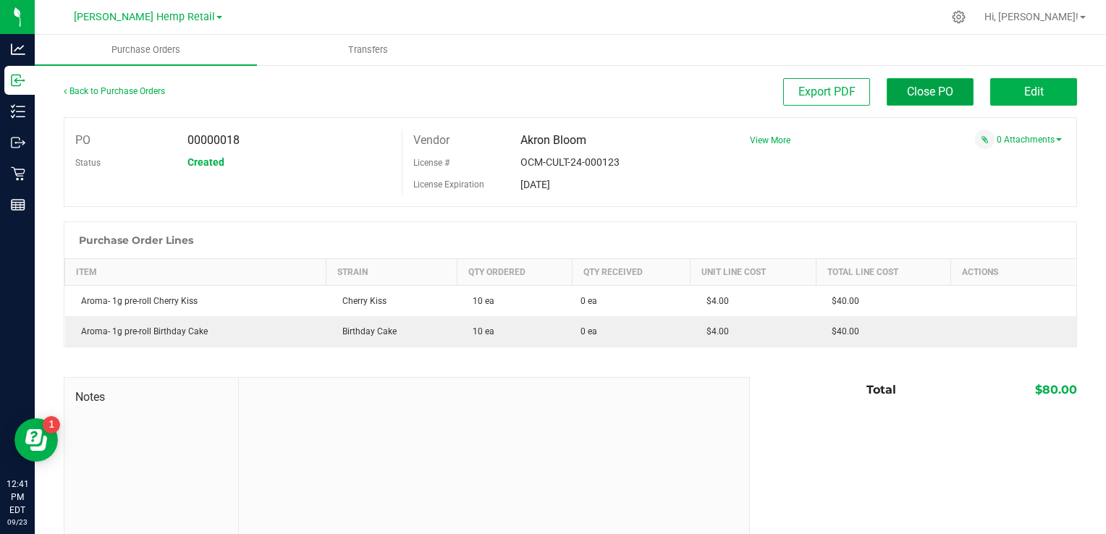
click at [919, 91] on span "Close PO" at bounding box center [930, 92] width 46 height 14
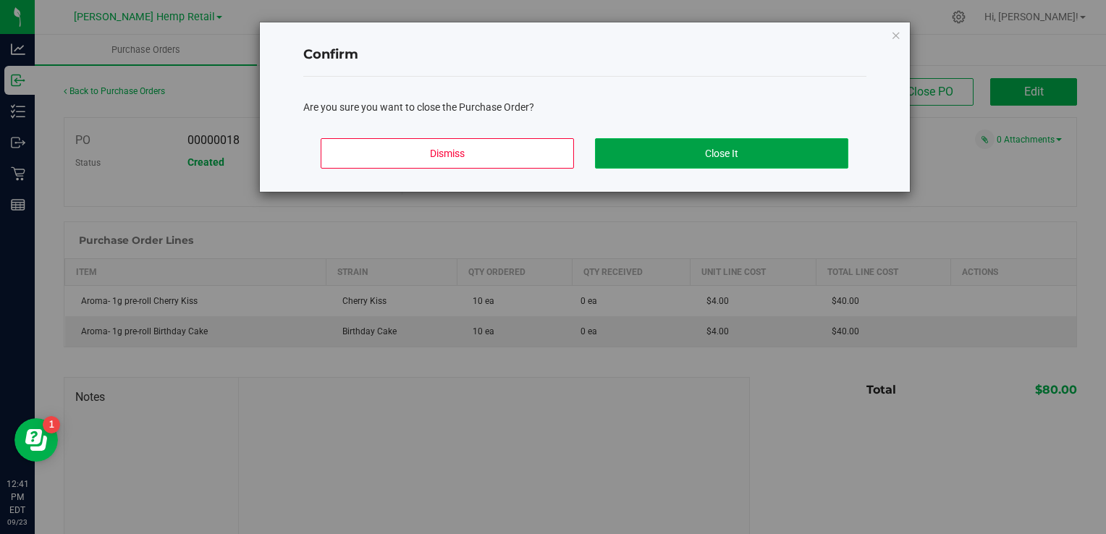
click at [677, 154] on button "Close It" at bounding box center [721, 153] width 253 height 30
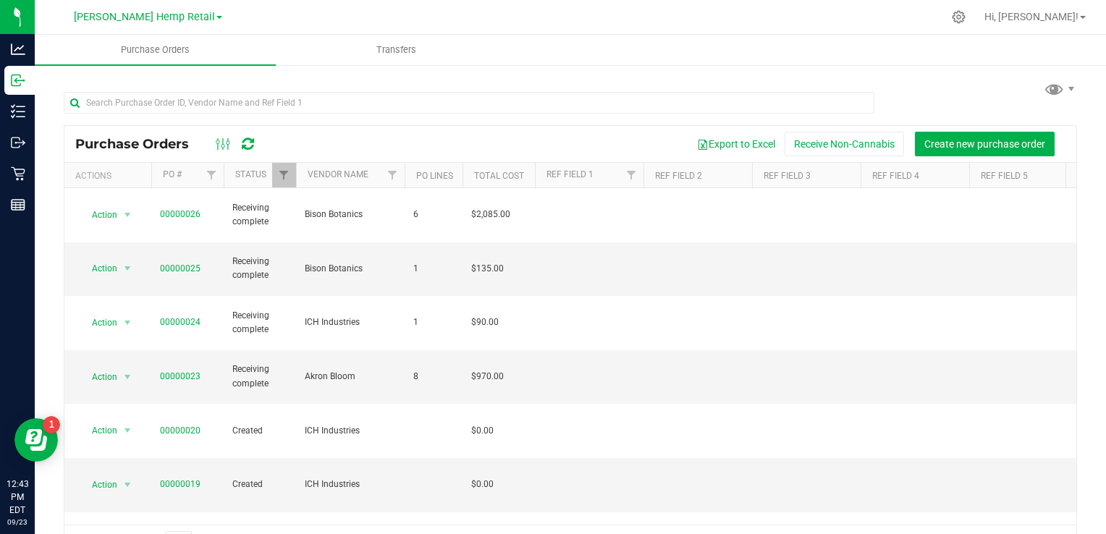
click at [191, 22] on link "[PERSON_NAME] Hemp Retail" at bounding box center [148, 16] width 148 height 14
click at [143, 48] on link "[PERSON_NAME] Hemp LLC" at bounding box center [147, 51] width 211 height 20
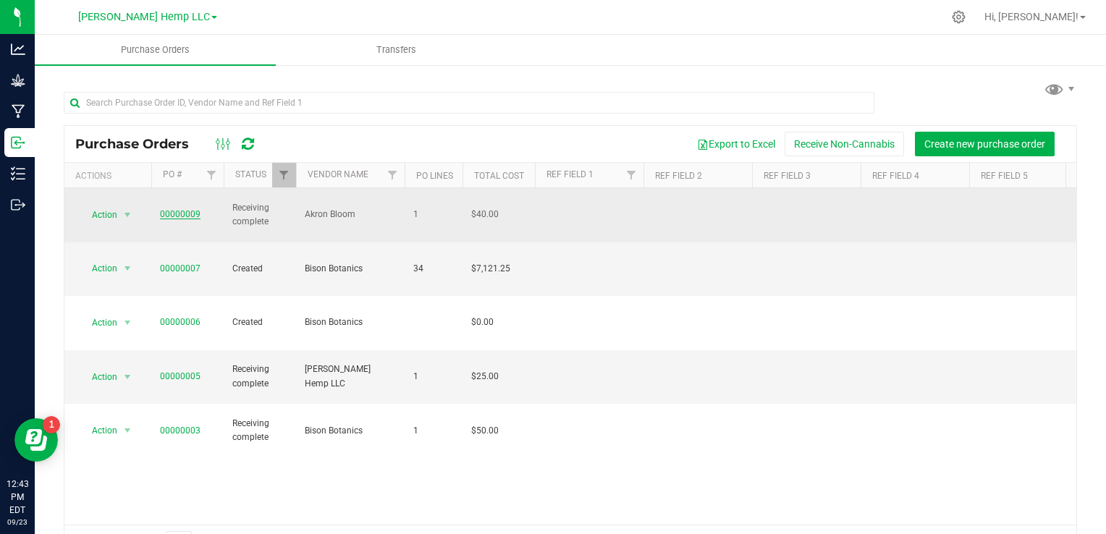
click at [162, 209] on link "00000009" at bounding box center [180, 214] width 41 height 10
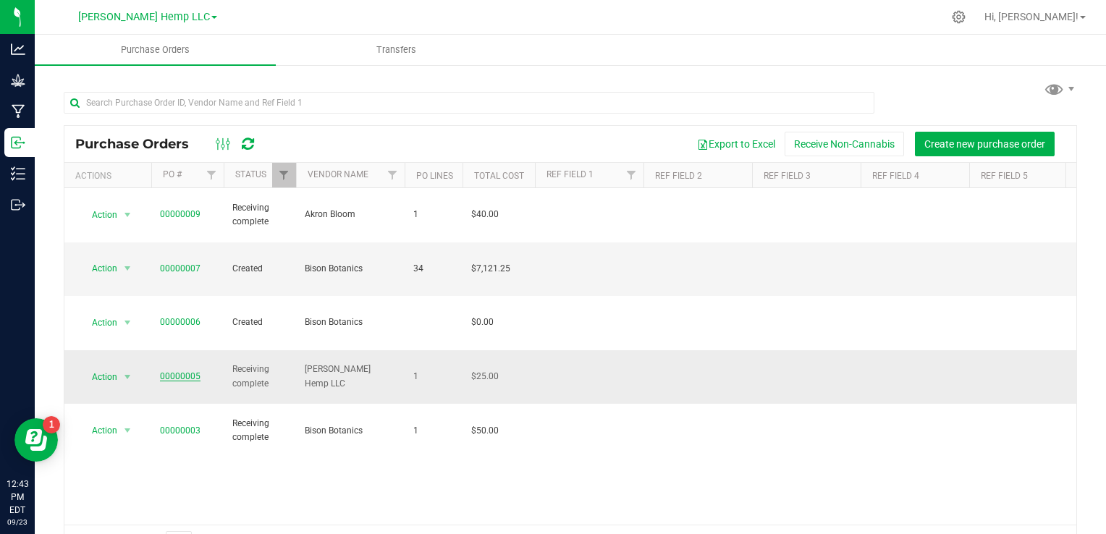
click at [186, 371] on link "00000005" at bounding box center [180, 376] width 41 height 10
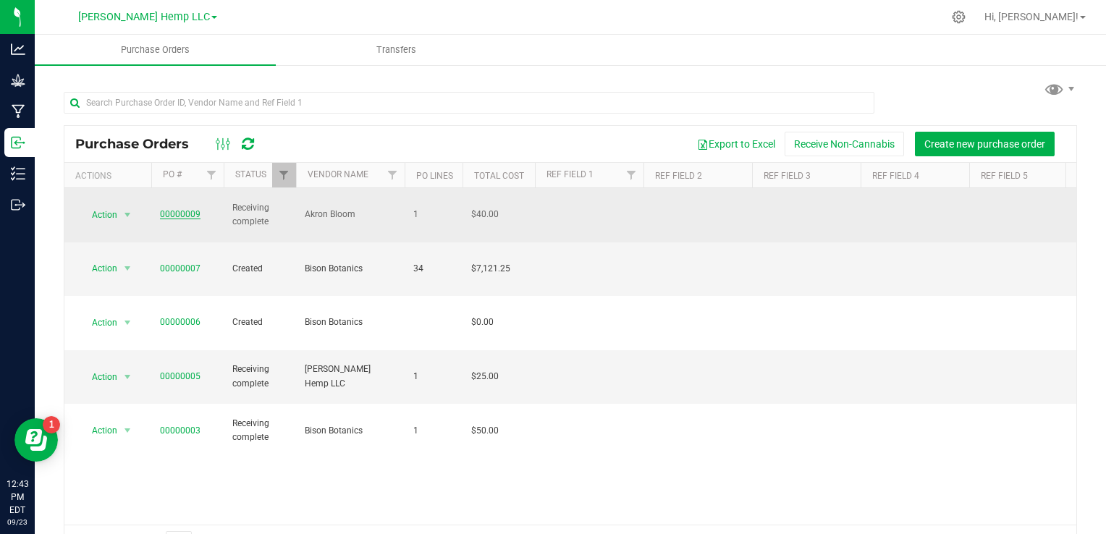
click at [175, 209] on link "00000009" at bounding box center [180, 214] width 41 height 10
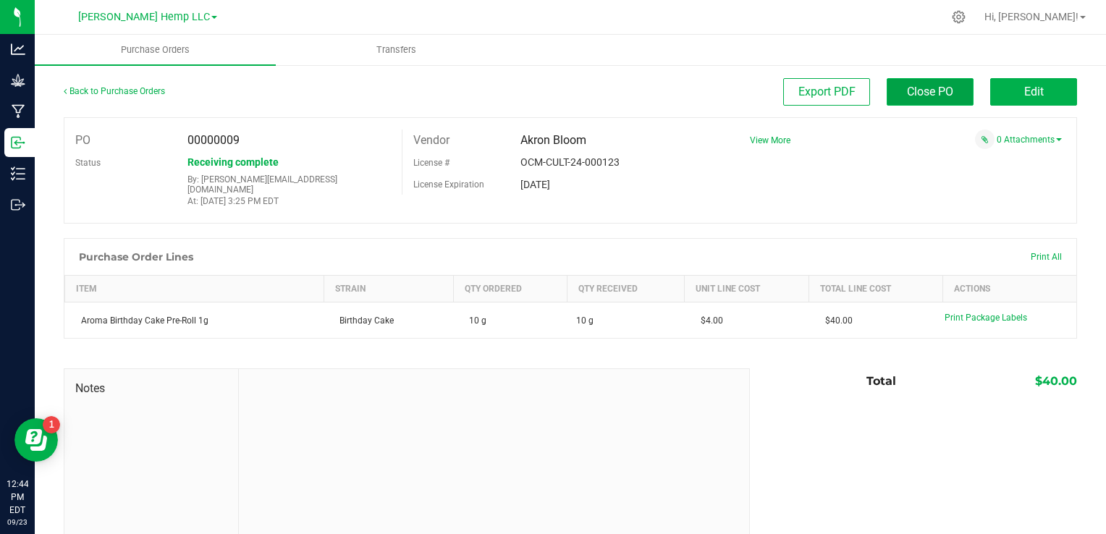
click at [907, 88] on span "Close PO" at bounding box center [930, 92] width 46 height 14
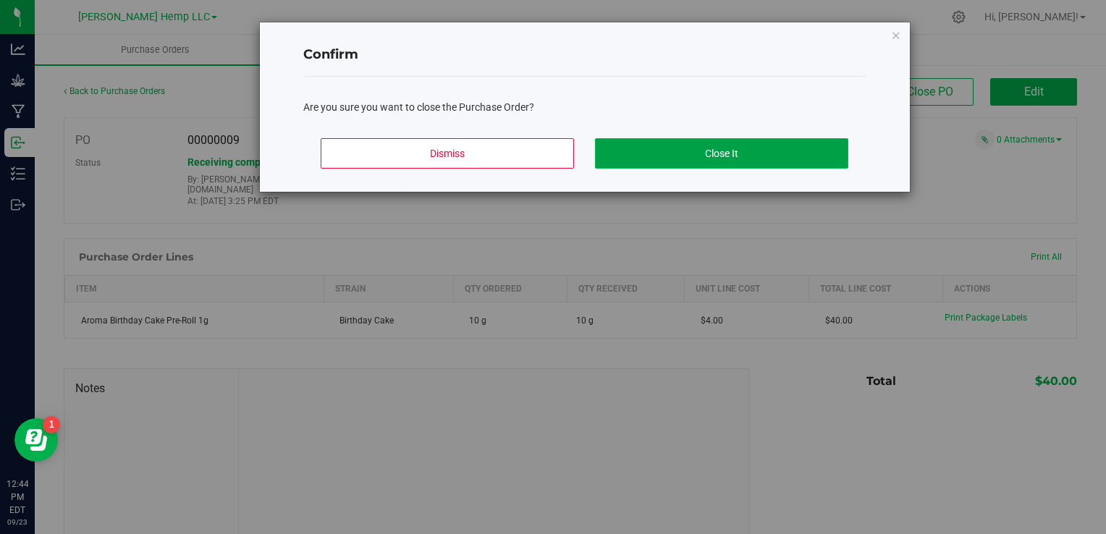
click at [686, 158] on button "Close It" at bounding box center [721, 153] width 253 height 30
